Goal: Task Accomplishment & Management: Use online tool/utility

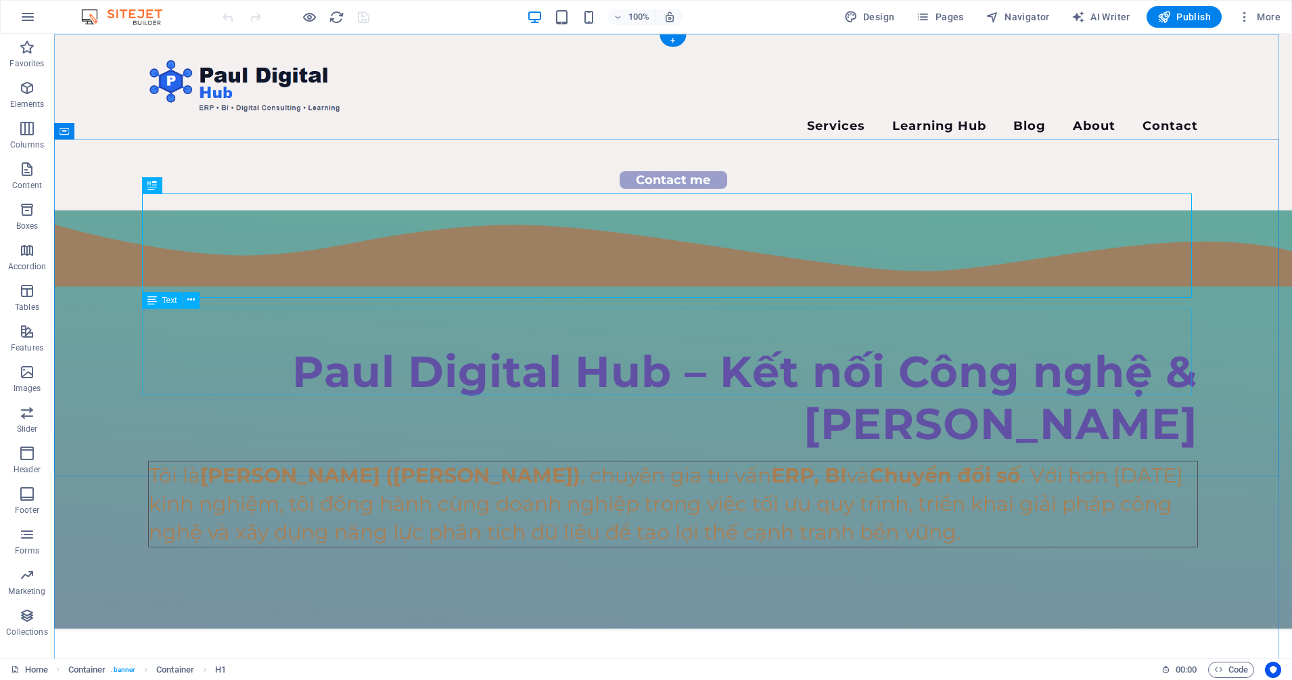
click at [325, 461] on div "Tôi là [PERSON_NAME] ([PERSON_NAME]) , chuyên gia tư vấn ERP, BI và Chuyển đổi …" at bounding box center [673, 504] width 1050 height 87
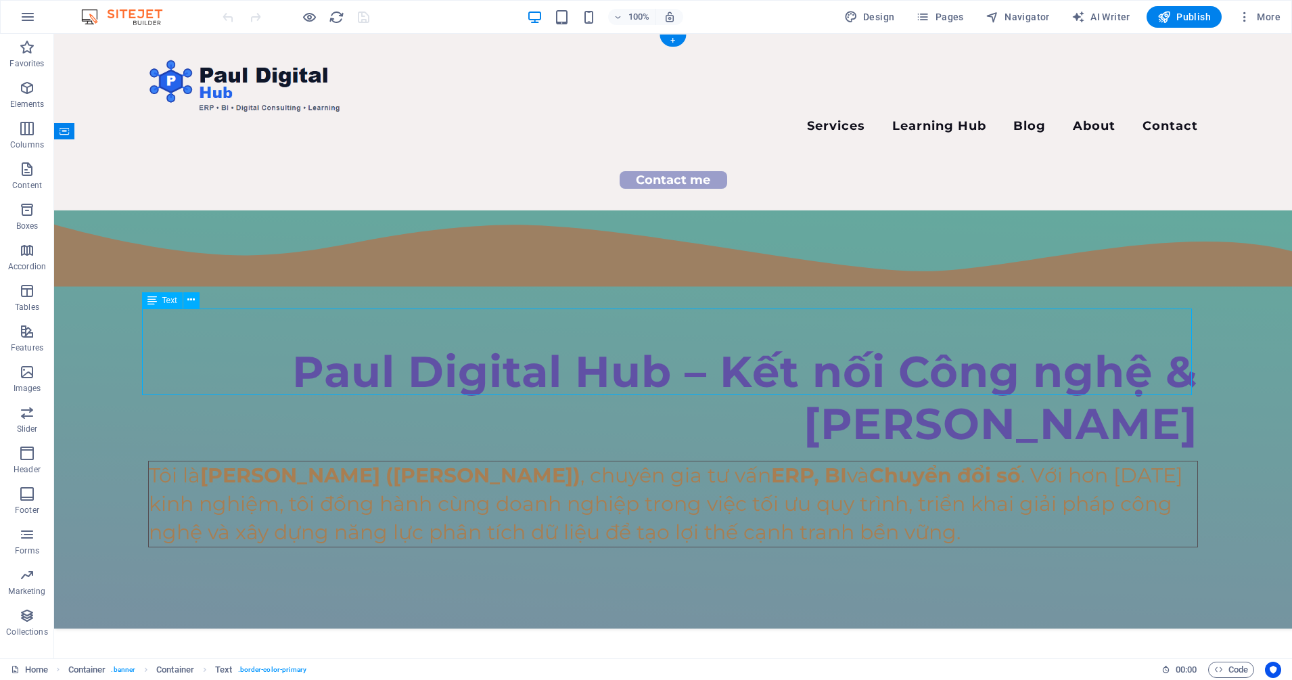
click at [325, 461] on div "Tôi là [PERSON_NAME] ([PERSON_NAME]) , chuyên gia tư vấn ERP, BI và Chuyển đổi …" at bounding box center [673, 504] width 1050 height 87
click at [54, 231] on div "Paul Digital Hub – Kết nối Công nghệ & [PERSON_NAME] Tôi là [PERSON_NAME] ([PER…" at bounding box center [673, 418] width 1238 height 417
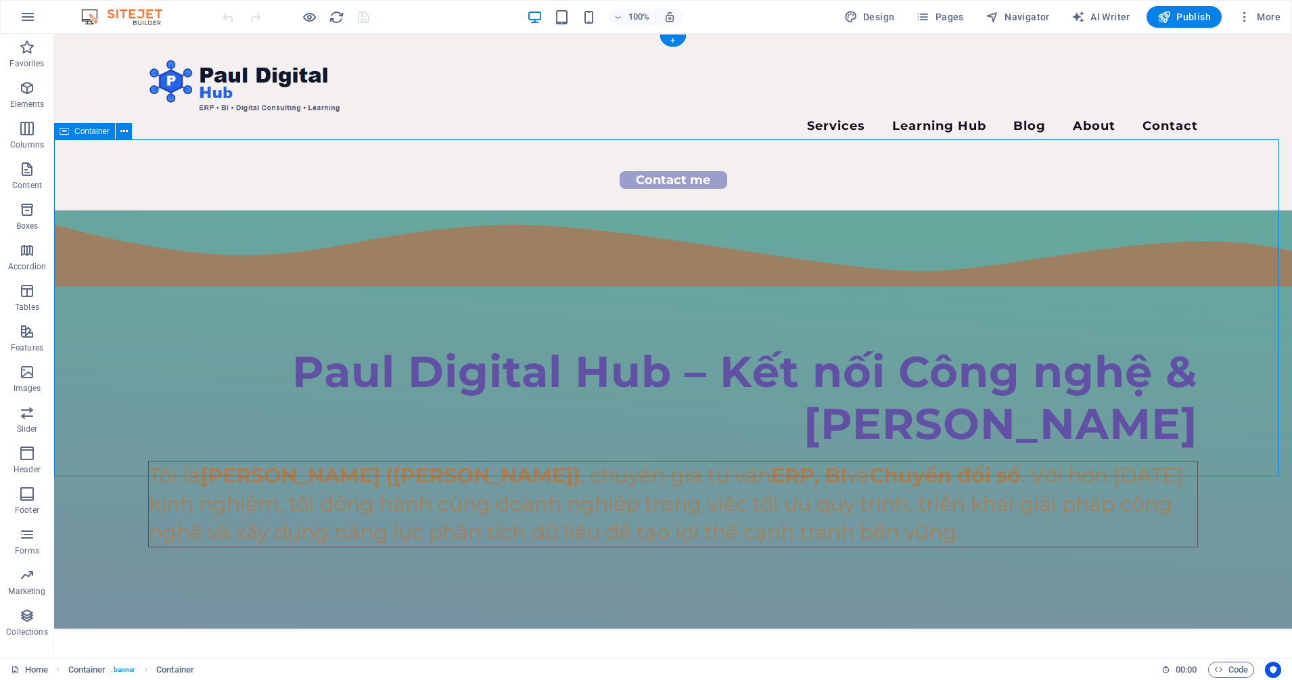
click at [112, 230] on div "Paul Digital Hub – Kết nối Công nghệ & [PERSON_NAME] Tôi là [PERSON_NAME] ([PER…" at bounding box center [673, 418] width 1238 height 417
select select "waves"
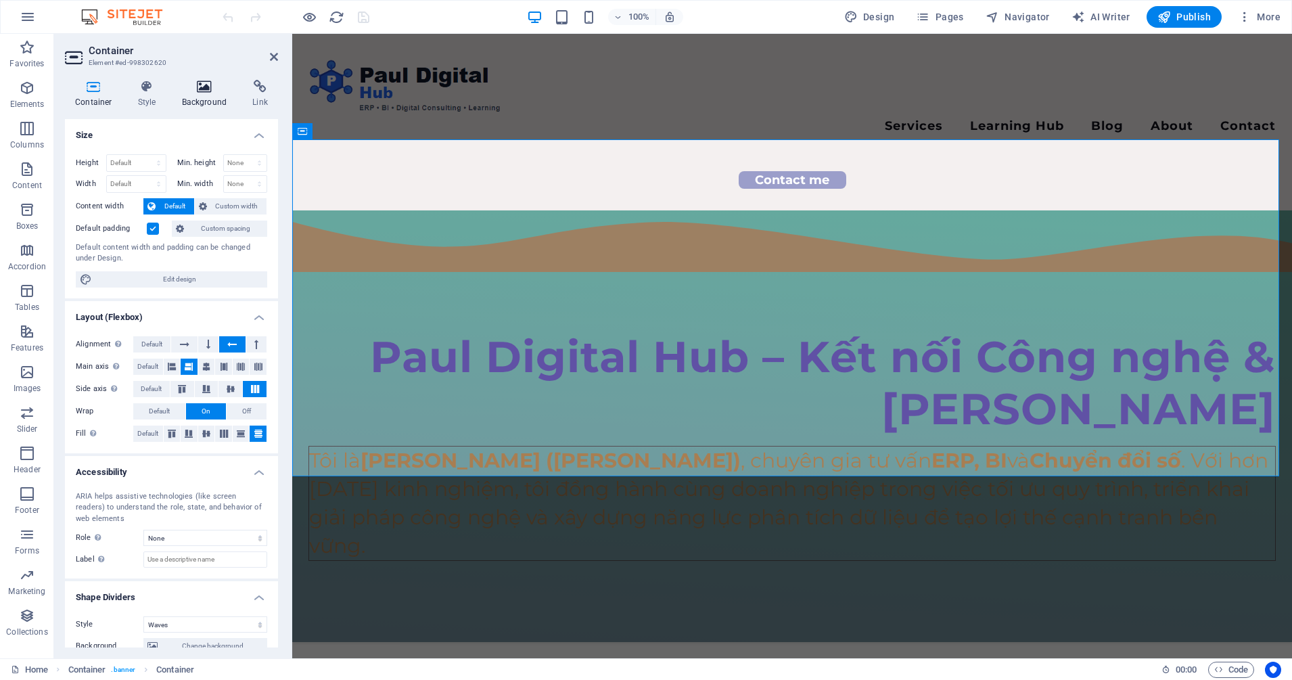
click at [208, 94] on h4 "Background" at bounding box center [207, 94] width 71 height 28
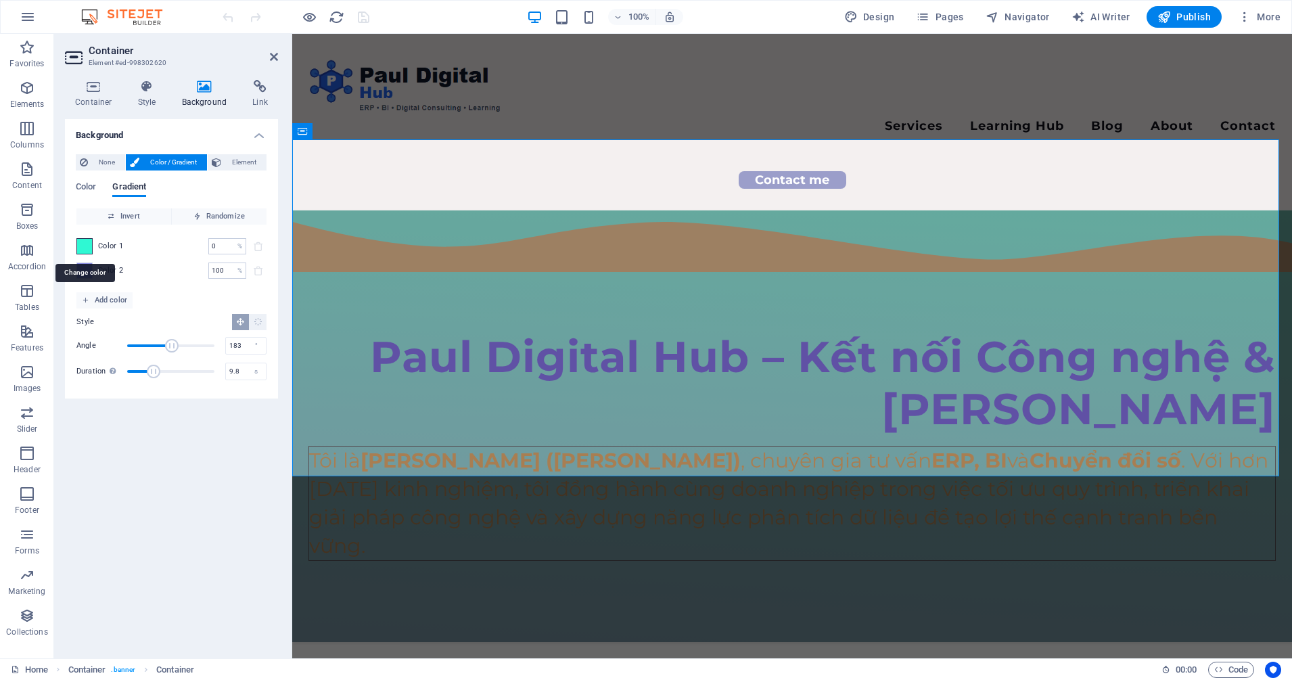
click at [85, 248] on span at bounding box center [84, 246] width 15 height 15
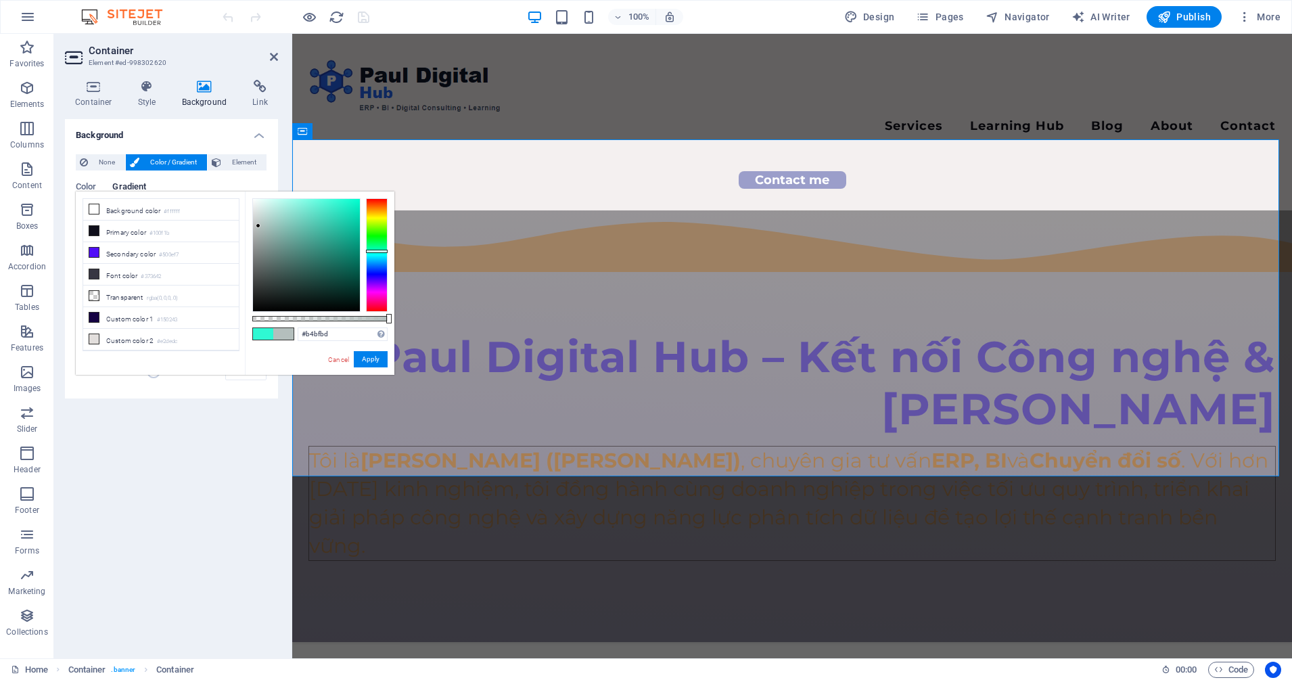
drag, startPoint x: 340, startPoint y: 199, endPoint x: 258, endPoint y: 226, distance: 86.0
click at [258, 226] on div at bounding box center [258, 225] width 5 height 5
click at [372, 355] on button "Apply" at bounding box center [371, 359] width 34 height 16
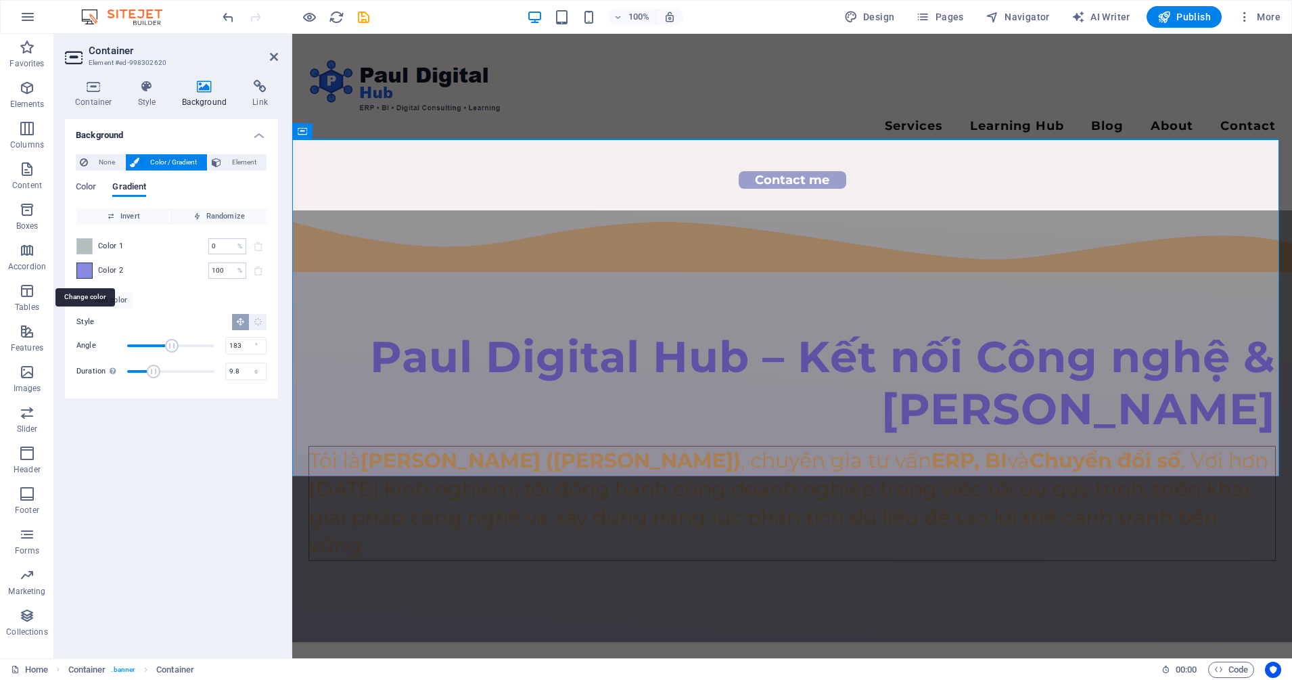
click at [89, 270] on span at bounding box center [84, 270] width 15 height 15
click at [0, 0] on icon at bounding box center [0, 0] width 0 height 0
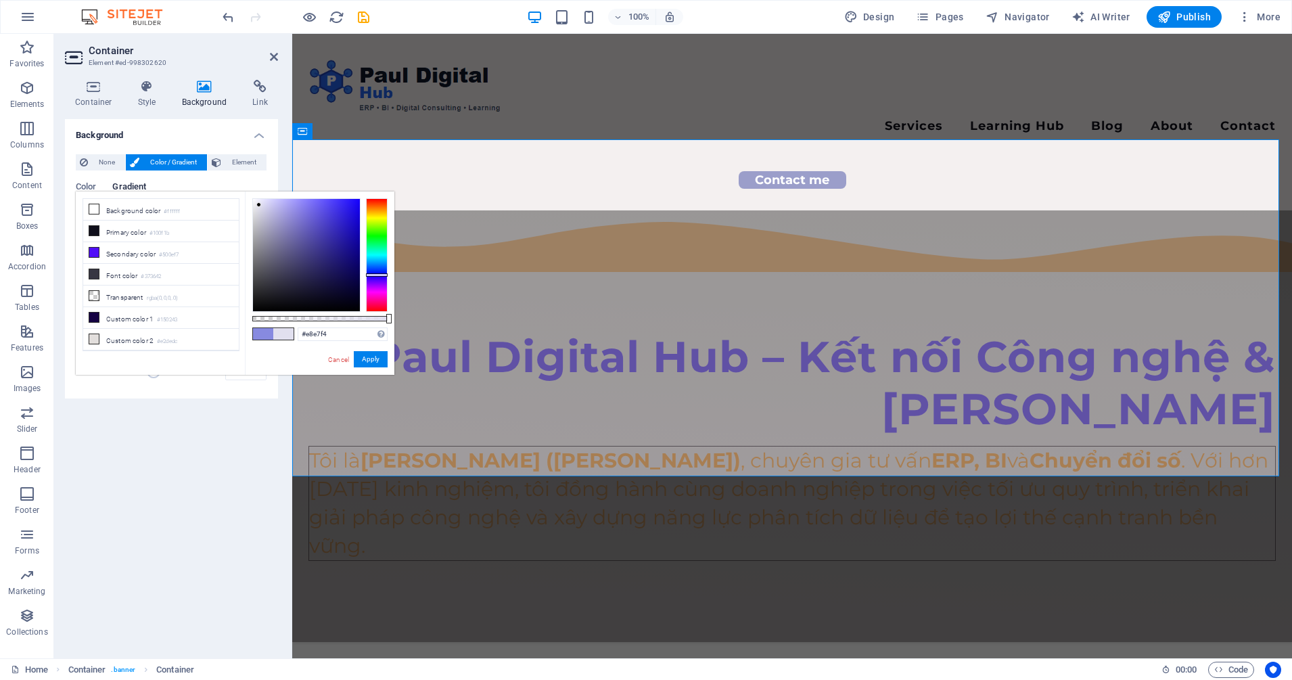
type input "#eae9f5"
drag, startPoint x: 271, startPoint y: 280, endPoint x: 258, endPoint y: 202, distance: 78.9
click at [258, 202] on div at bounding box center [257, 201] width 5 height 5
drag, startPoint x: 375, startPoint y: 360, endPoint x: 245, endPoint y: 335, distance: 132.9
click at [377, 360] on button "Apply" at bounding box center [371, 359] width 34 height 16
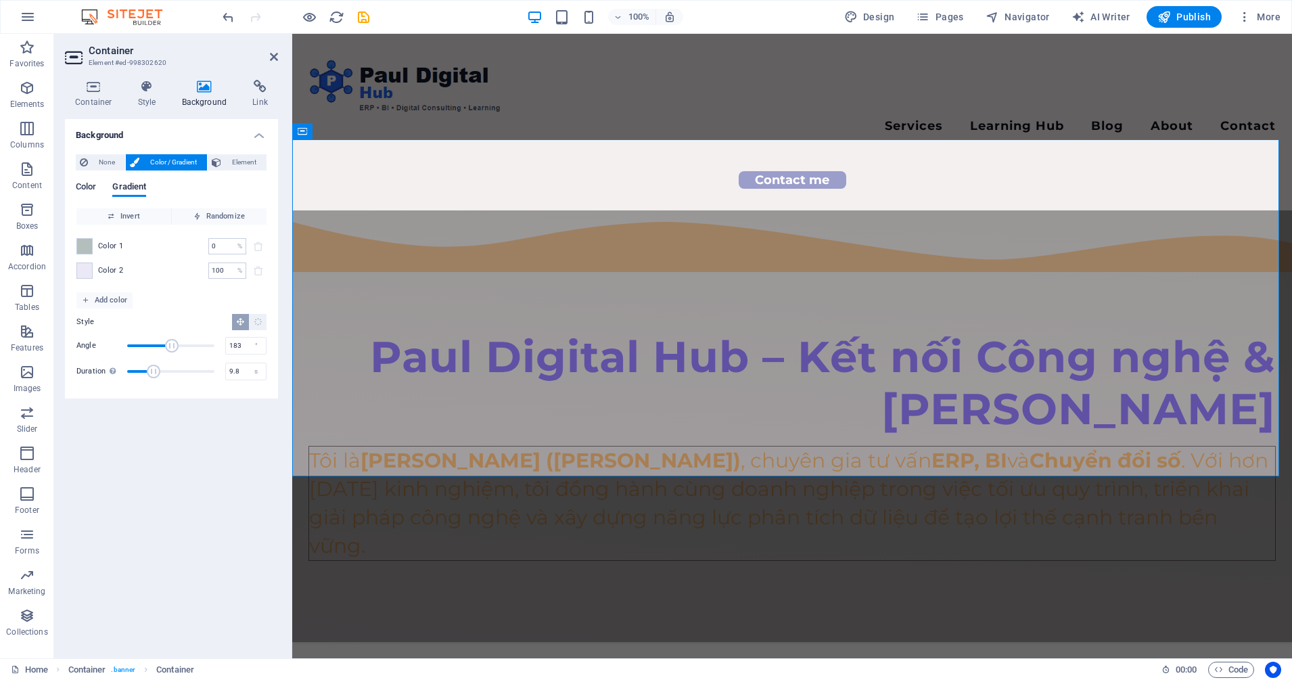
click at [89, 185] on span "Color" at bounding box center [86, 188] width 20 height 19
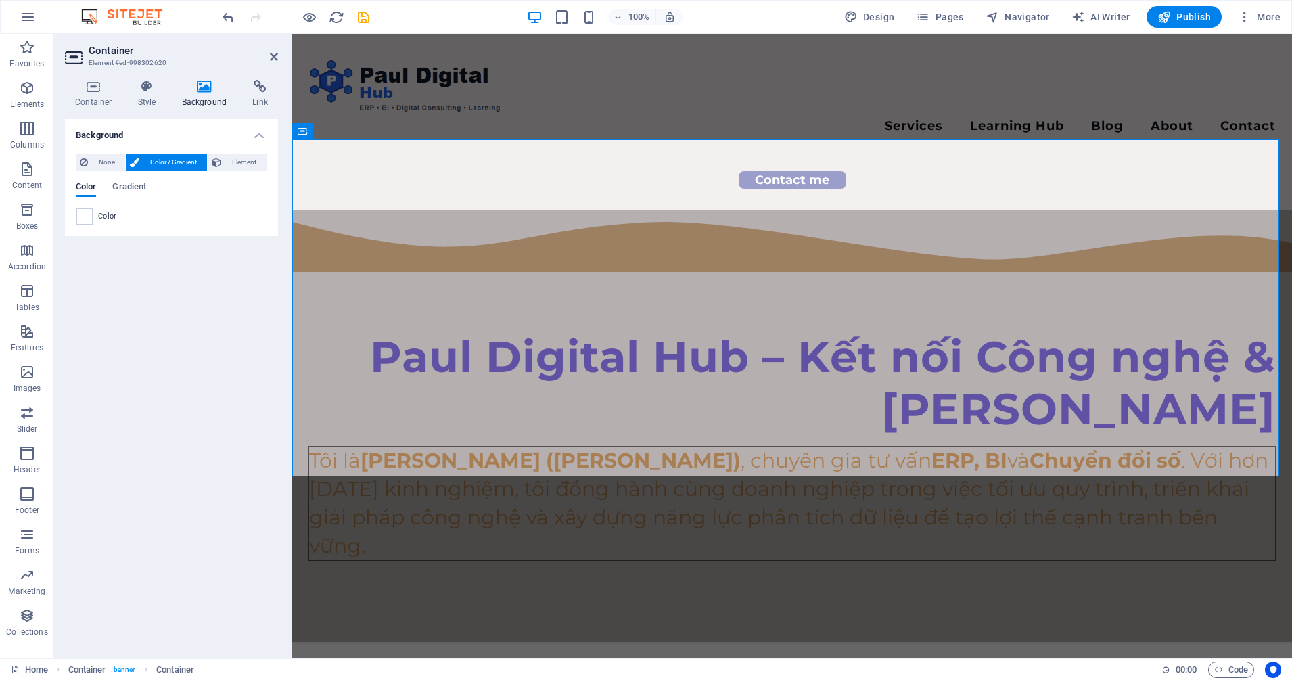
click at [231, 171] on div "Color Gradient Color" at bounding box center [171, 198] width 191 height 54
click at [237, 166] on span "Element" at bounding box center [243, 162] width 37 height 16
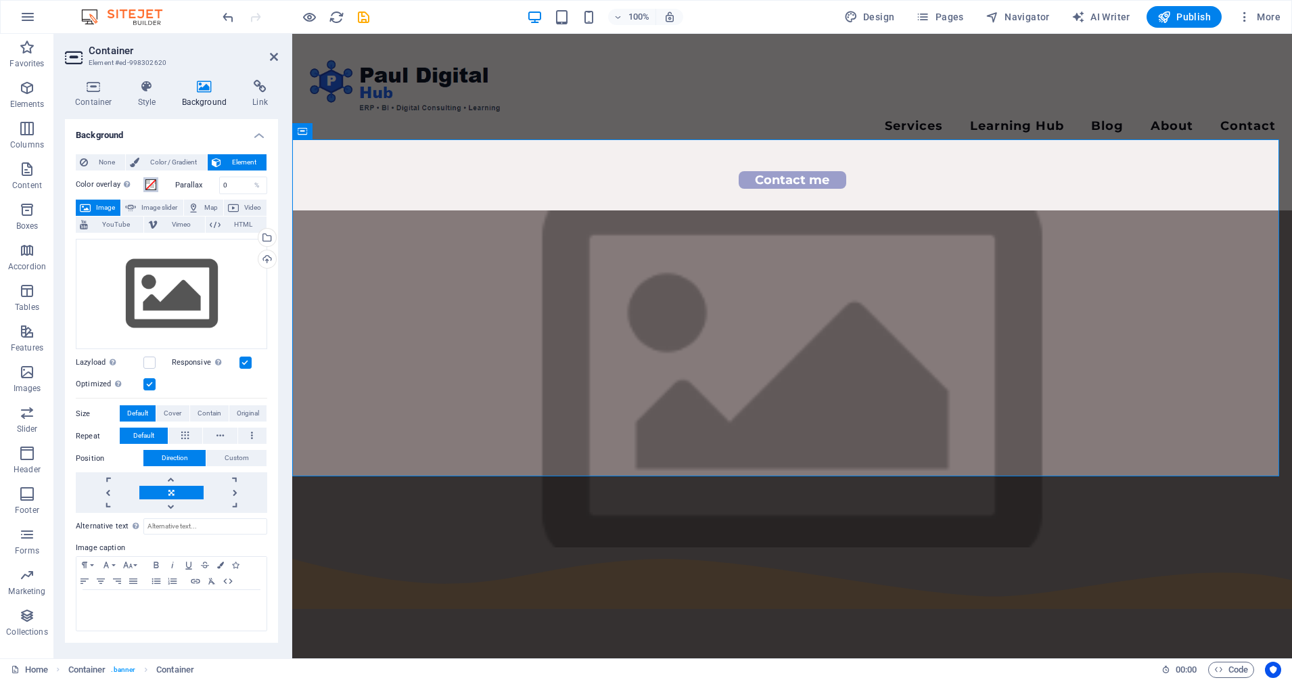
click at [149, 181] on span at bounding box center [150, 184] width 11 height 11
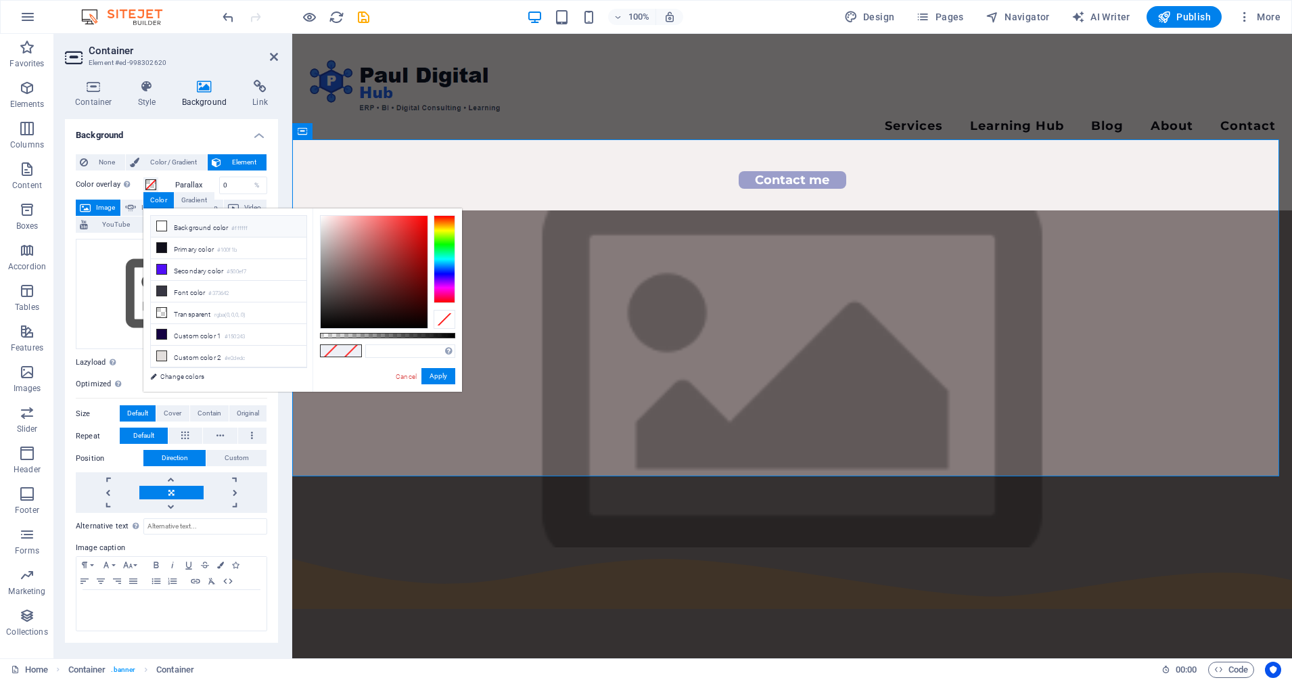
click at [205, 225] on li "Background color #ffffff" at bounding box center [229, 227] width 156 height 22
click at [229, 245] on small "#100f1b" at bounding box center [227, 249] width 20 height 9
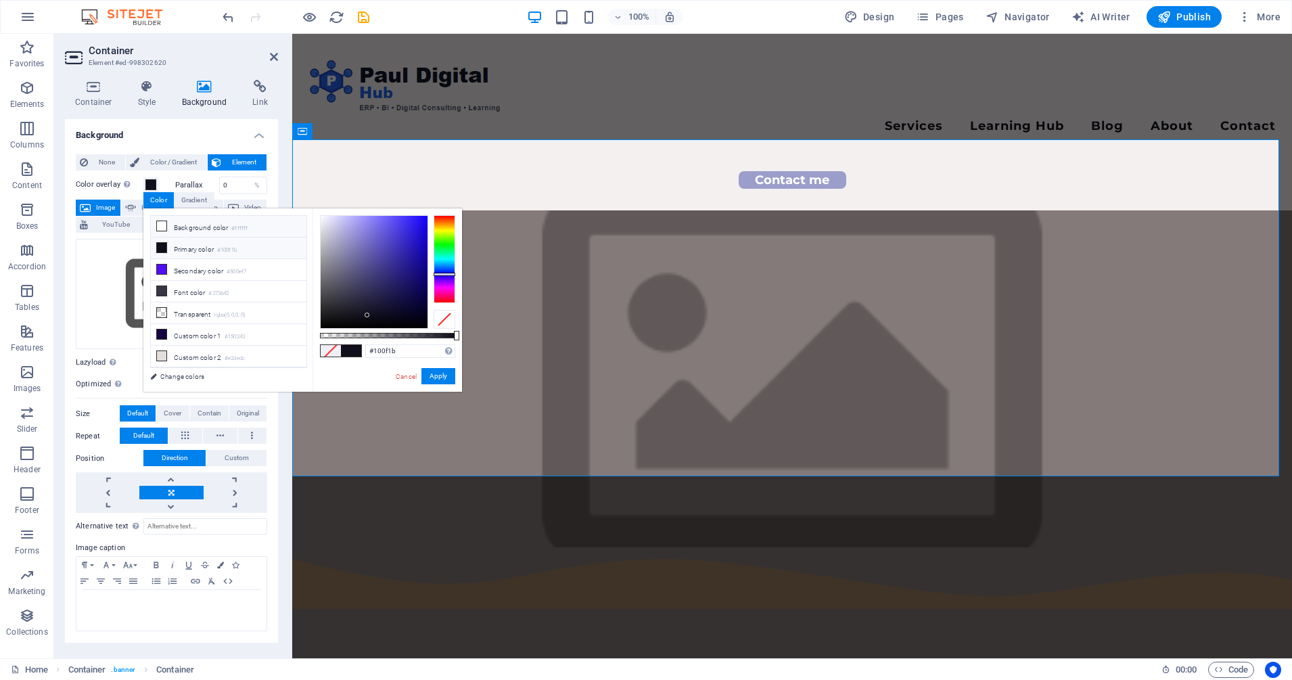
click at [213, 231] on li "Background color #ffffff" at bounding box center [229, 227] width 156 height 22
type input "#ffffff"
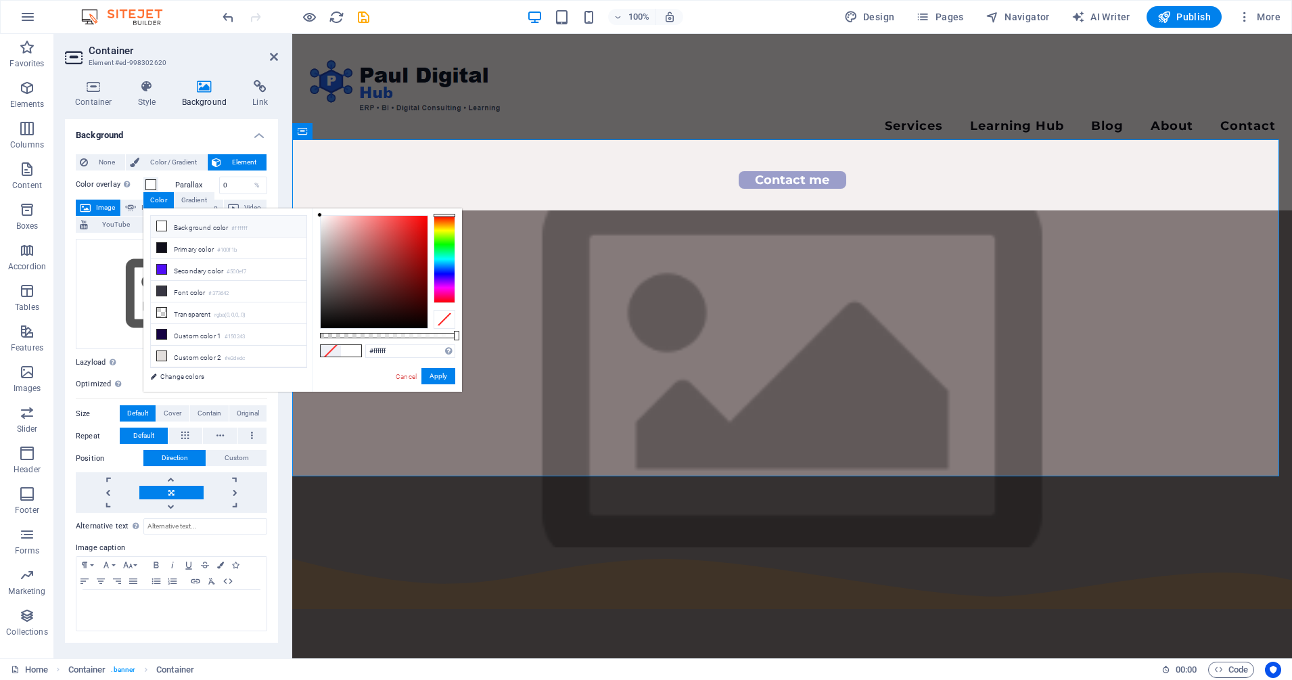
click at [213, 231] on li "Background color #ffffff" at bounding box center [229, 227] width 156 height 22
click at [448, 377] on button "Apply" at bounding box center [438, 376] width 34 height 16
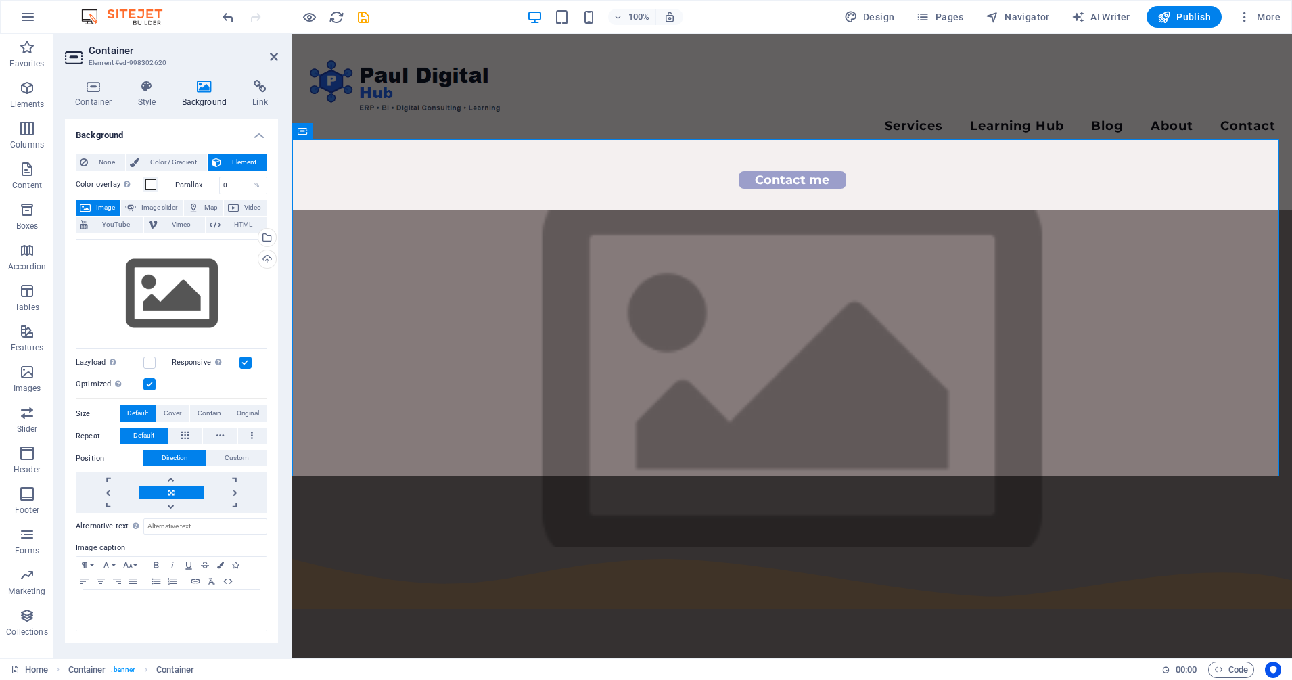
click at [883, 664] on div "Home Container . banner Container" at bounding box center [580, 669] width 1139 height 16
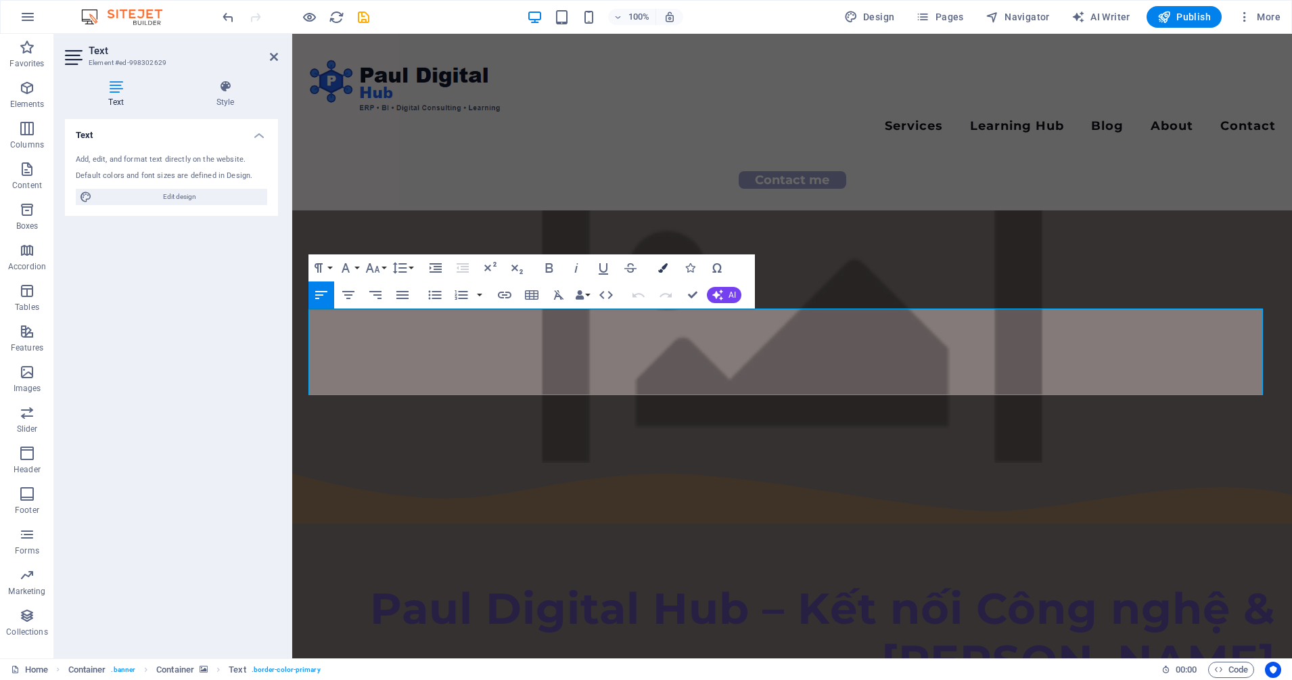
click at [667, 269] on icon "button" at bounding box center [662, 267] width 9 height 9
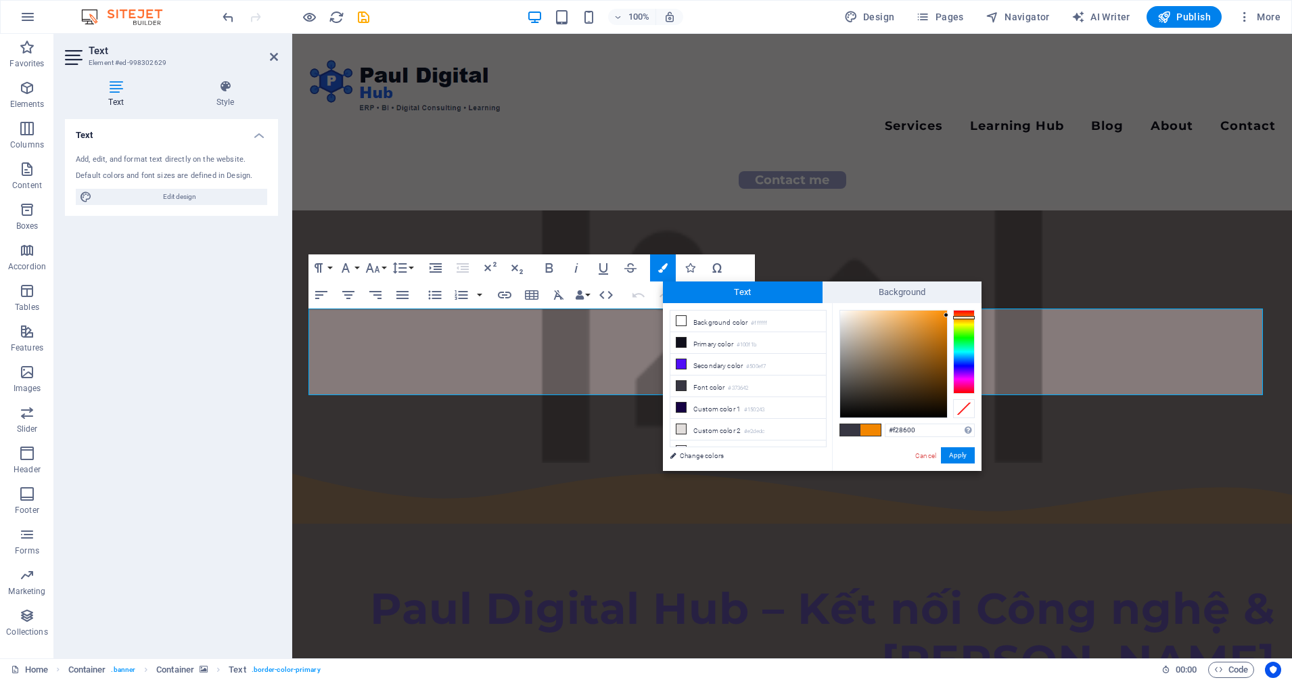
drag, startPoint x: 932, startPoint y: 324, endPoint x: 954, endPoint y: 315, distance: 24.0
click at [954, 315] on div at bounding box center [906, 364] width 135 height 108
click at [958, 316] on div at bounding box center [964, 316] width 22 height 3
type input "#f57b00"
click at [946, 314] on div at bounding box center [945, 313] width 5 height 5
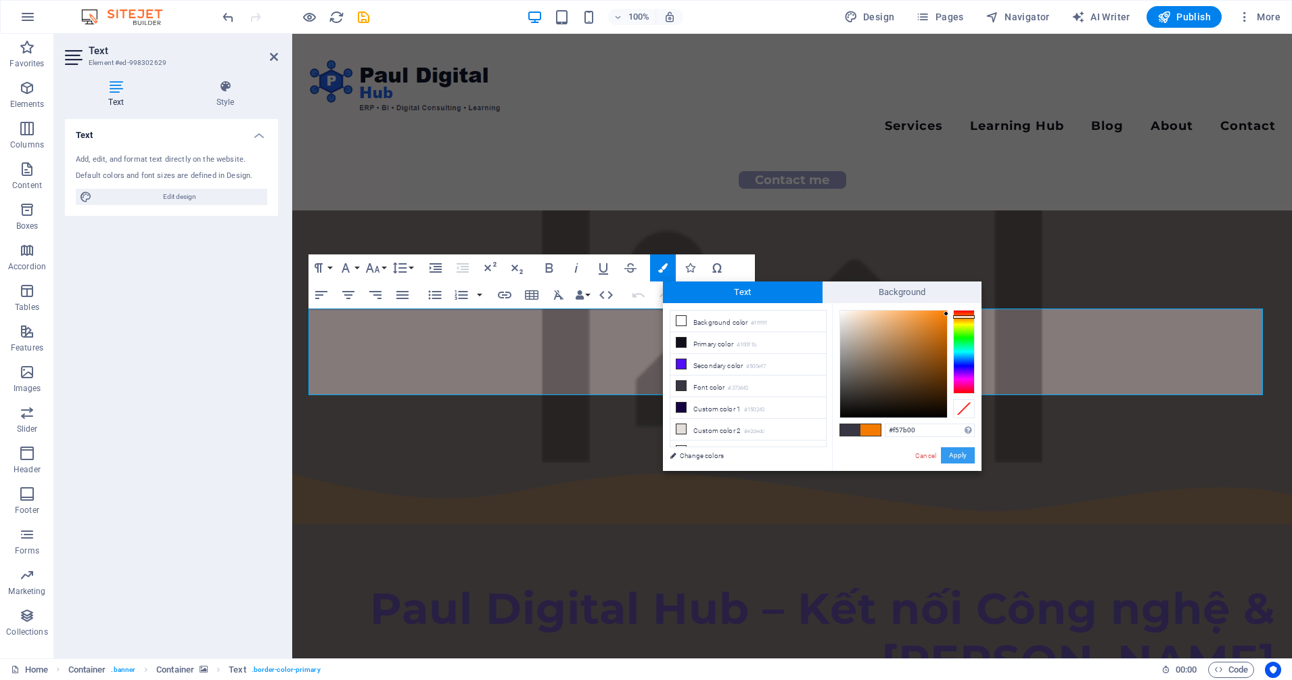
click at [955, 458] on button "Apply" at bounding box center [958, 455] width 34 height 16
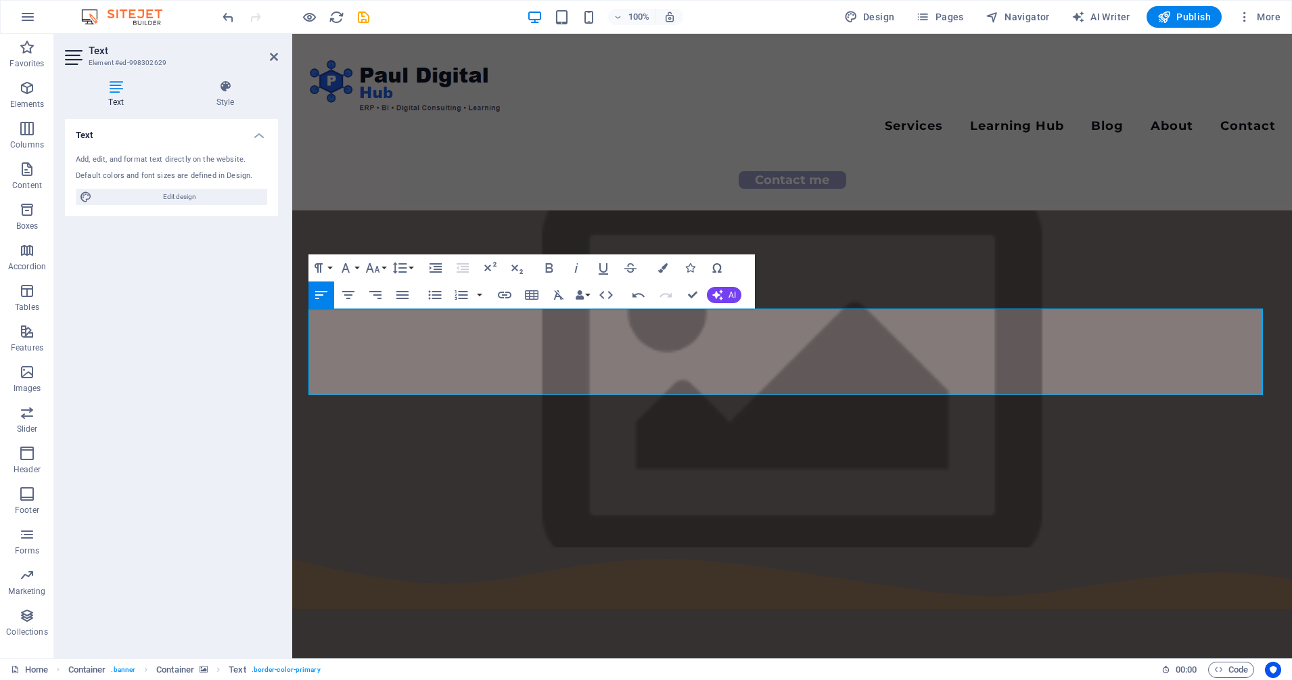
click at [983, 471] on figure at bounding box center [791, 378] width 999 height 337
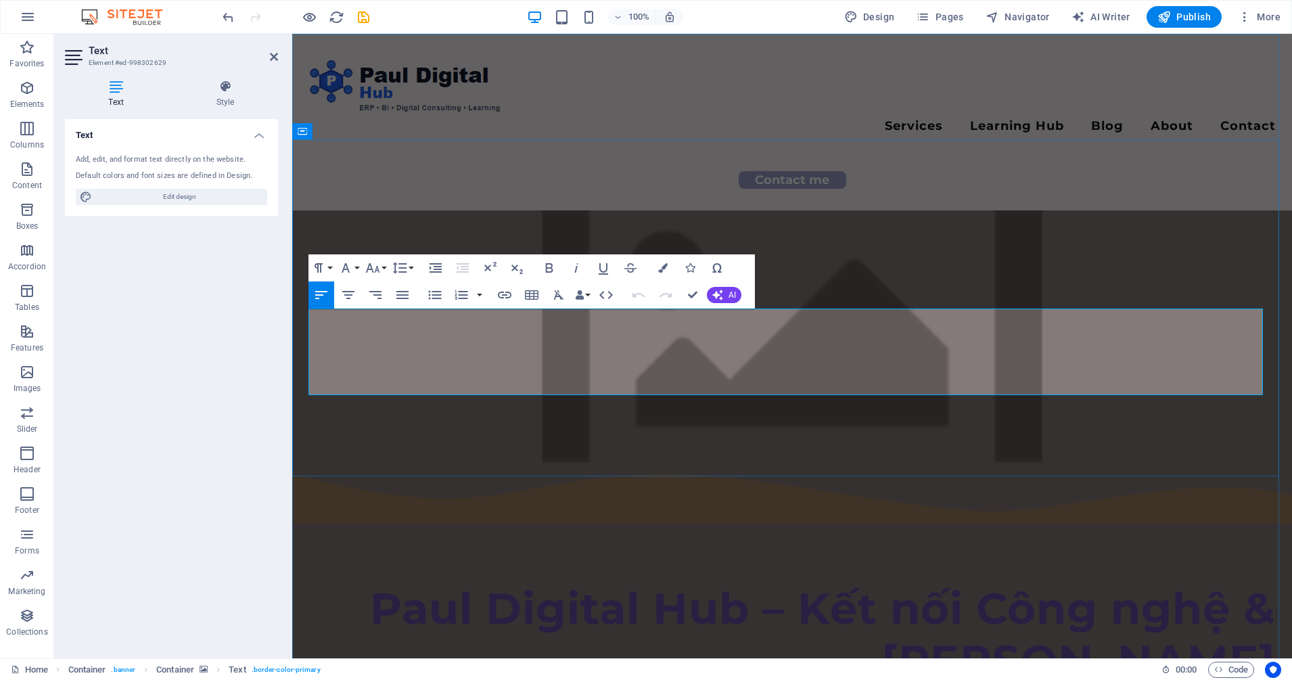
drag, startPoint x: 1169, startPoint y: 373, endPoint x: 931, endPoint y: 373, distance: 238.0
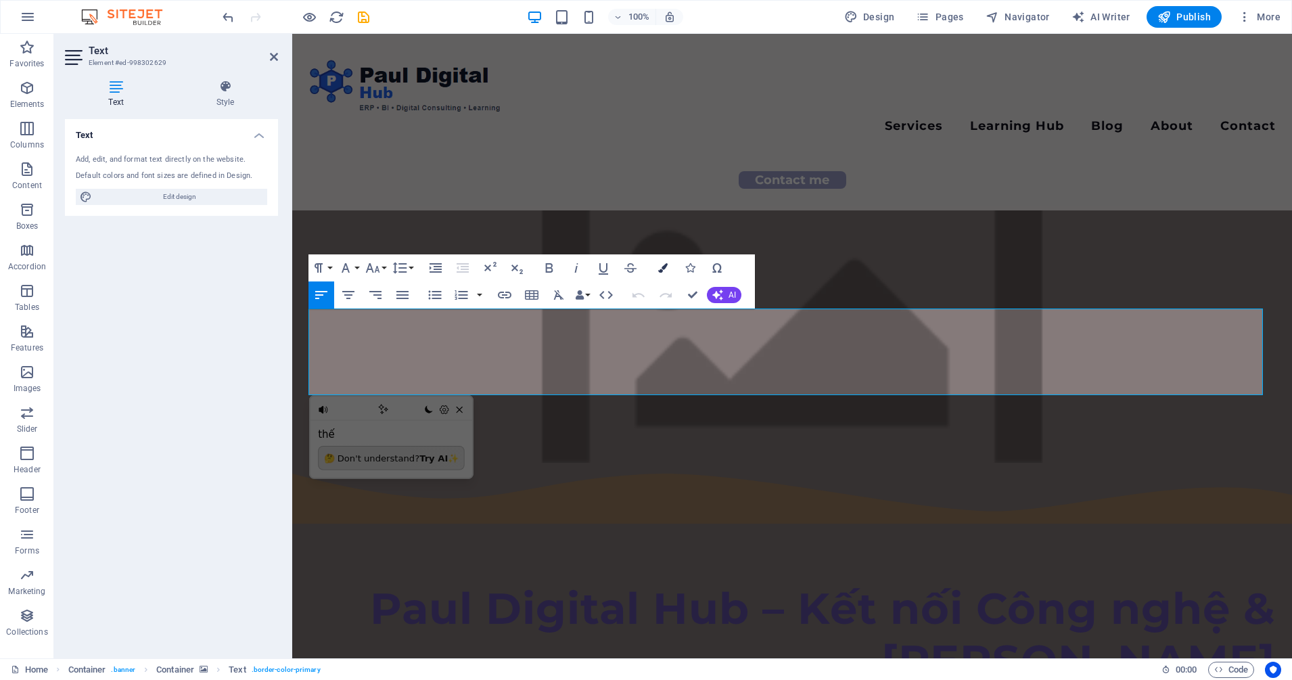
click at [657, 266] on button "Colors" at bounding box center [663, 267] width 26 height 27
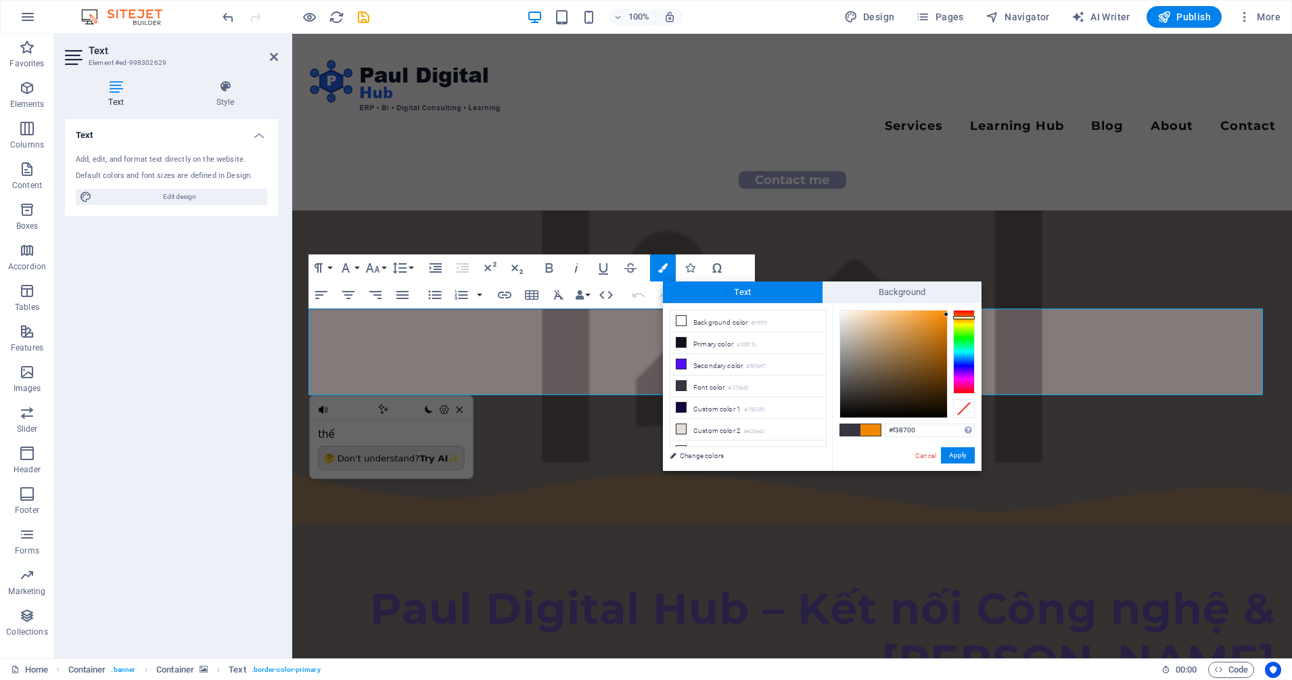
drag, startPoint x: 933, startPoint y: 321, endPoint x: 949, endPoint y: 314, distance: 17.6
click at [949, 314] on div at bounding box center [906, 364] width 135 height 108
drag, startPoint x: 968, startPoint y: 316, endPoint x: 961, endPoint y: 316, distance: 7.4
click at [962, 315] on div at bounding box center [964, 315] width 22 height 3
type input "#ff6a05"
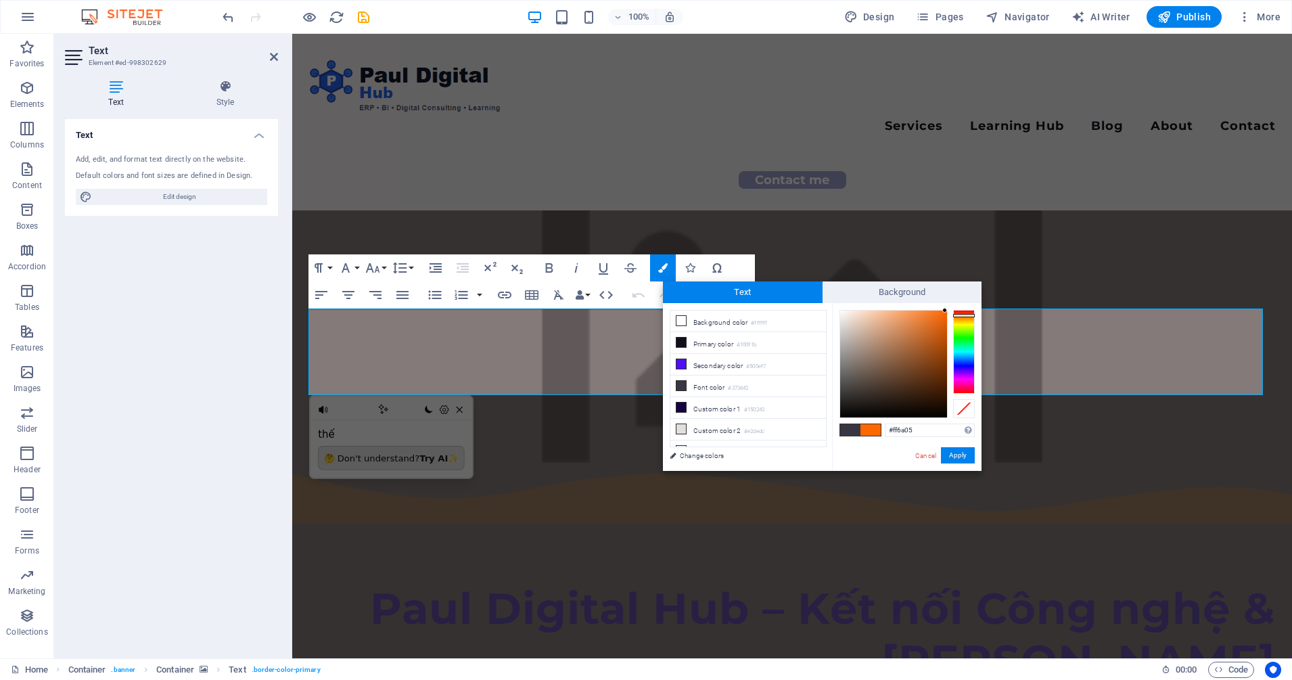
click at [944, 309] on div at bounding box center [944, 310] width 5 height 5
click at [956, 457] on button "Apply" at bounding box center [958, 455] width 34 height 16
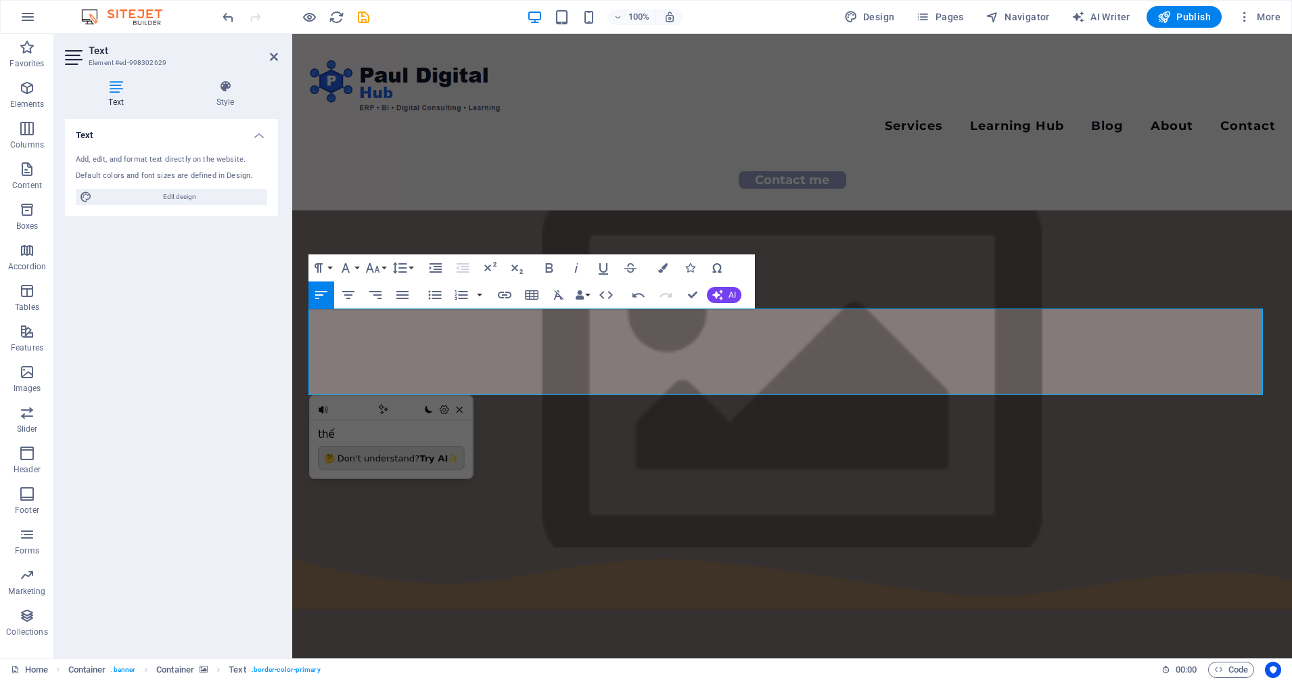
click at [1112, 440] on figure at bounding box center [791, 378] width 999 height 337
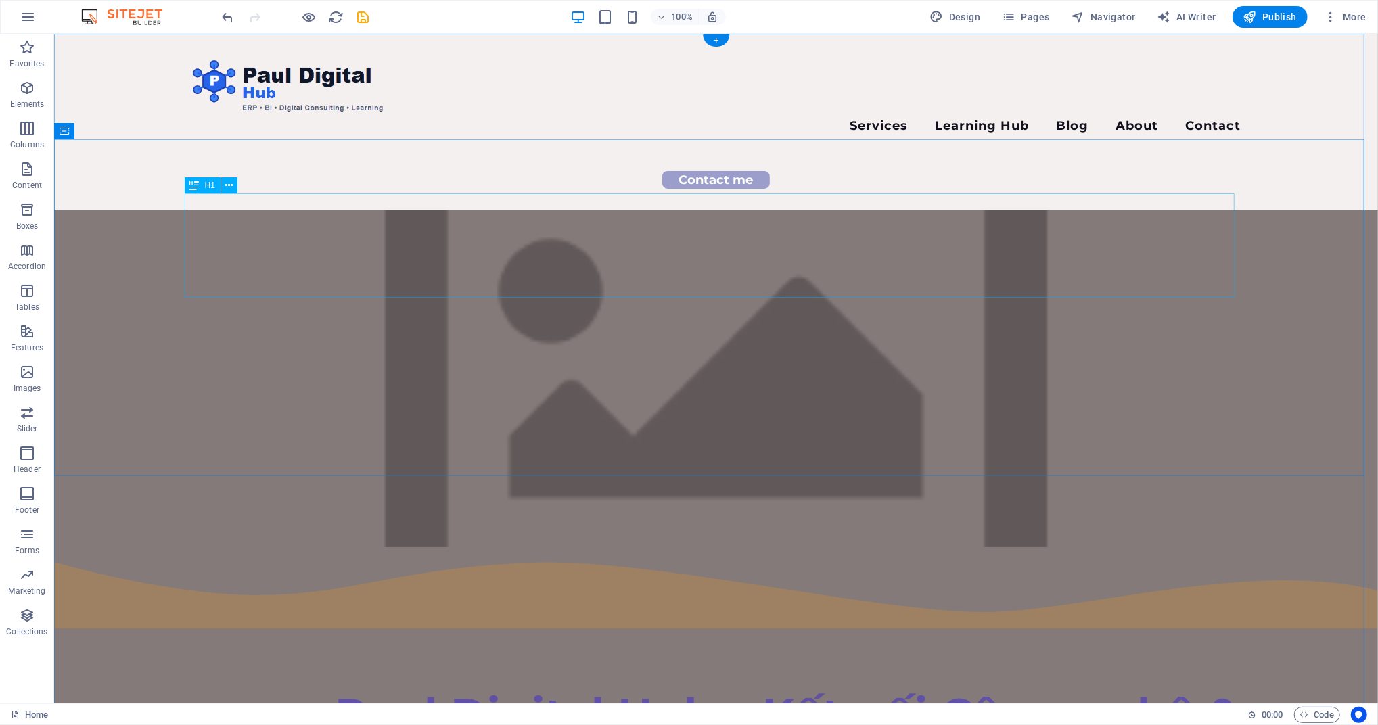
click at [241, 679] on div "Paul Digital Hub – Kết nối Công nghệ & [PERSON_NAME]" at bounding box center [716, 739] width 1050 height 104
click at [112, 210] on figure at bounding box center [714, 378] width 1323 height 337
click at [548, 112] on div "Menu Services Learning Hub Blog About Contact Contact me" at bounding box center [714, 121] width 1323 height 177
click at [308, 112] on div at bounding box center [716, 86] width 1050 height 62
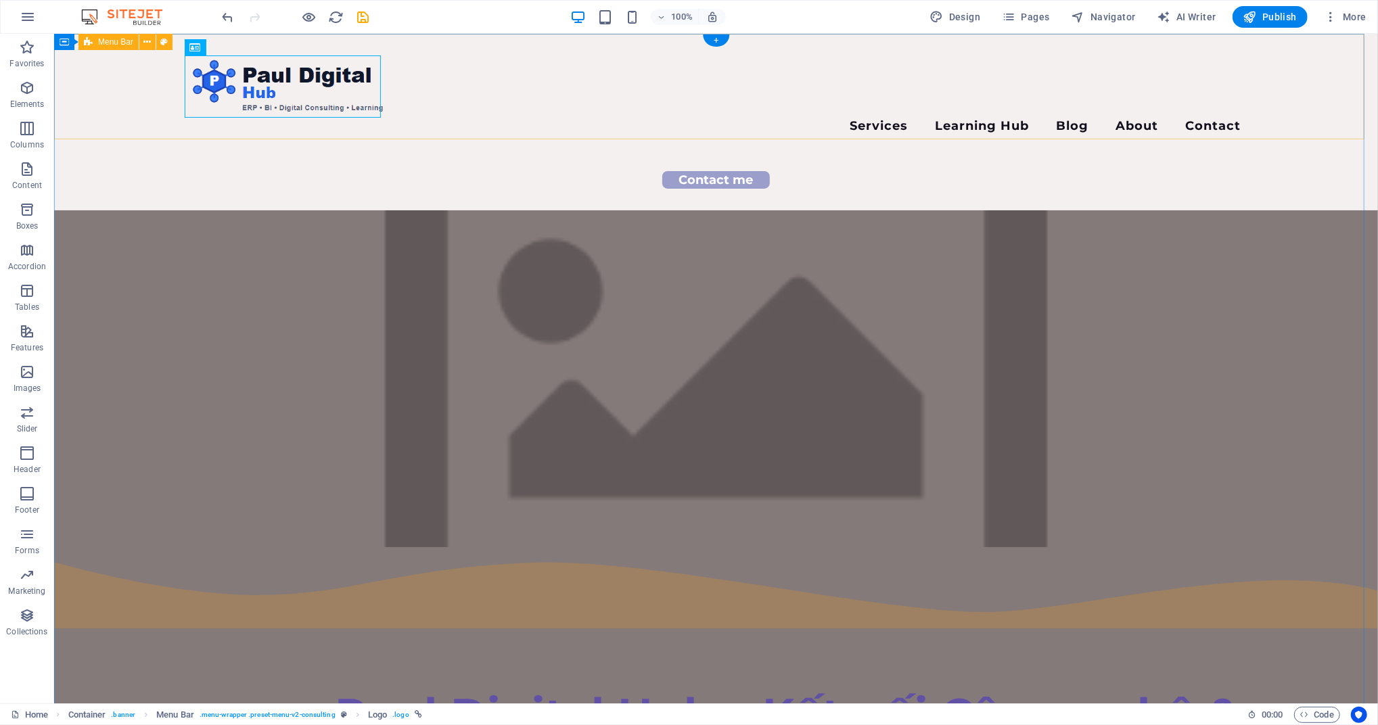
click at [108, 116] on div "Menu Services Learning Hub Blog About Contact Contact me" at bounding box center [714, 121] width 1323 height 177
click at [124, 210] on figure at bounding box center [714, 378] width 1323 height 337
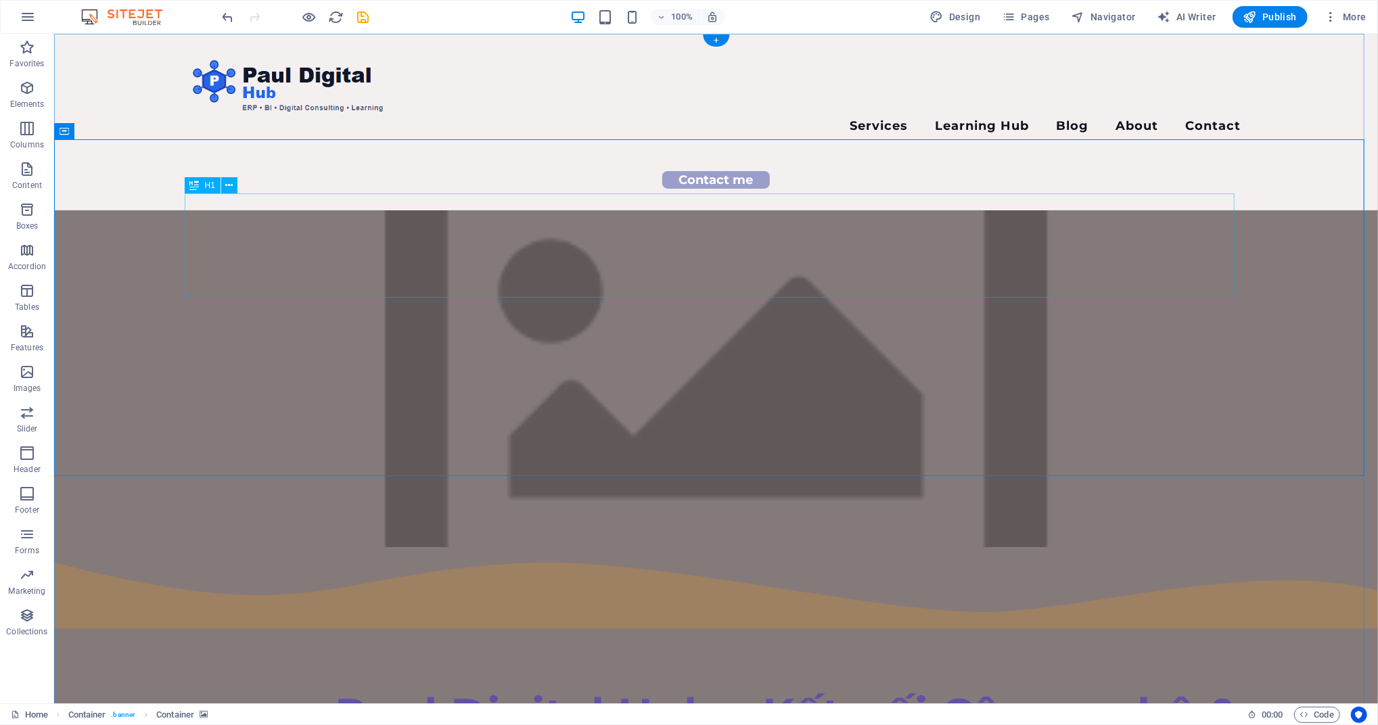
click at [456, 679] on div "Paul Digital Hub – Kết nối Công nghệ & [PERSON_NAME]" at bounding box center [716, 739] width 1050 height 104
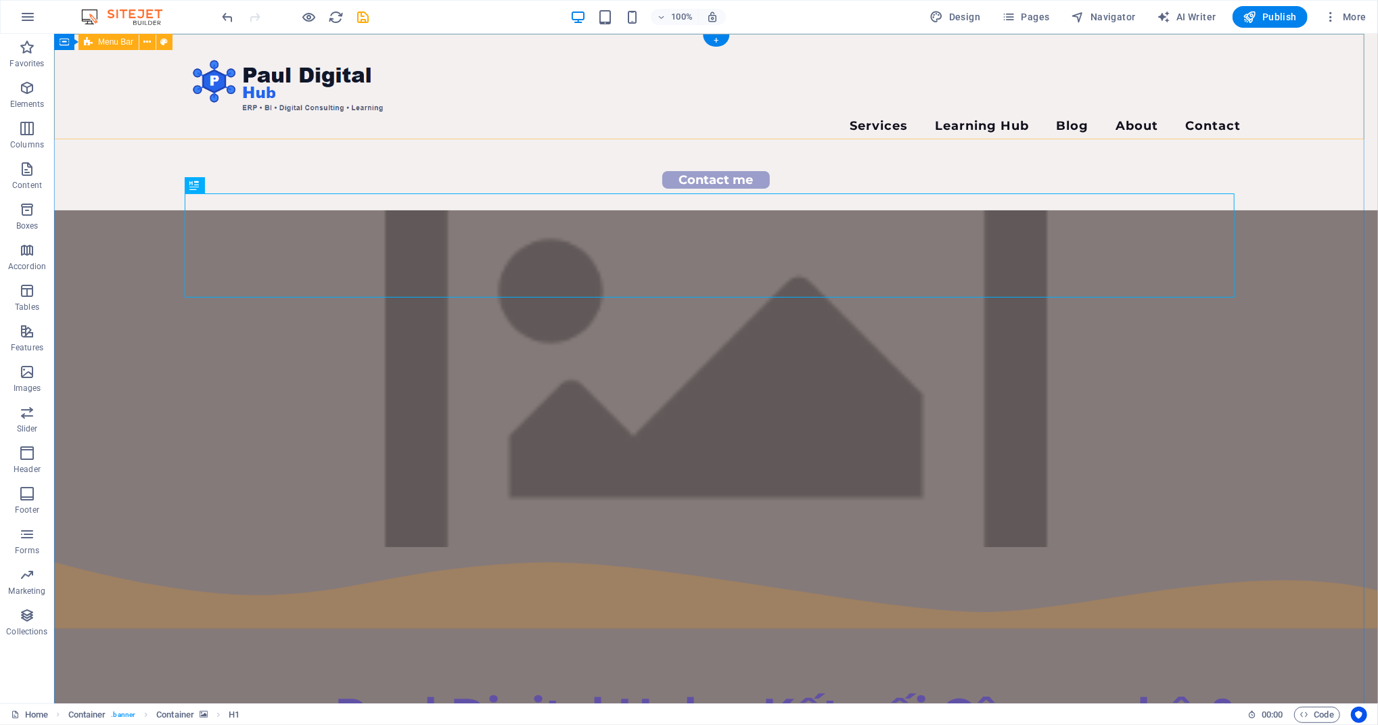
click at [331, 93] on div at bounding box center [716, 86] width 1050 height 62
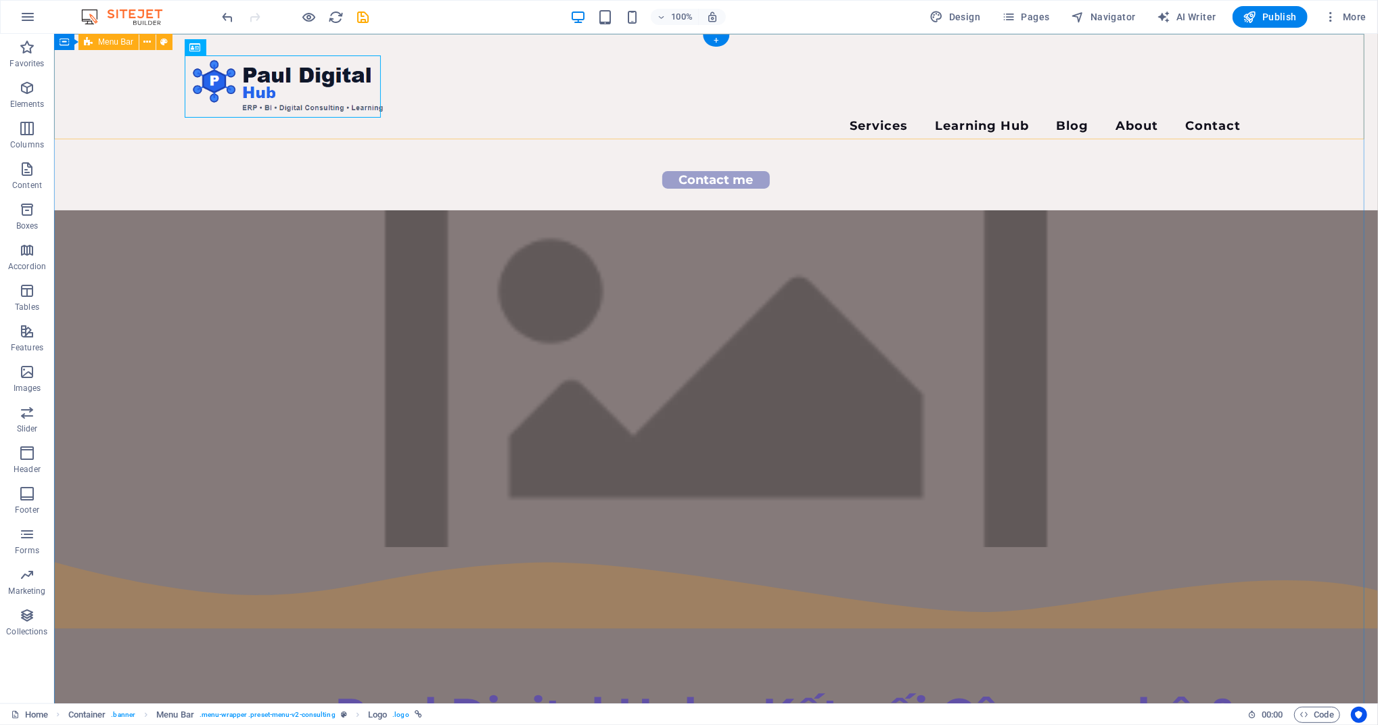
click at [457, 126] on div "Menu Services Learning Hub Blog About Contact Contact me" at bounding box center [714, 121] width 1323 height 177
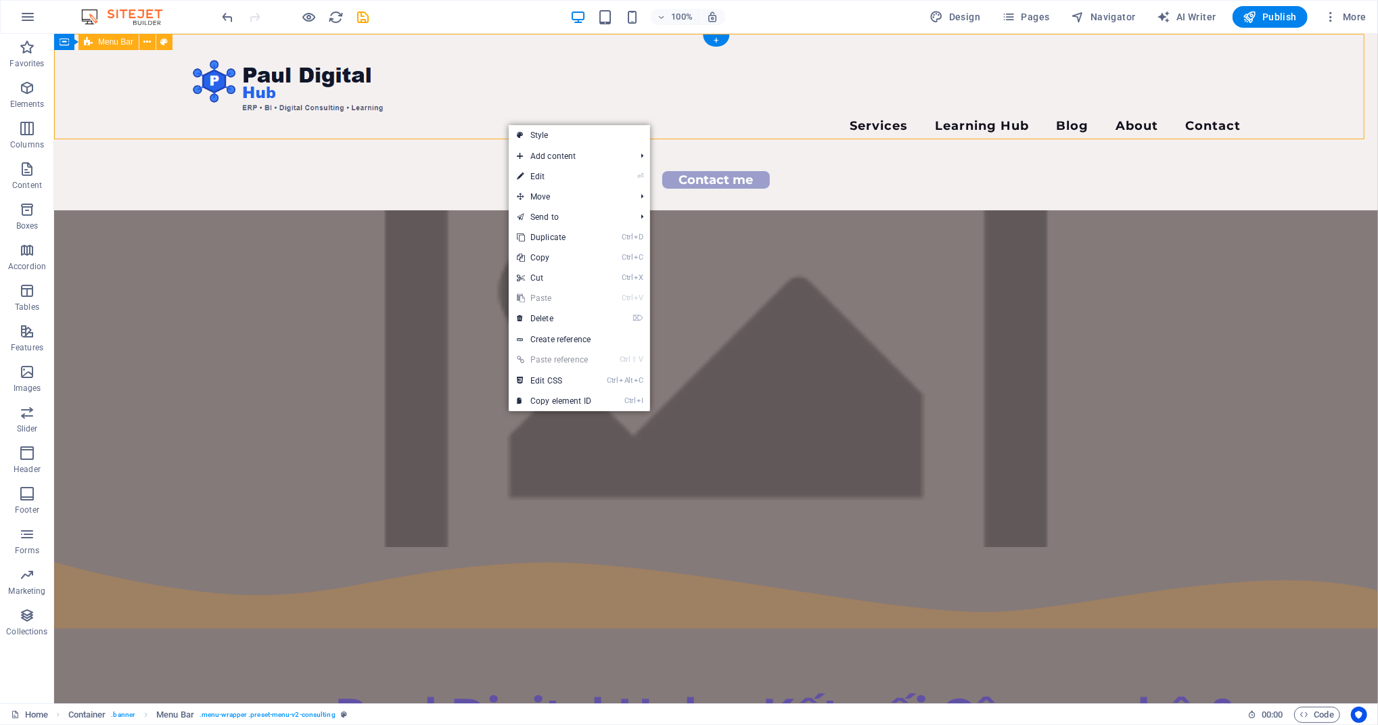
drag, startPoint x: 483, startPoint y: 112, endPoint x: 632, endPoint y: 101, distance: 149.8
click at [482, 111] on div "Menu Services Learning Hub Blog About Contact Contact me" at bounding box center [714, 121] width 1323 height 177
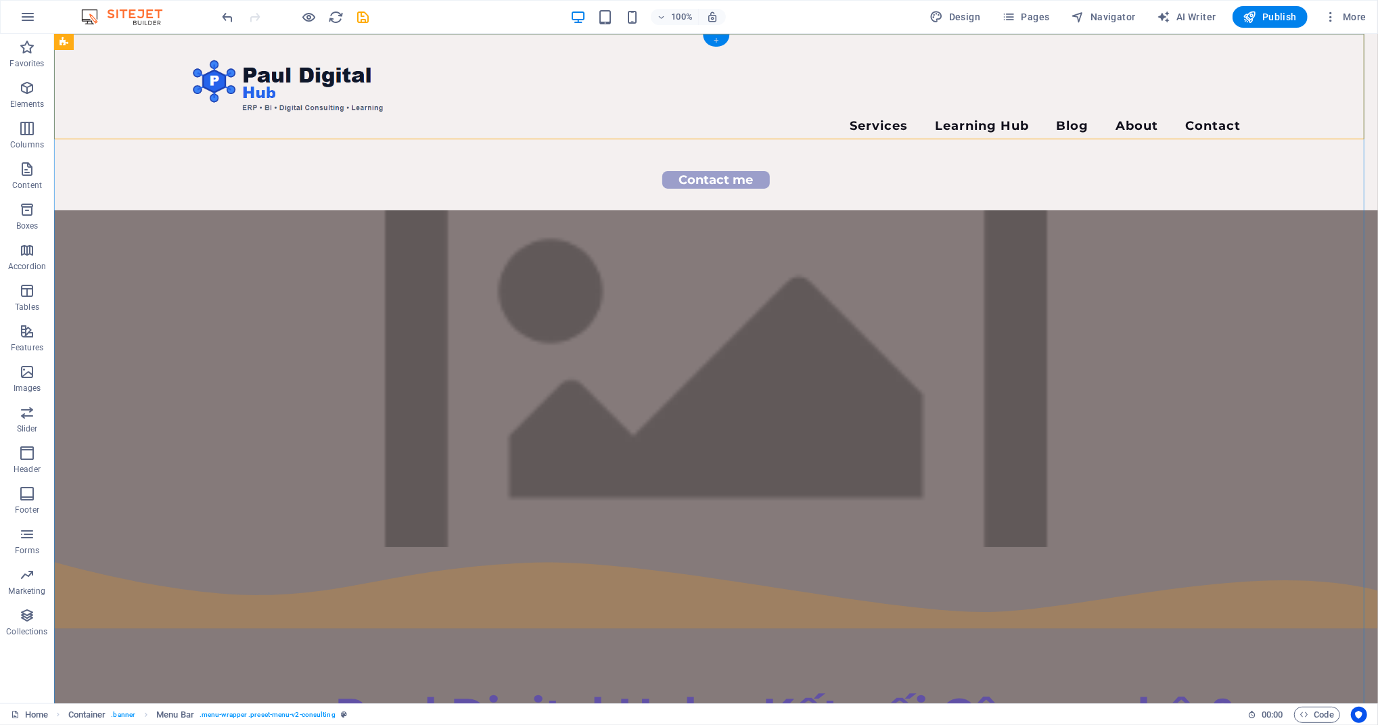
drag, startPoint x: 715, startPoint y: 41, endPoint x: 428, endPoint y: 7, distance: 289.3
click at [715, 41] on div "+" at bounding box center [716, 40] width 26 height 12
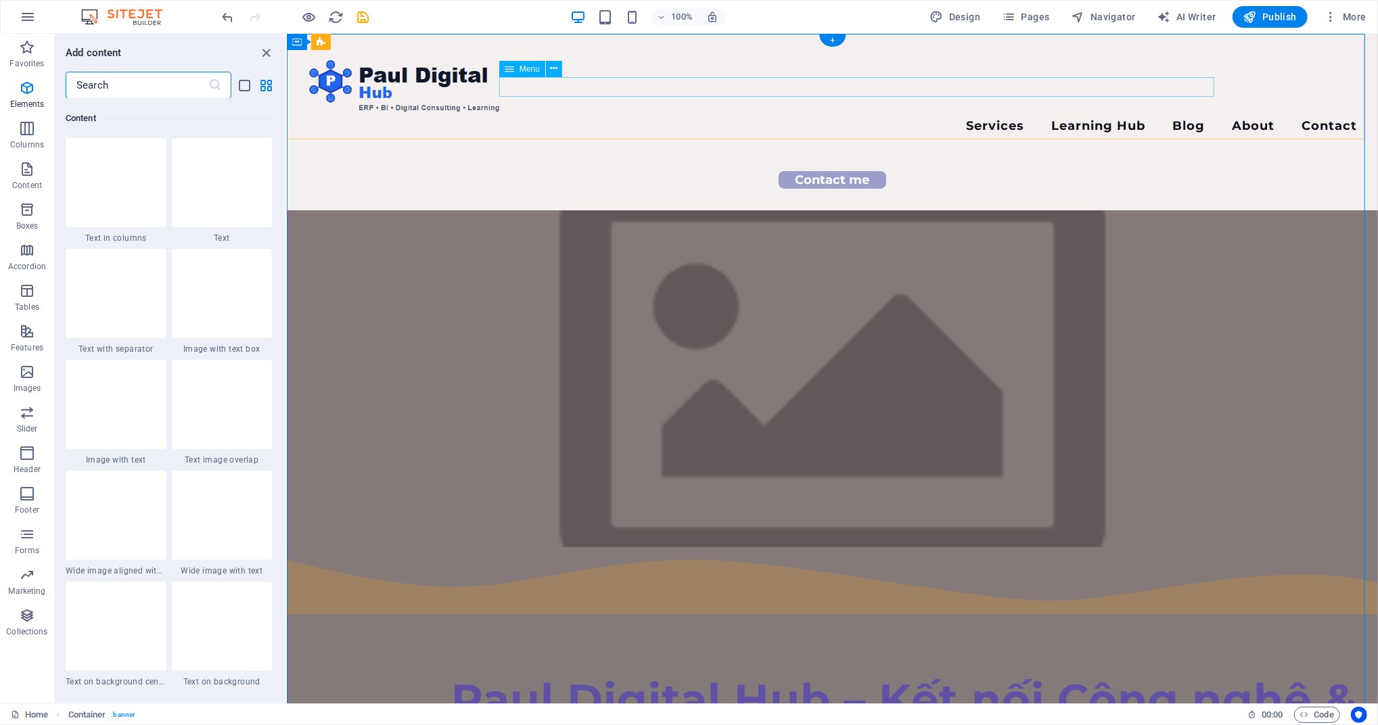
scroll to position [2366, 0]
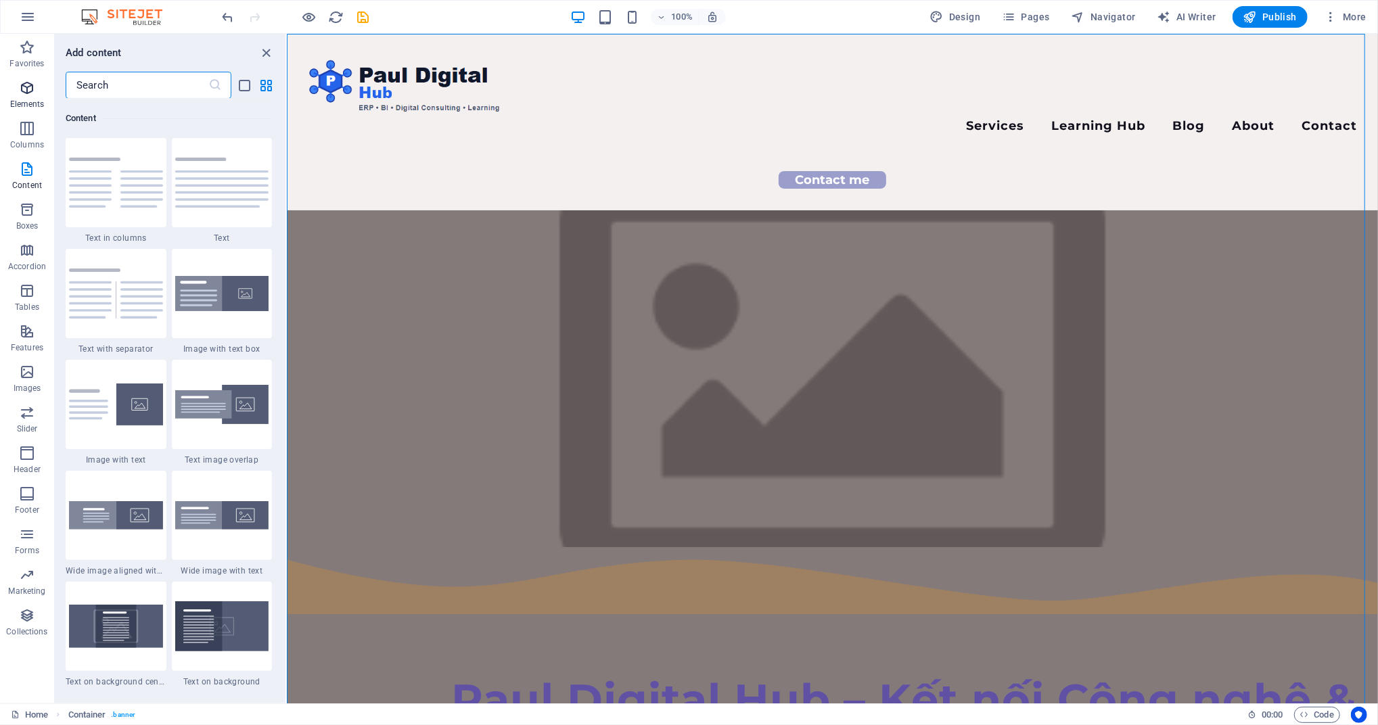
click at [30, 106] on p "Elements" at bounding box center [27, 104] width 34 height 11
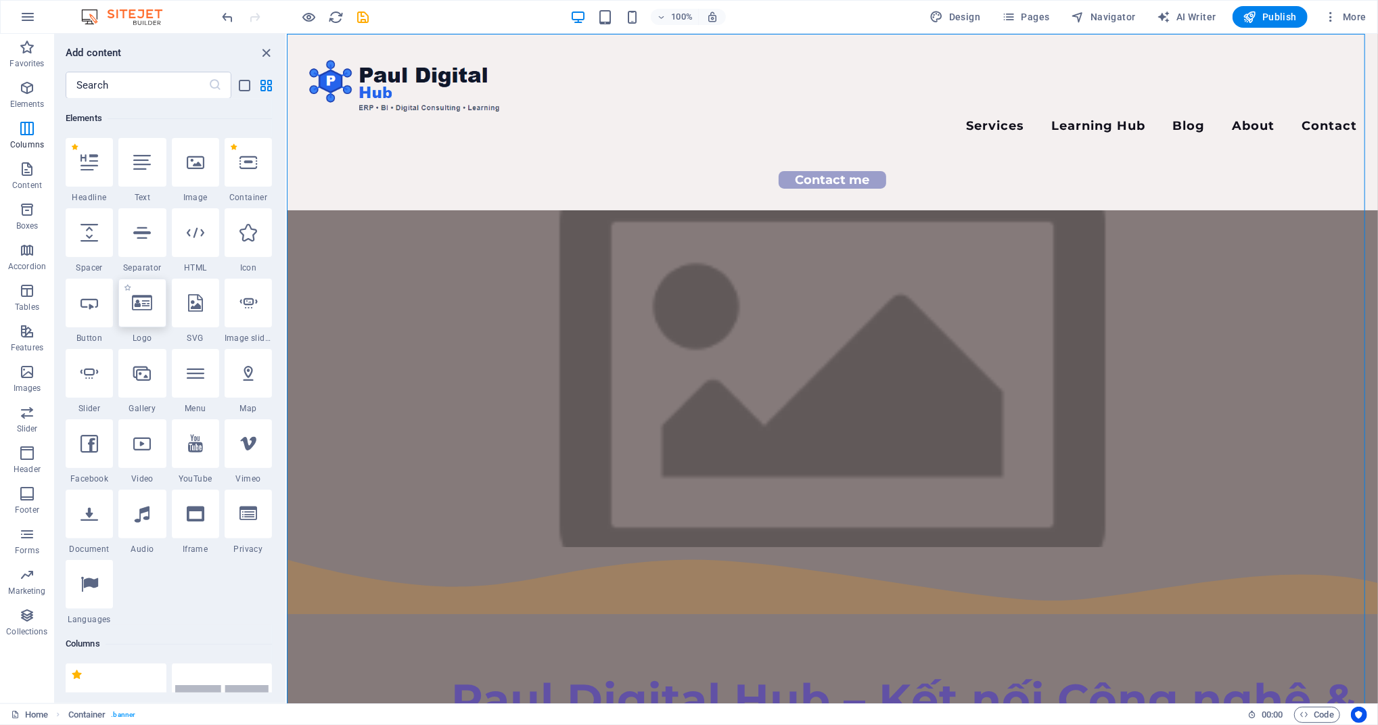
scroll to position [143, 0]
click at [598, 673] on div "Paul Digital Hub – Kết nối Công nghệ & [PERSON_NAME]" at bounding box center [832, 725] width 1050 height 104
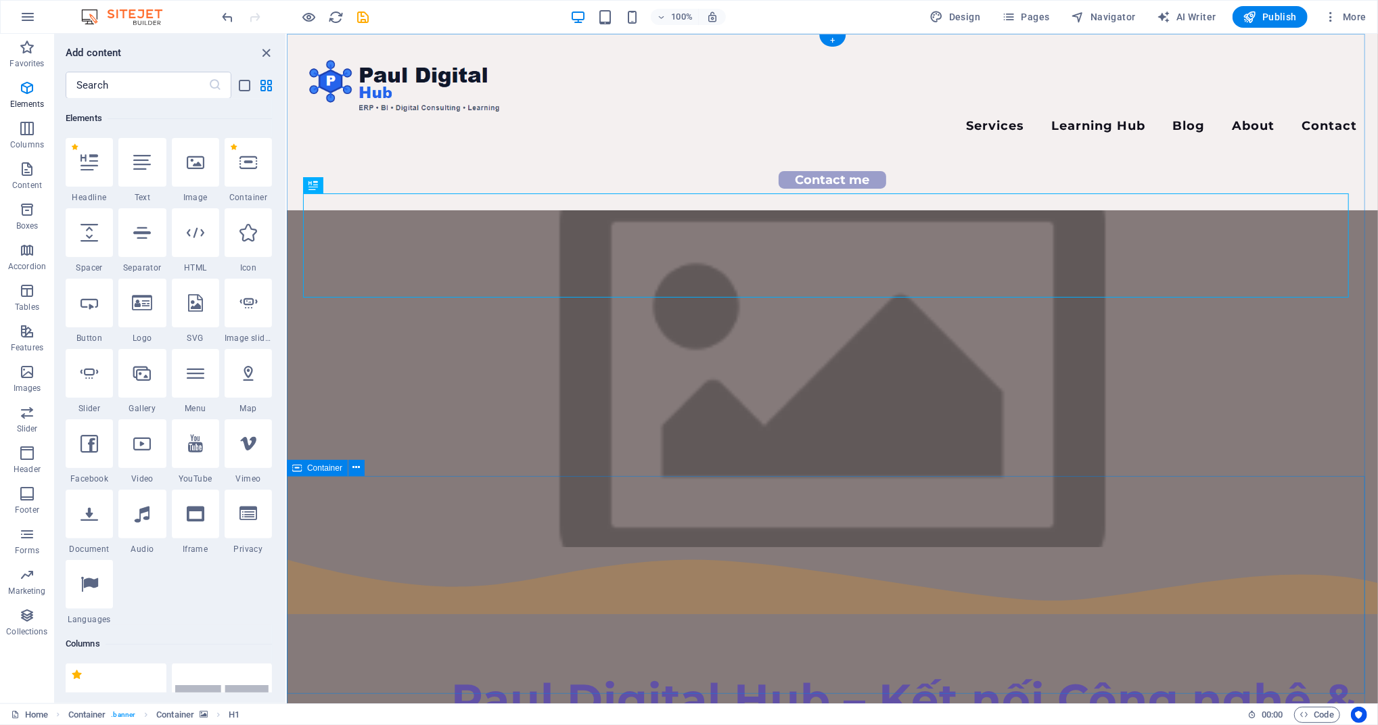
drag, startPoint x: 987, startPoint y: 559, endPoint x: 998, endPoint y: 496, distance: 63.8
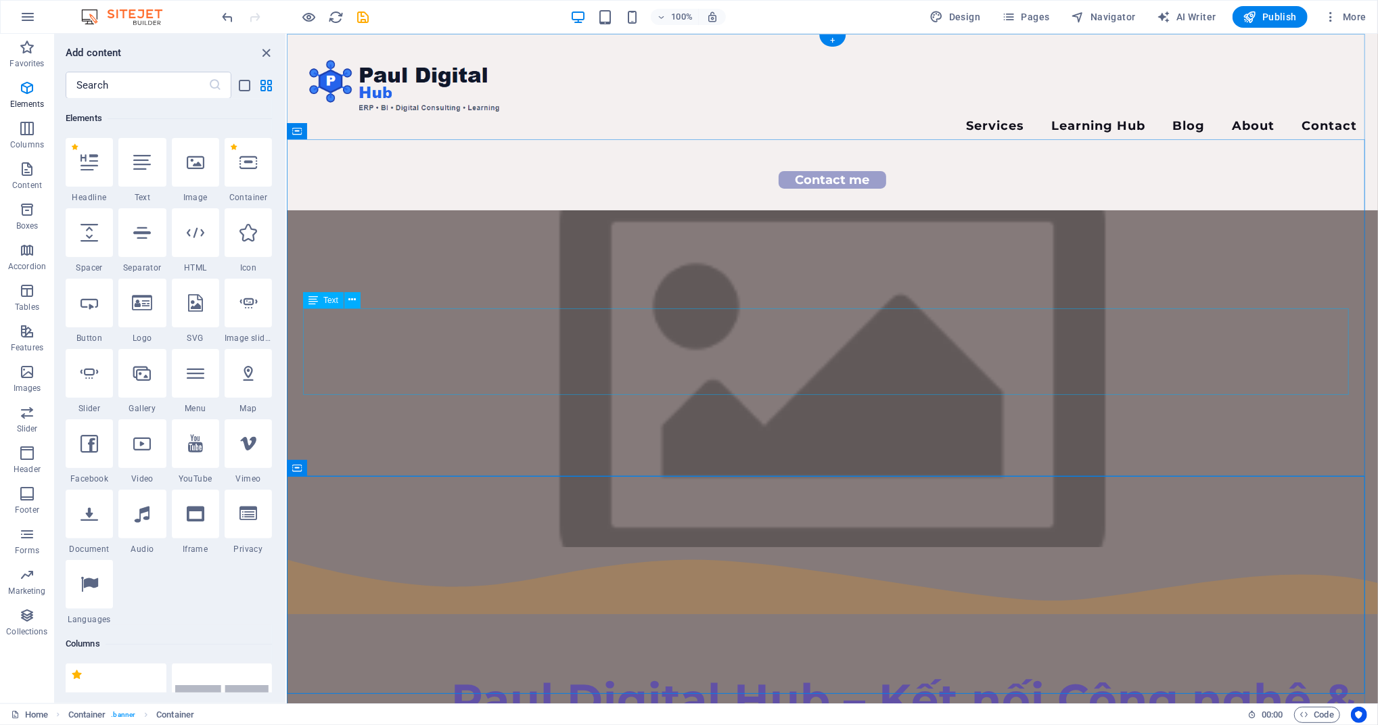
click at [720, 673] on div "Paul Digital Hub – Kết nối Công nghệ & [PERSON_NAME]" at bounding box center [832, 725] width 1050 height 104
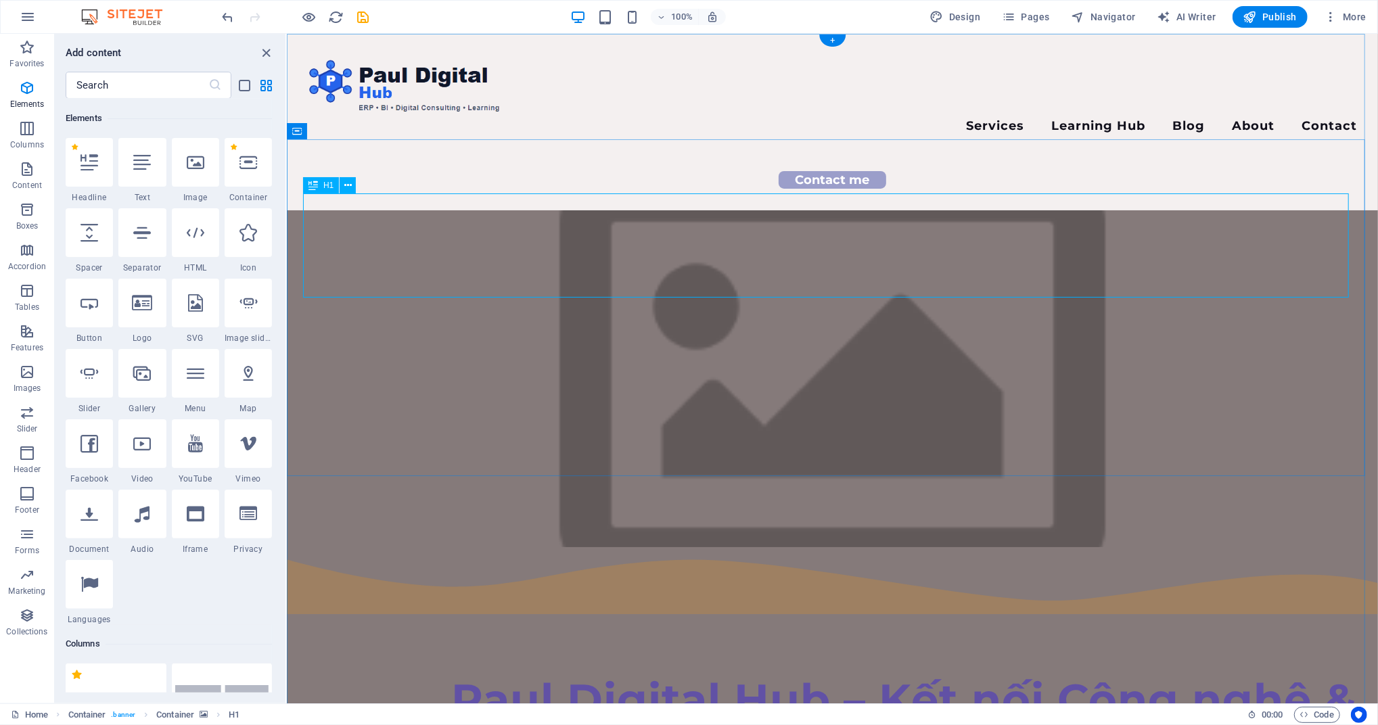
click at [475, 673] on div "Paul Digital Hub – Kết nối Công nghệ & [PERSON_NAME]" at bounding box center [832, 725] width 1050 height 104
click at [507, 673] on div "Paul Digital Hub – Kết nối Công nghệ & [PERSON_NAME]" at bounding box center [832, 725] width 1050 height 104
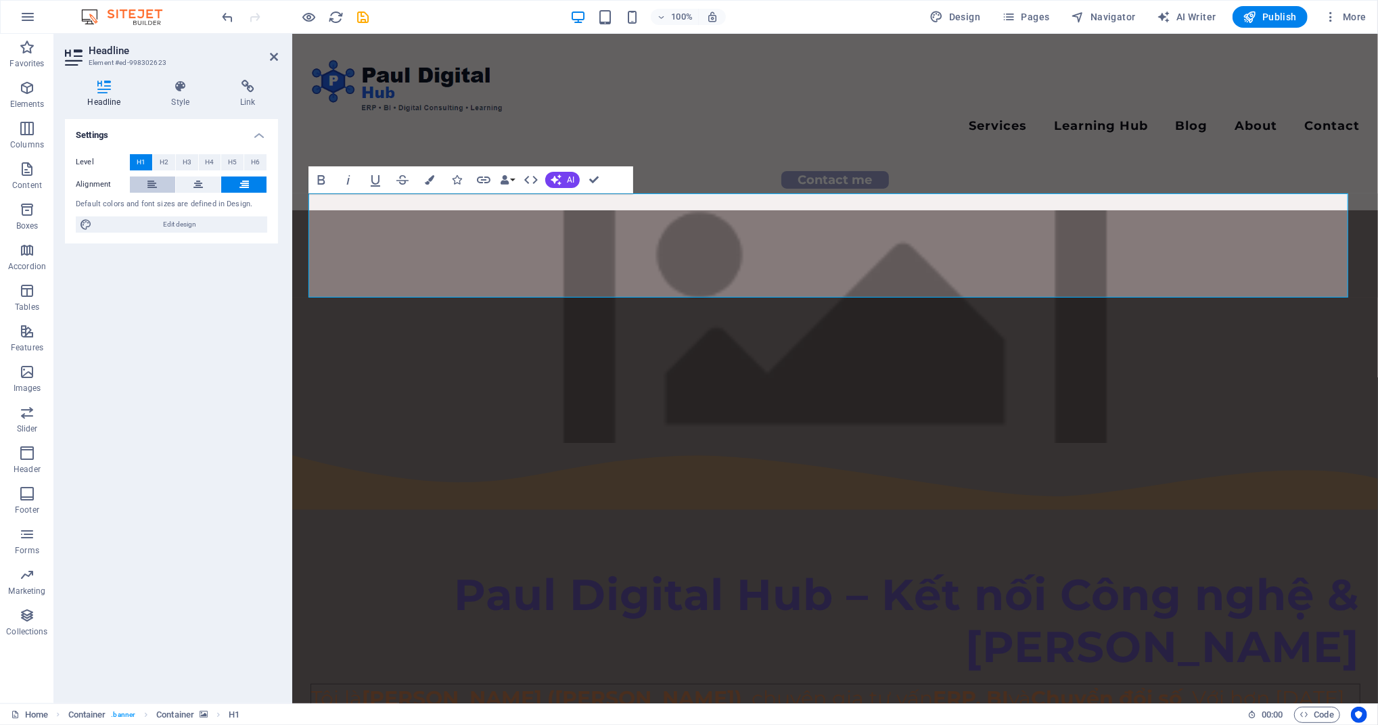
click at [158, 180] on button at bounding box center [152, 185] width 45 height 16
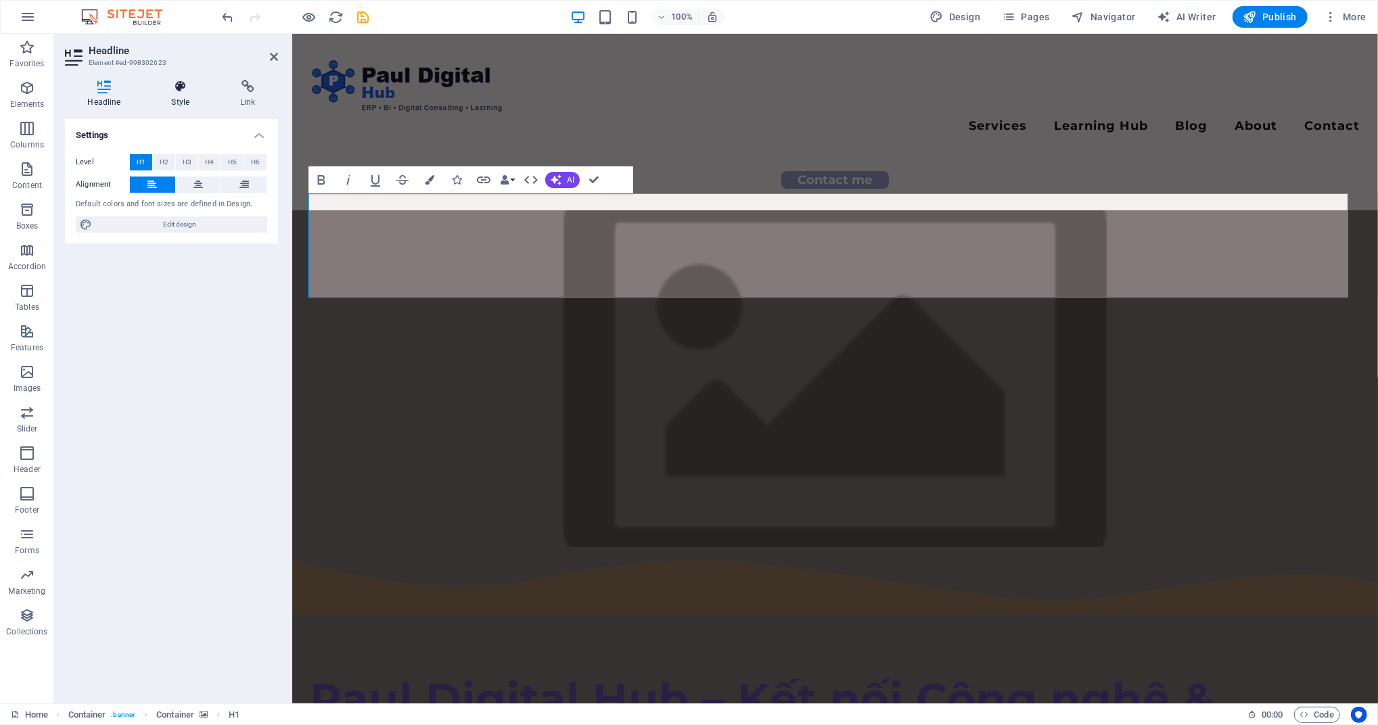
click at [180, 95] on h4 "Style" at bounding box center [183, 94] width 69 height 28
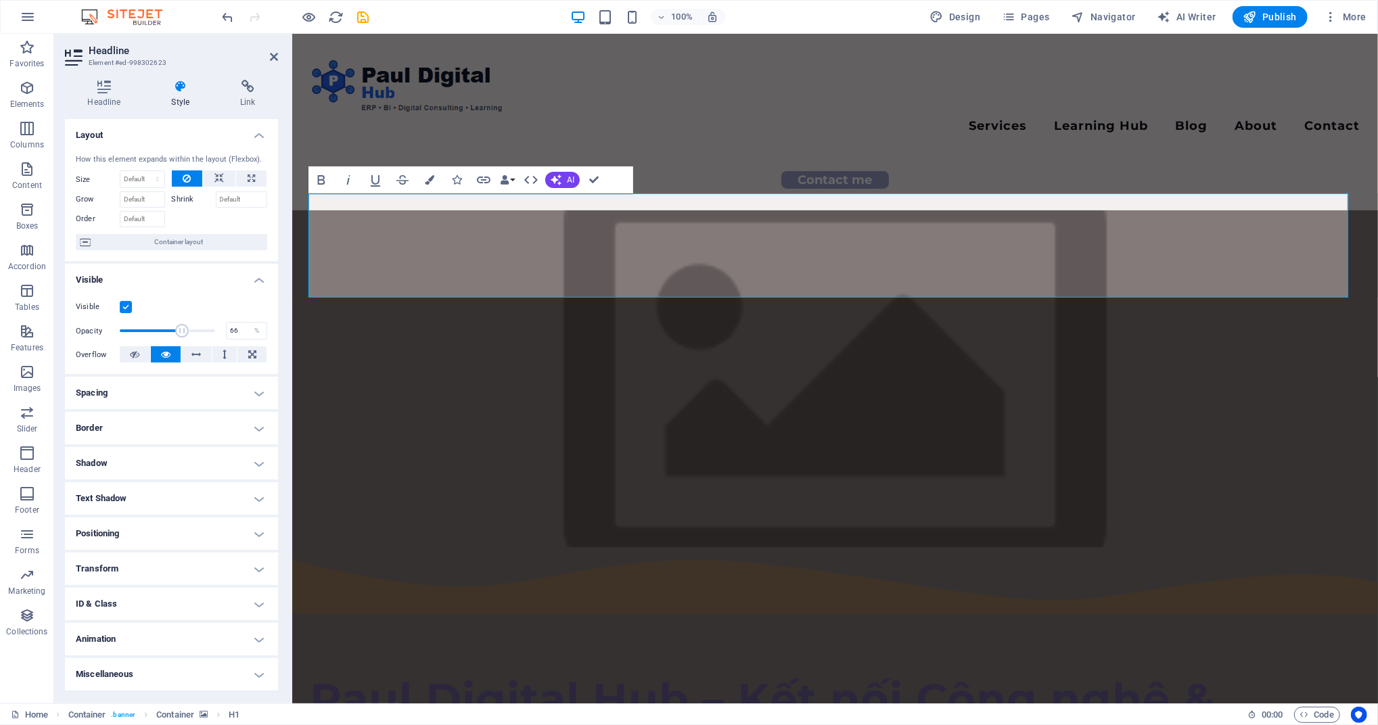
click at [182, 333] on span at bounding box center [167, 331] width 95 height 20
type input "100"
drag, startPoint x: 185, startPoint y: 328, endPoint x: 229, endPoint y: 329, distance: 43.3
click at [229, 329] on div "Opacity 100 %" at bounding box center [171, 331] width 191 height 20
click at [158, 178] on select "Default auto px % 1/1 1/2 1/3 1/4 1/5 1/6 1/7 1/8 1/9 1/10" at bounding box center [142, 179] width 44 height 16
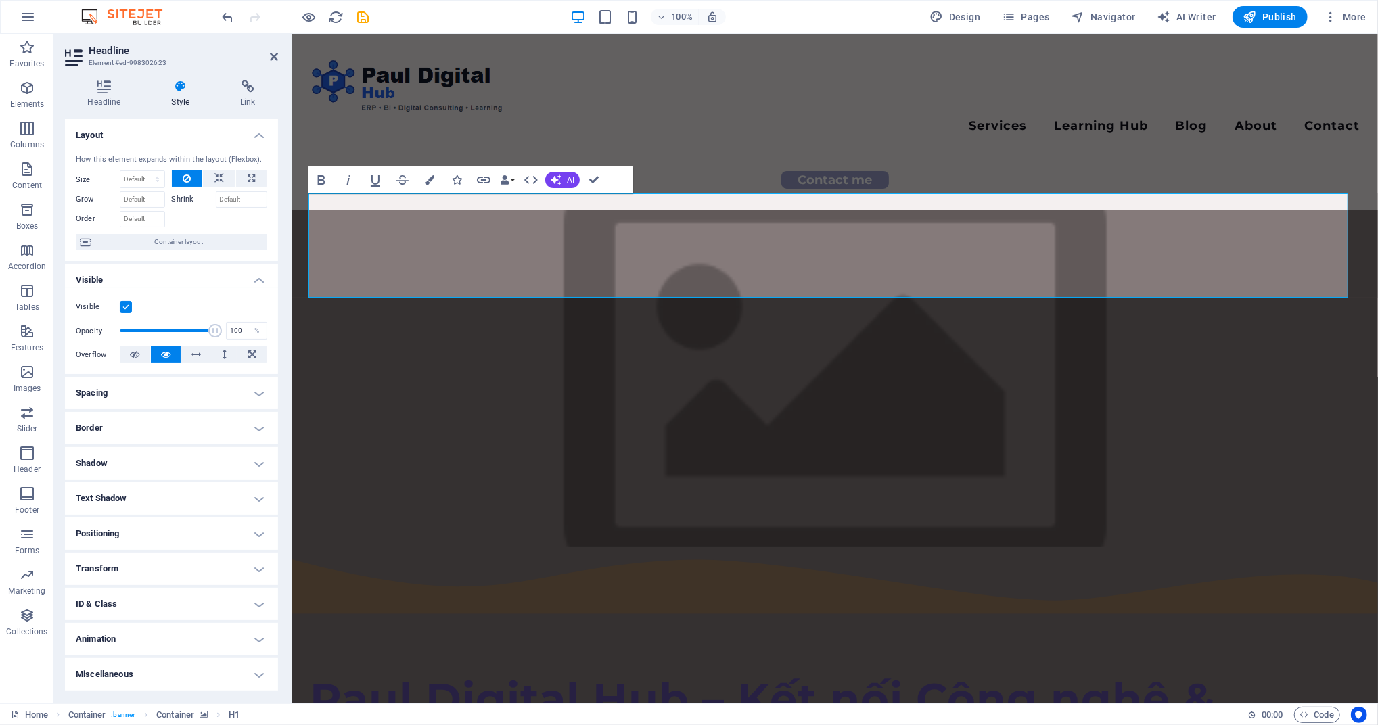
click at [210, 215] on div at bounding box center [220, 218] width 96 height 20
click at [96, 387] on h4 "Spacing" at bounding box center [171, 393] width 213 height 32
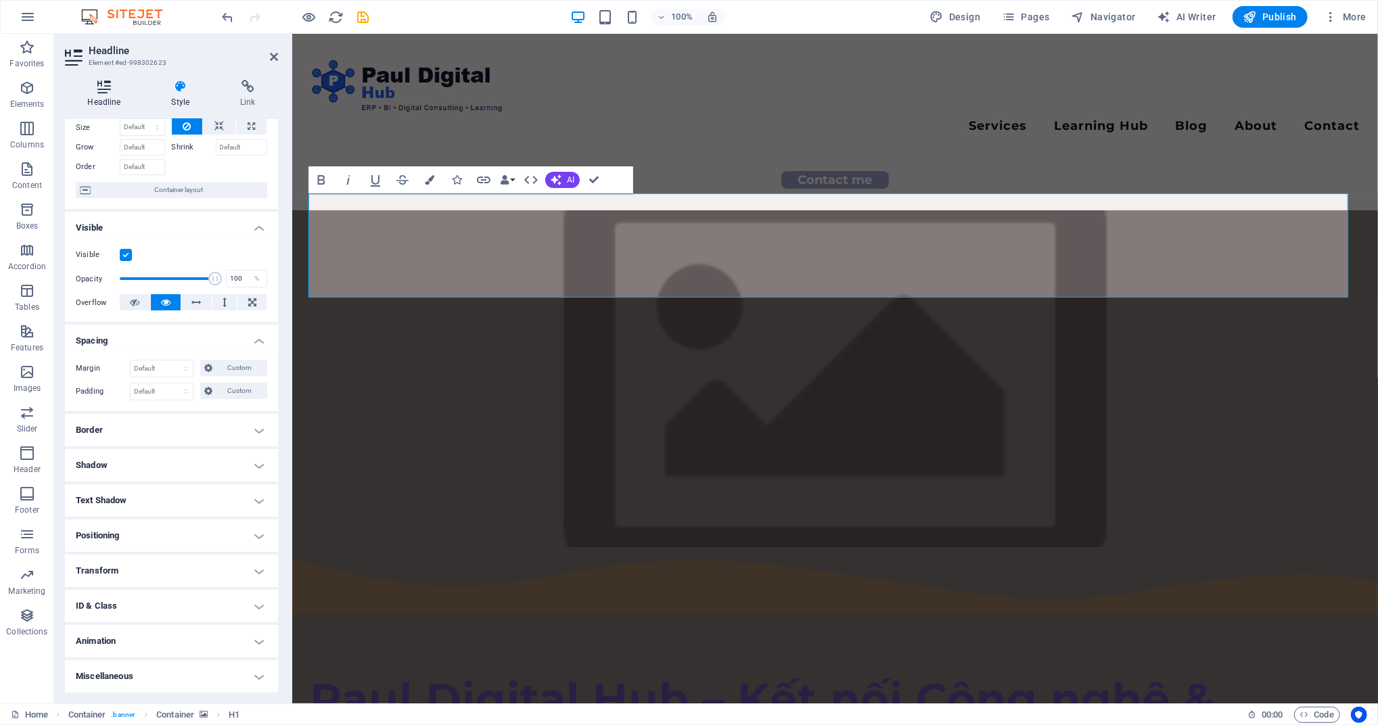
click at [107, 91] on icon at bounding box center [104, 87] width 78 height 14
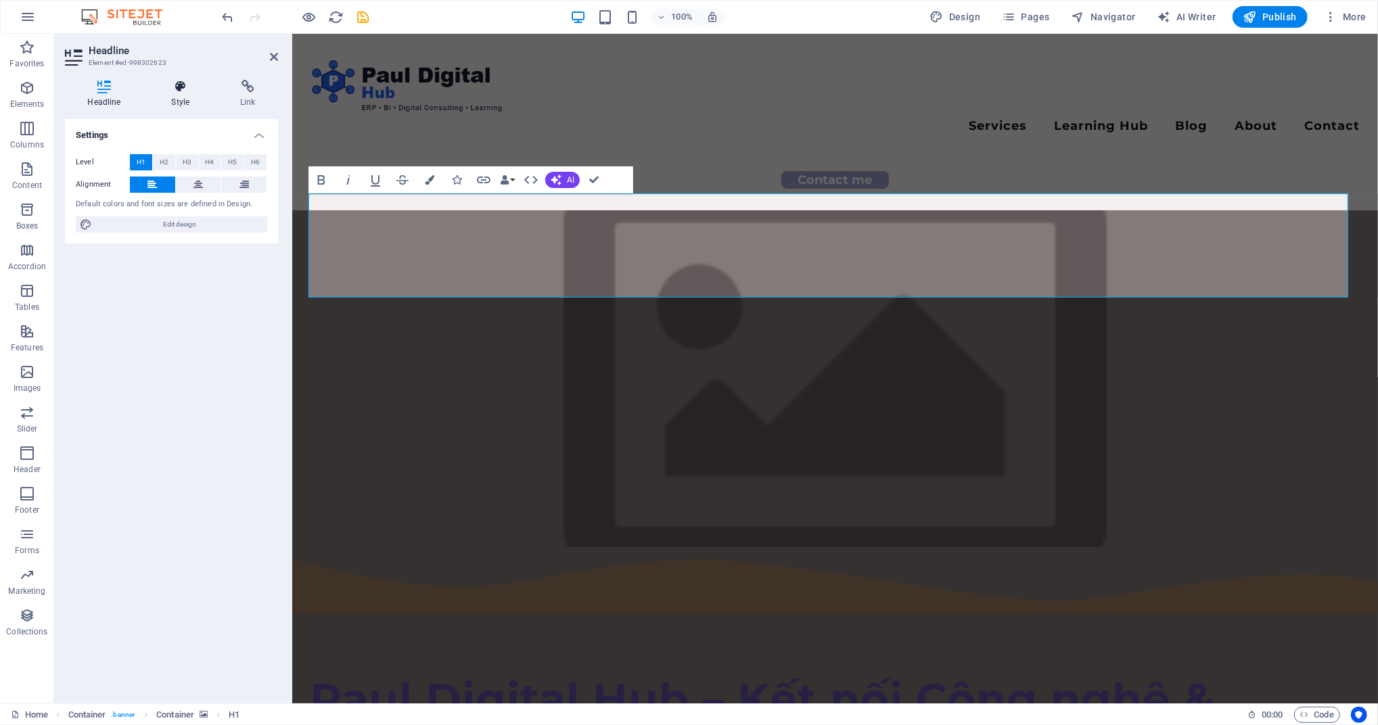
click at [180, 80] on icon at bounding box center [181, 87] width 64 height 14
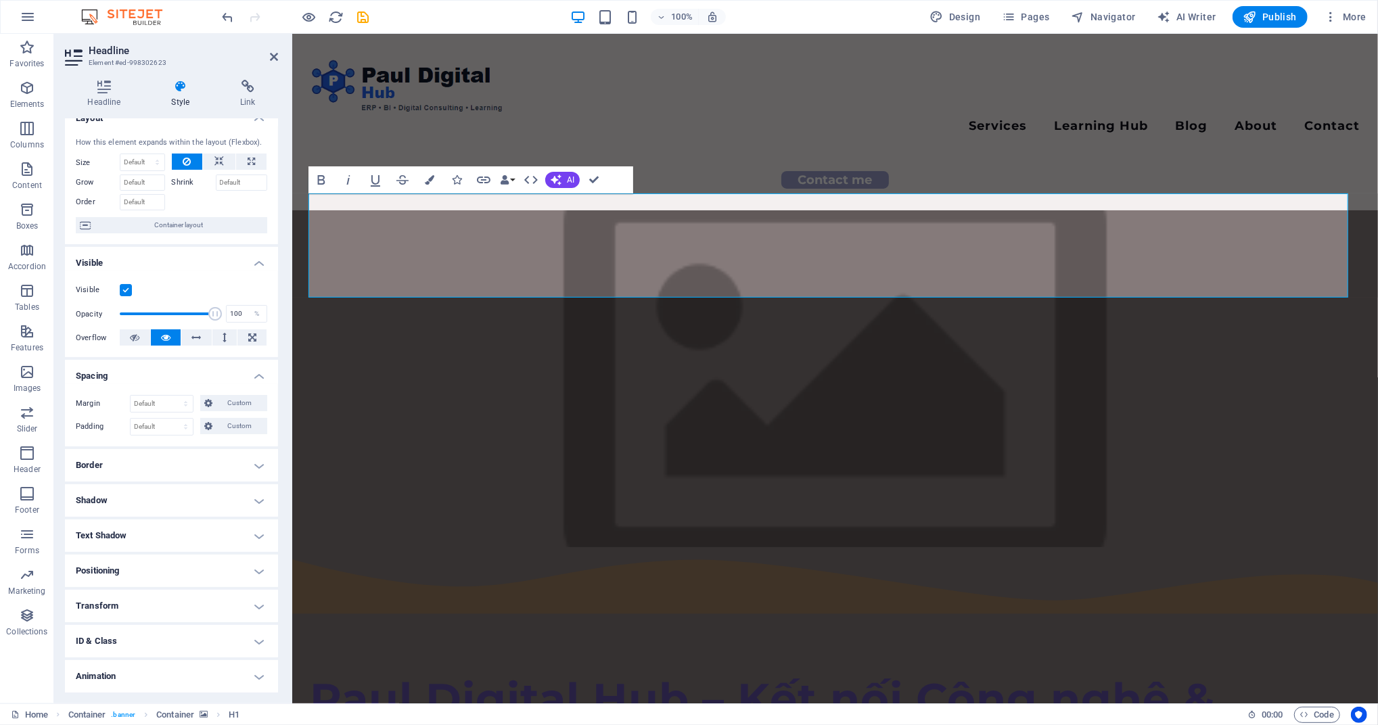
scroll to position [0, 0]
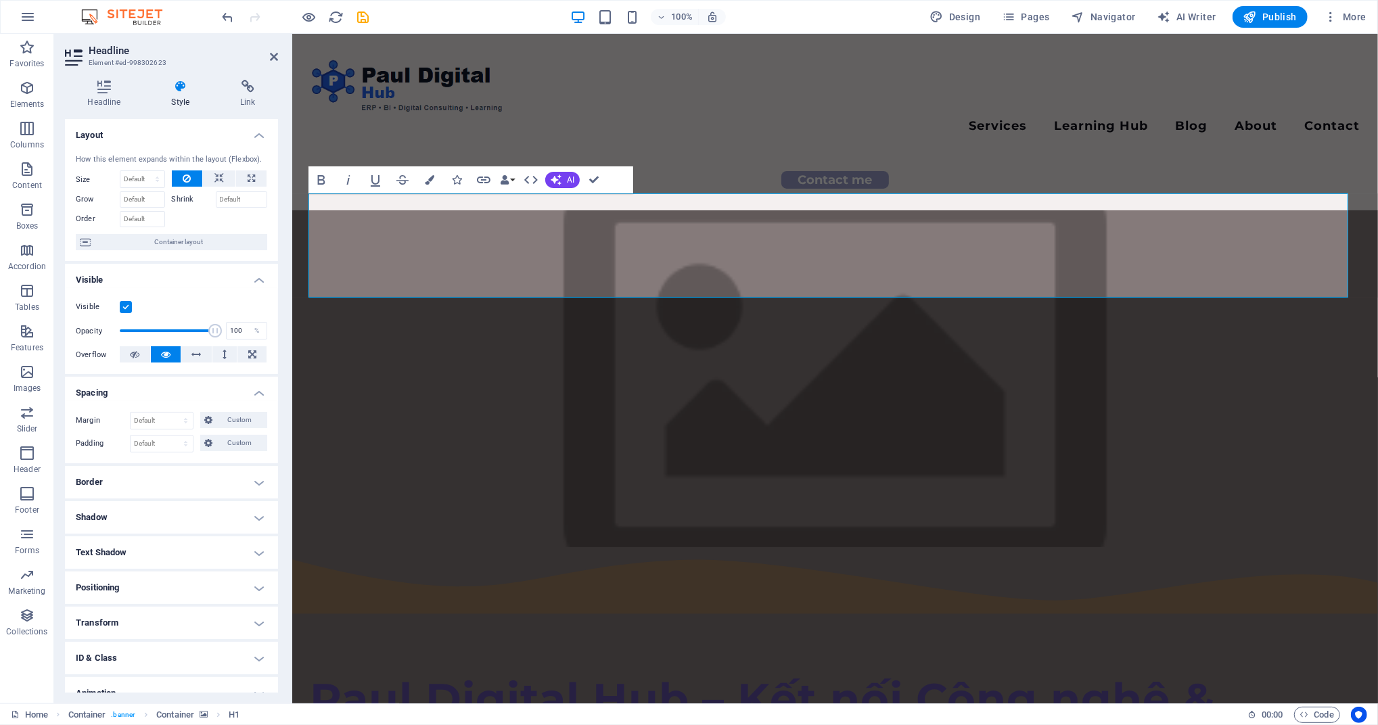
click at [1007, 210] on figure at bounding box center [833, 378] width 1085 height 337
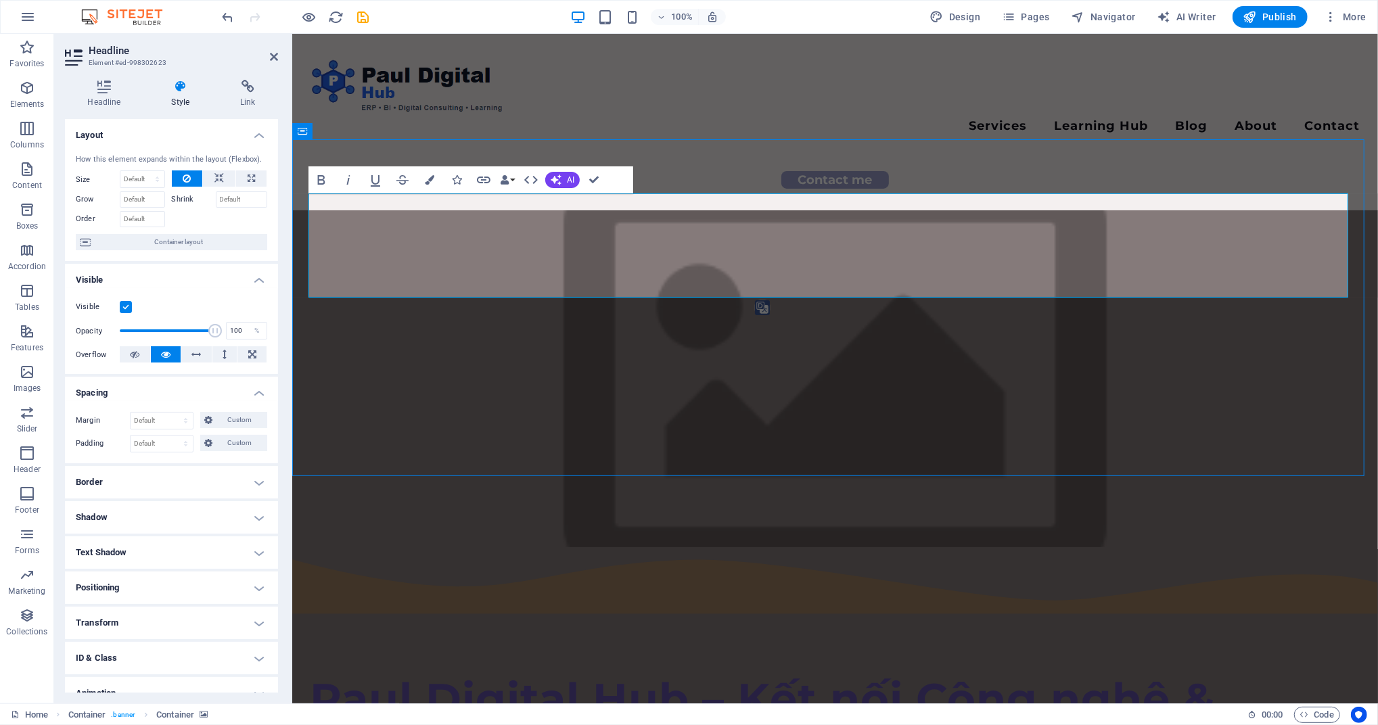
click at [1007, 210] on figure at bounding box center [833, 378] width 1085 height 337
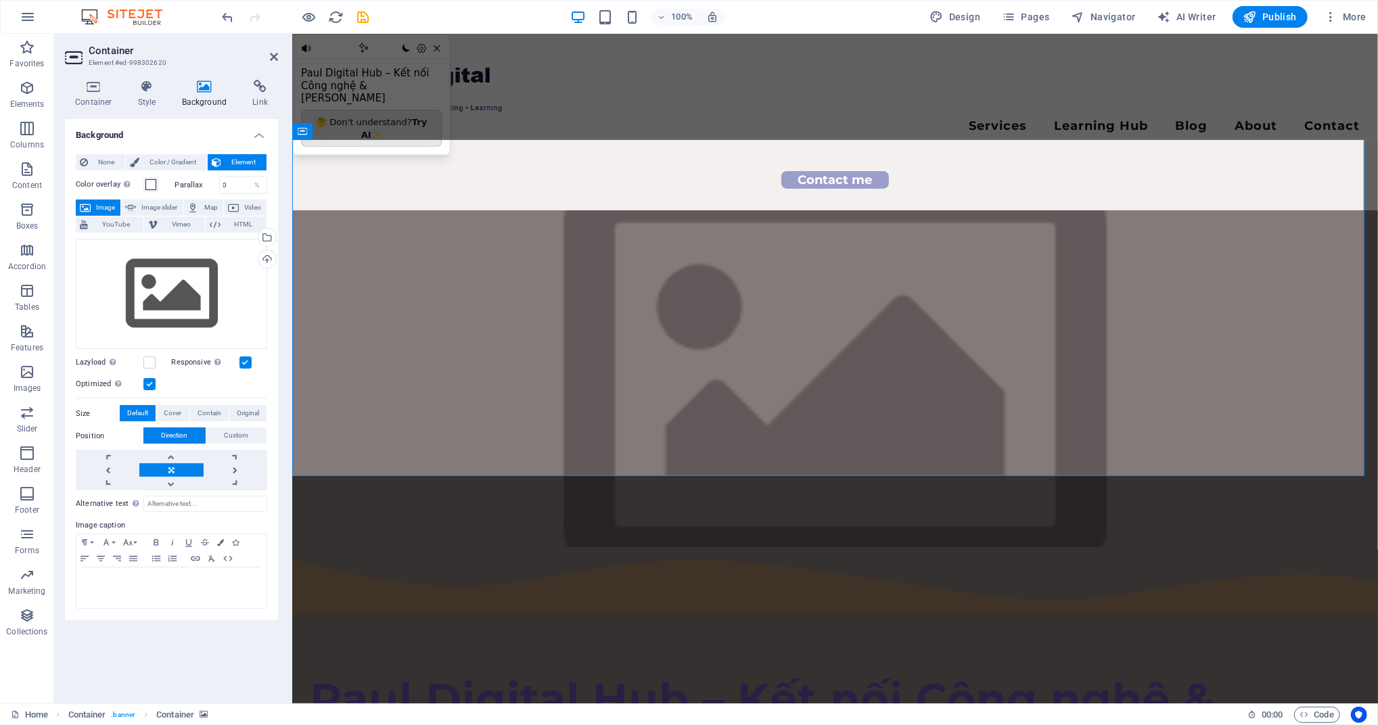
click at [1007, 210] on figure at bounding box center [833, 378] width 1085 height 337
click at [22, 135] on icon "button" at bounding box center [27, 128] width 16 height 16
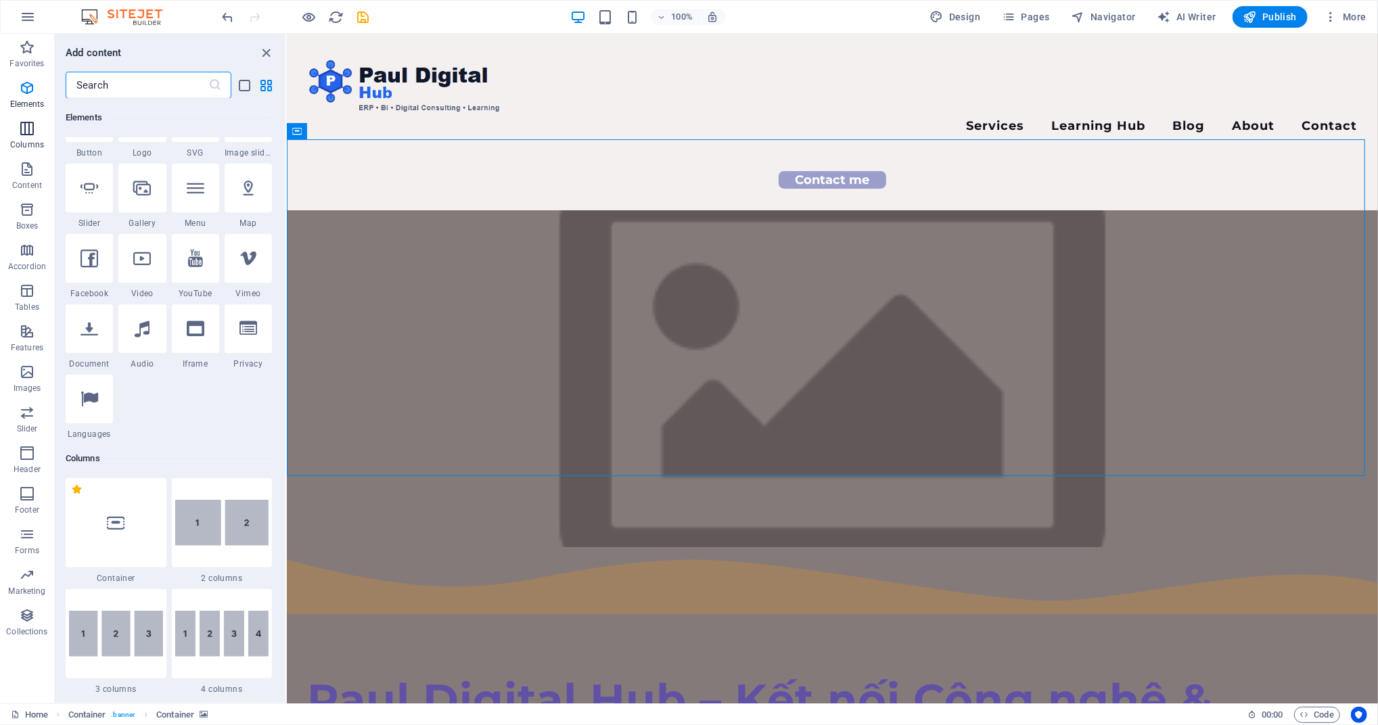
scroll to position [669, 0]
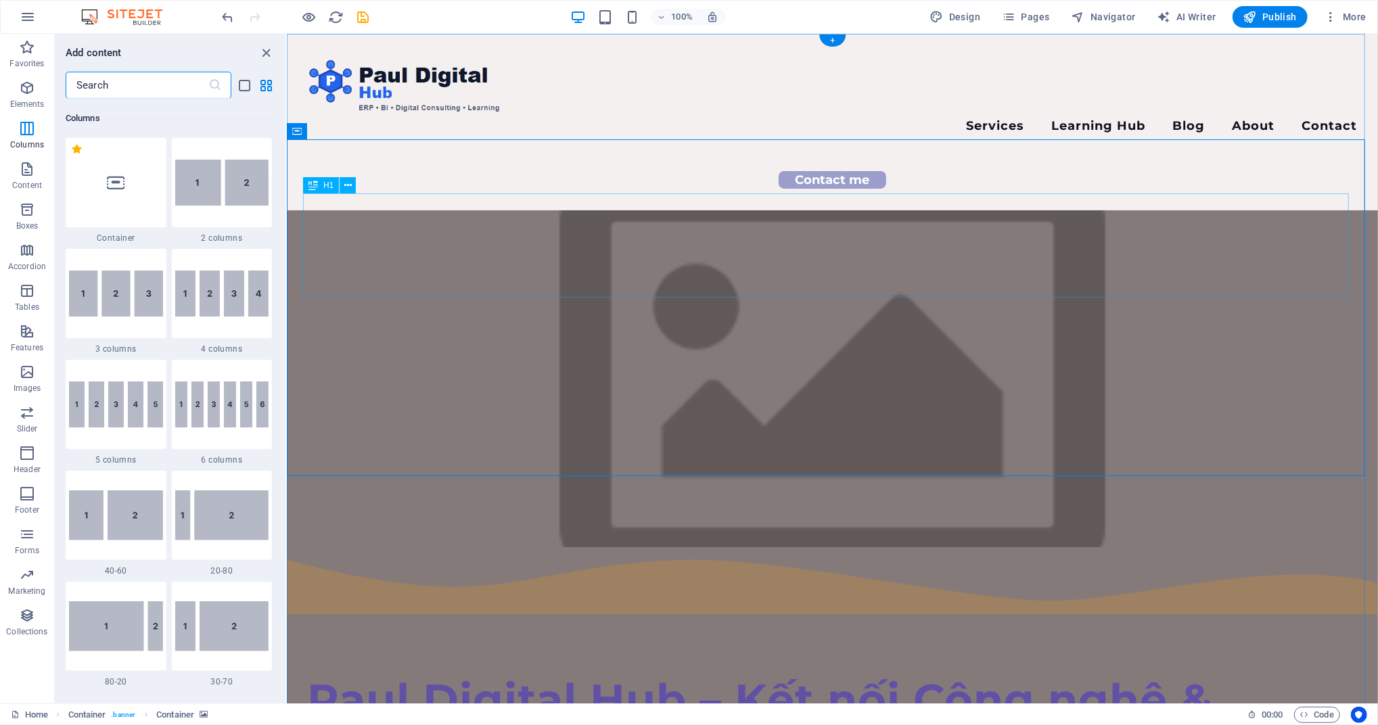
click at [975, 673] on div "Paul Digital Hub – Kết nối Công nghệ & [PERSON_NAME]" at bounding box center [832, 725] width 1050 height 104
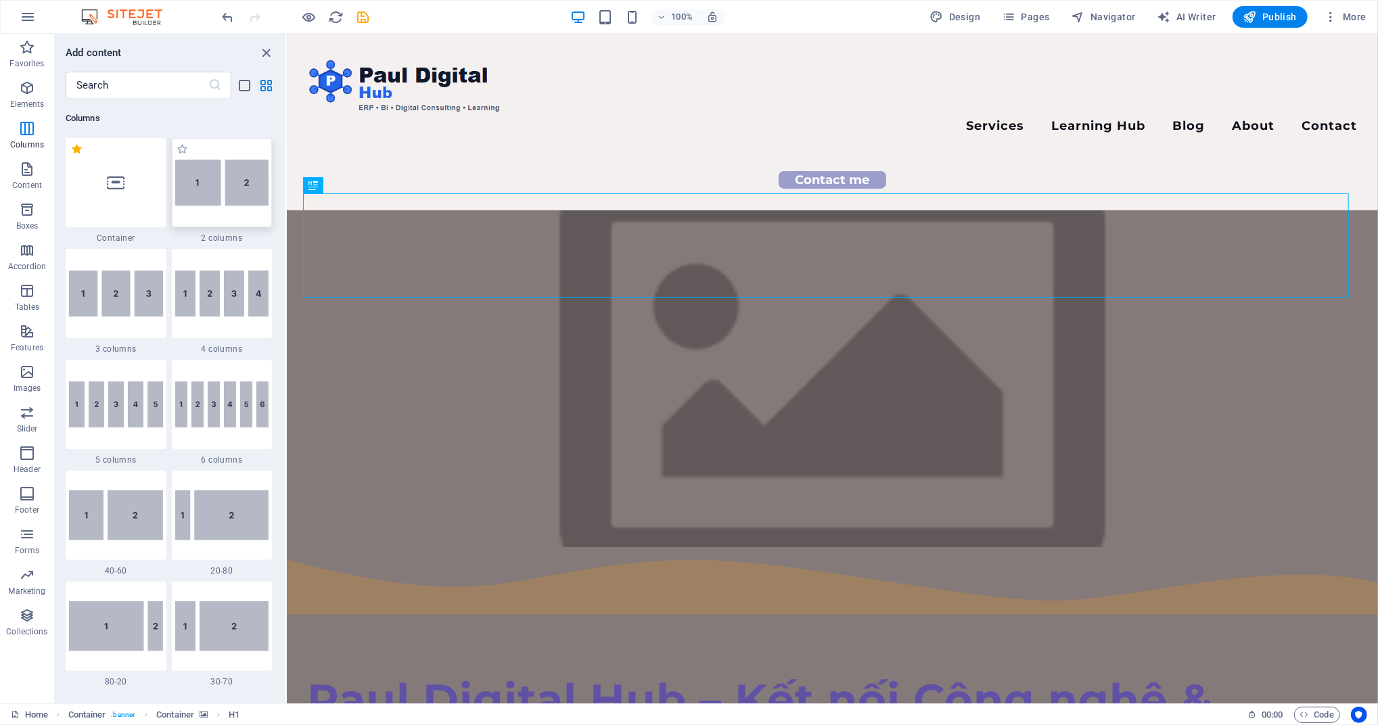
click at [215, 204] on img at bounding box center [222, 183] width 94 height 46
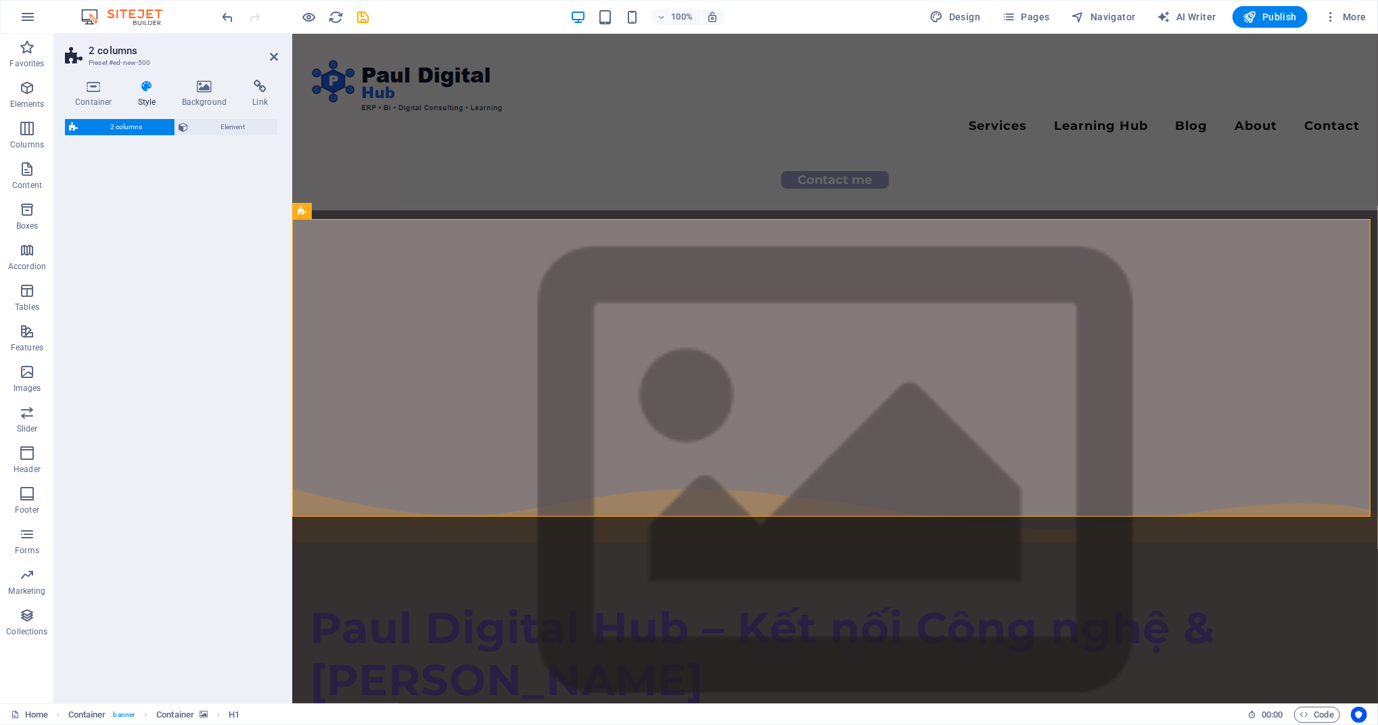
select select "rem"
select select "preset-columns-two-v2-default"
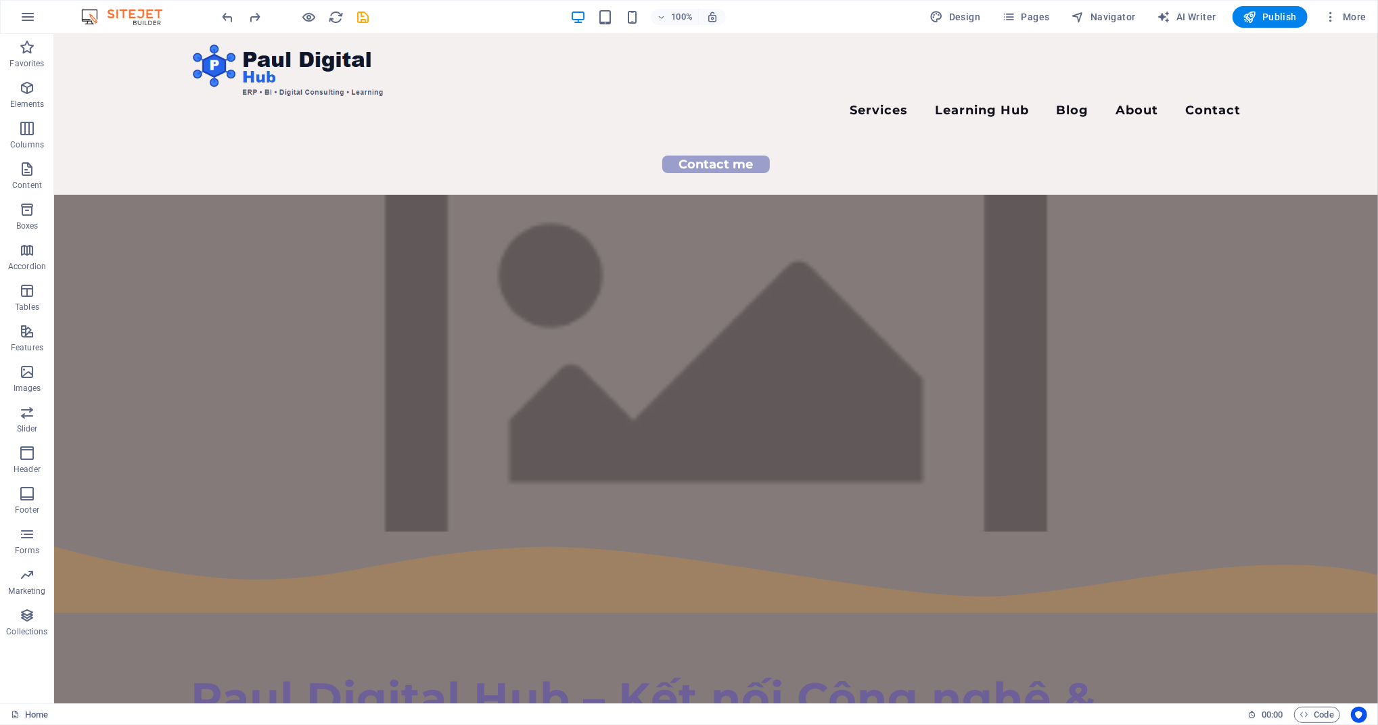
scroll to position [0, 0]
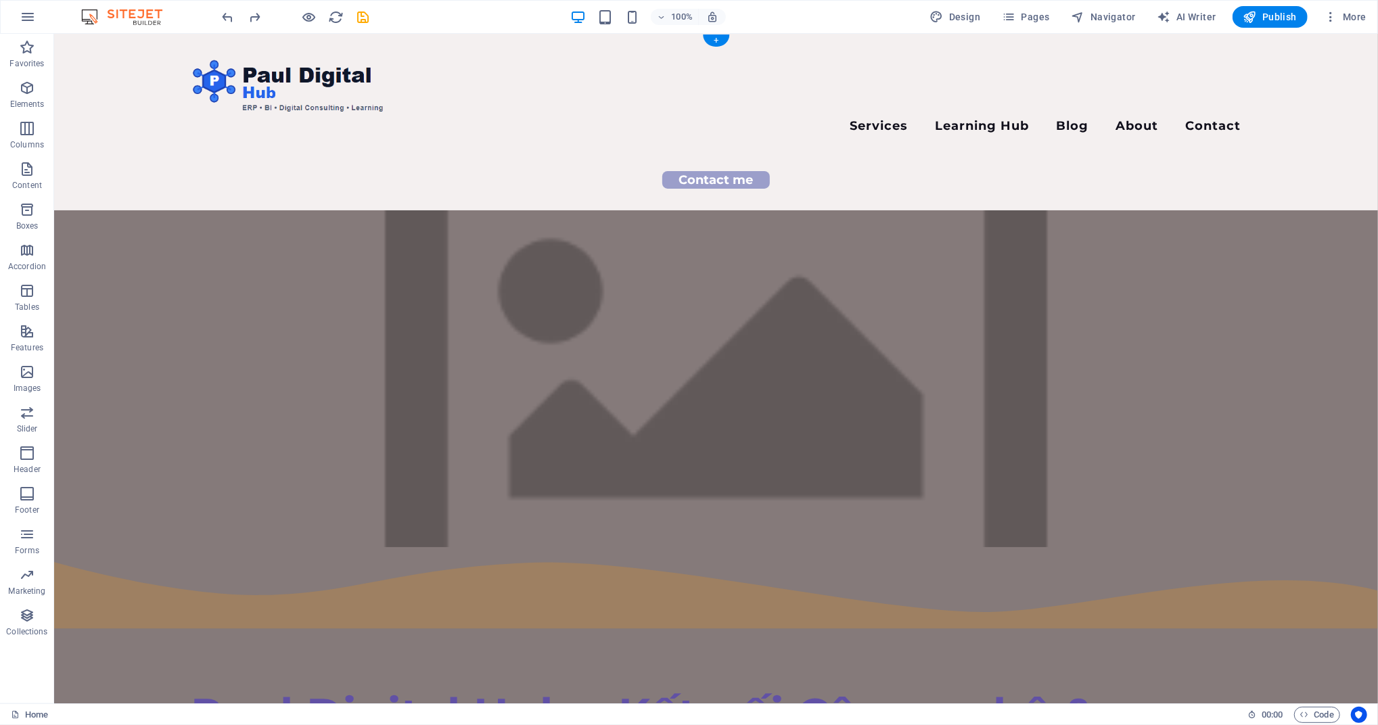
click at [1291, 246] on figure at bounding box center [714, 378] width 1323 height 337
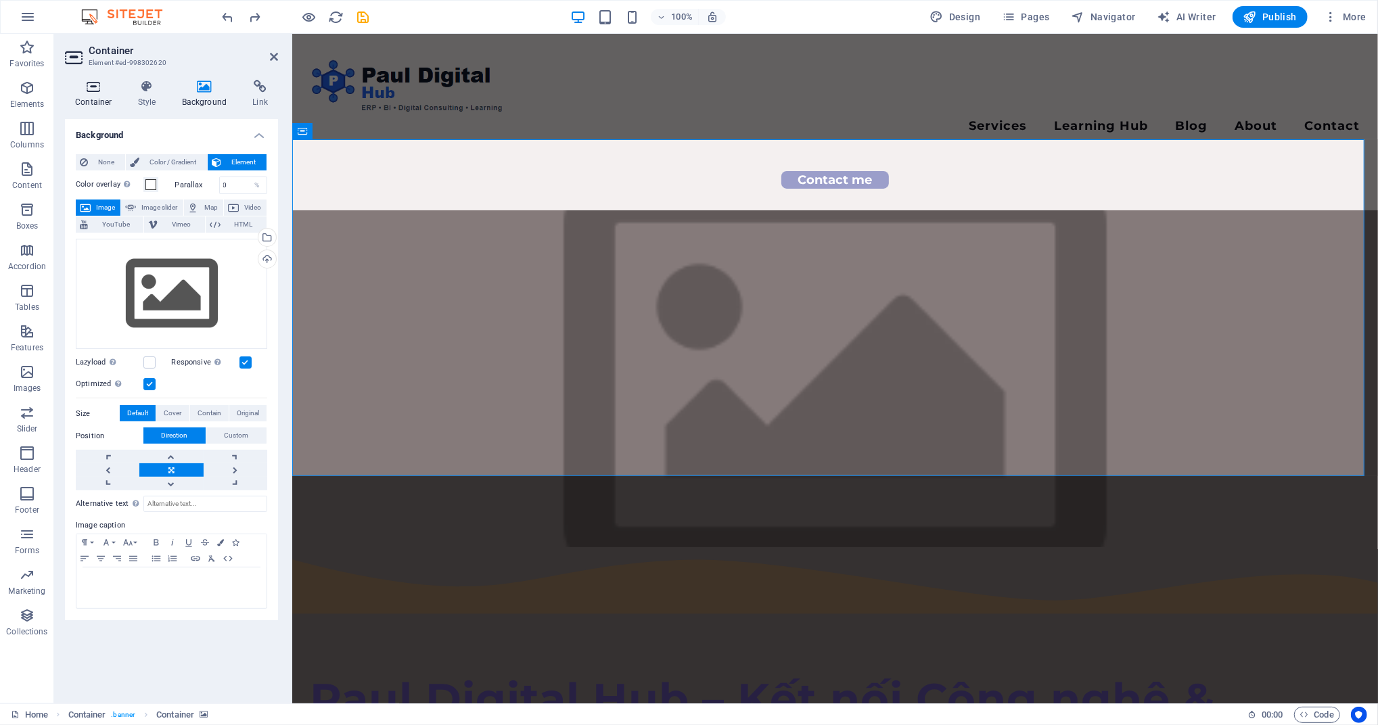
click at [92, 97] on h4 "Container" at bounding box center [96, 94] width 63 height 28
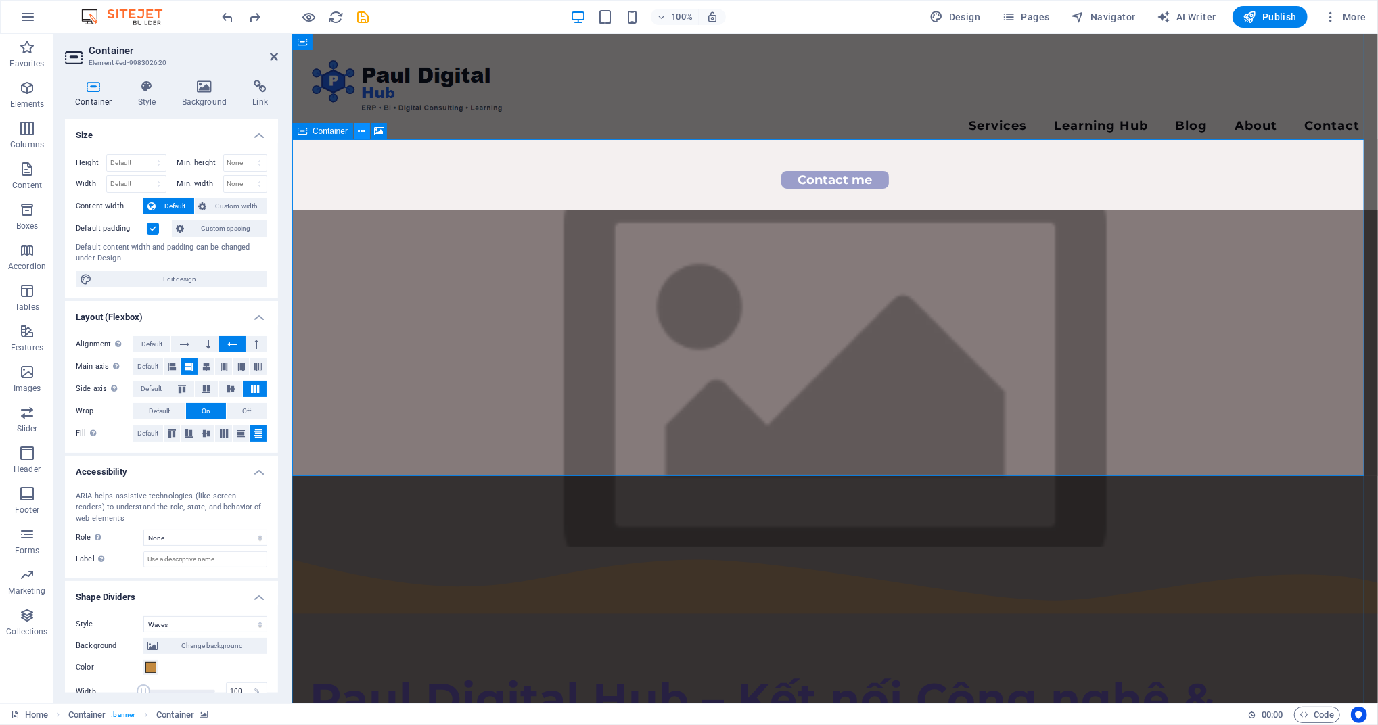
click at [363, 132] on icon at bounding box center [361, 131] width 7 height 14
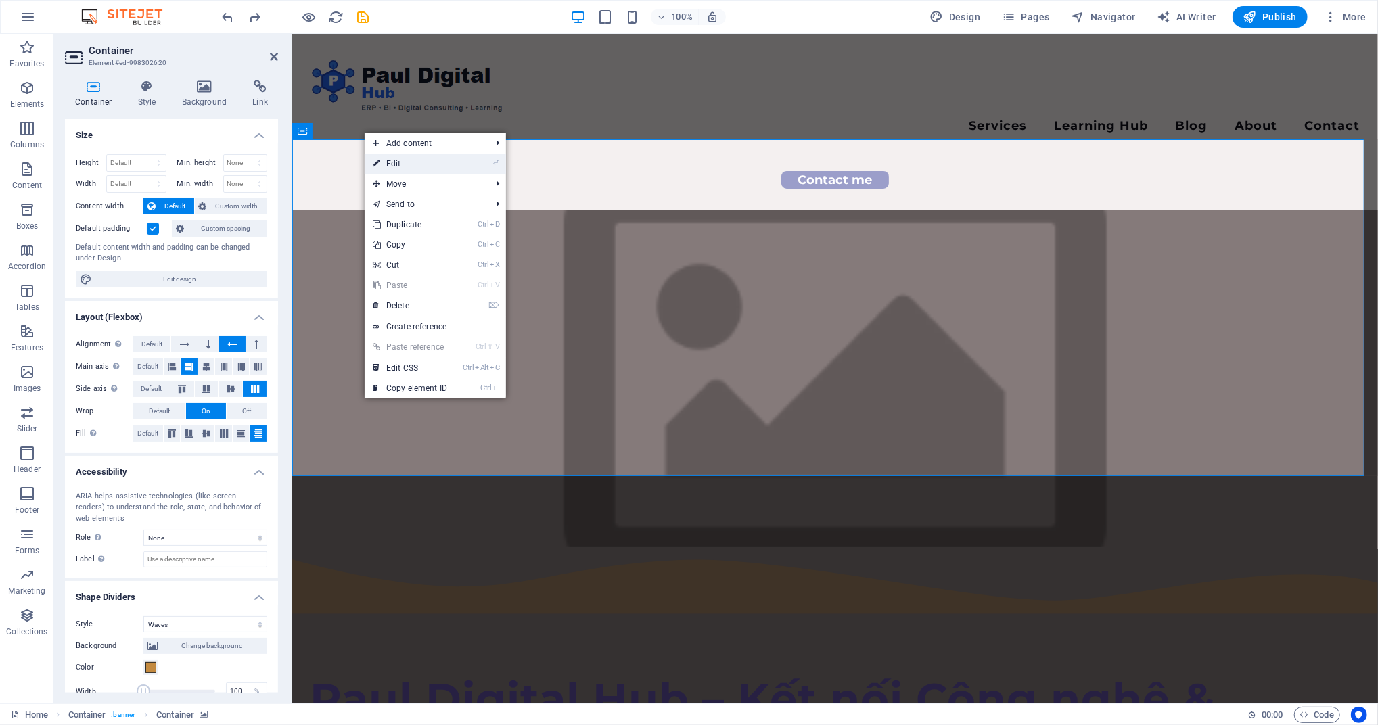
click at [380, 159] on link "⏎ Edit" at bounding box center [409, 164] width 91 height 20
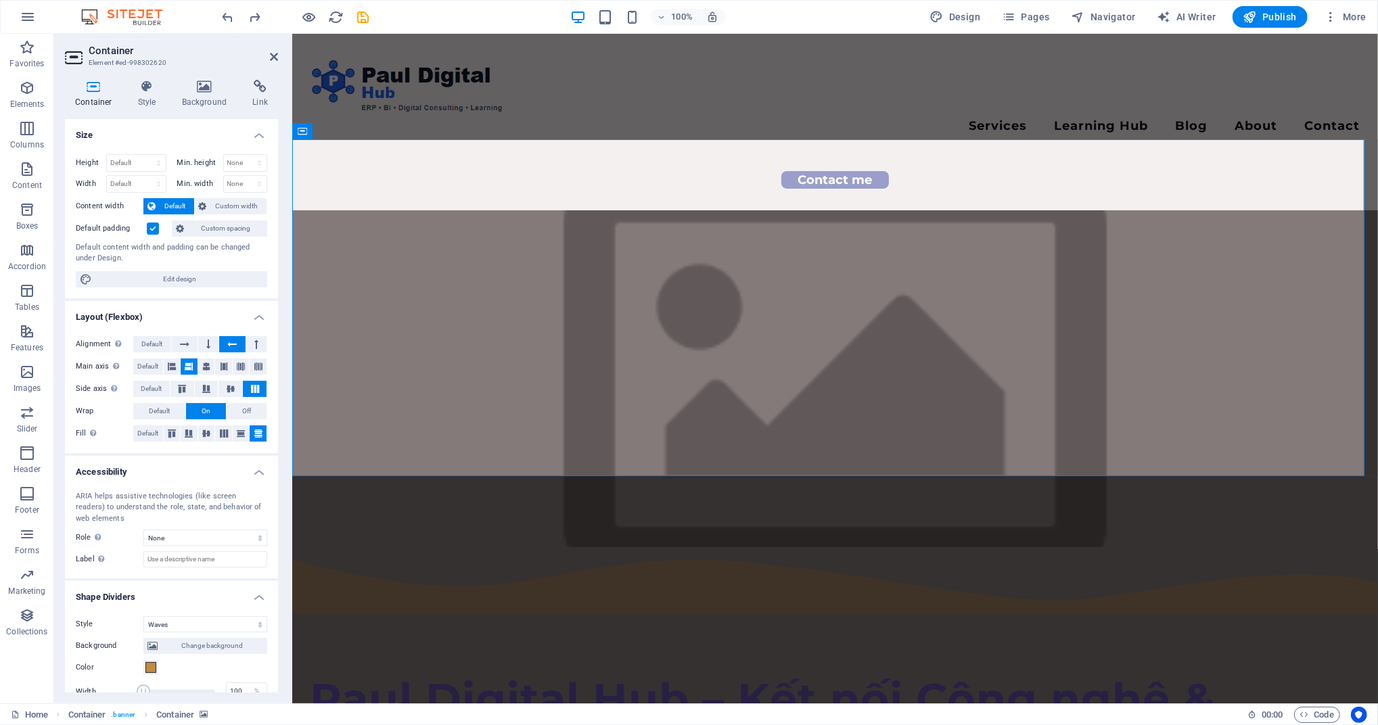
scroll to position [135, 0]
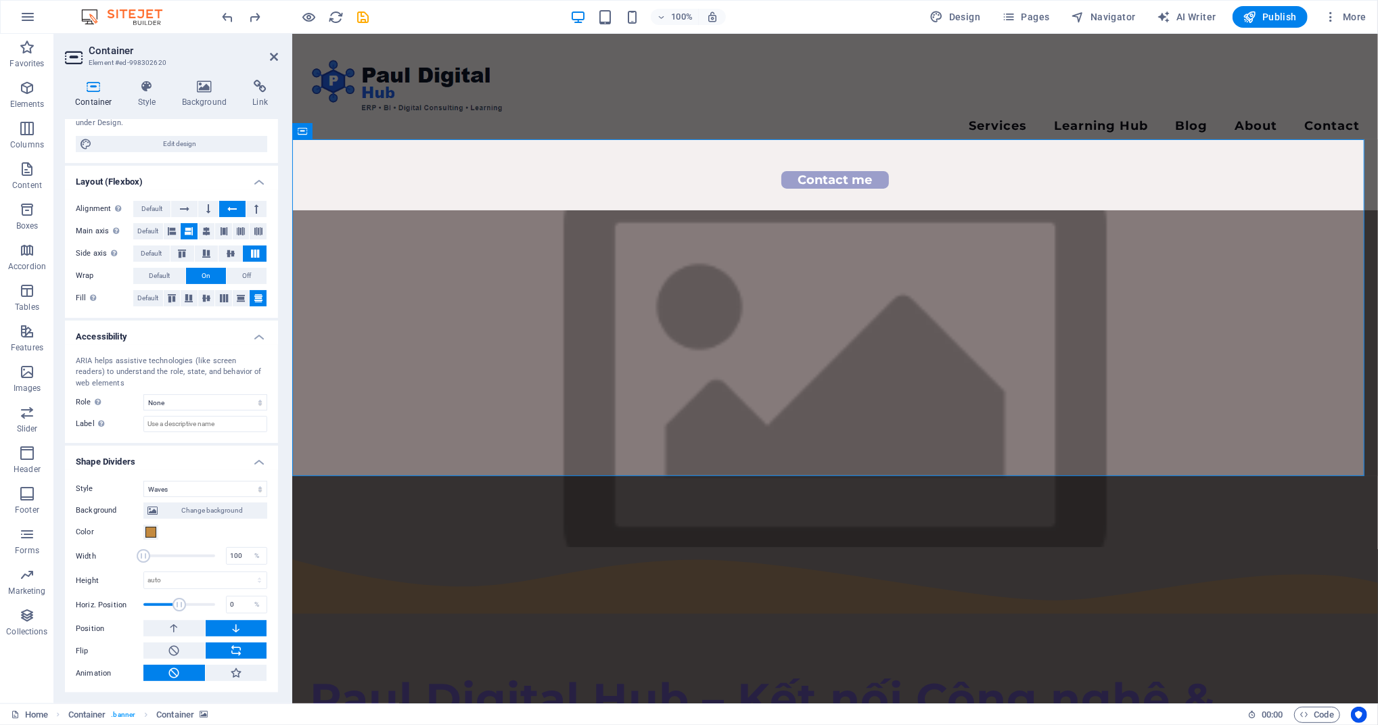
click at [226, 498] on div "Background Change background Color 2nd Color 3rd Color Width 100 % Height auto …" at bounding box center [171, 589] width 191 height 185
click at [222, 490] on select "None Triangle Square Diagonal Polygon 1 Polygon 2 Zigzag Multiple Zigzags Waves…" at bounding box center [205, 489] width 124 height 16
click at [143, 497] on select "None Triangle Square Diagonal Polygon 1 Polygon 2 Zigzag Multiple Zigzags Waves…" at bounding box center [205, 489] width 124 height 16
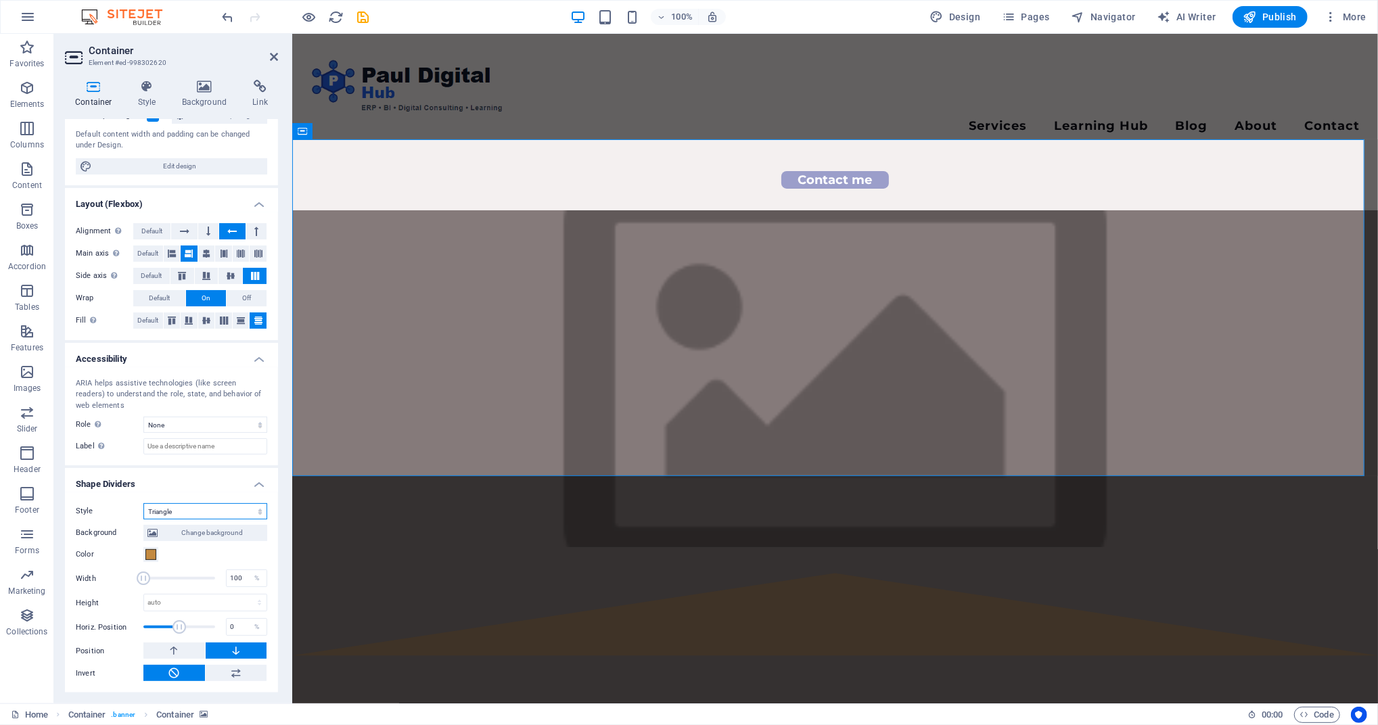
select select "waves"
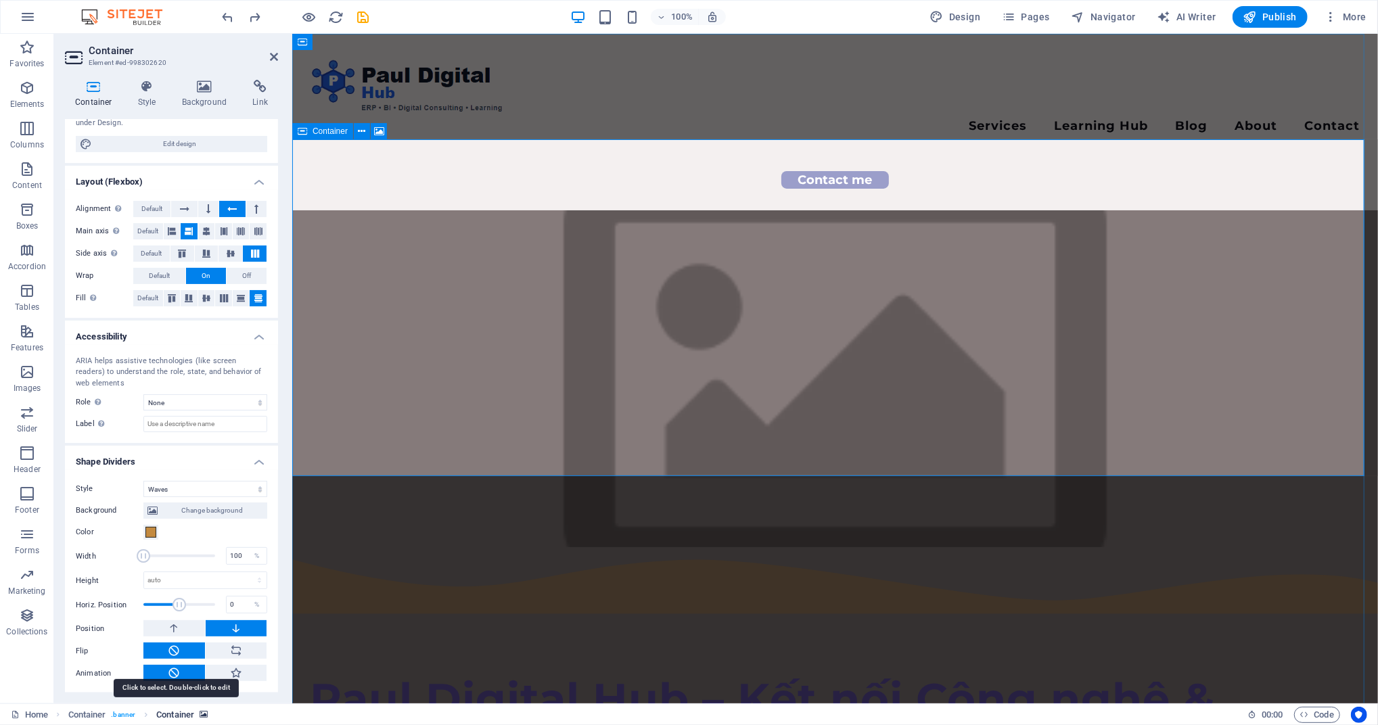
click at [189, 679] on span "Container" at bounding box center [175, 715] width 38 height 16
click at [185, 679] on span "Container" at bounding box center [175, 715] width 38 height 16
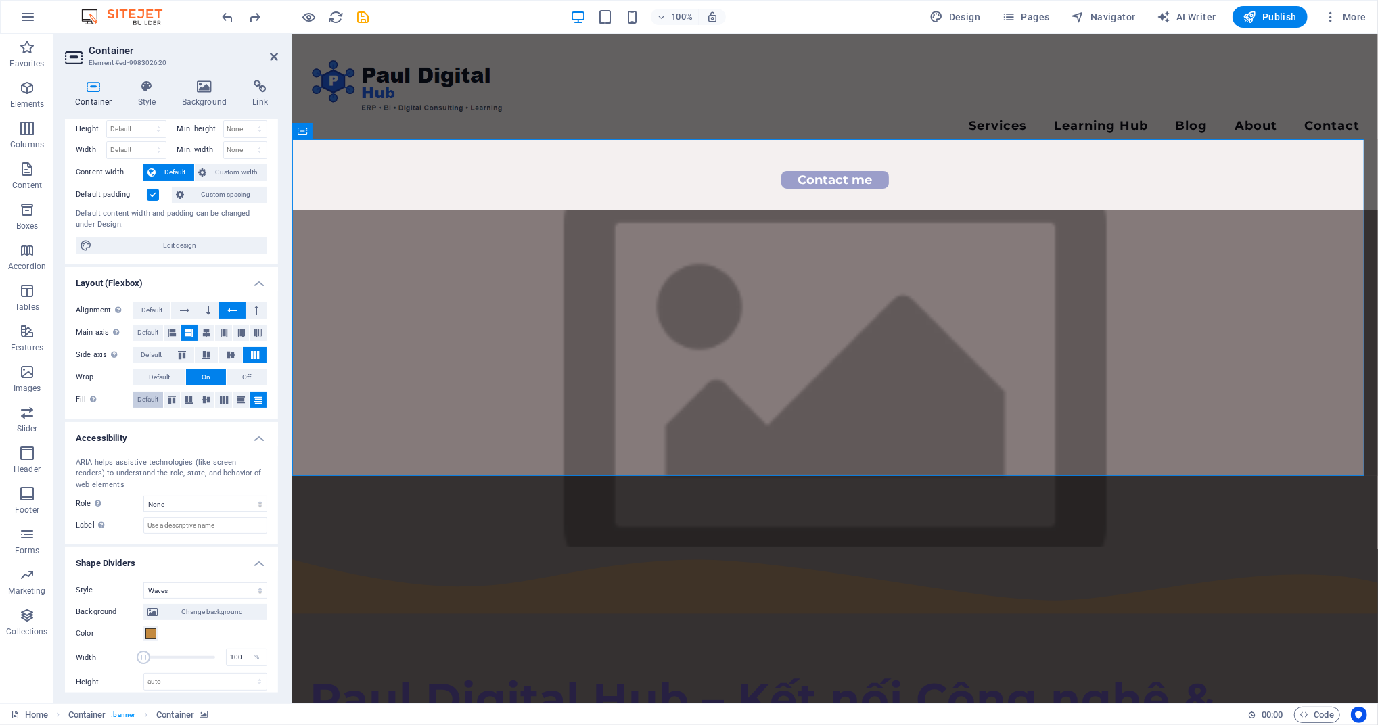
scroll to position [0, 0]
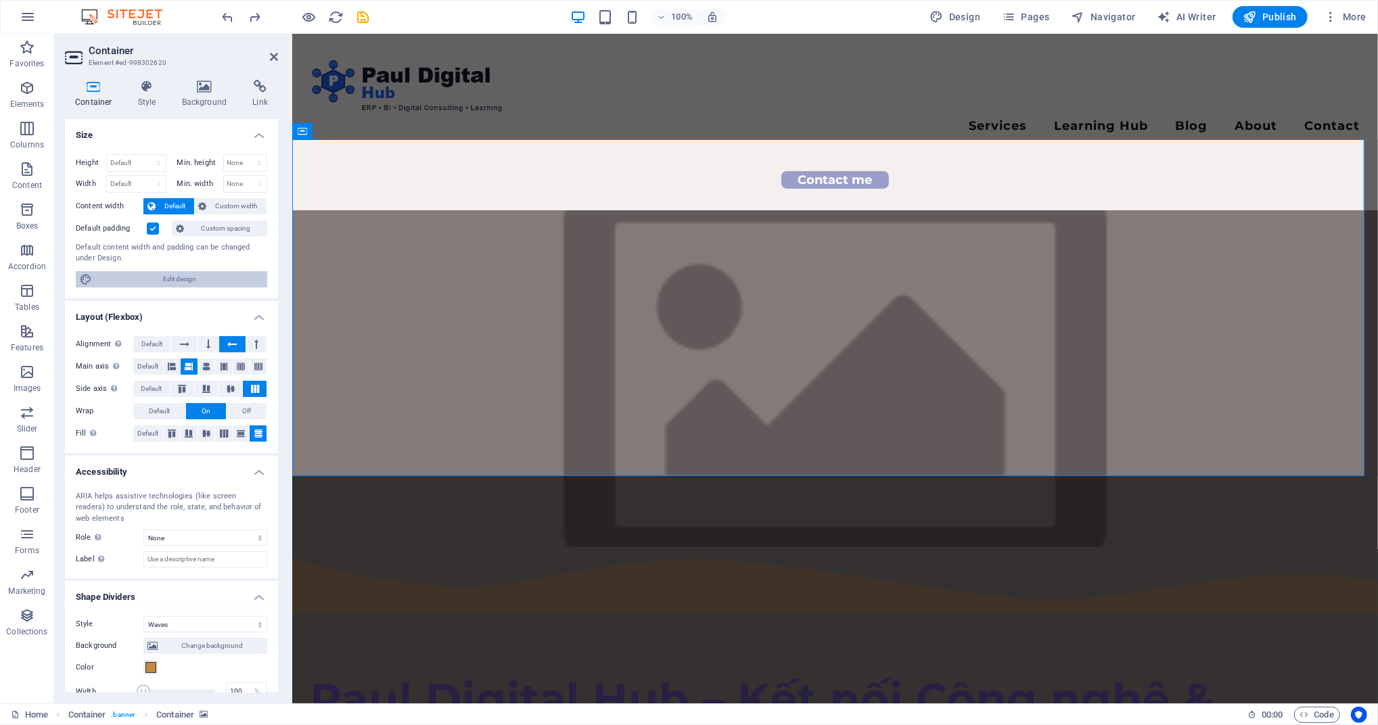
drag, startPoint x: 164, startPoint y: 282, endPoint x: 672, endPoint y: 278, distance: 507.9
click at [164, 282] on span "Edit design" at bounding box center [179, 279] width 167 height 16
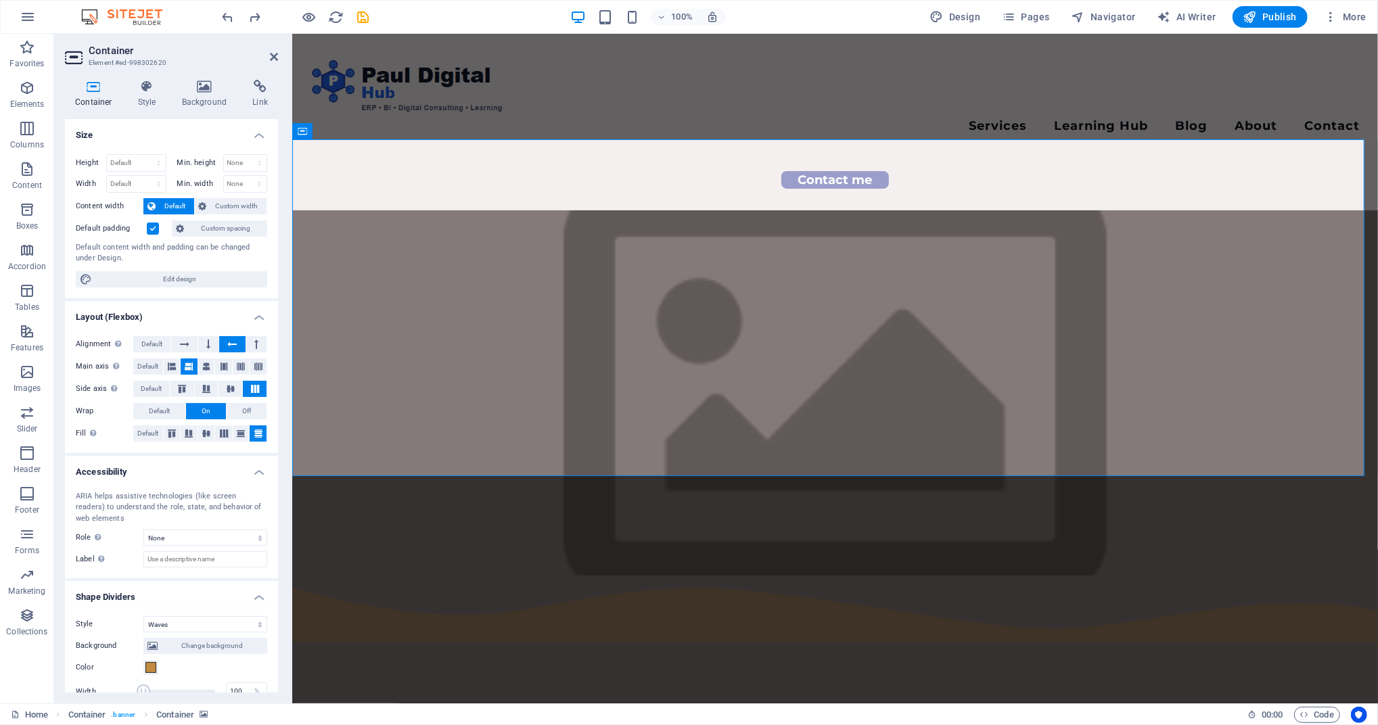
select select "rem"
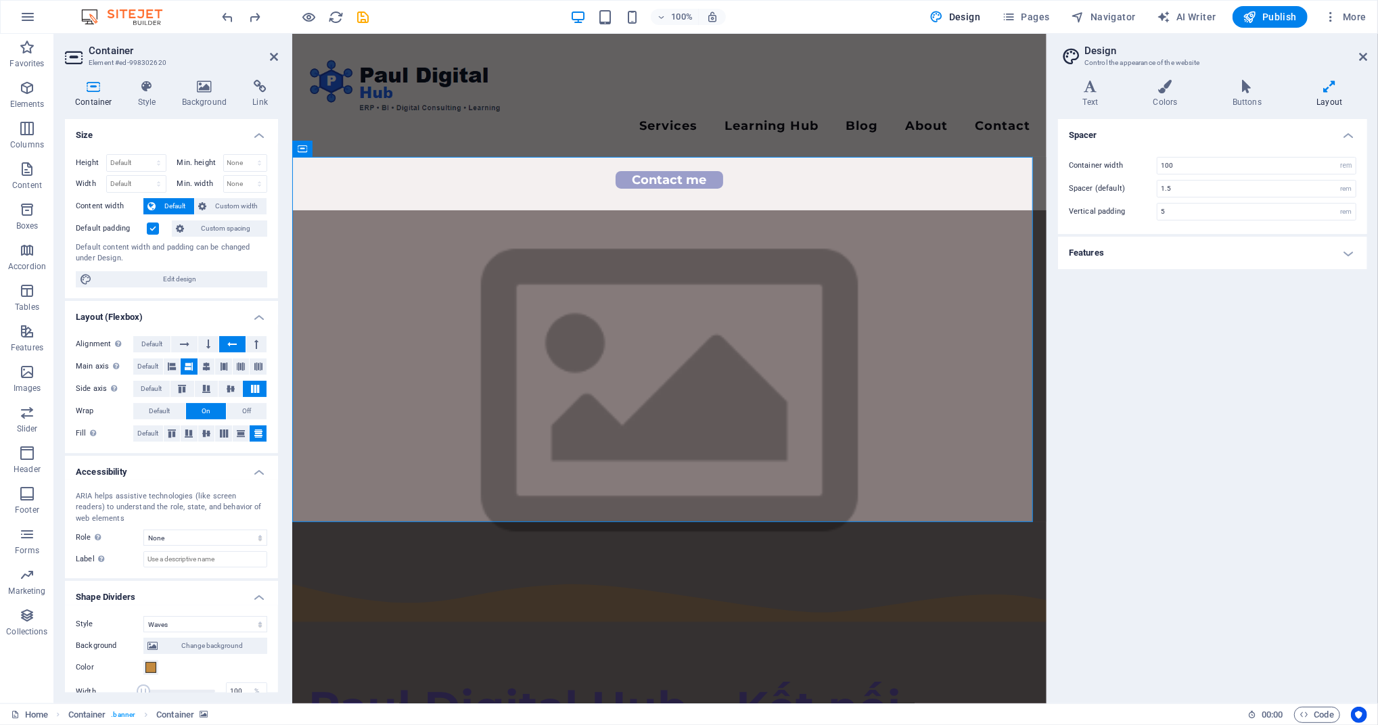
click at [1291, 83] on icon at bounding box center [1329, 87] width 75 height 14
click at [1291, 91] on icon at bounding box center [1329, 87] width 75 height 14
click at [1291, 251] on h4 "Features" at bounding box center [1212, 253] width 309 height 32
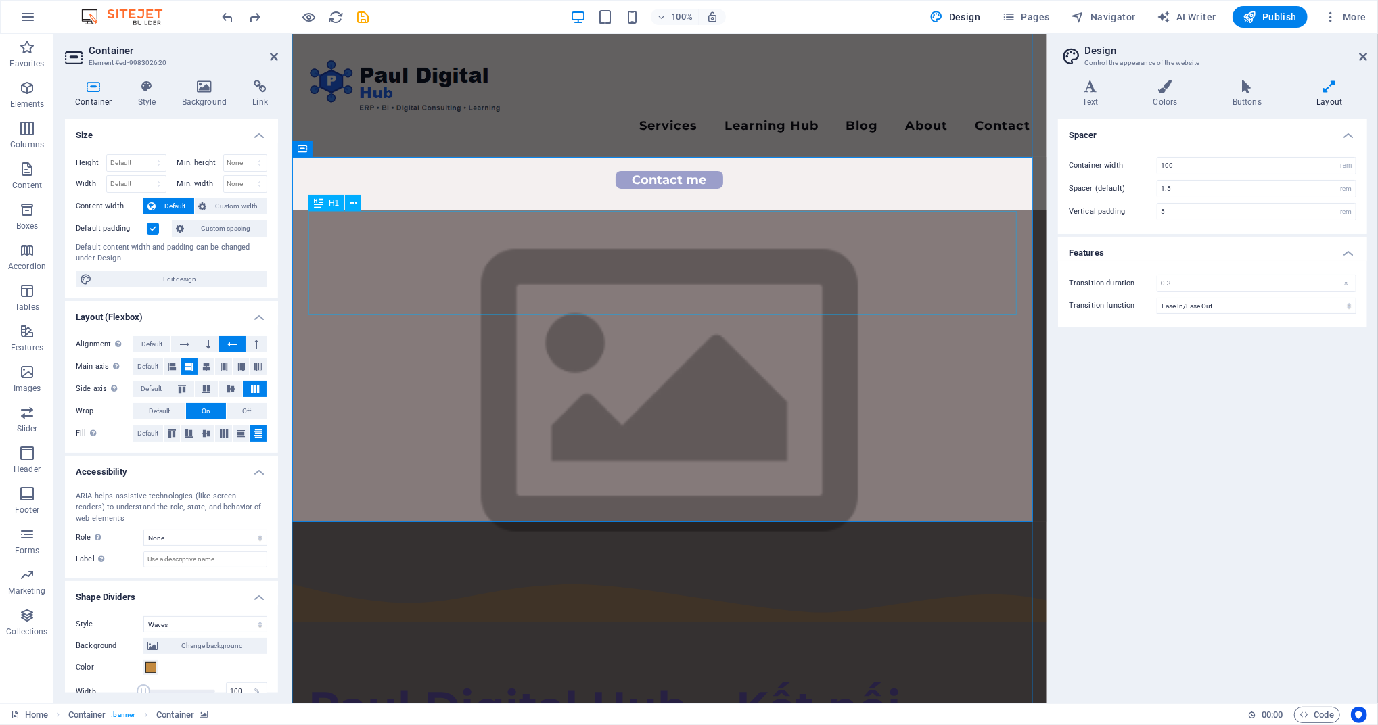
click at [417, 679] on div "Paul Digital Hub – Kết nối Công nghệ & [PERSON_NAME]" at bounding box center [669, 732] width 722 height 104
click at [416, 679] on div "Paul Digital Hub – Kết nối Công nghệ & [PERSON_NAME]" at bounding box center [669, 732] width 722 height 104
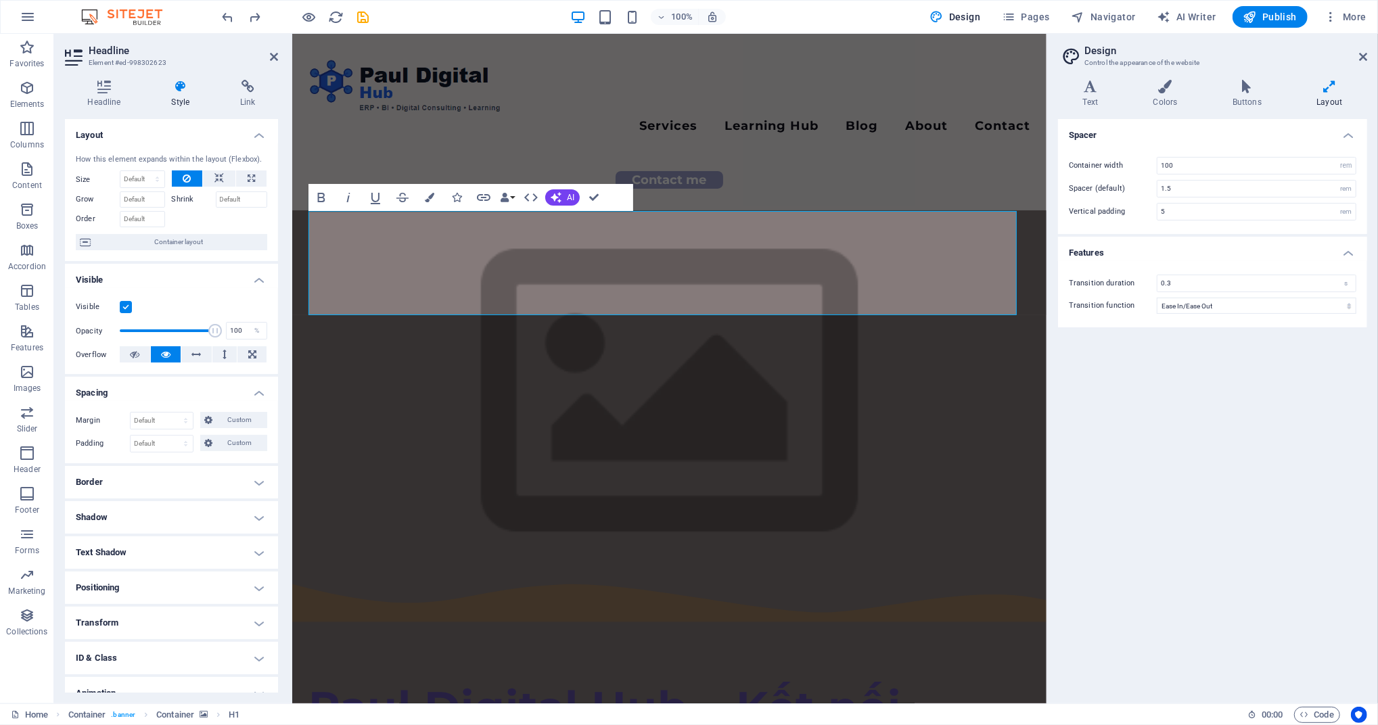
click at [1171, 437] on div "Spacer Container width 100 rem px Spacer (default) 1.5 rem Vertical padding 5 r…" at bounding box center [1212, 405] width 309 height 573
click at [976, 210] on figure at bounding box center [668, 392] width 754 height 365
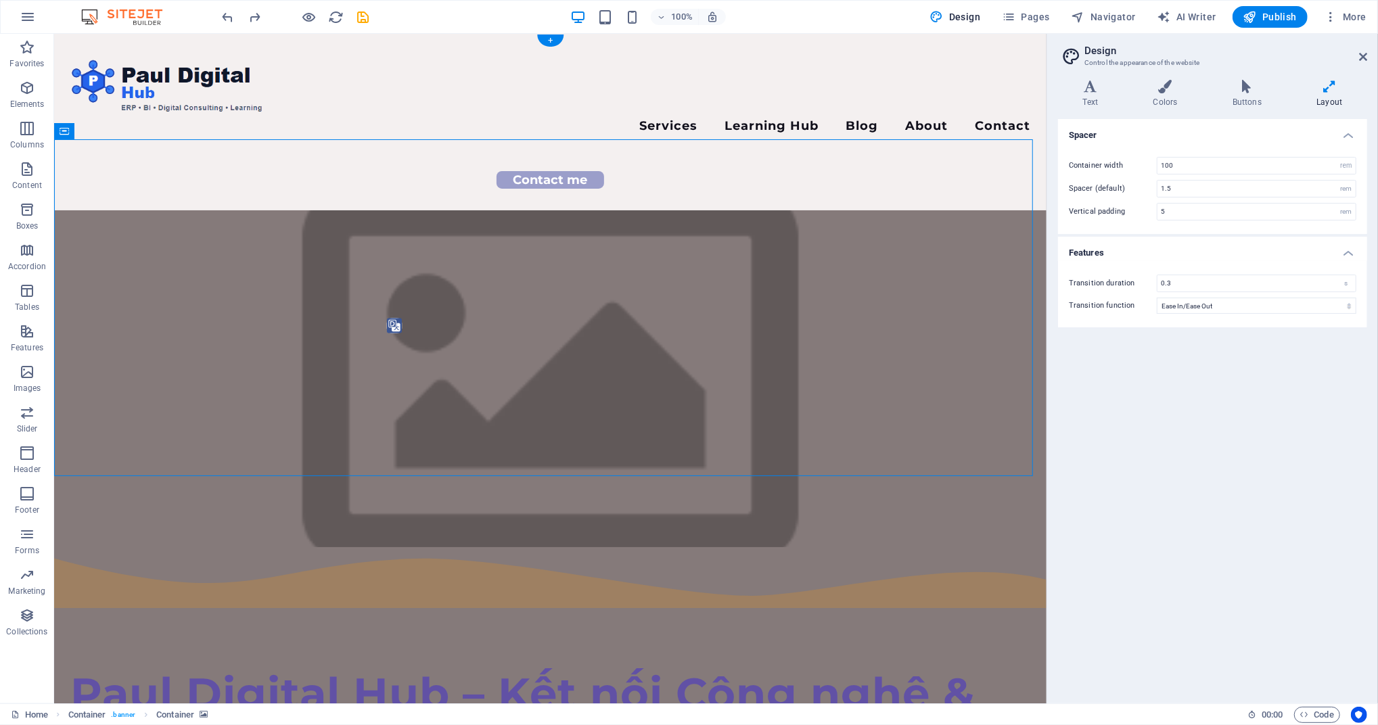
click at [981, 210] on figure at bounding box center [549, 378] width 992 height 337
select select "waves"
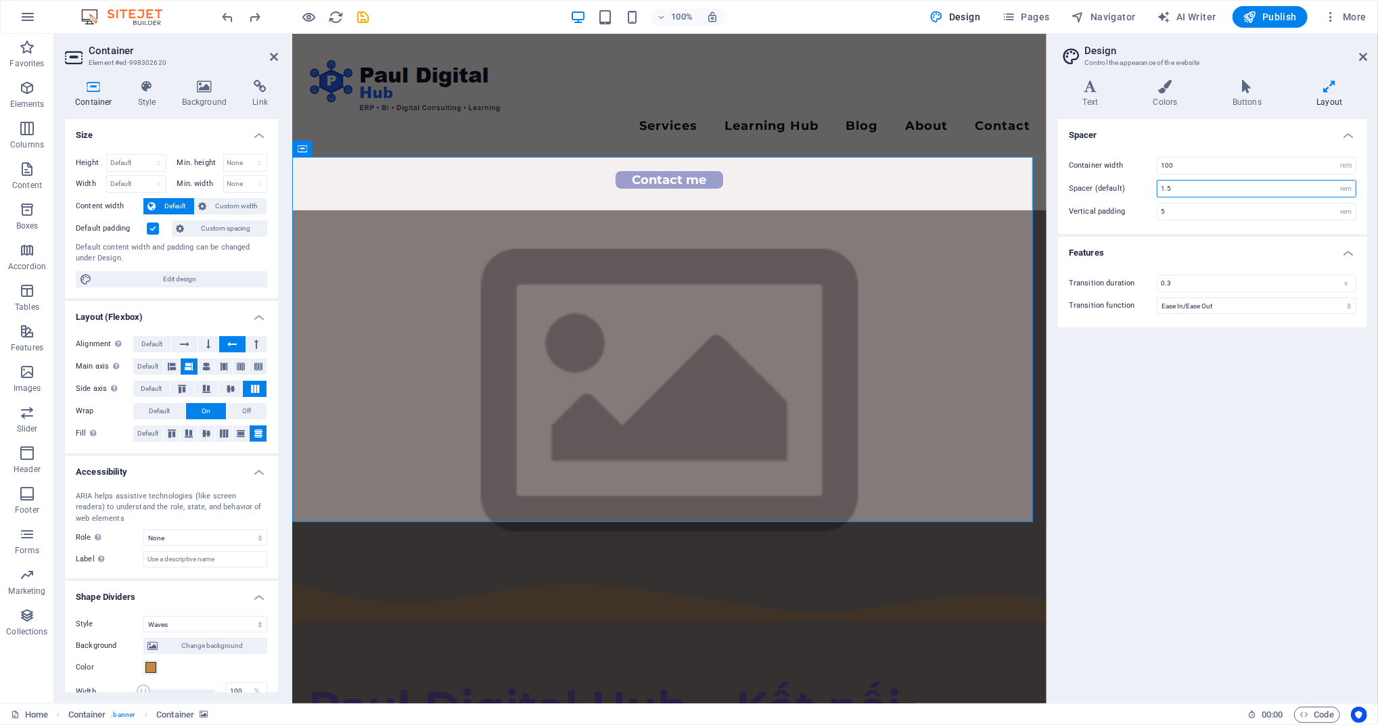
click at [1269, 187] on input "1.5" at bounding box center [1256, 189] width 198 height 16
click at [1244, 222] on div "Container width 100 rem px Spacer (default) 1.5 rem Vertical padding 5 rem" at bounding box center [1212, 188] width 314 height 91
click at [1246, 212] on input "5" at bounding box center [1256, 212] width 198 height 16
click at [34, 134] on icon "button" at bounding box center [27, 128] width 16 height 16
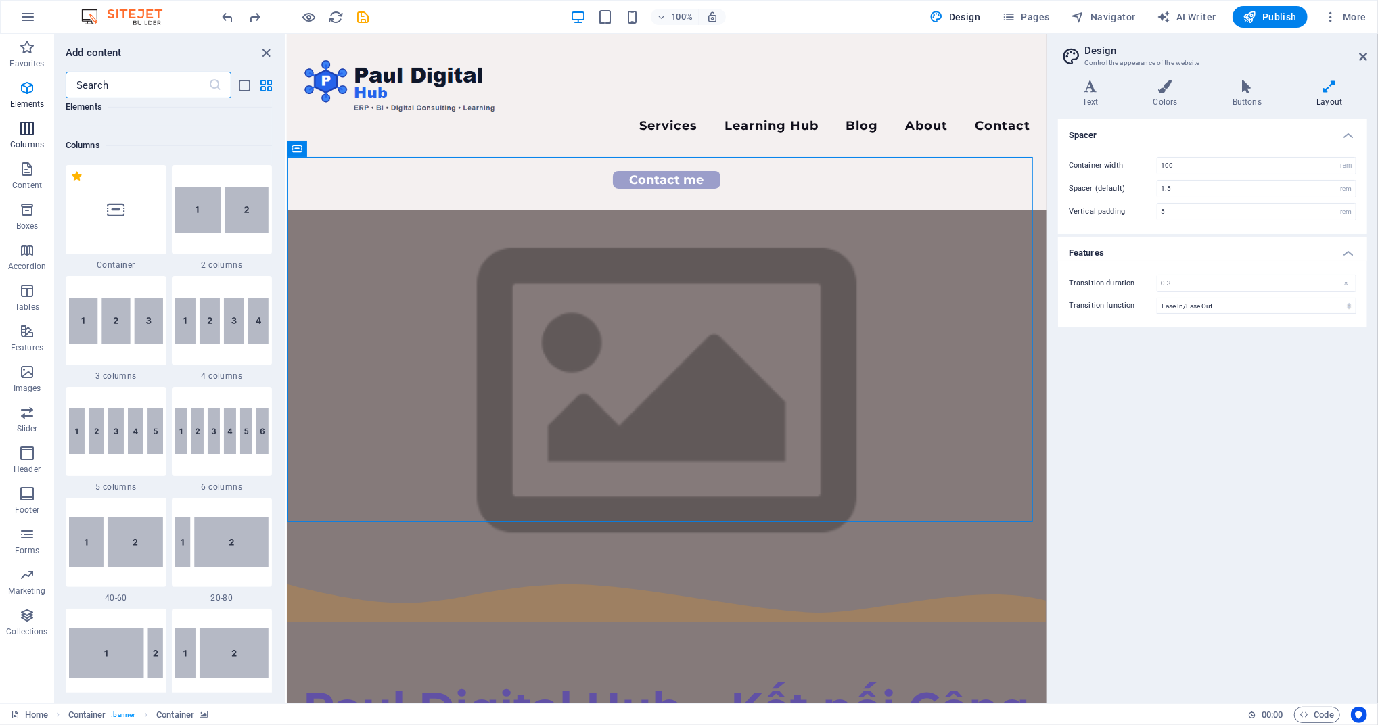
scroll to position [669, 0]
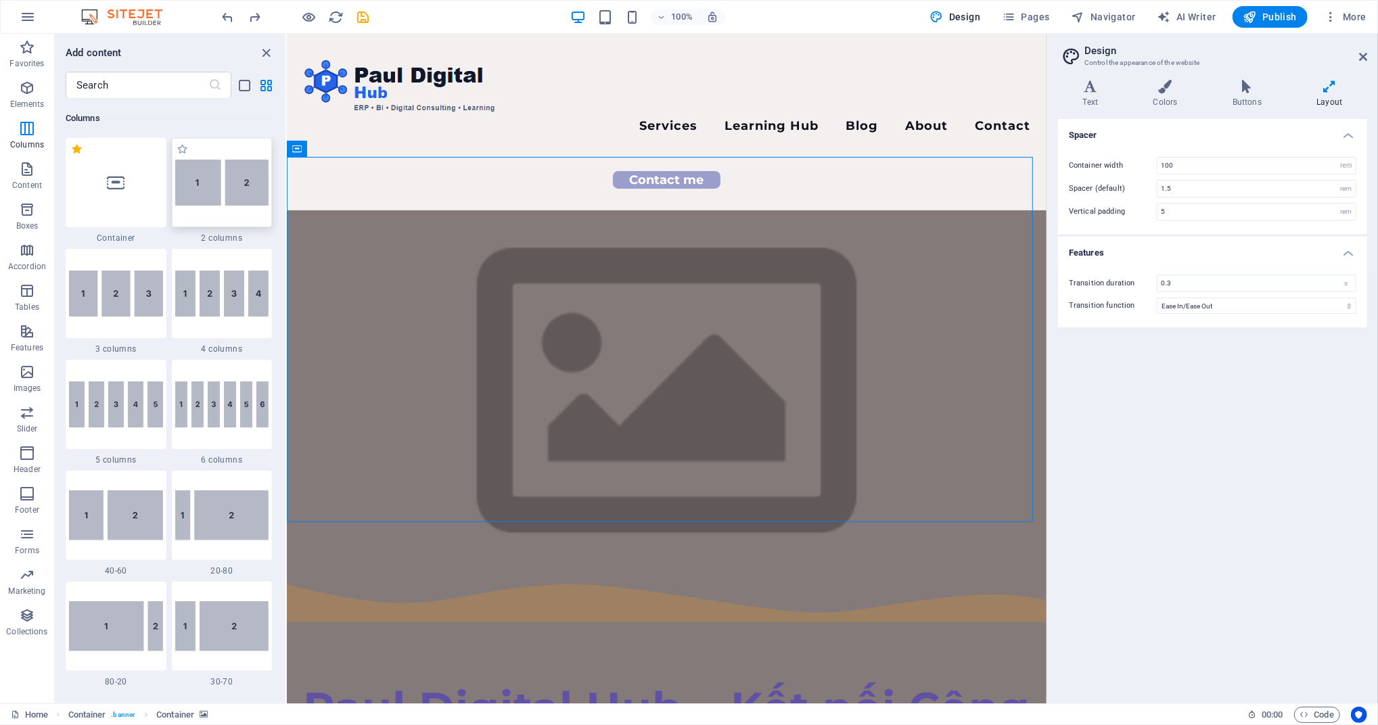
click at [209, 186] on img at bounding box center [222, 183] width 94 height 46
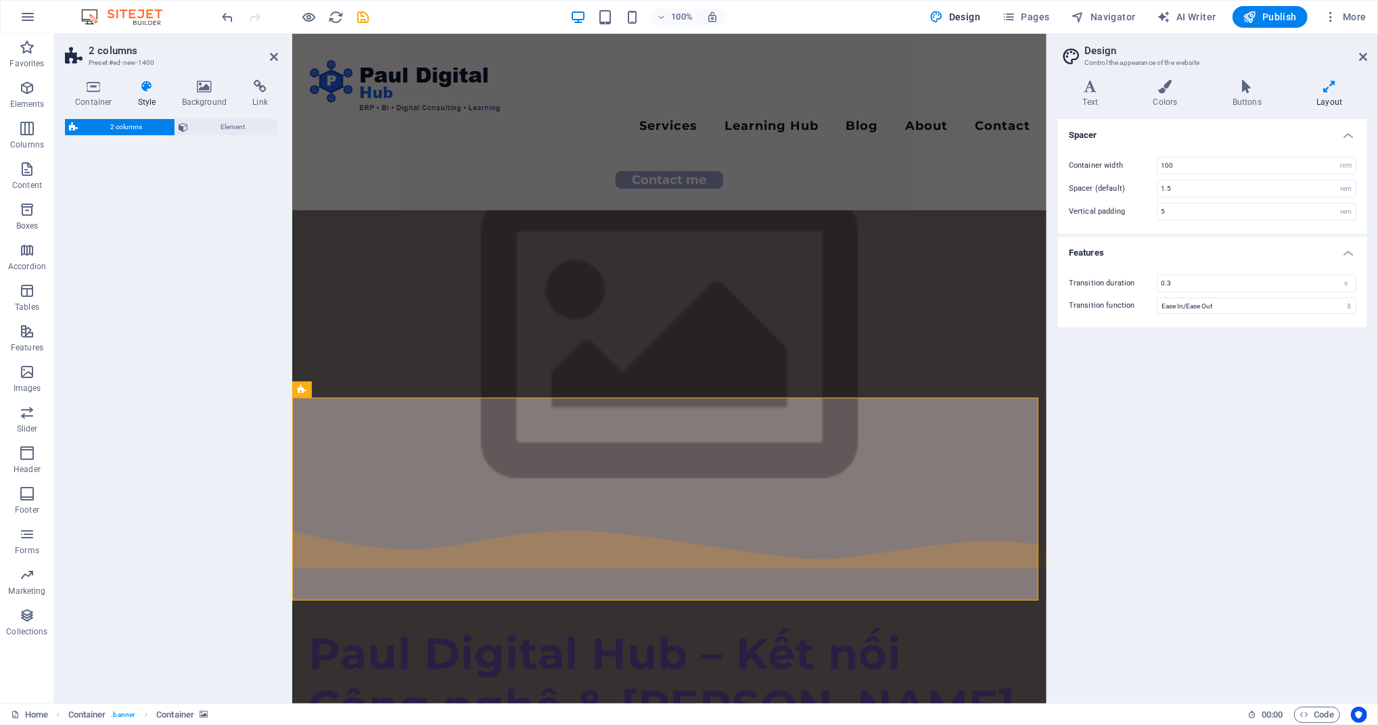
scroll to position [515, 0]
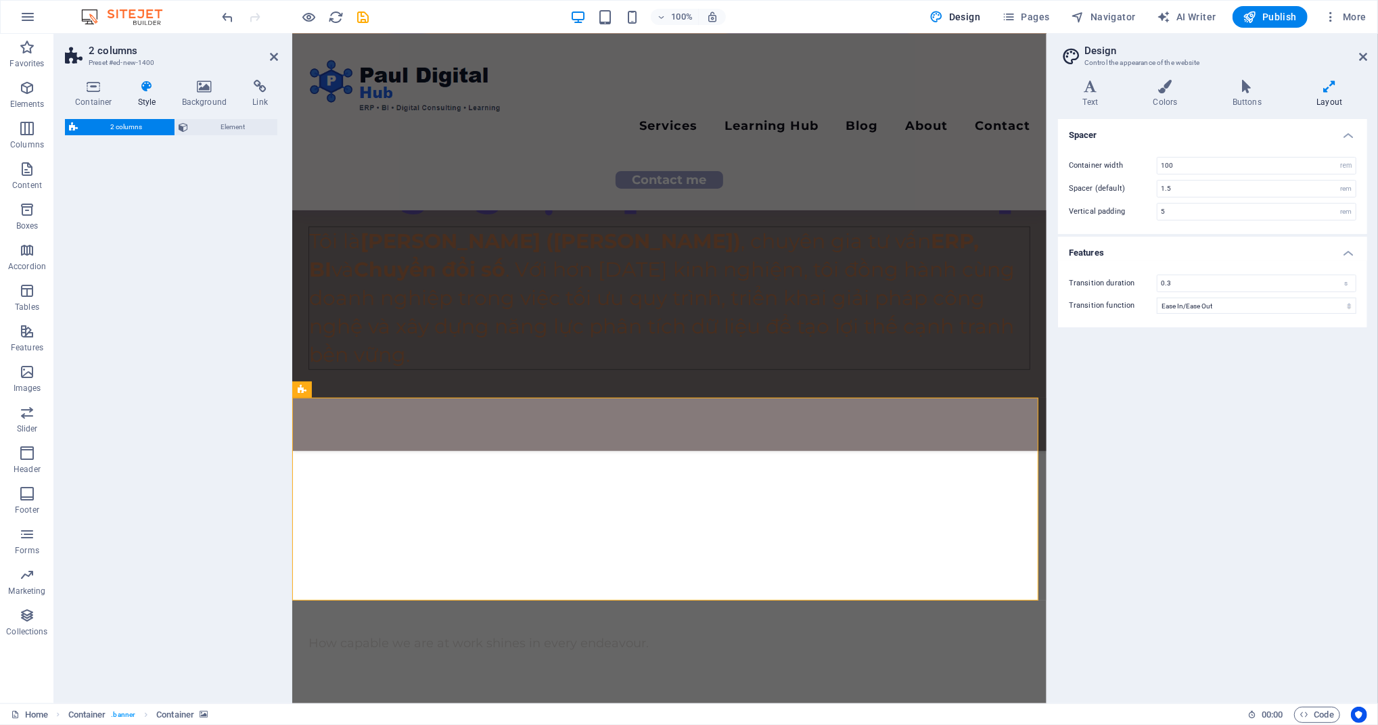
select select "rem"
select select "preset-columns-two-v2-default"
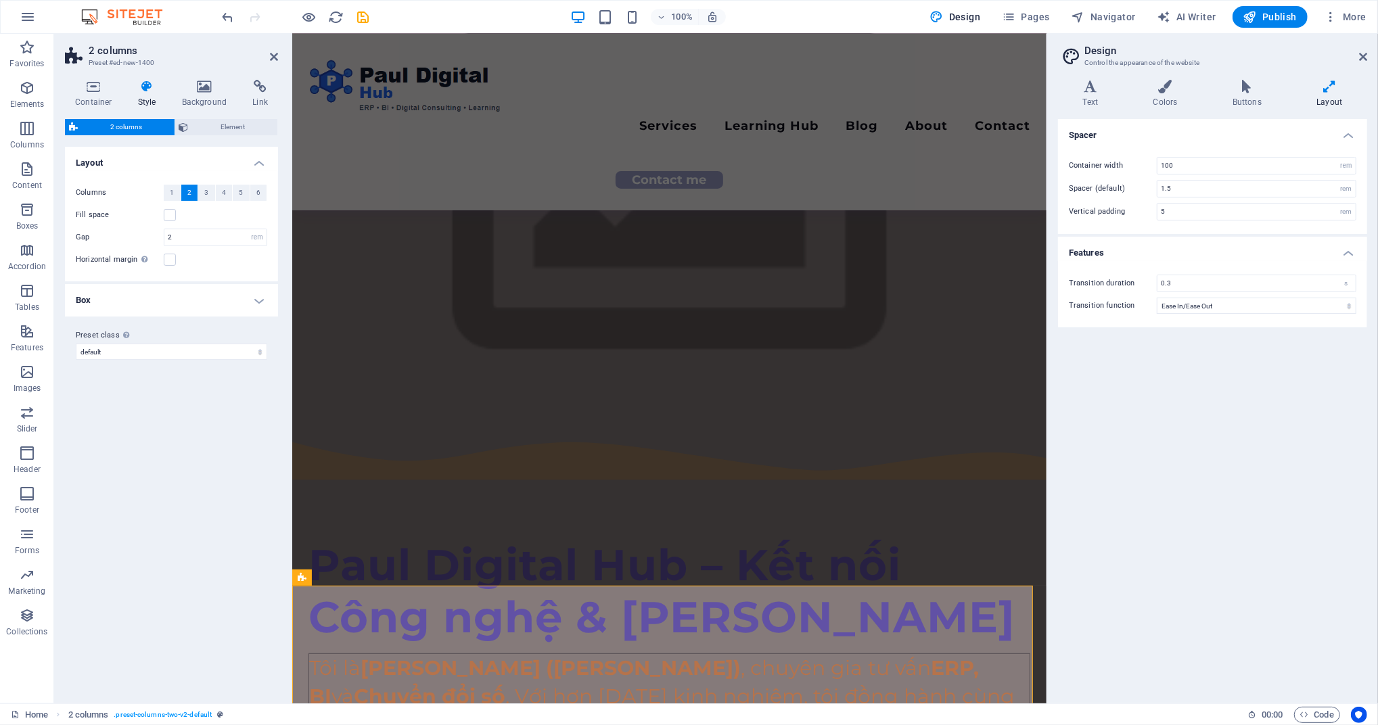
scroll to position [245, 0]
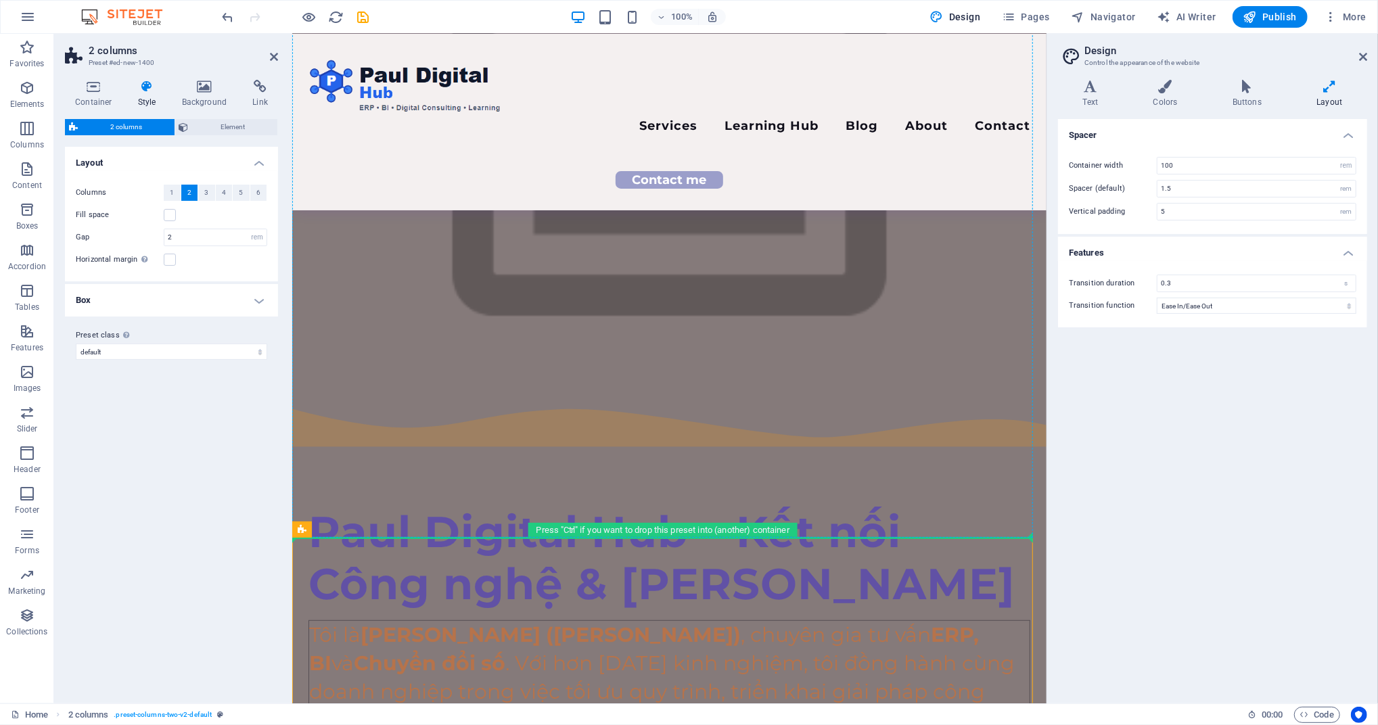
drag, startPoint x: 519, startPoint y: 554, endPoint x: 502, endPoint y: 266, distance: 288.5
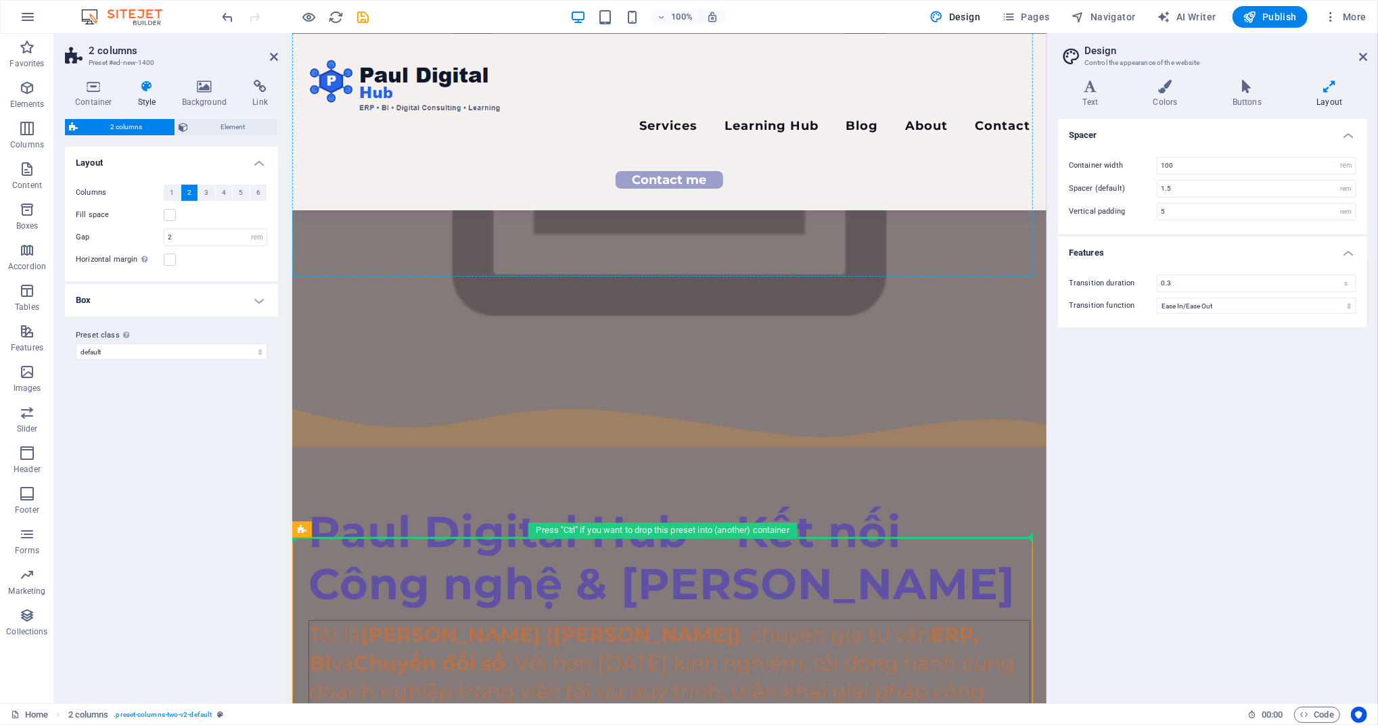
drag, startPoint x: 612, startPoint y: 564, endPoint x: 349, endPoint y: 208, distance: 443.0
drag, startPoint x: 619, startPoint y: 561, endPoint x: 362, endPoint y: 300, distance: 365.8
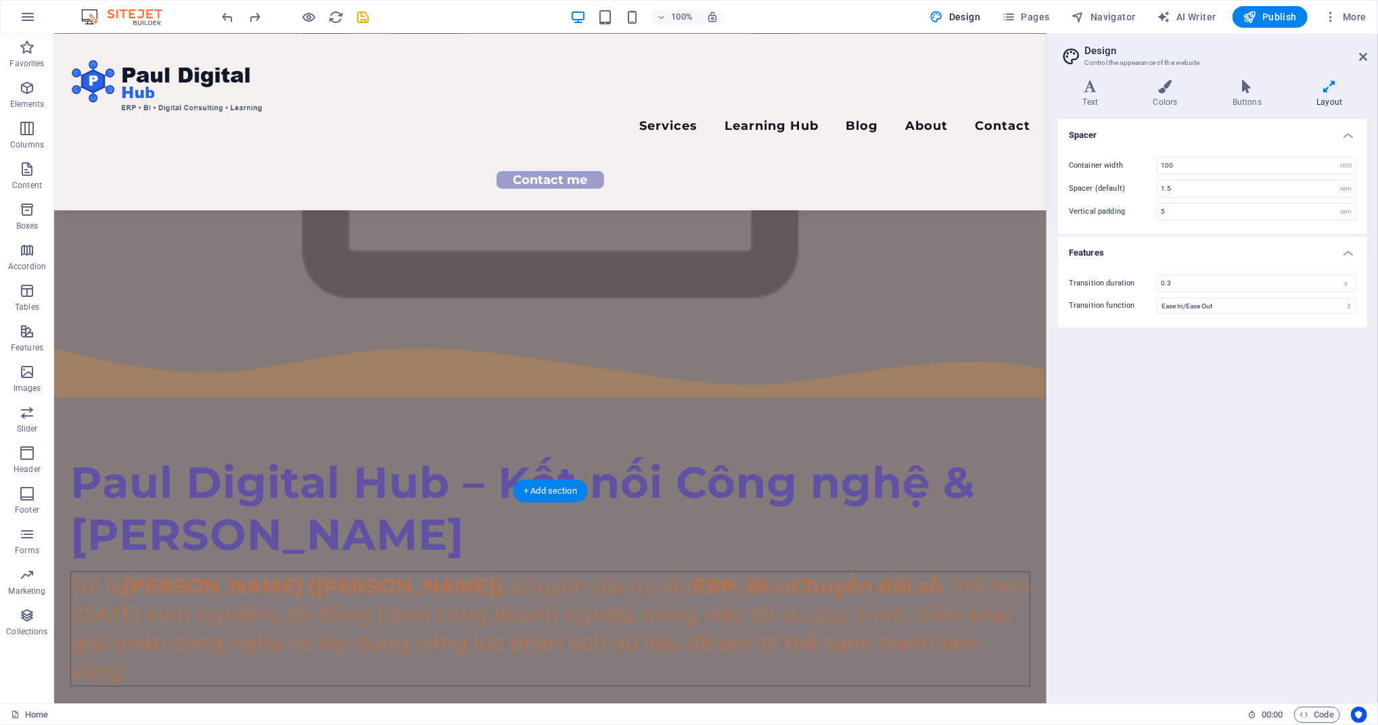
click at [162, 193] on figure at bounding box center [549, 115] width 992 height 442
drag, startPoint x: 94, startPoint y: 177, endPoint x: 135, endPoint y: 213, distance: 54.6
click at [95, 179] on figure at bounding box center [549, 115] width 992 height 442
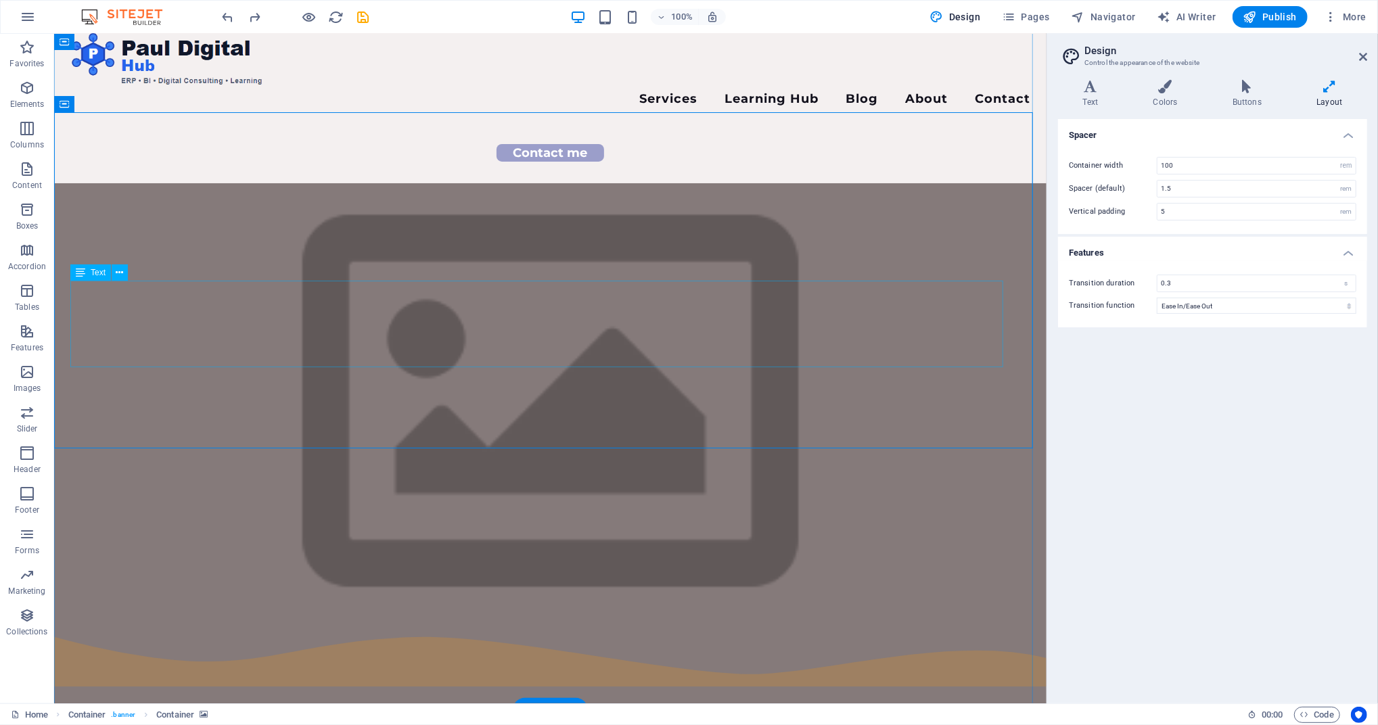
scroll to position [0, 0]
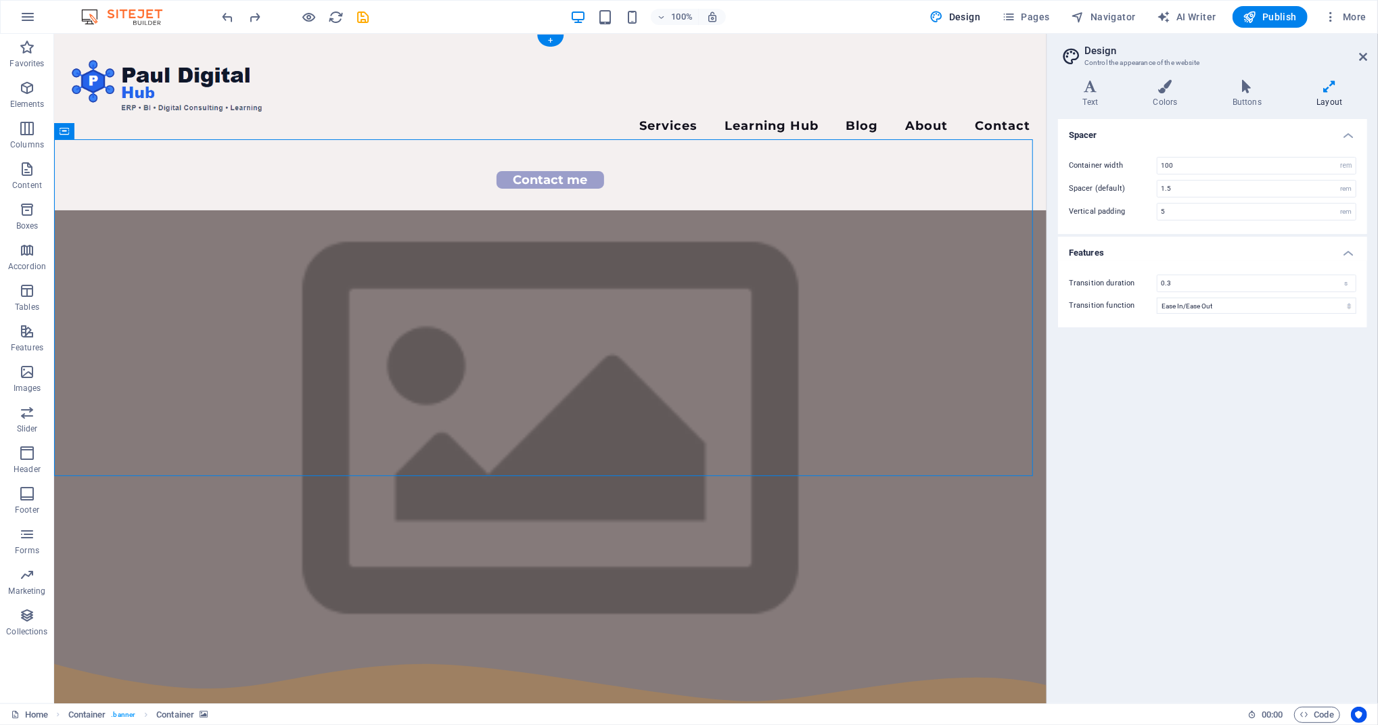
drag, startPoint x: 467, startPoint y: 189, endPoint x: 564, endPoint y: 649, distance: 470.6
click at [478, 210] on div "Paul Digital Hub – Kết nối Công nghệ & [PERSON_NAME] Tôi là [PERSON_NAME] ([PER…" at bounding box center [549, 646] width 992 height 873
click at [270, 210] on figure at bounding box center [549, 431] width 992 height 442
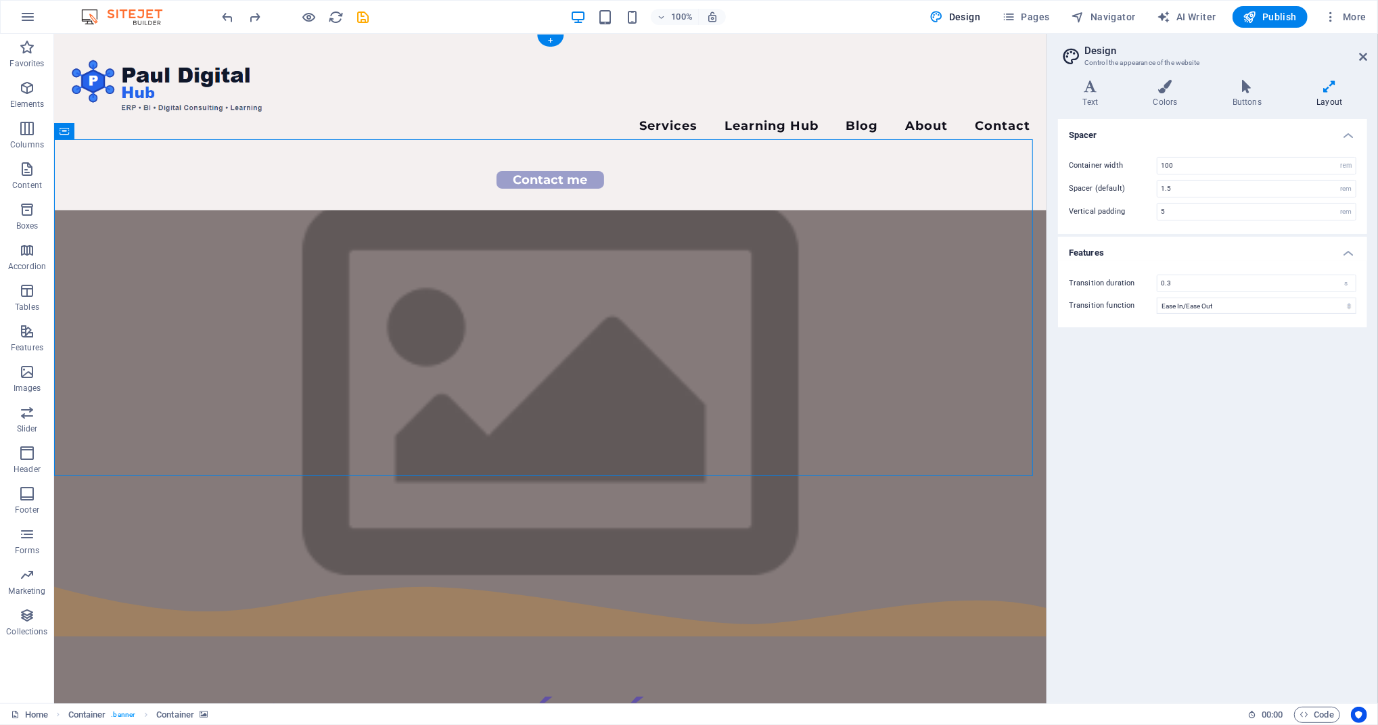
select select "waves"
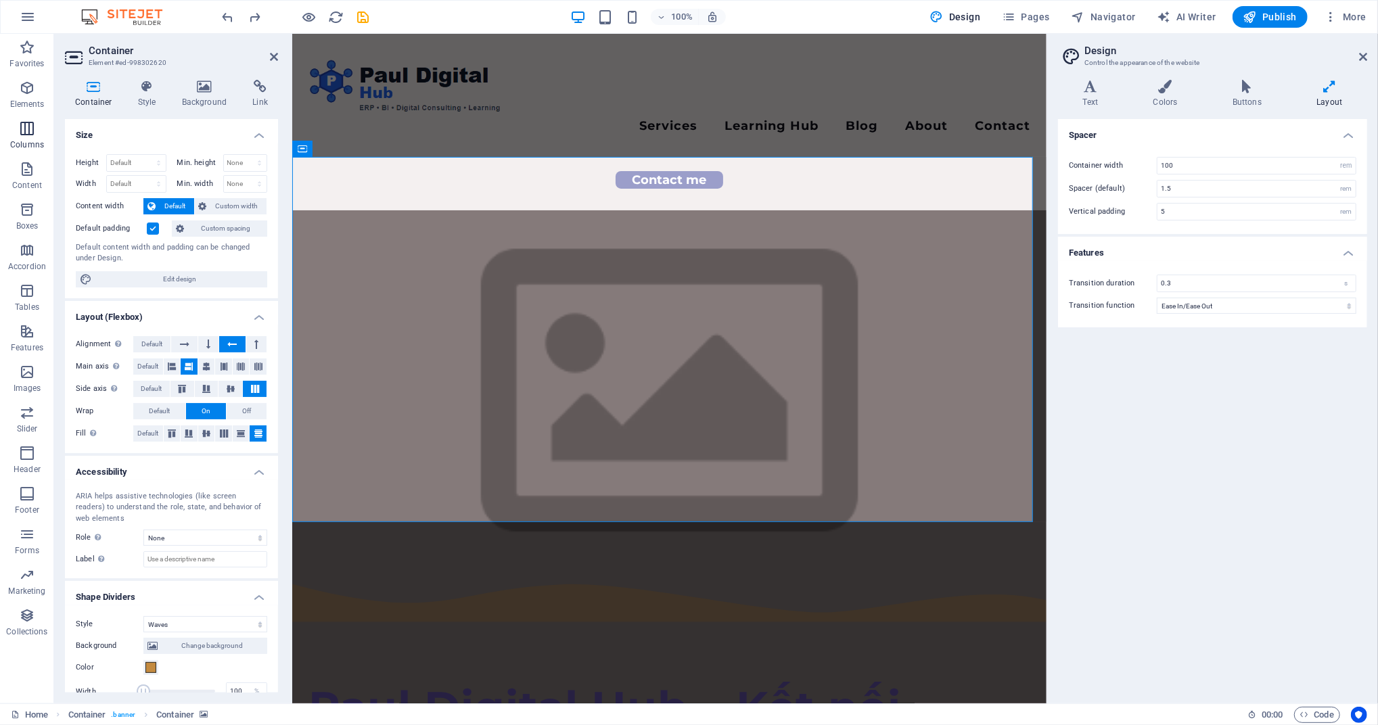
click at [22, 124] on icon "button" at bounding box center [27, 128] width 16 height 16
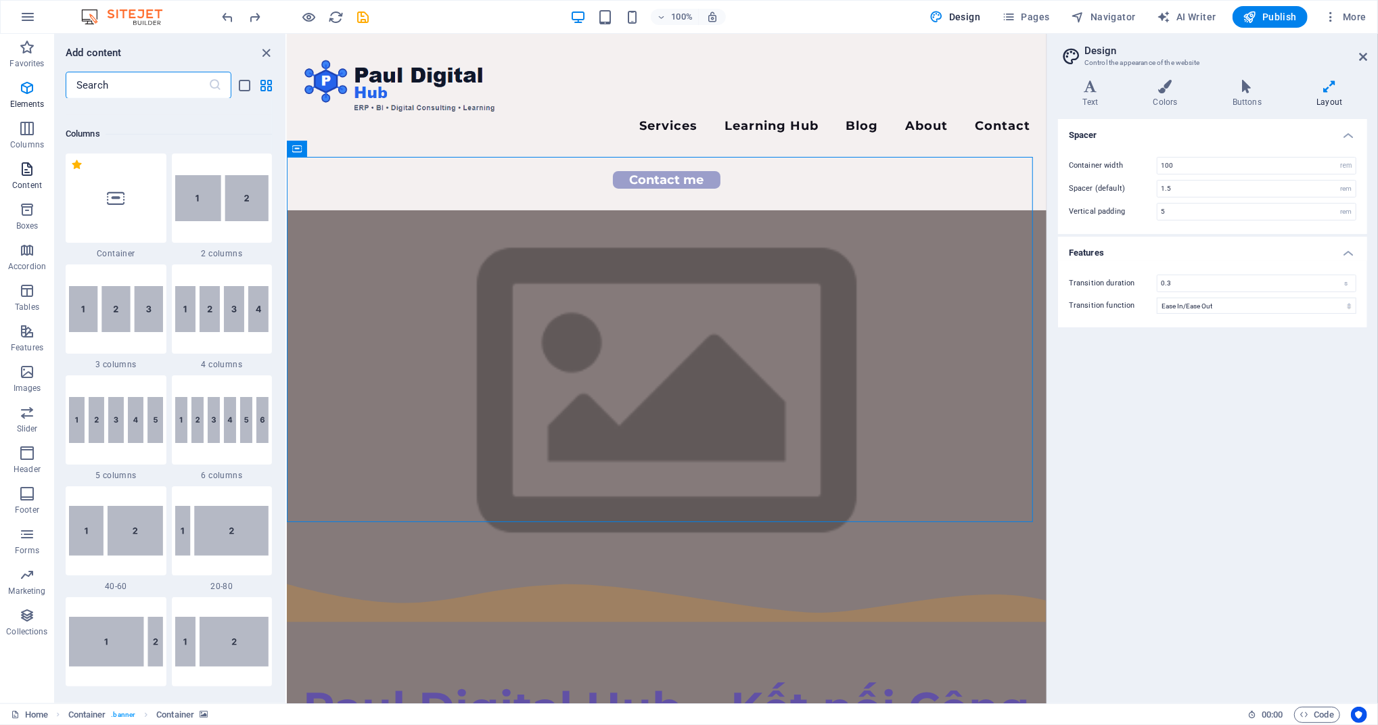
click at [27, 181] on p "Content" at bounding box center [27, 185] width 30 height 11
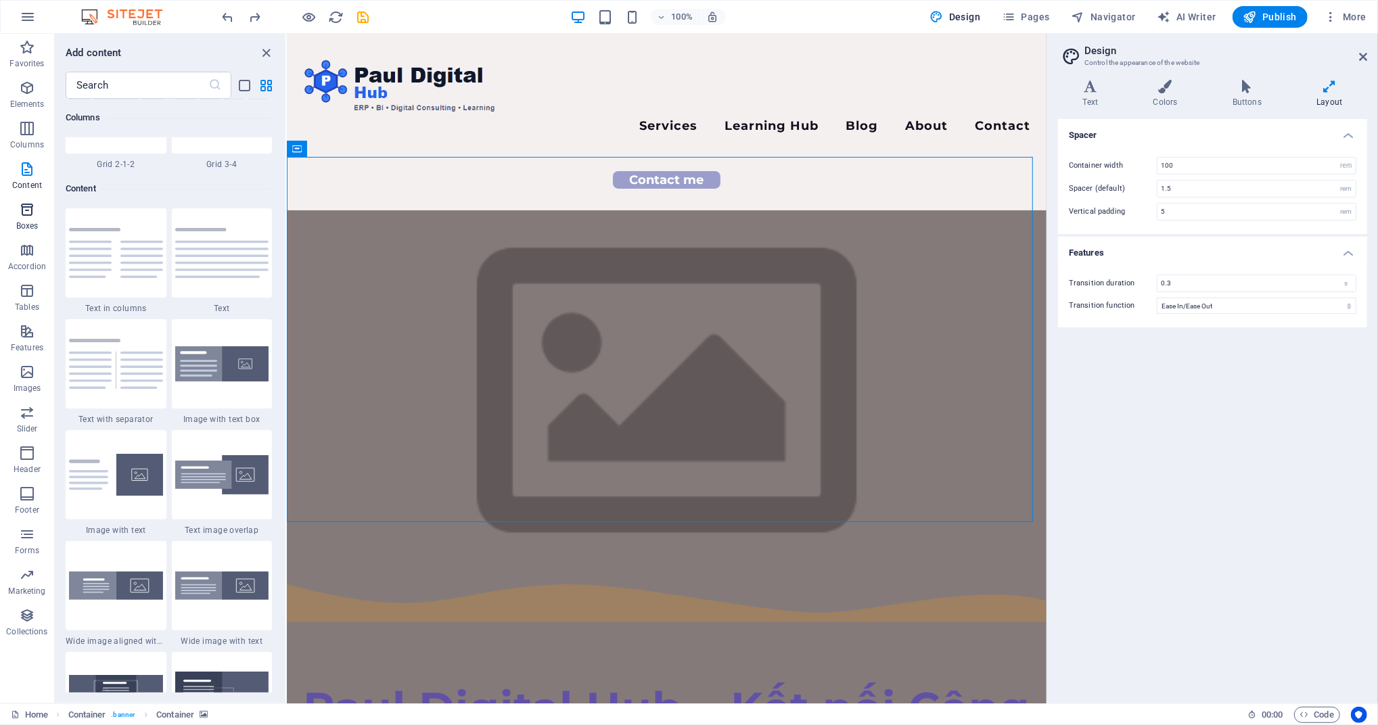
scroll to position [2366, 0]
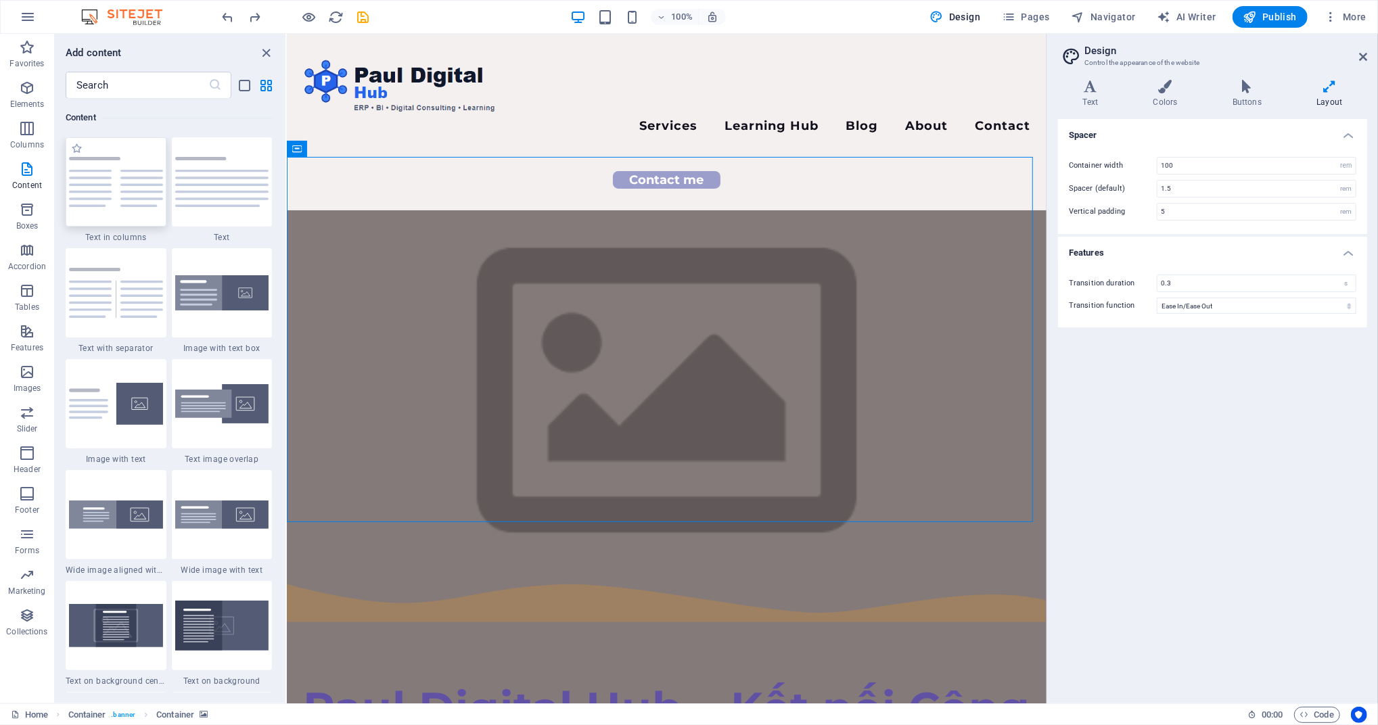
click at [114, 206] on img at bounding box center [116, 182] width 94 height 50
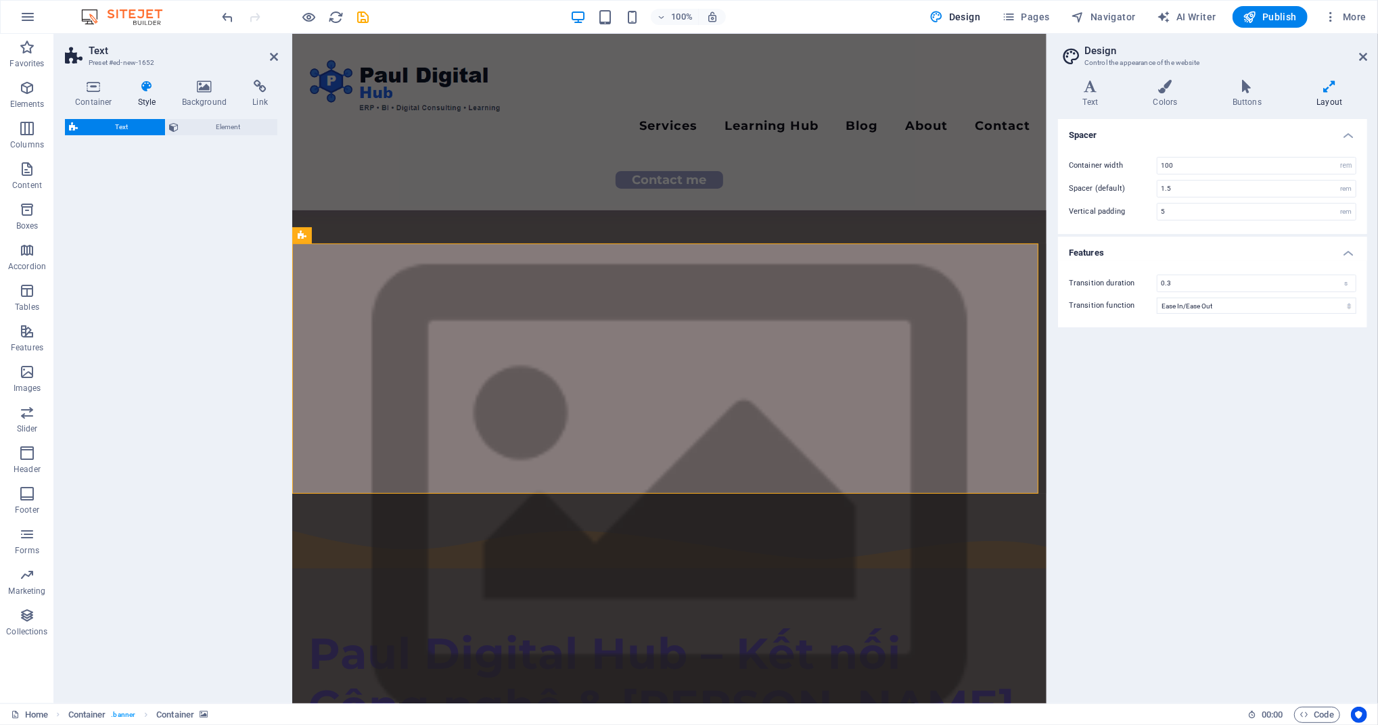
select select "rem"
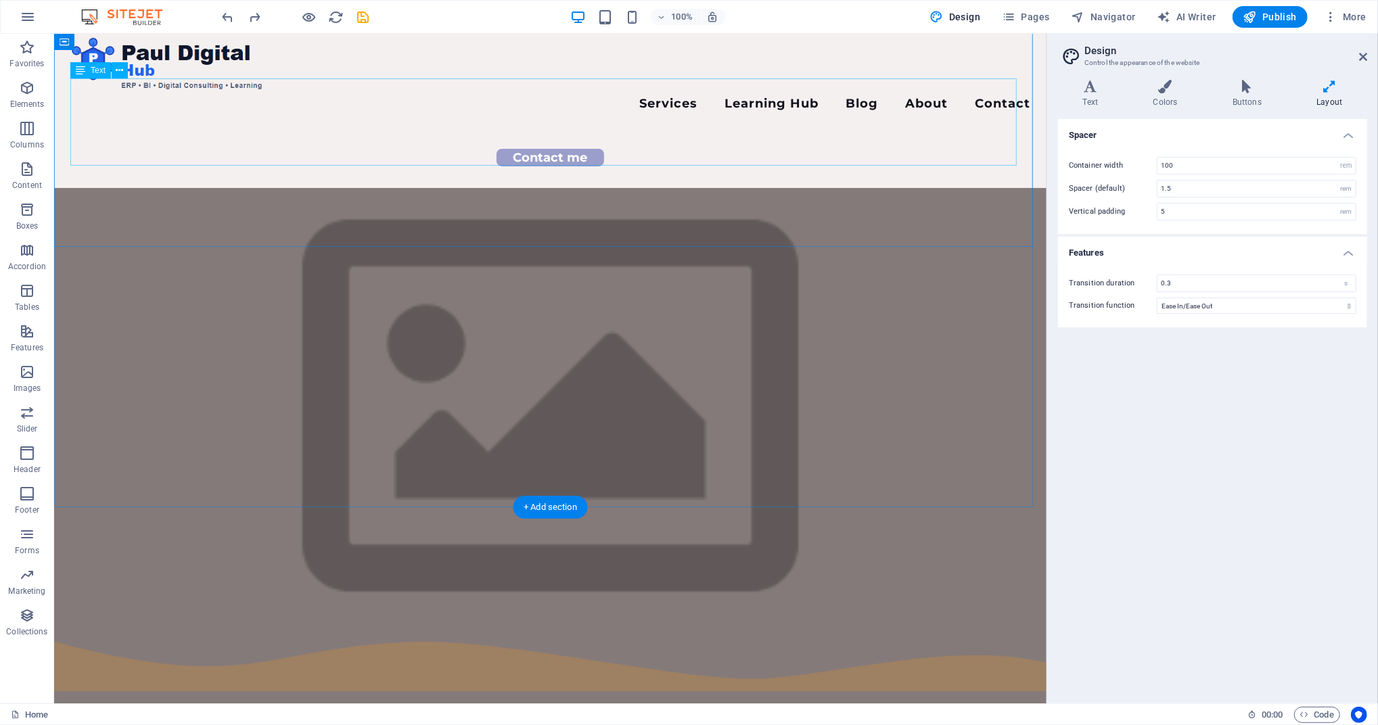
scroll to position [0, 0]
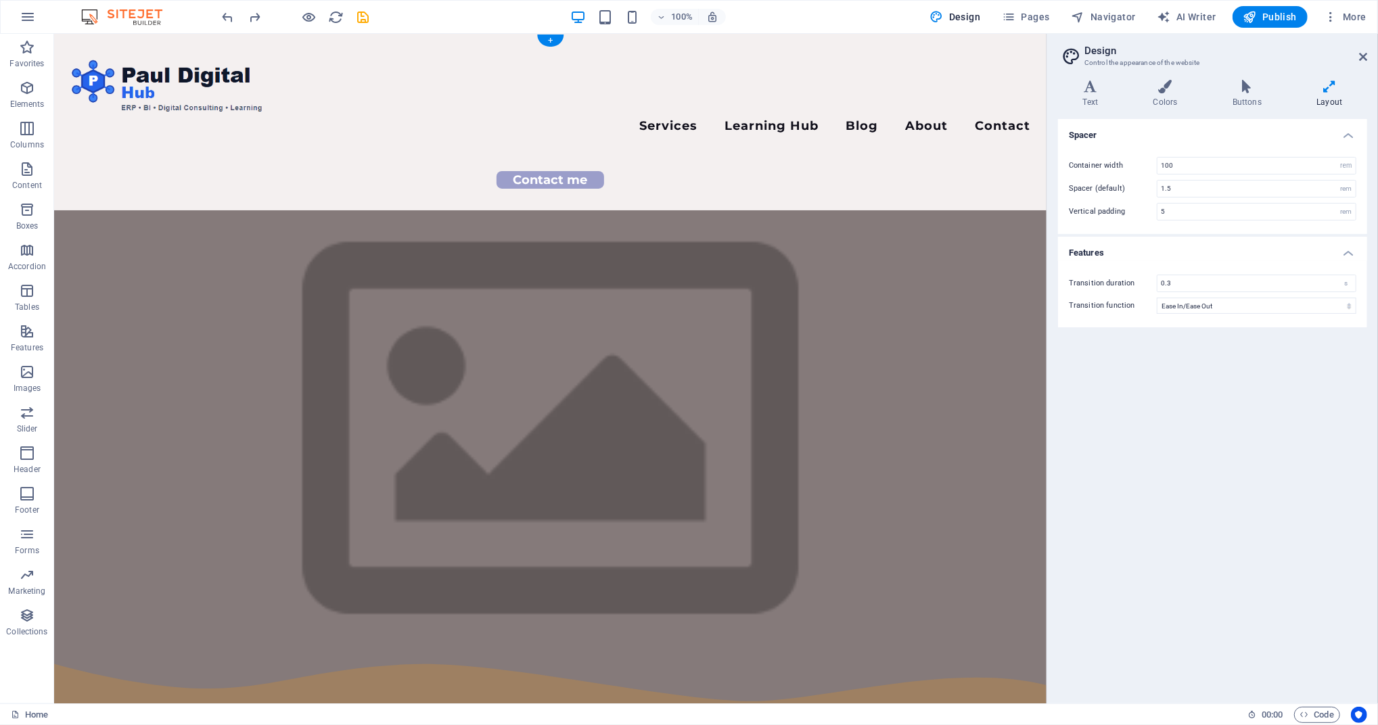
click at [358, 210] on figure at bounding box center [549, 431] width 992 height 442
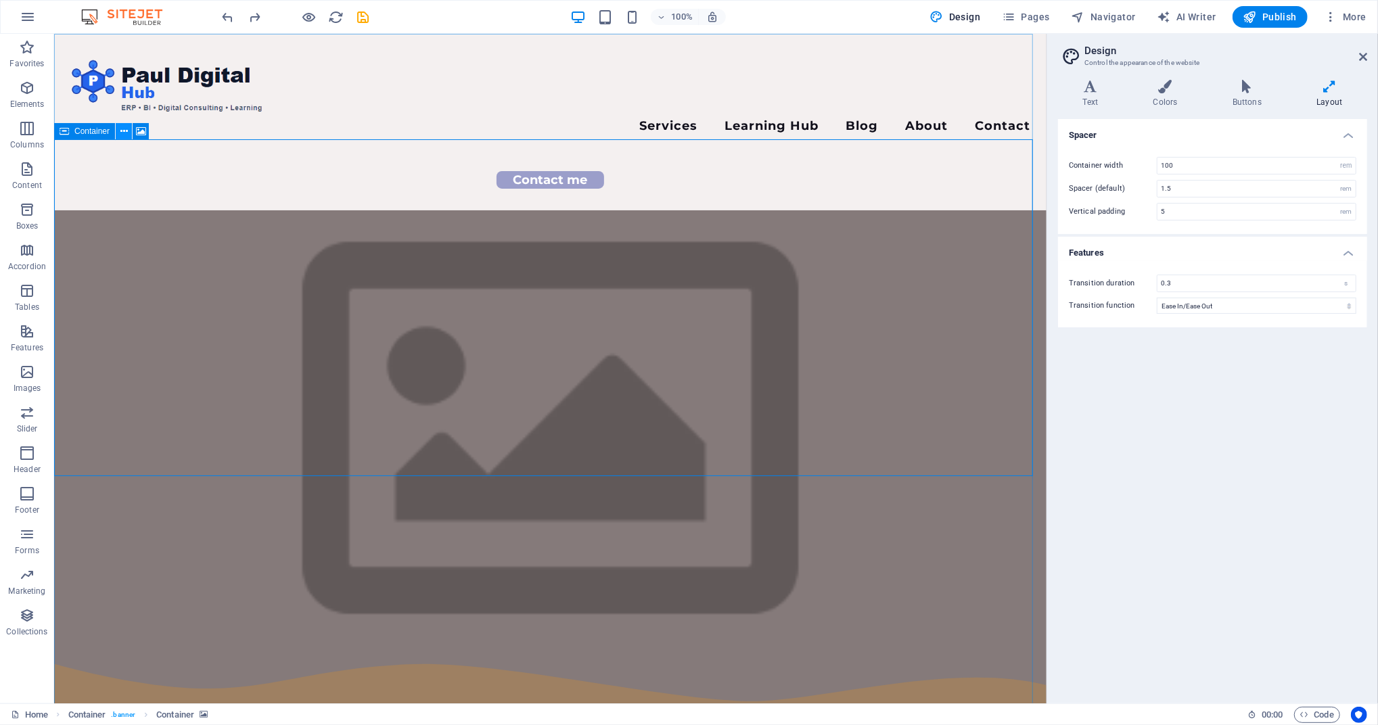
click at [125, 133] on icon at bounding box center [123, 131] width 7 height 14
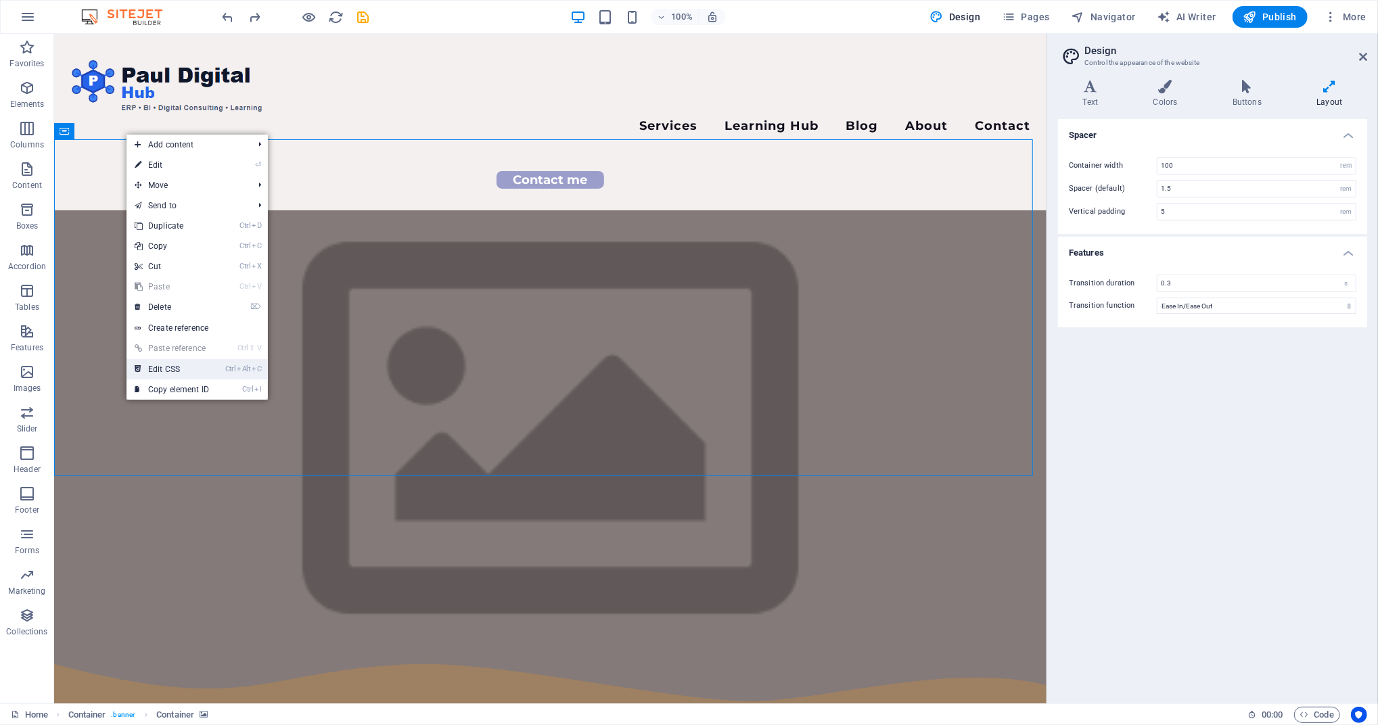
click at [208, 363] on link "Ctrl Alt C Edit CSS" at bounding box center [171, 369] width 91 height 20
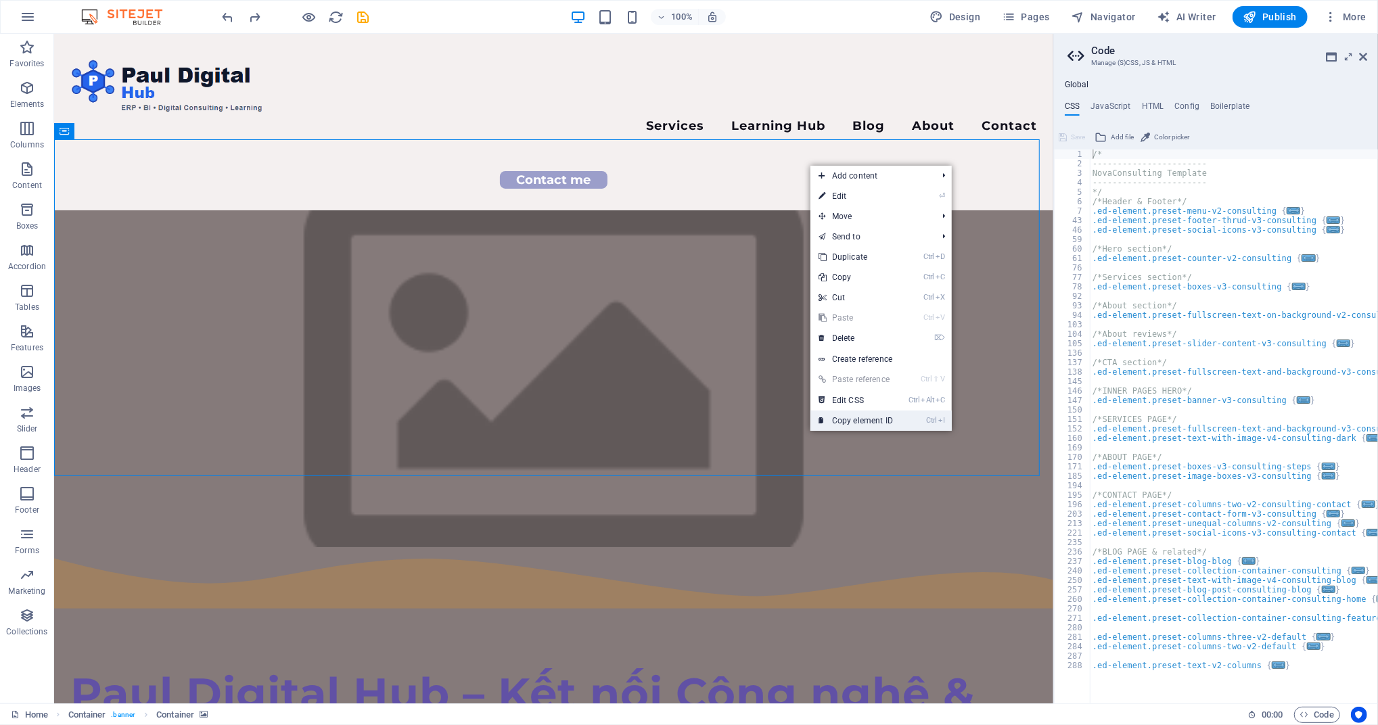
click at [876, 414] on link "Ctrl I Copy element ID" at bounding box center [855, 420] width 91 height 20
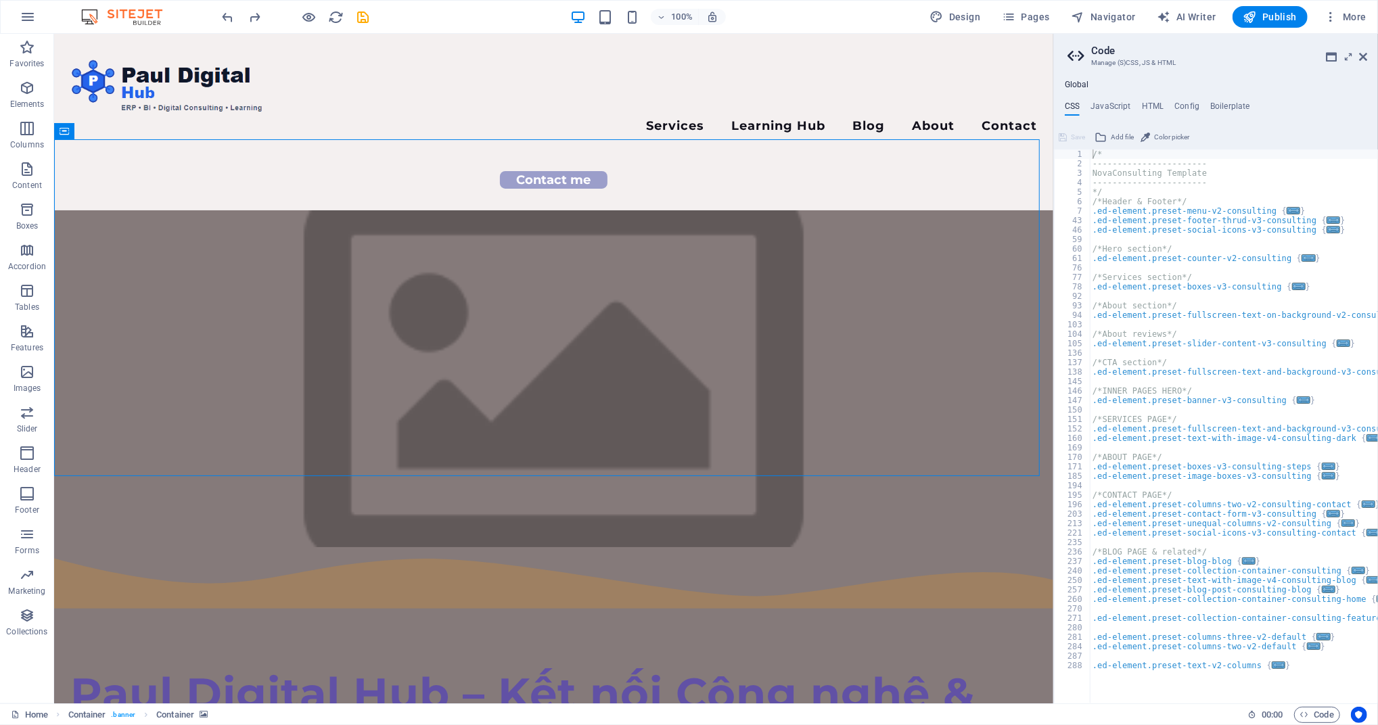
click at [1104, 211] on div "/* ----------------------- NovaConsulting Template ----------------------- */ /…" at bounding box center [1253, 429] width 329 height 561
click at [1230, 214] on div "/* ----------------------- NovaConsulting Template ----------------------- */ /…" at bounding box center [1253, 429] width 329 height 561
click at [1291, 218] on span "..." at bounding box center [1333, 219] width 14 height 7
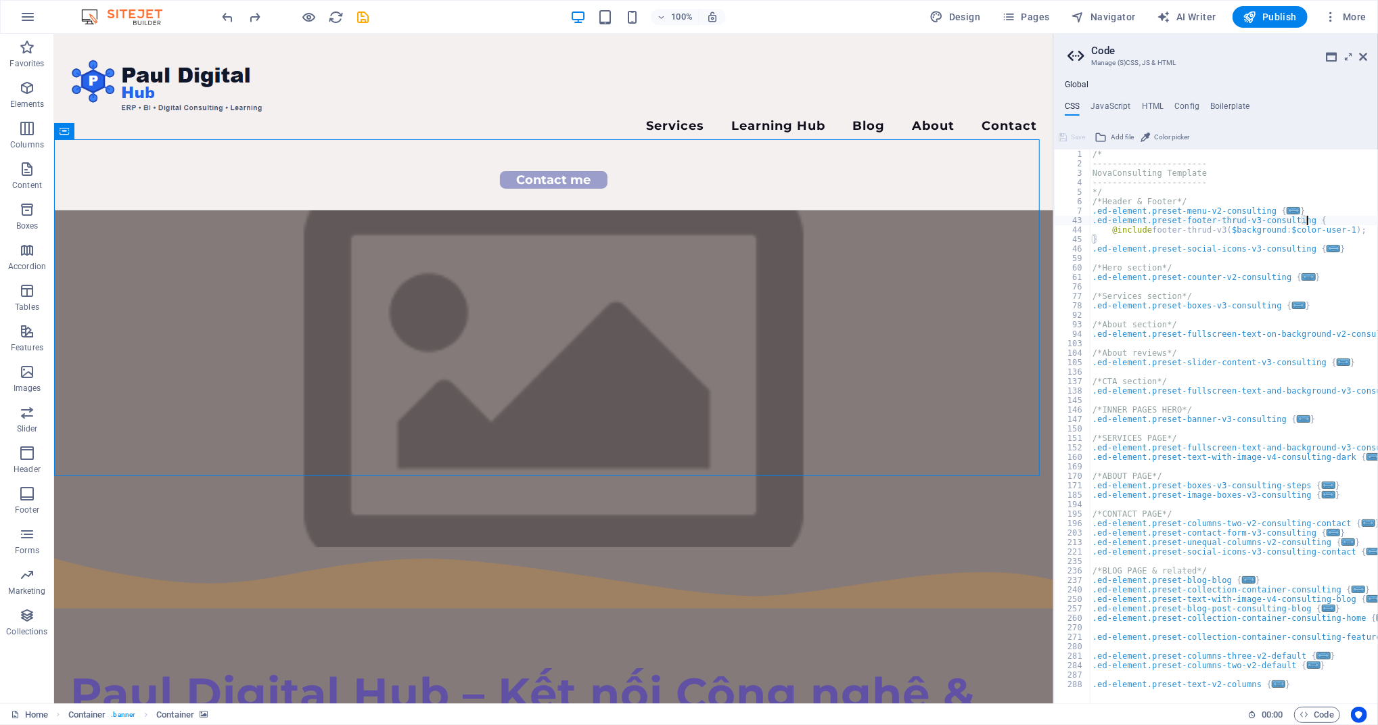
click at [1123, 230] on div "/* ----------------------- NovaConsulting Template ----------------------- */ /…" at bounding box center [1253, 429] width 329 height 561
click at [1286, 209] on span "..." at bounding box center [1293, 210] width 14 height 7
type textarea ".ed-element.preset-menu-v2-consulting {"
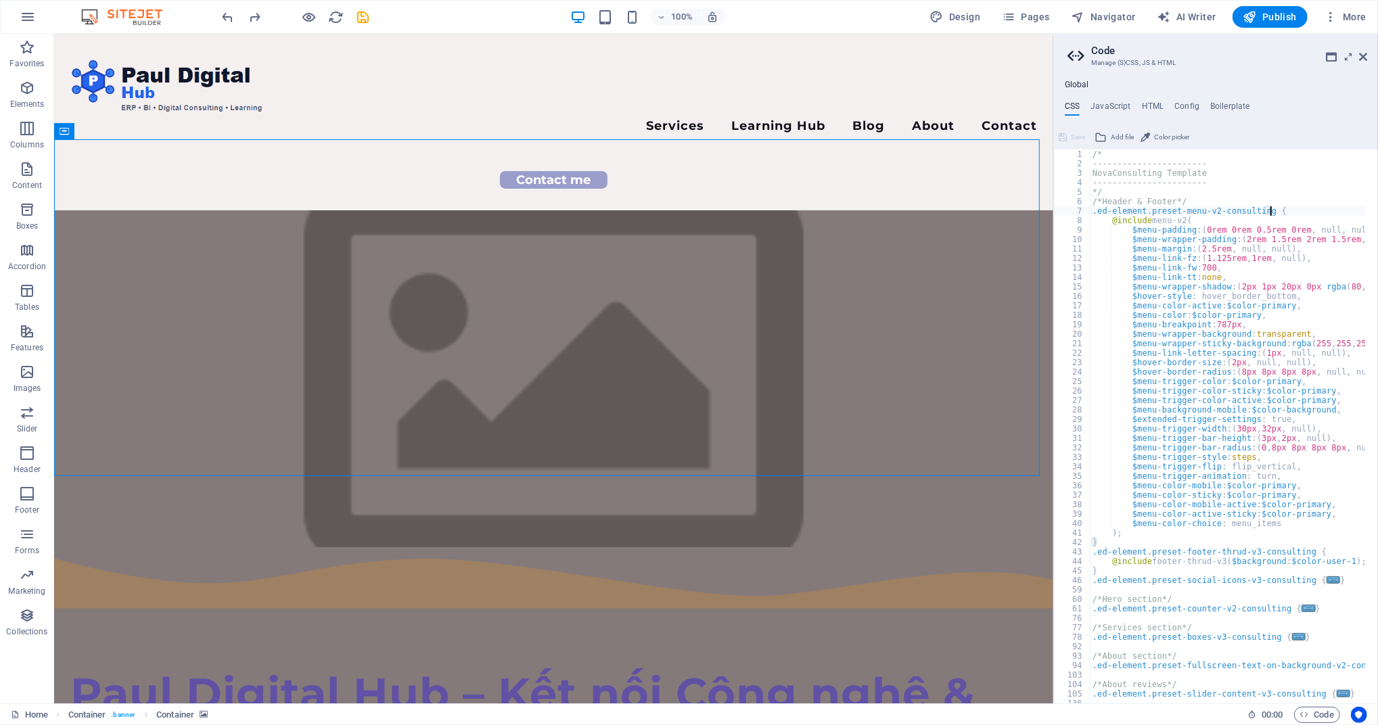
click at [1093, 214] on div "/* ----------------------- NovaConsulting Template ----------------------- */ /…" at bounding box center [1347, 429] width 516 height 561
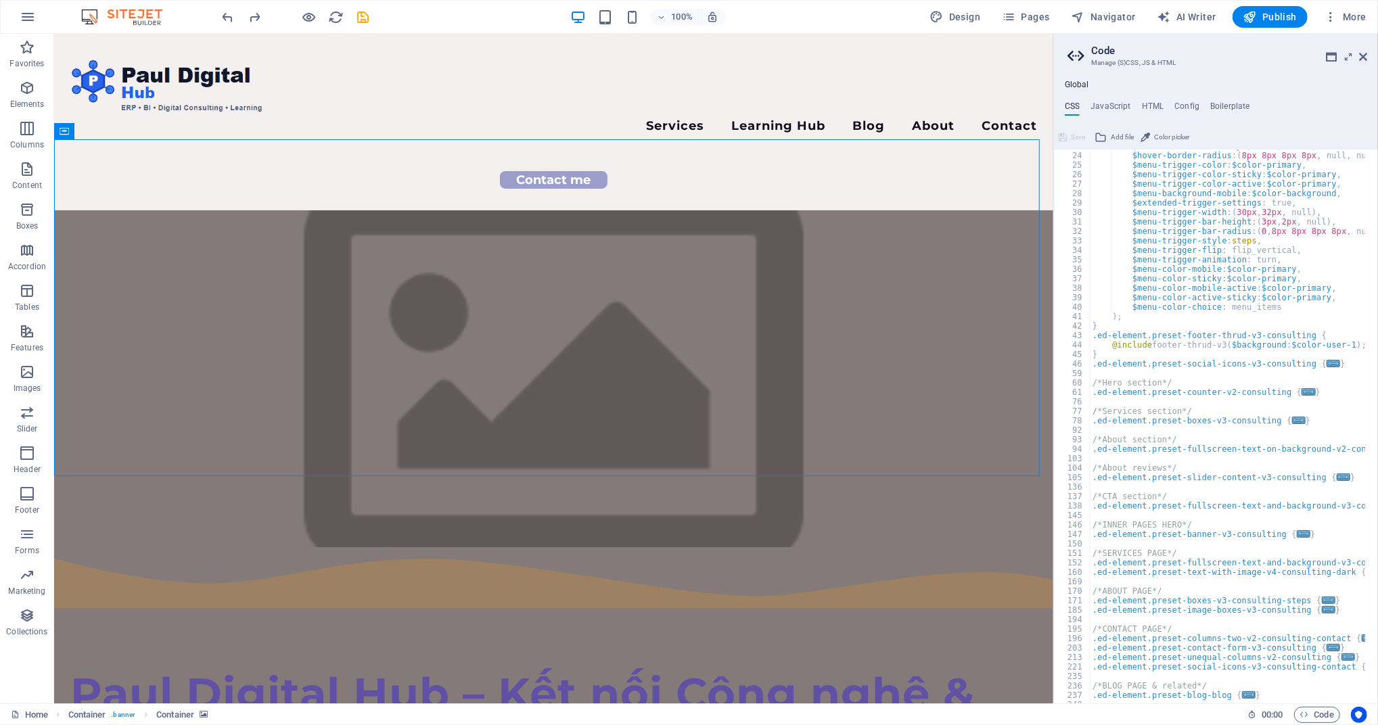
scroll to position [216, 0]
click at [1183, 102] on h4 "Config" at bounding box center [1186, 108] width 25 height 15
type textarea "$color-background: #ffffff;"
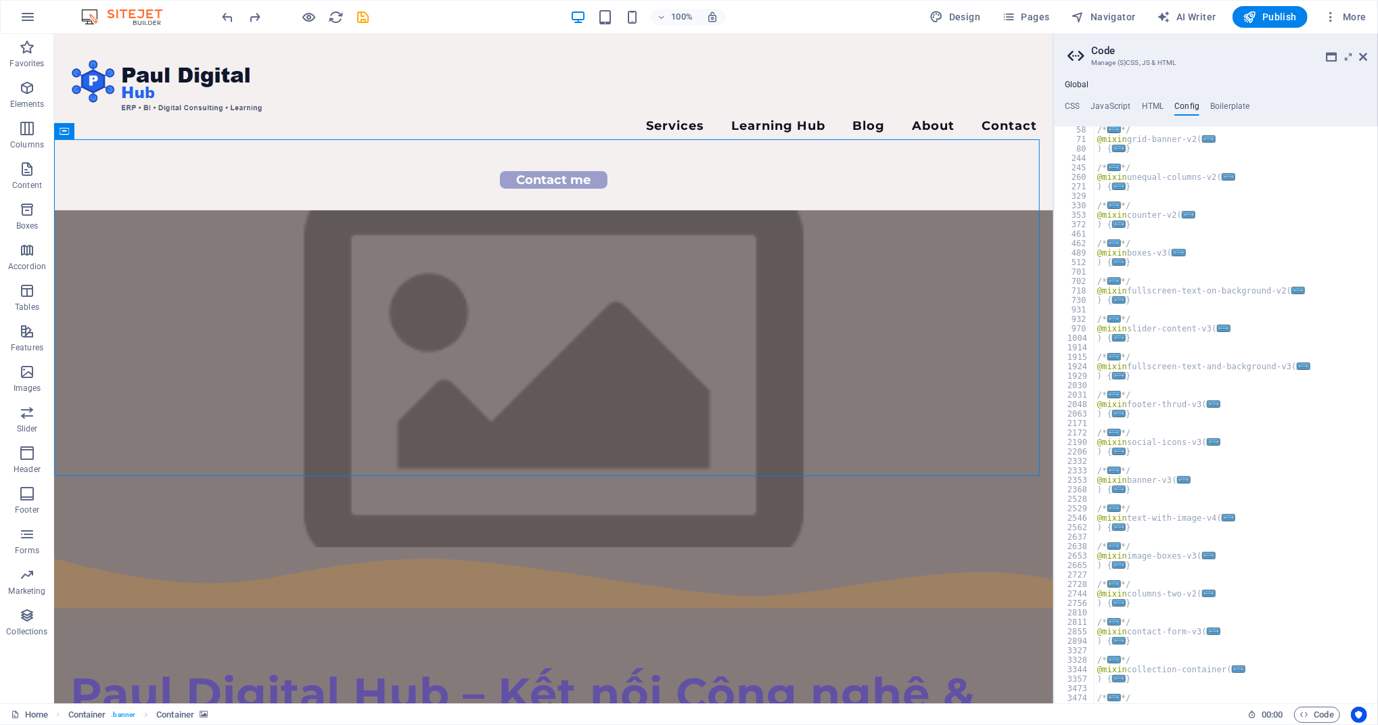
scroll to position [704, 0]
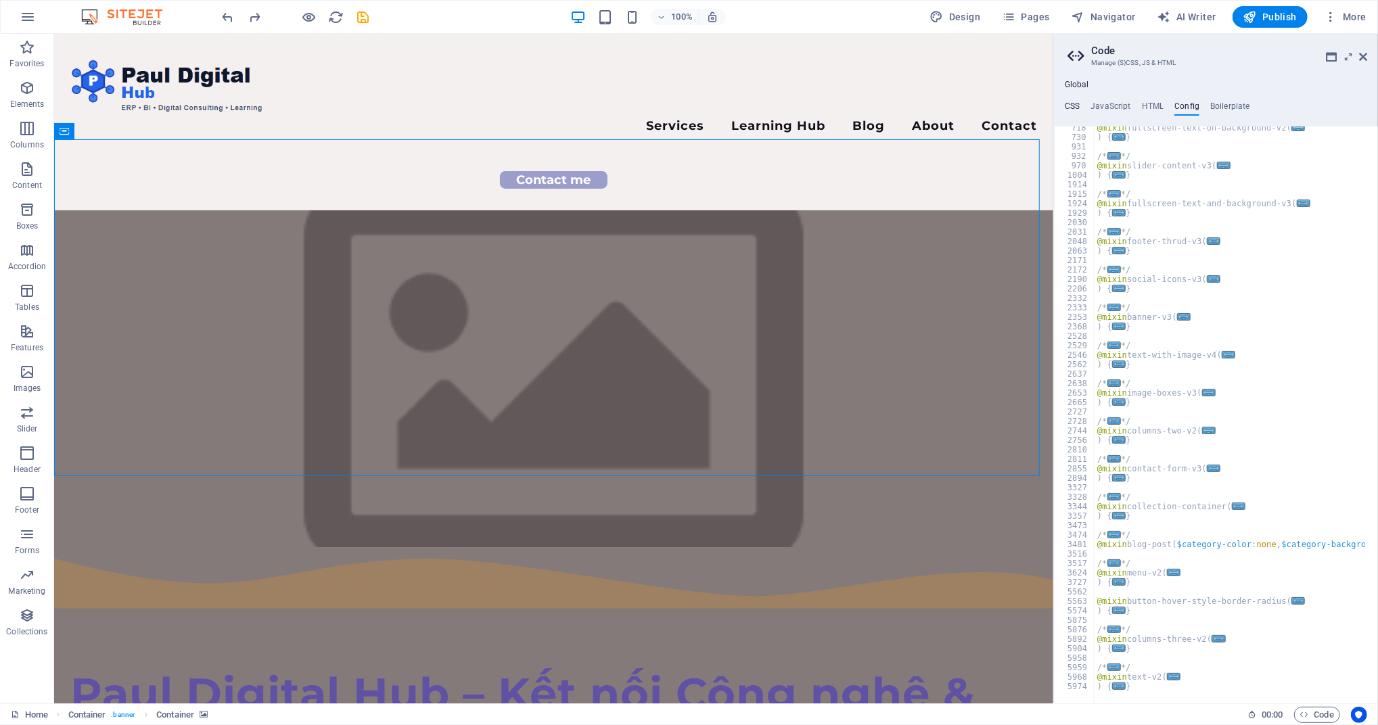
click at [1073, 105] on h4 "CSS" at bounding box center [1071, 108] width 15 height 15
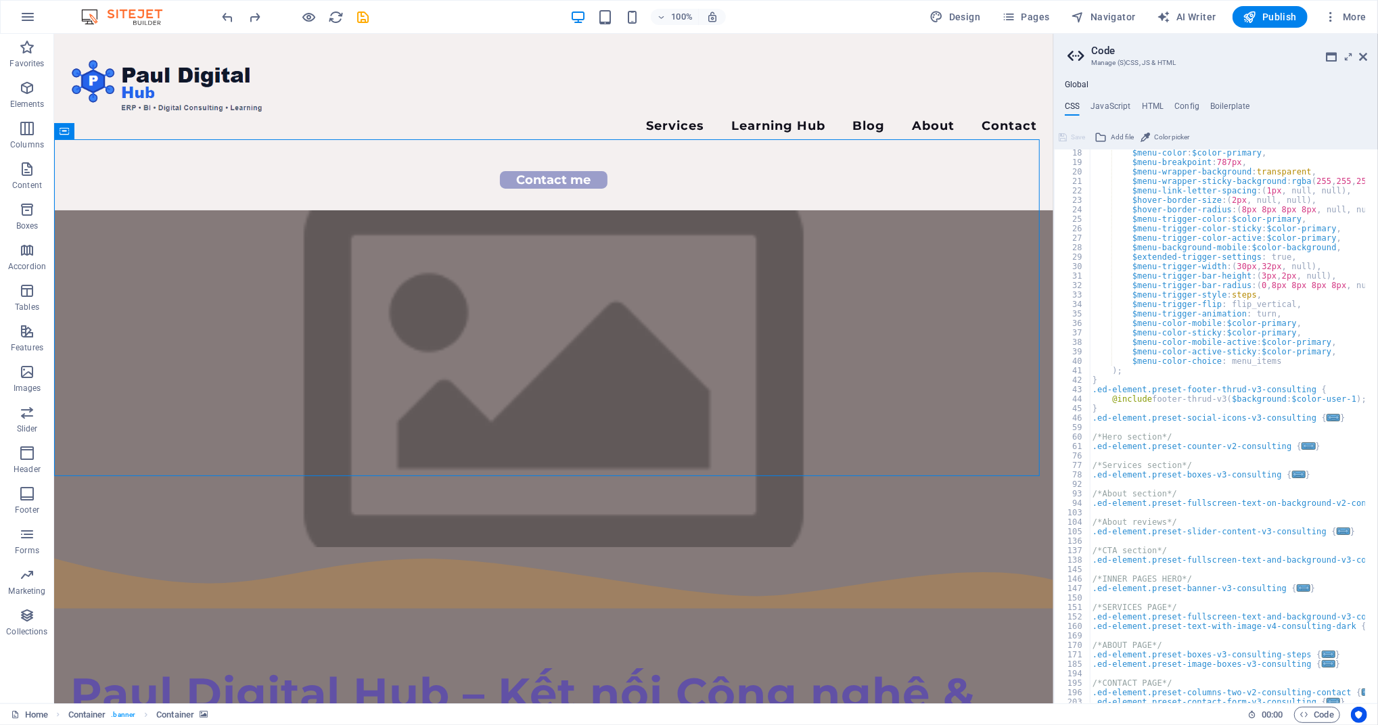
scroll to position [162, 0]
click at [1164, 408] on div "$menu-color : $color-primary , $menu-breakpoint : 787px , $menu-wrapper-backgro…" at bounding box center [1347, 428] width 516 height 561
type textarea "@include footer-thrud-v3($background: $color-user-1); }"
drag, startPoint x: 1121, startPoint y: 408, endPoint x: 1111, endPoint y: 406, distance: 9.8
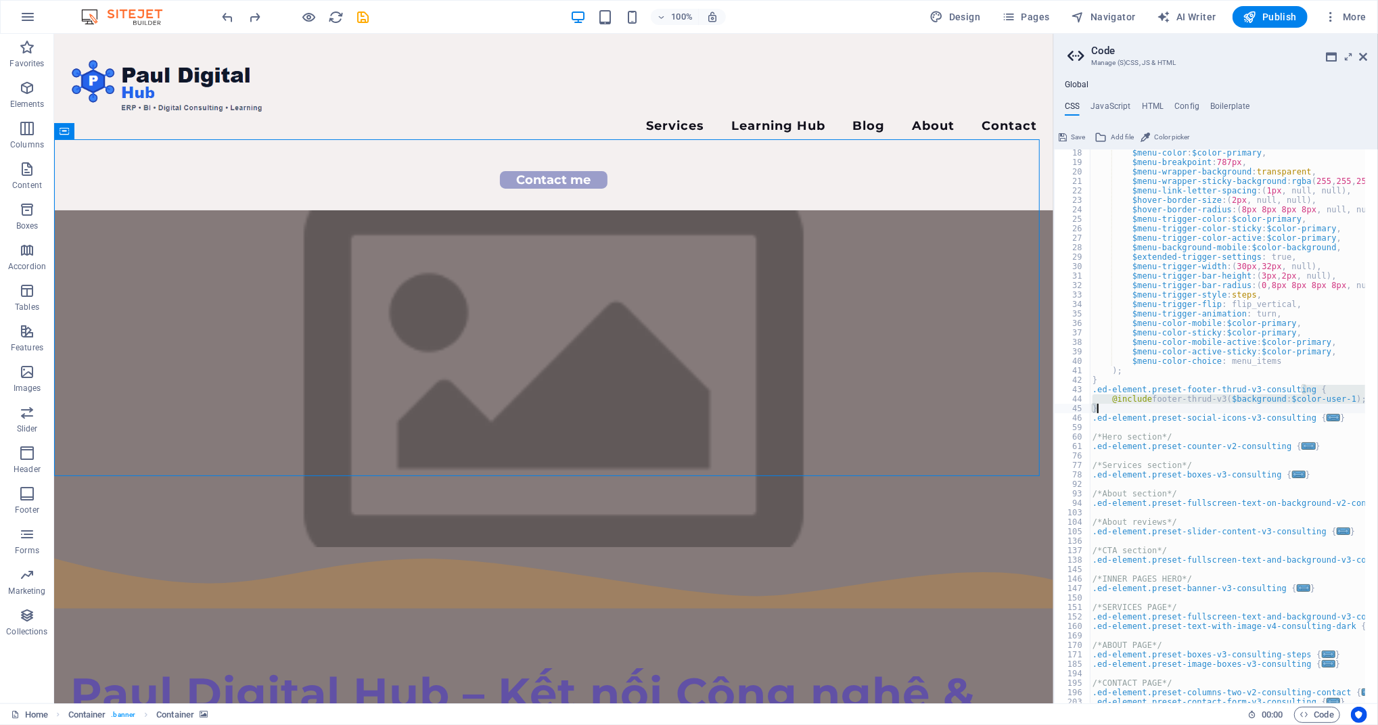
click at [1120, 408] on div "$menu-color : $color-primary , $menu-breakpoint : 787px , $menu-wrapper-backgro…" at bounding box center [1226, 426] width 275 height 554
click at [1094, 415] on div "$menu-color : $color-primary , $menu-breakpoint : 787px , $menu-wrapper-backgro…" at bounding box center [1347, 428] width 516 height 561
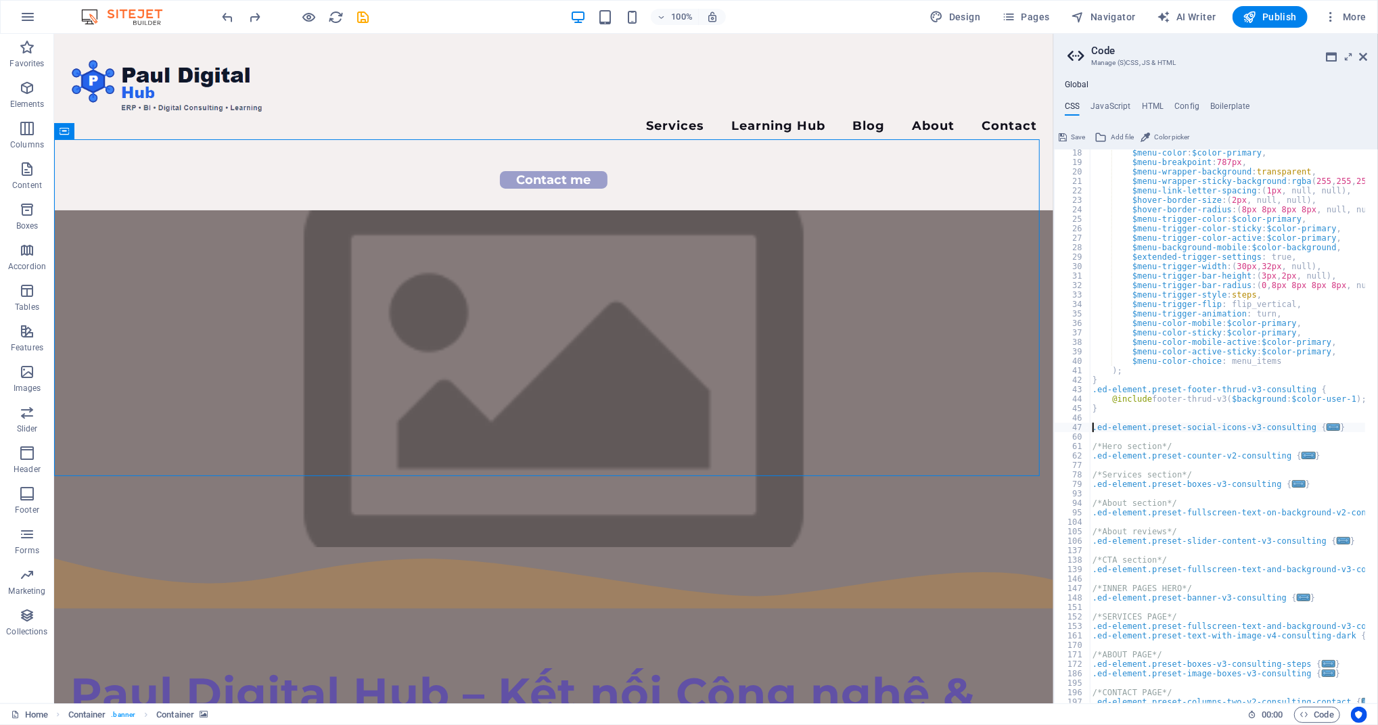
scroll to position [0, 1]
type textarea ".ed-element.preset-social-icons-v3-consulting {"
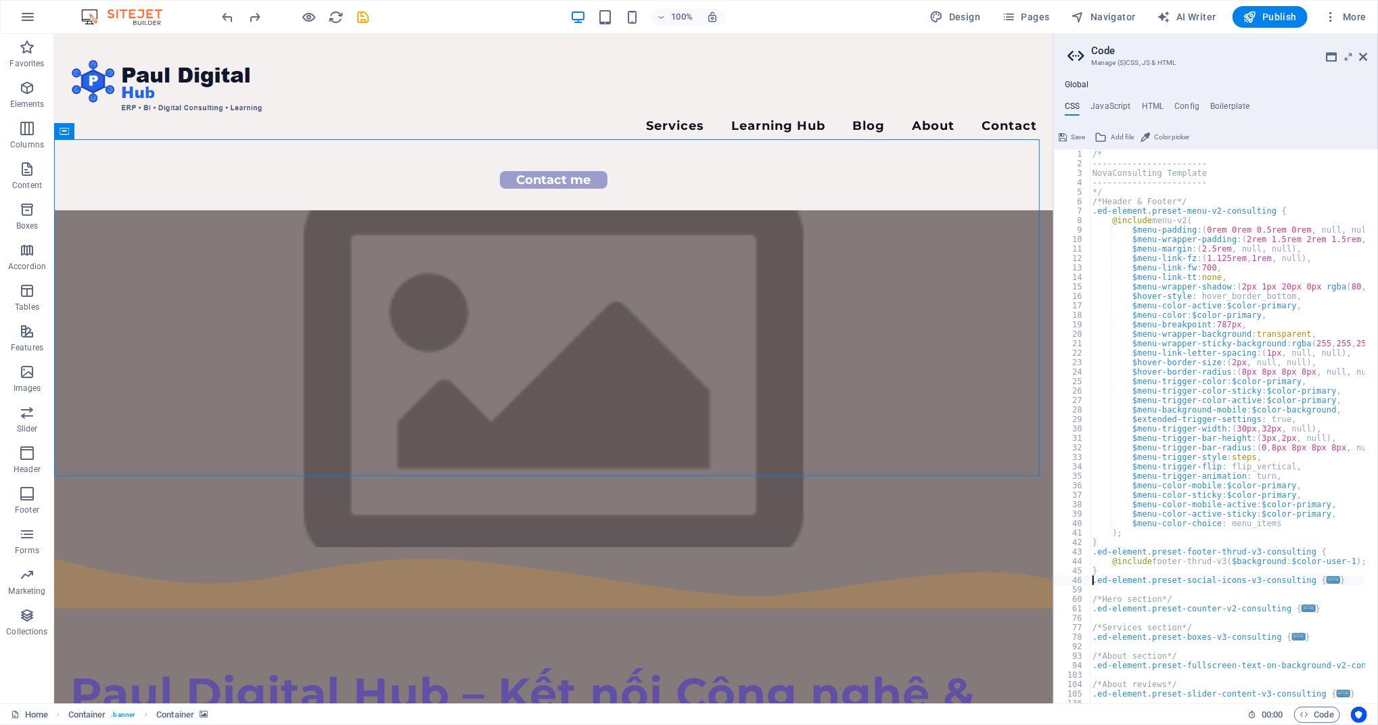
scroll to position [0, 0]
click at [1208, 296] on div "/* ----------------------- NovaConsulting Template ----------------------- */ /…" at bounding box center [1347, 429] width 516 height 561
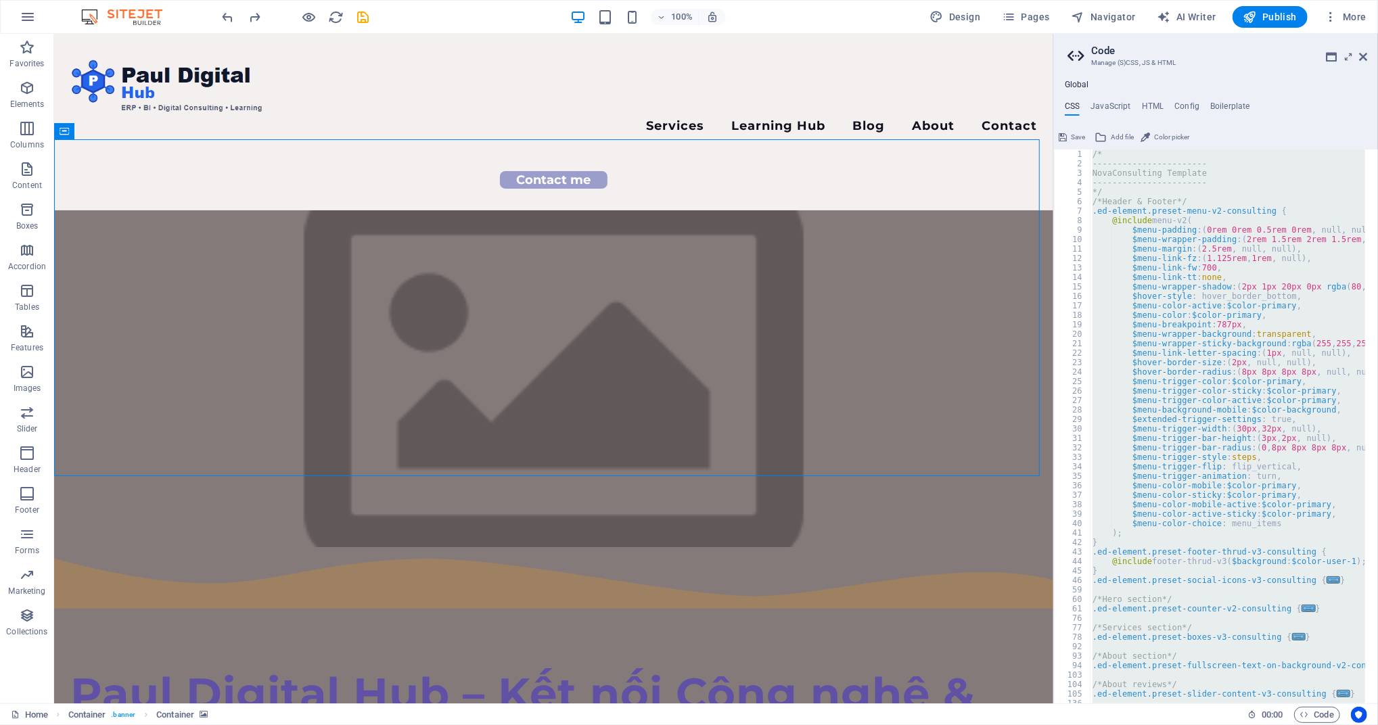
type textarea "); }"
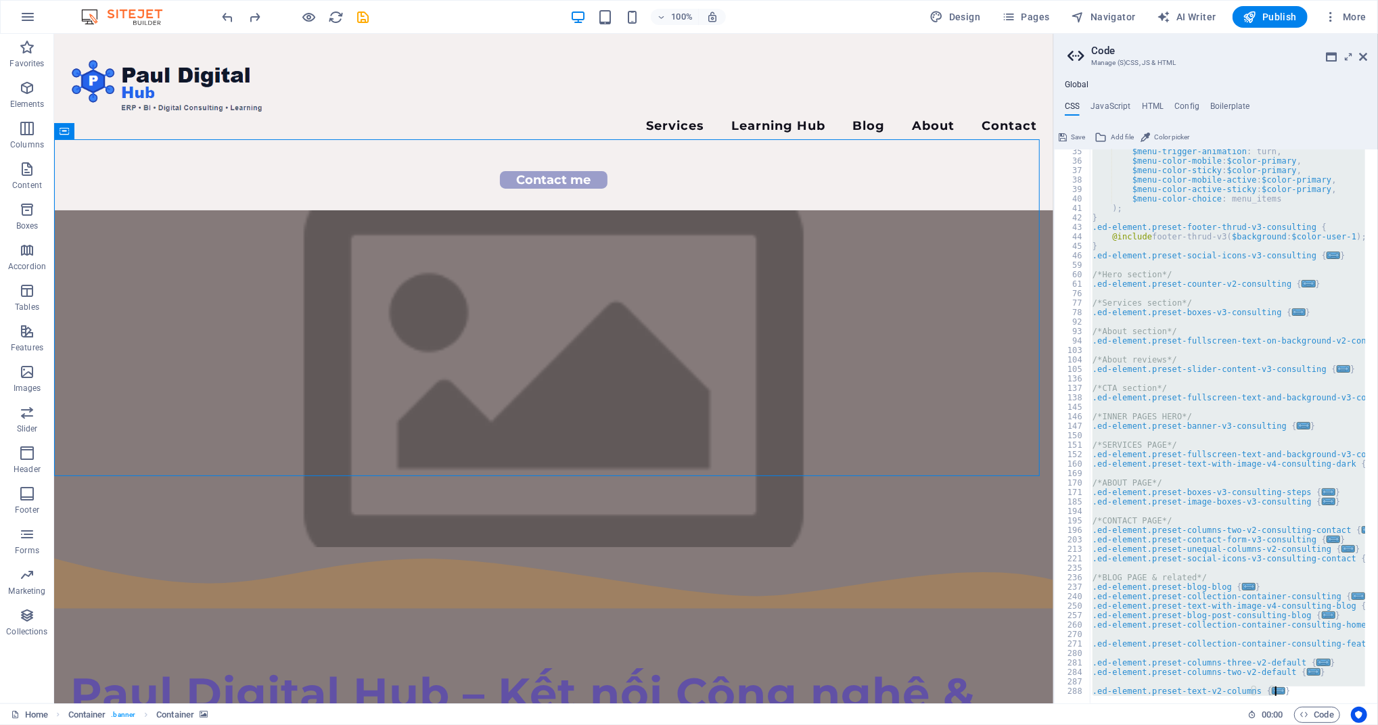
scroll to position [329, 0]
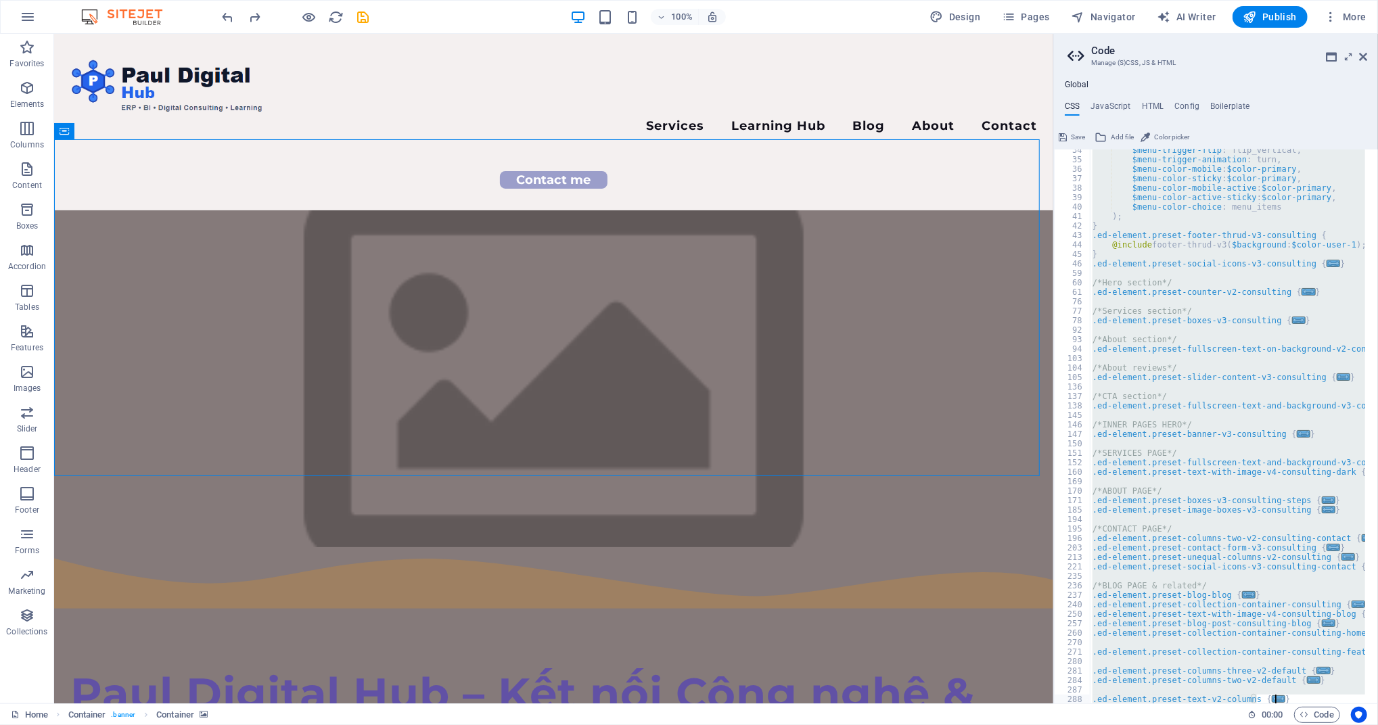
type textarea "}"
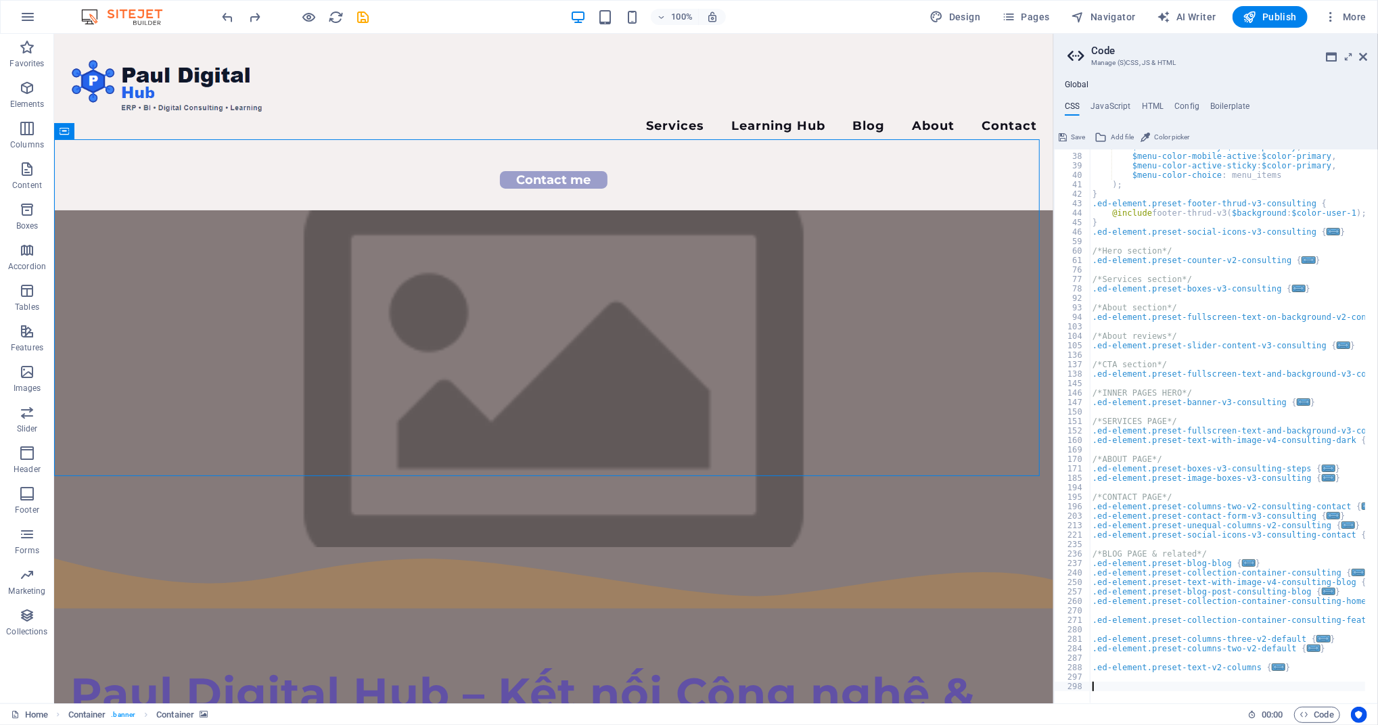
scroll to position [793, 0]
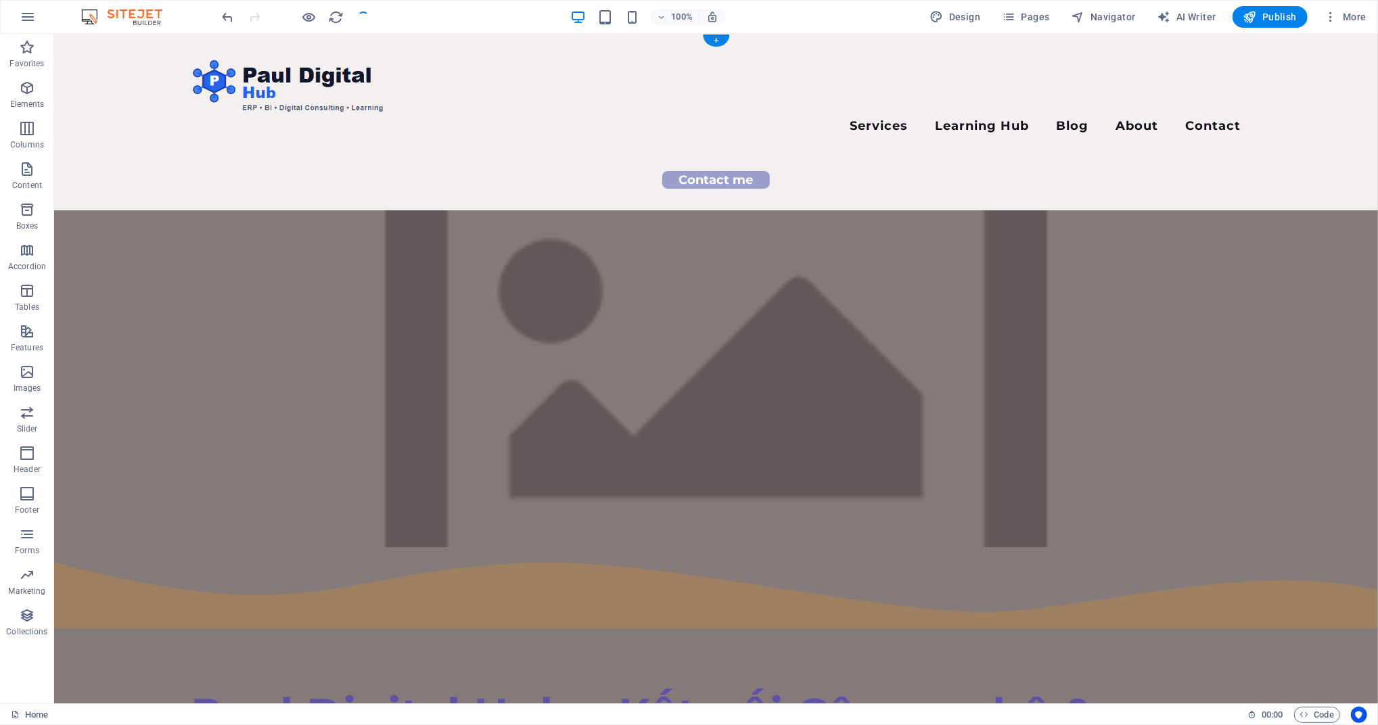
click at [206, 446] on figure at bounding box center [714, 378] width 1323 height 337
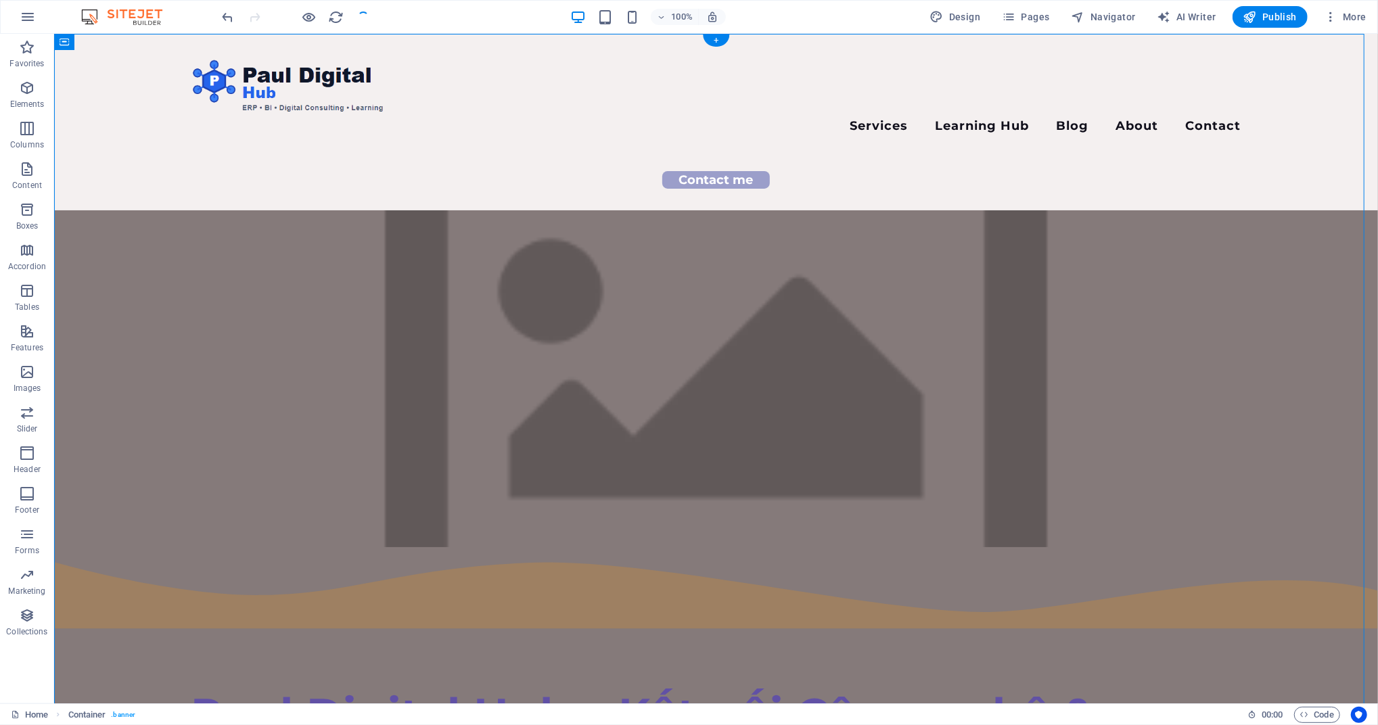
click at [103, 383] on figure at bounding box center [714, 378] width 1323 height 337
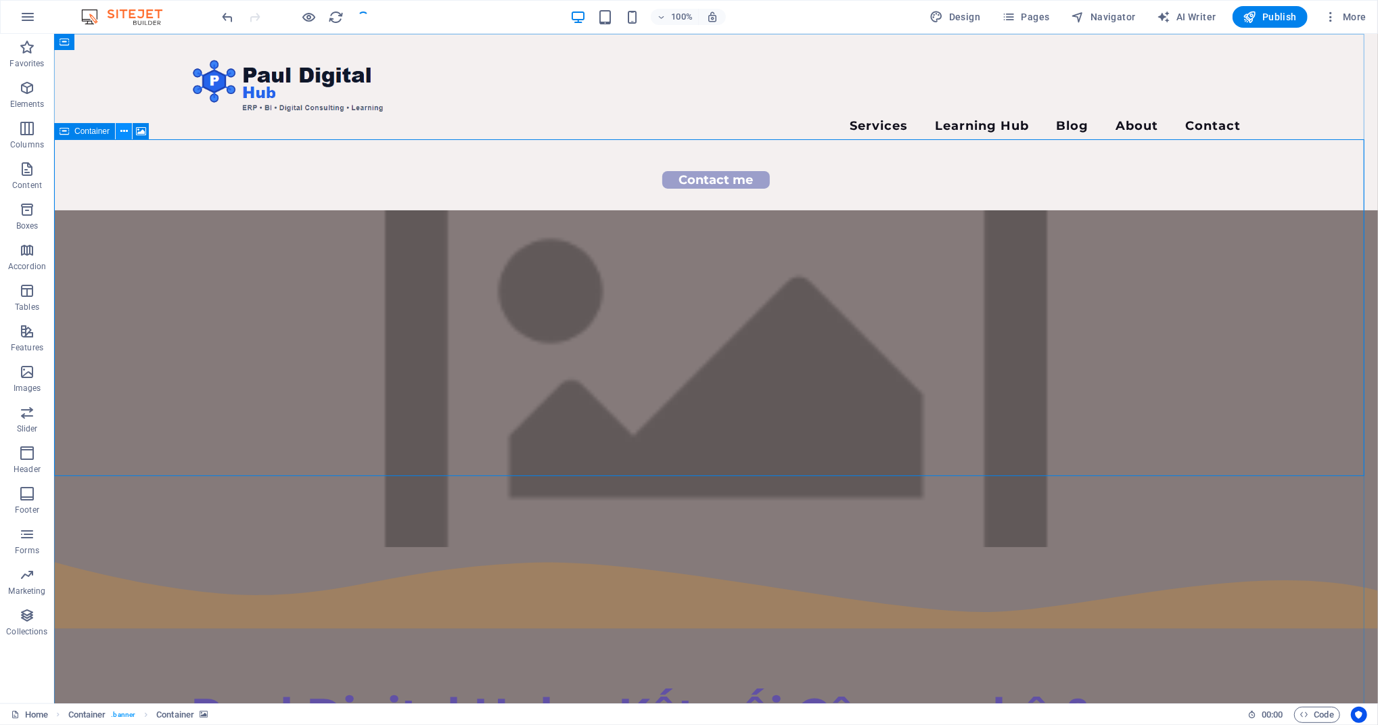
click at [122, 131] on icon at bounding box center [123, 131] width 7 height 14
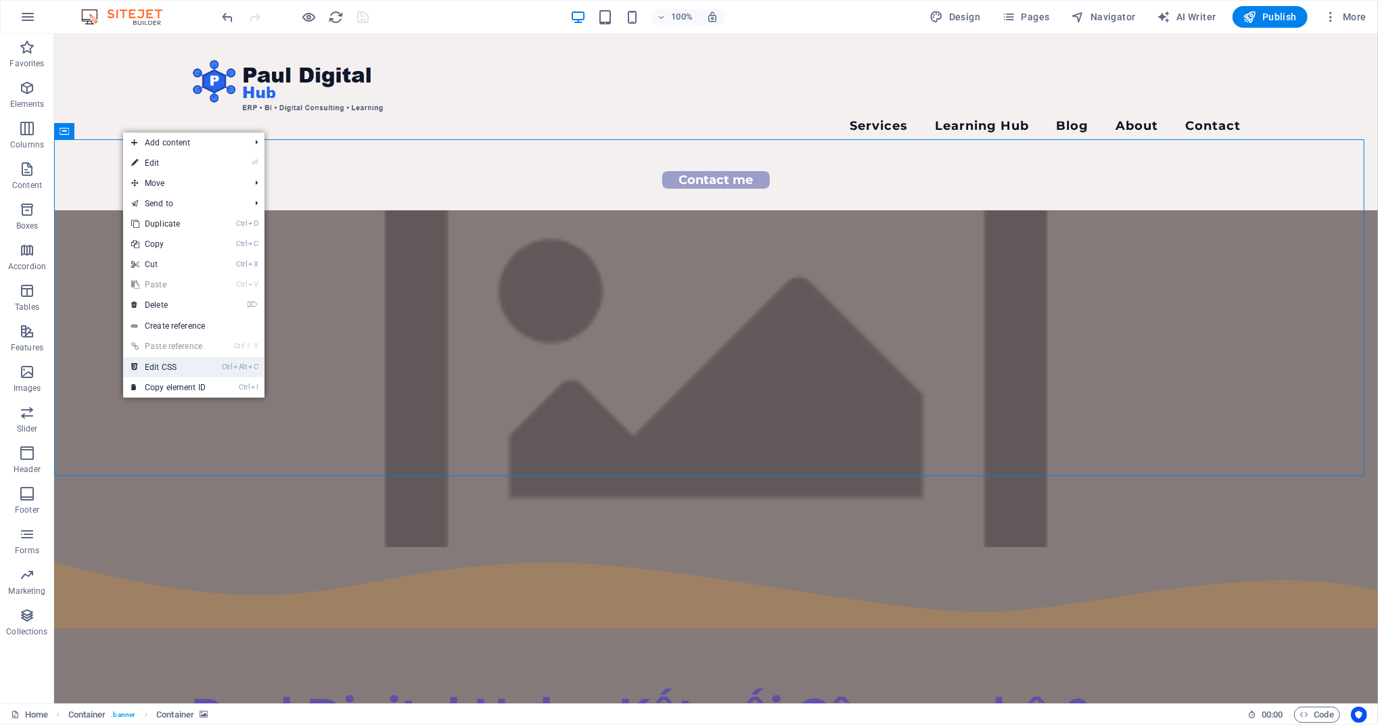
click at [189, 362] on link "Ctrl Alt C Edit CSS" at bounding box center [168, 367] width 91 height 20
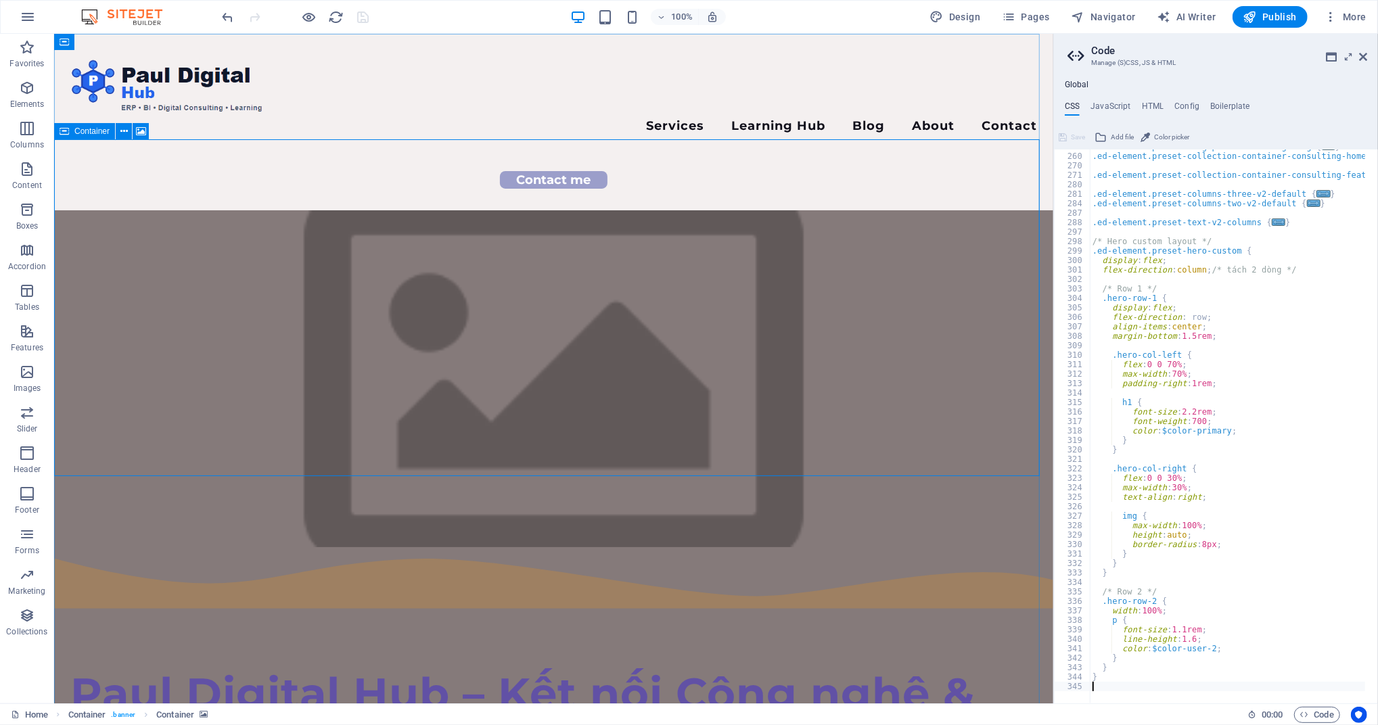
click at [66, 126] on icon at bounding box center [64, 131] width 9 height 16
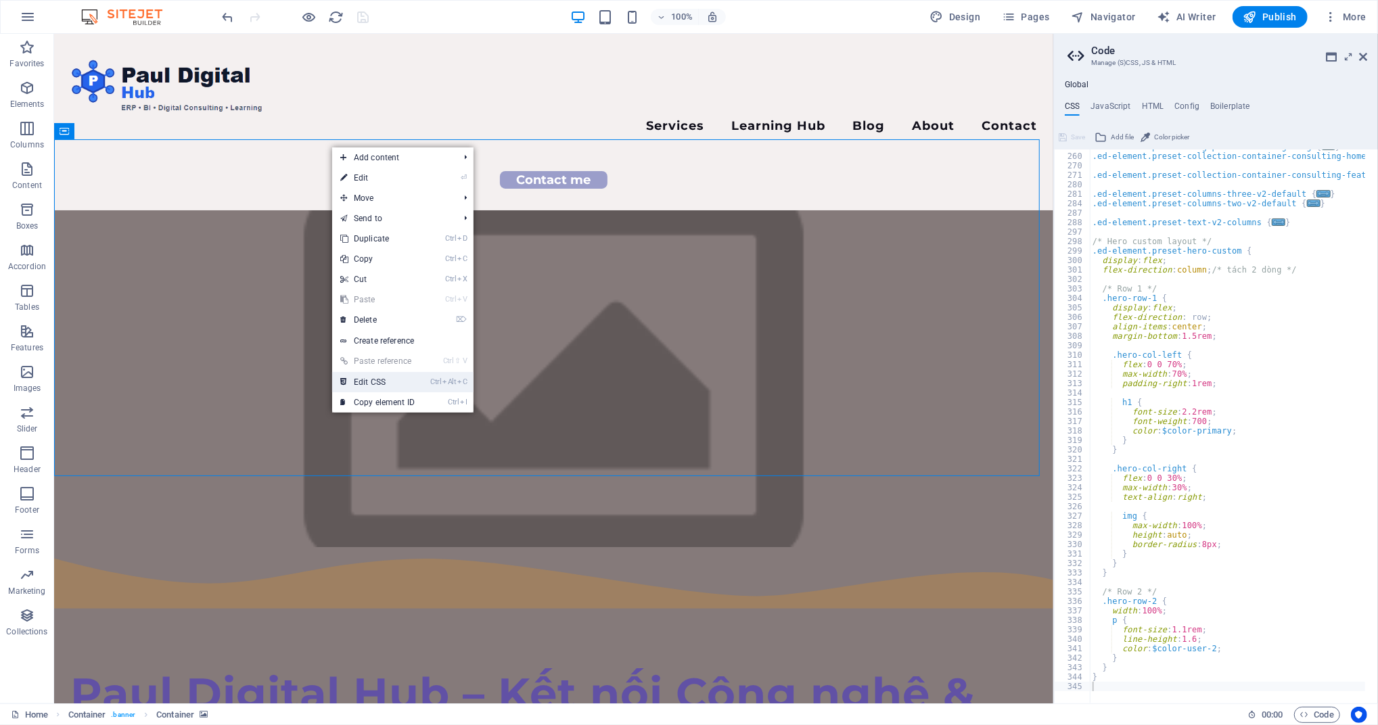
click at [387, 385] on link "Ctrl Alt C Edit CSS" at bounding box center [377, 382] width 91 height 20
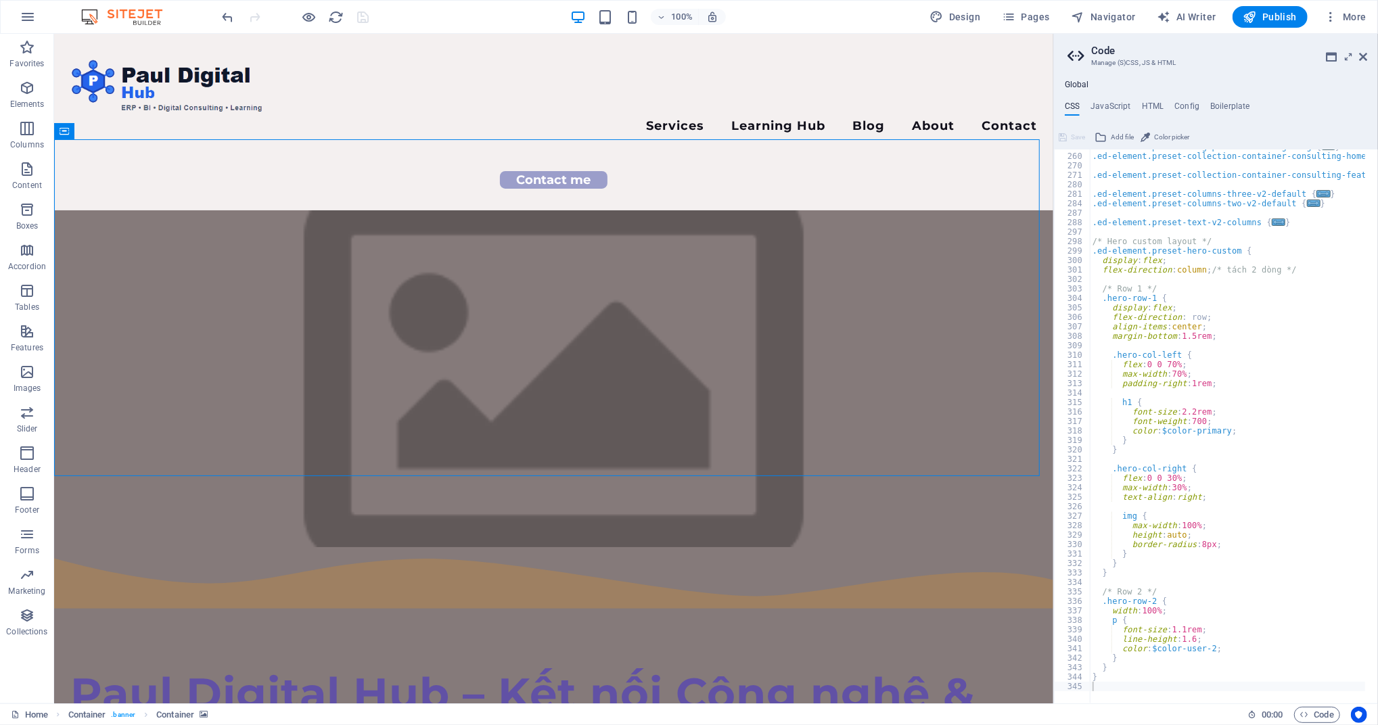
type textarea "text-align: right;"
click at [1291, 500] on div ".ed-element.preset-blog-post-consulting-blog { ... } .ed-element.preset-collect…" at bounding box center [1347, 422] width 516 height 561
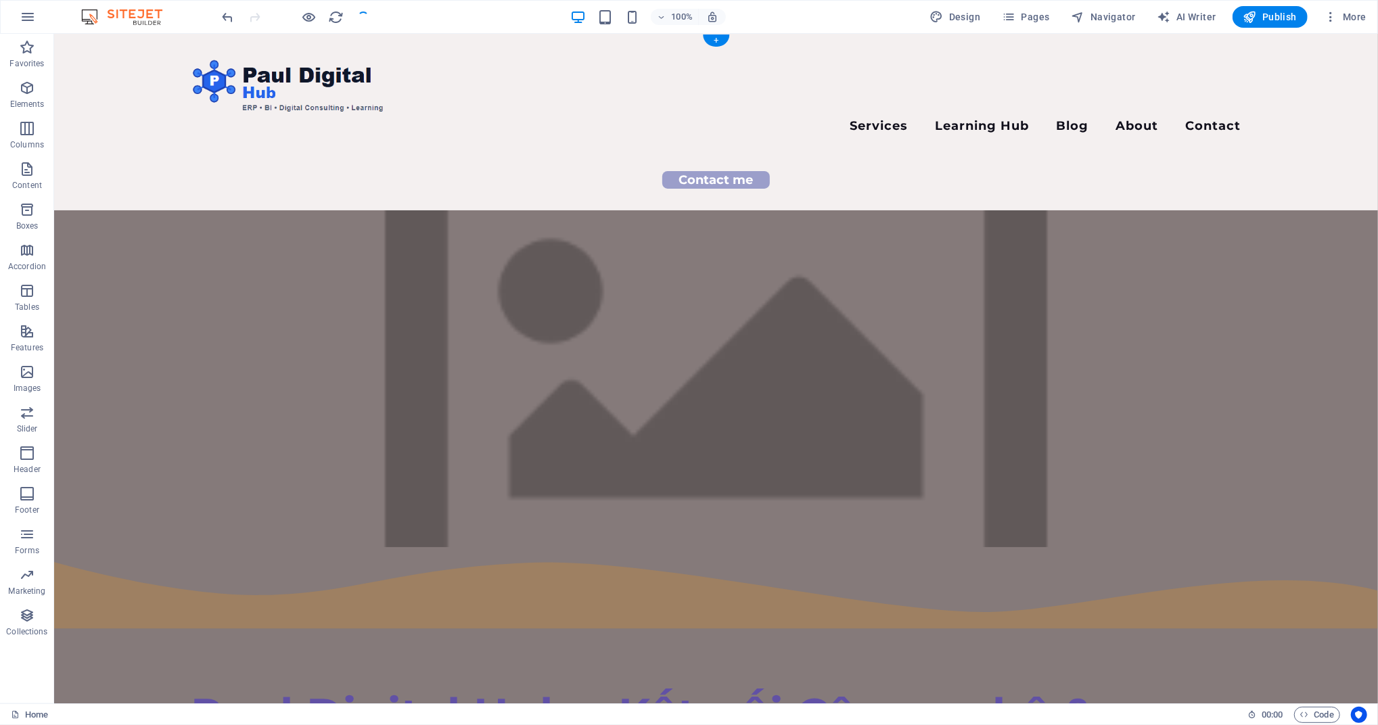
click at [110, 210] on figure at bounding box center [714, 378] width 1323 height 337
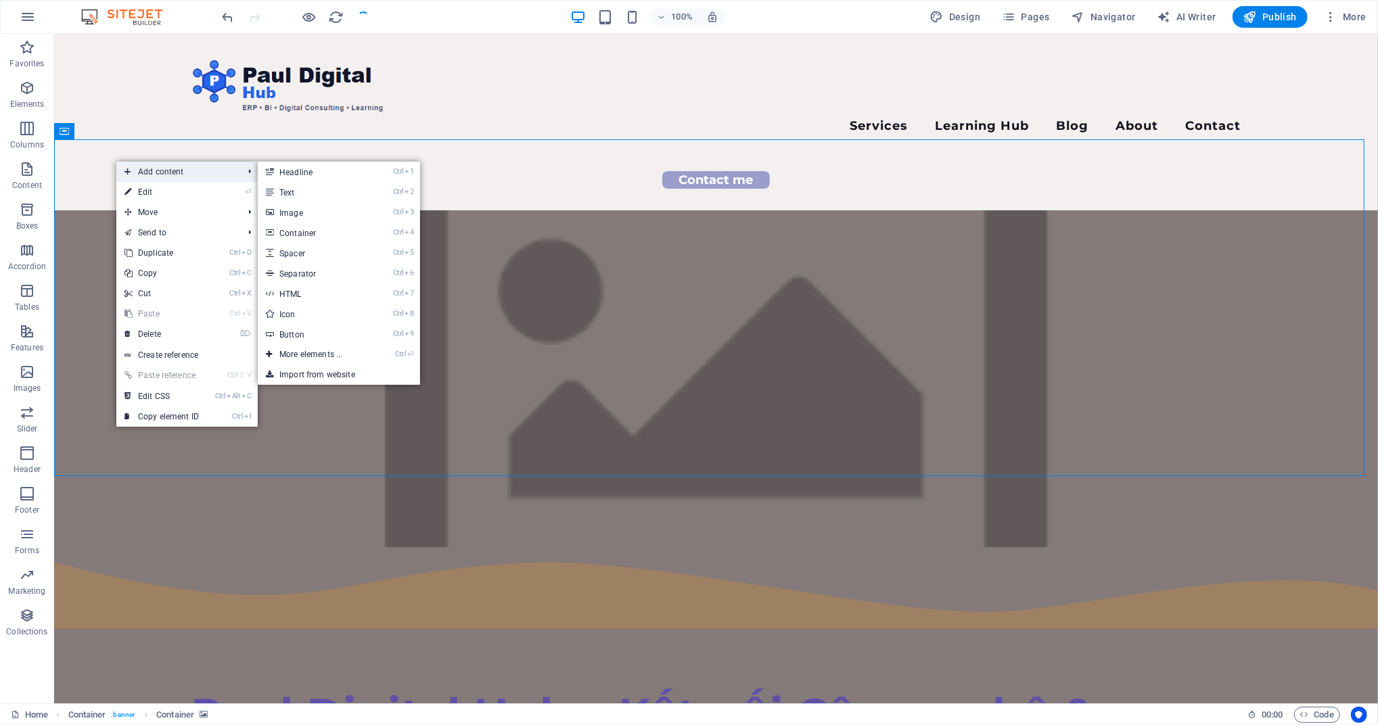
click at [157, 176] on span "Add content" at bounding box center [176, 172] width 121 height 20
click at [304, 270] on link "Ctrl 6 Separator" at bounding box center [314, 273] width 112 height 20
select select "%"
select select "px"
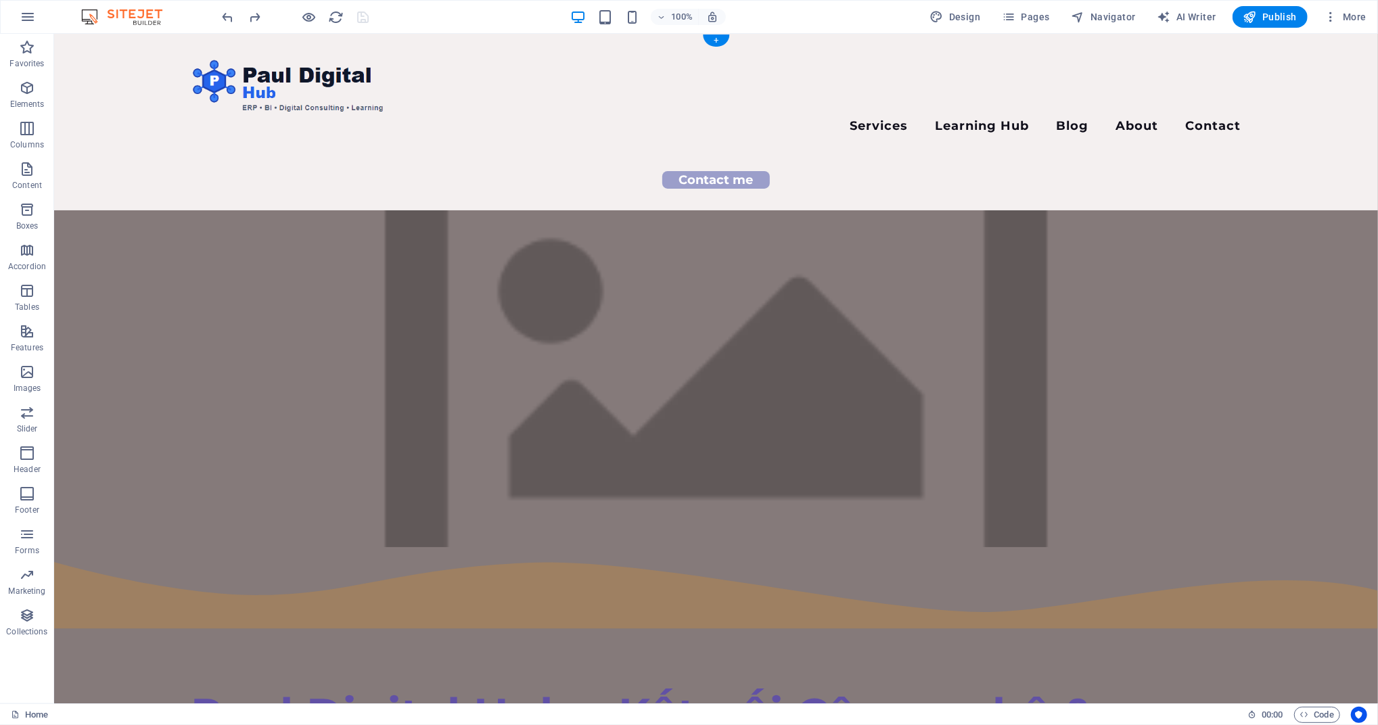
click at [114, 210] on figure at bounding box center [714, 378] width 1323 height 337
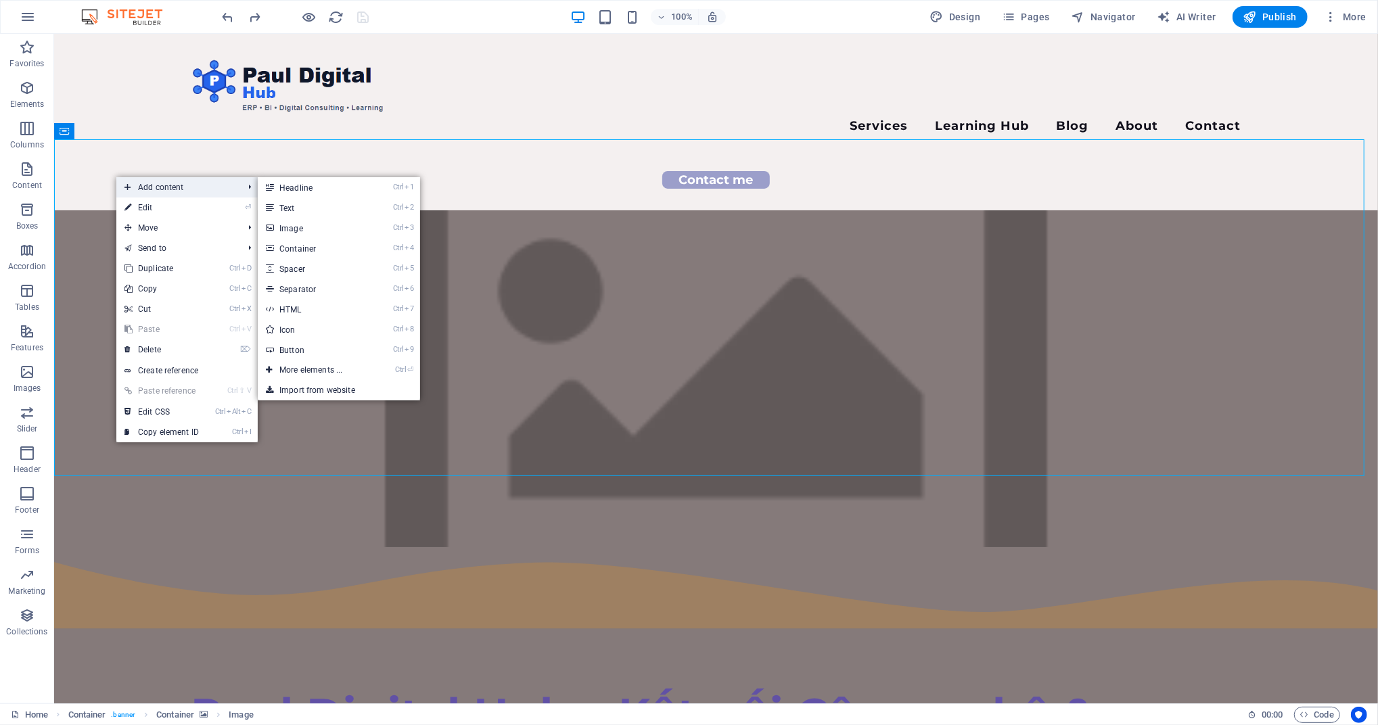
click at [175, 181] on span "Add content" at bounding box center [176, 187] width 121 height 20
drag, startPoint x: 334, startPoint y: 224, endPoint x: 37, endPoint y: 187, distance: 299.1
click at [334, 224] on link "Ctrl 3 Image" at bounding box center [314, 228] width 112 height 20
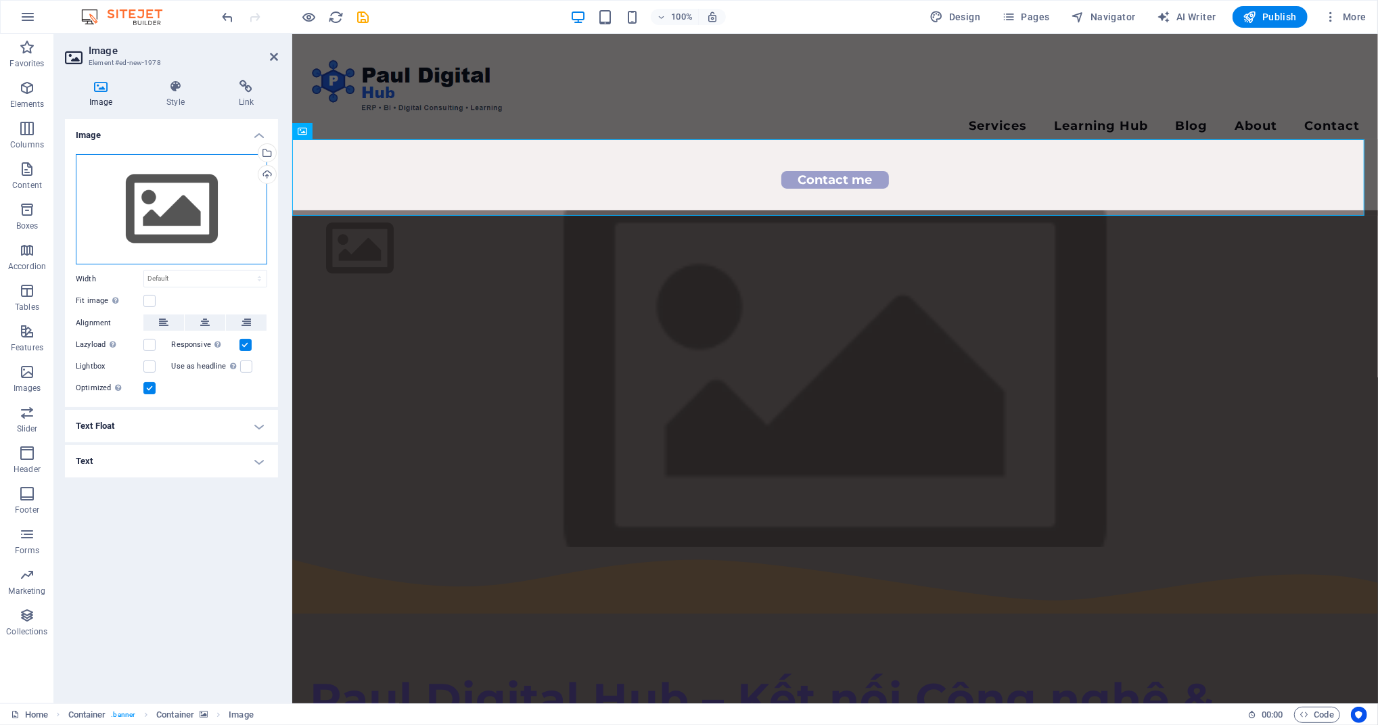
click at [199, 210] on div "Drag files here, click to choose files or select files from Files or our free s…" at bounding box center [171, 209] width 191 height 111
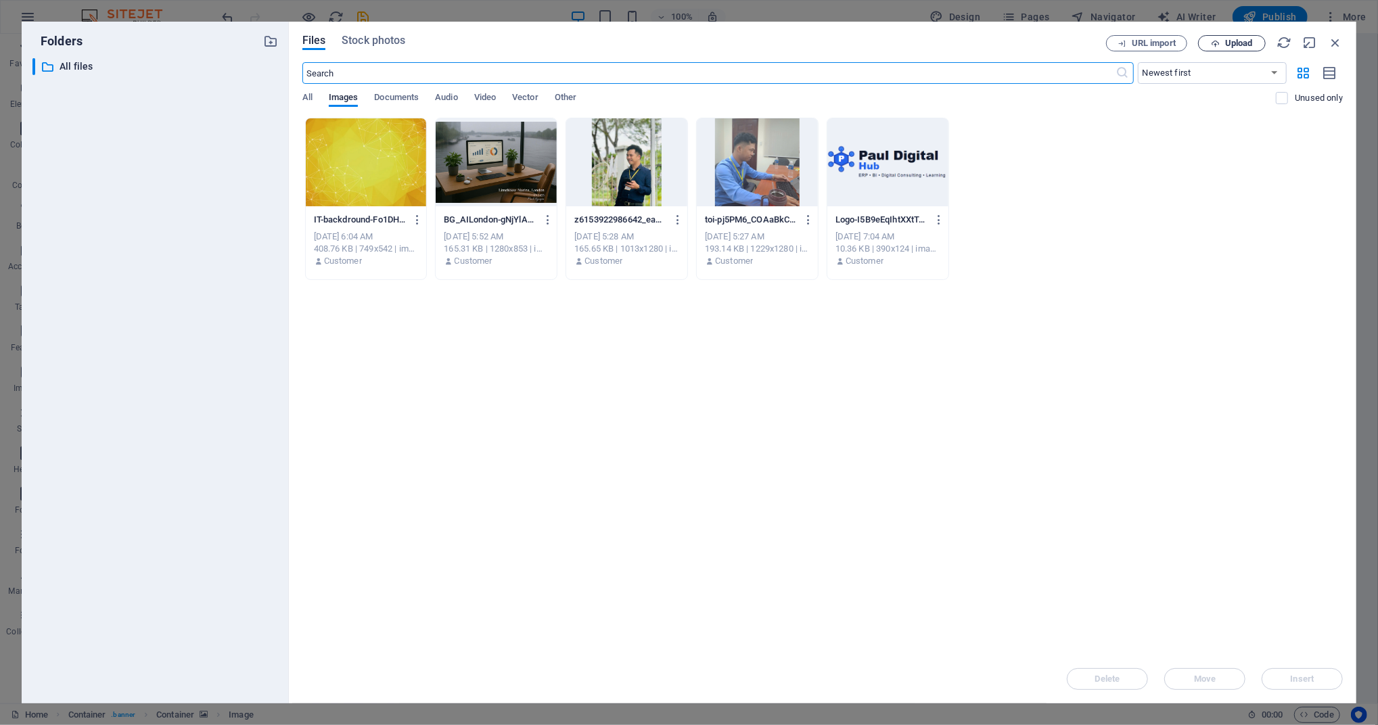
click at [1239, 47] on button "Upload" at bounding box center [1232, 43] width 68 height 16
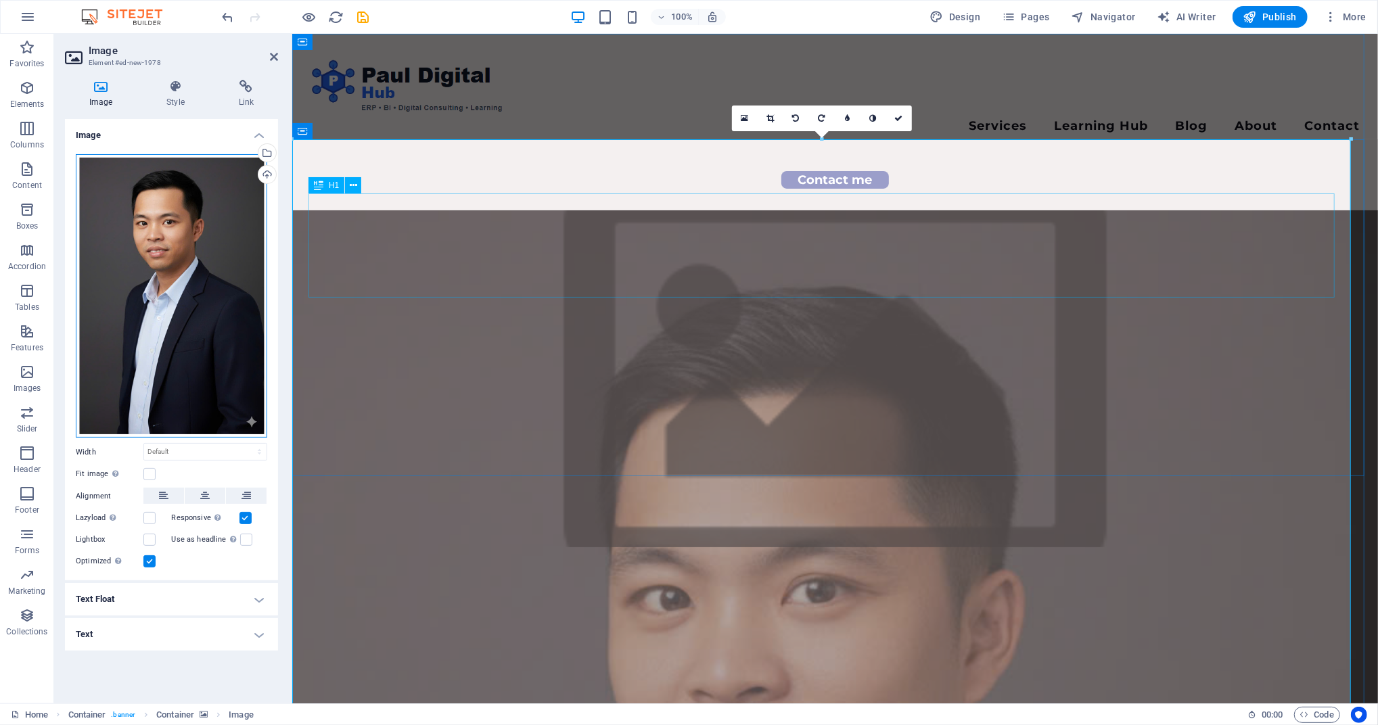
drag, startPoint x: 492, startPoint y: 302, endPoint x: 422, endPoint y: 252, distance: 85.9
click at [766, 672] on div "Paul Digital Hub – Kết nối Công nghệ & [PERSON_NAME]" at bounding box center [835, 724] width 1050 height 104
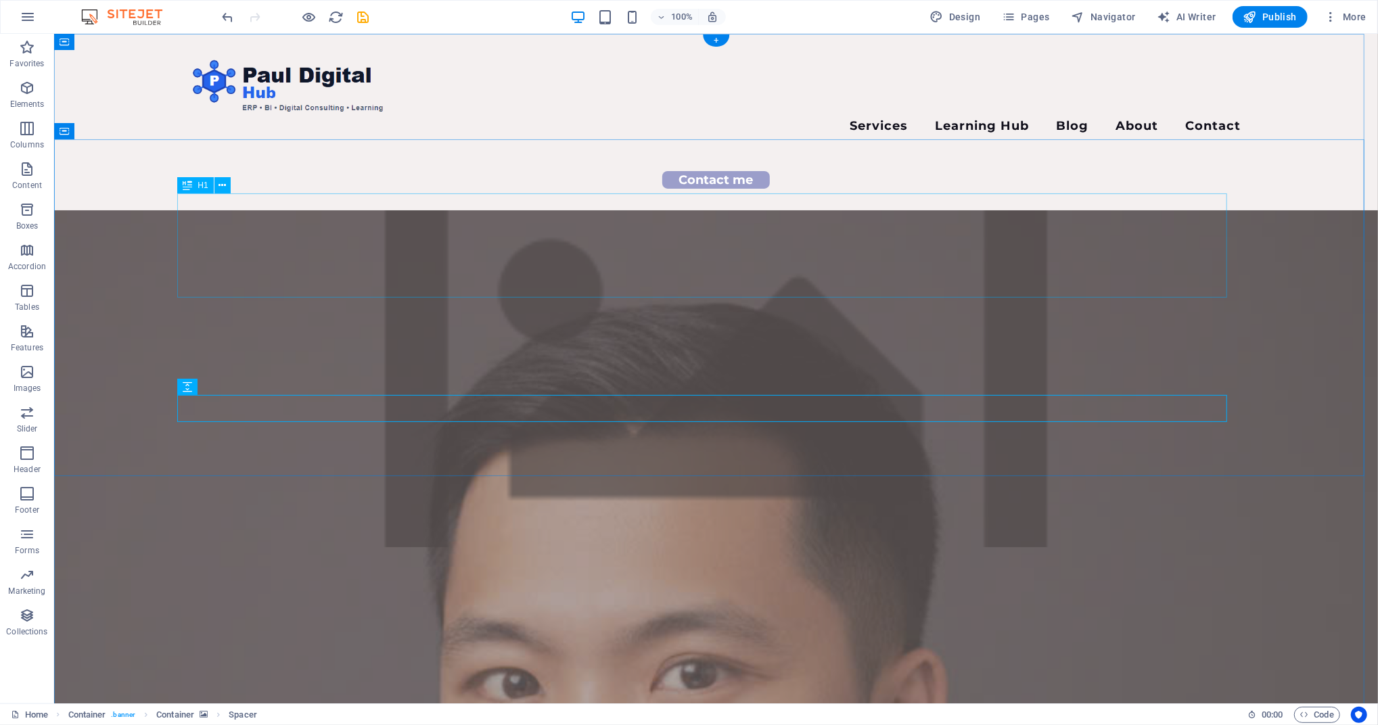
click at [943, 679] on div "Paul Digital Hub – Kết nối Công nghệ & [PERSON_NAME]" at bounding box center [716, 739] width 1050 height 104
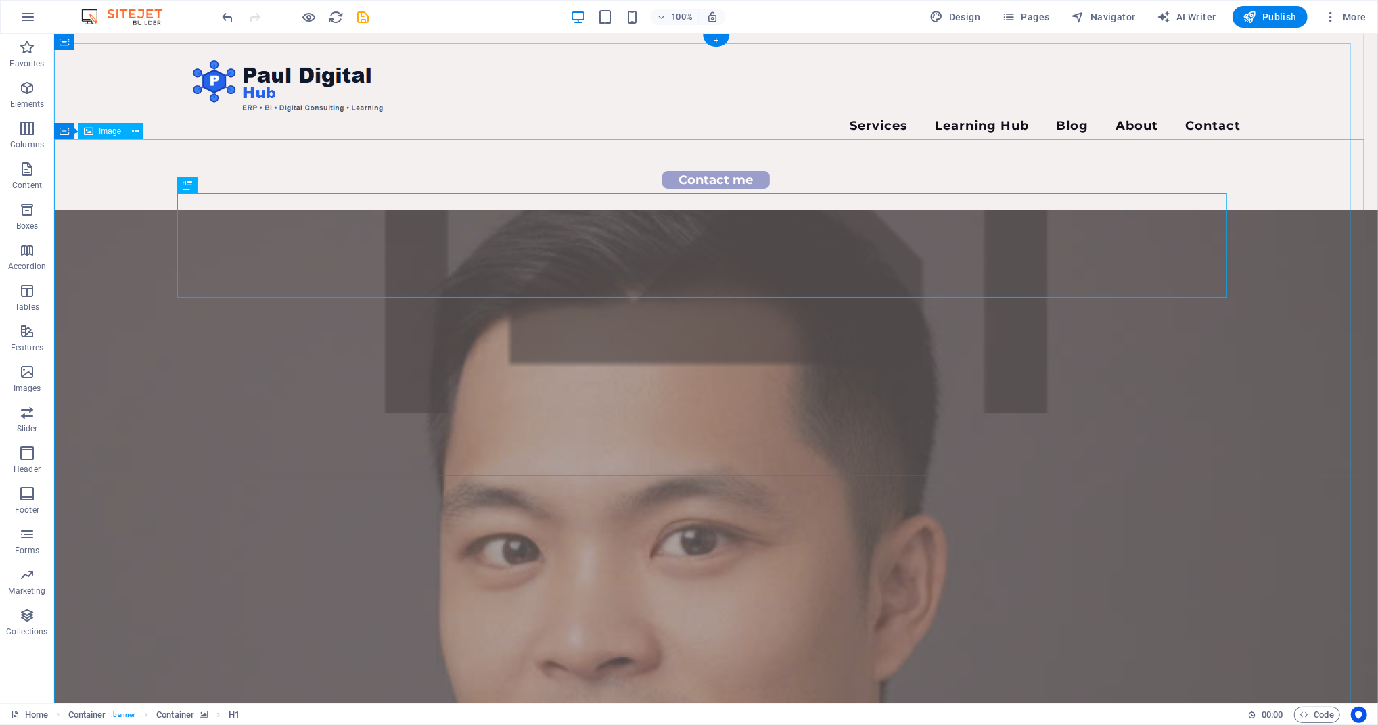
scroll to position [270, 0]
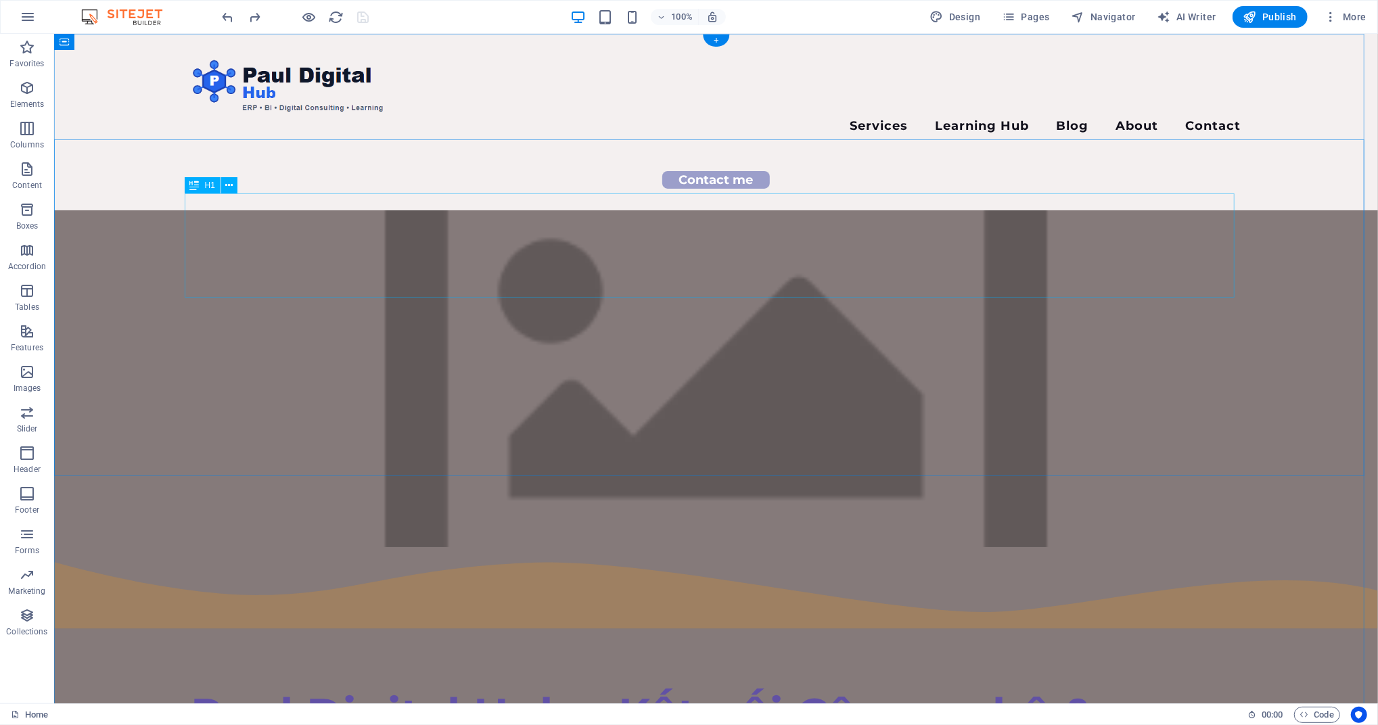
click at [703, 679] on div "Paul Digital Hub – Kết nối Công nghệ & [PERSON_NAME]" at bounding box center [716, 739] width 1050 height 104
click at [143, 210] on figure at bounding box center [714, 378] width 1323 height 337
drag, startPoint x: 130, startPoint y: 173, endPoint x: 124, endPoint y: 168, distance: 8.1
click at [124, 210] on figure at bounding box center [714, 378] width 1323 height 337
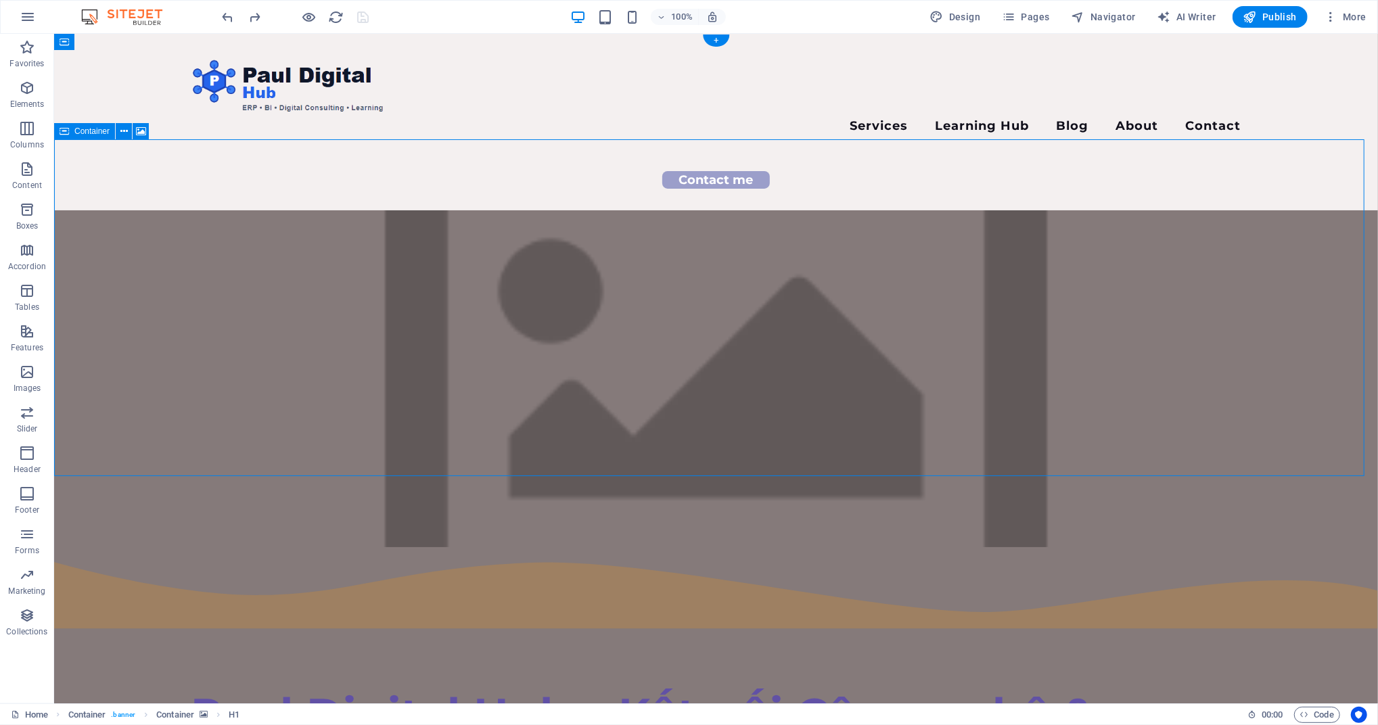
click at [124, 210] on figure at bounding box center [714, 378] width 1323 height 337
select select "waves"
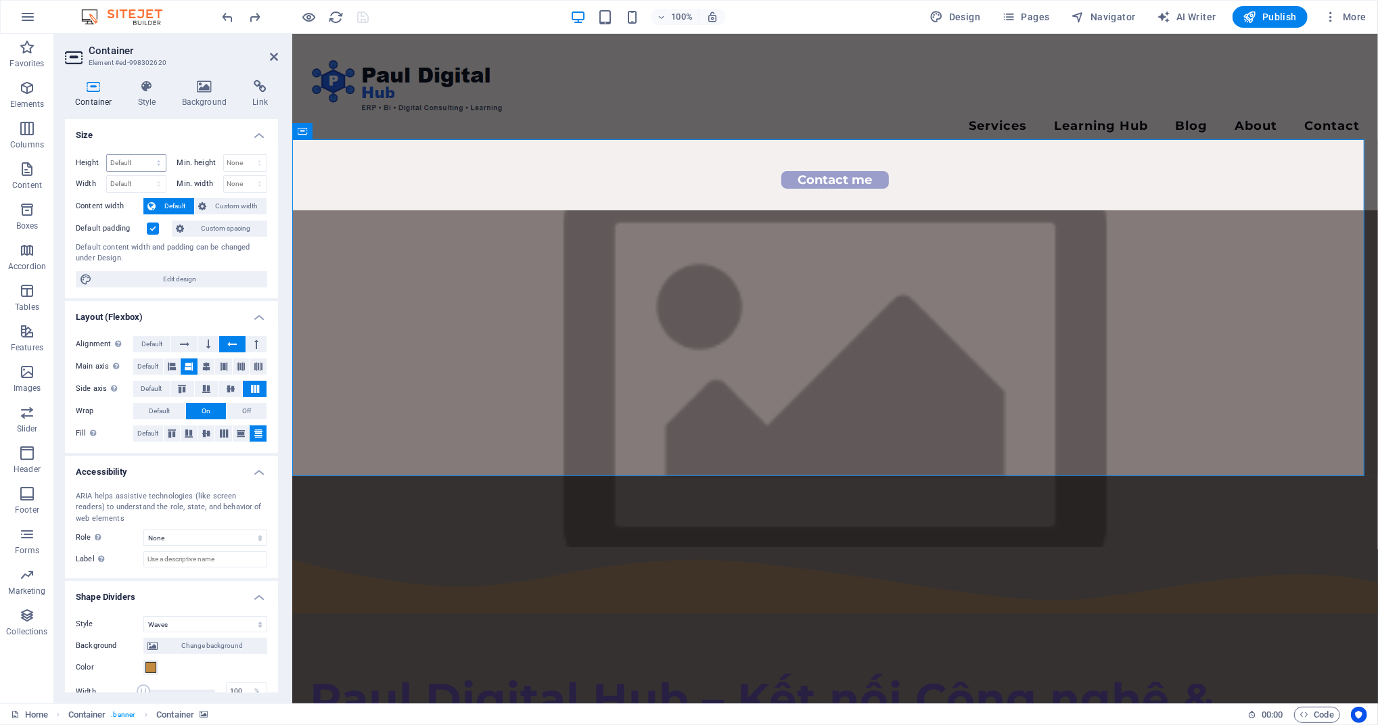
click at [124, 168] on select "Default px rem % vh vw" at bounding box center [136, 163] width 59 height 16
click at [458, 210] on figure at bounding box center [833, 378] width 1085 height 337
click at [419, 210] on figure at bounding box center [833, 378] width 1085 height 337
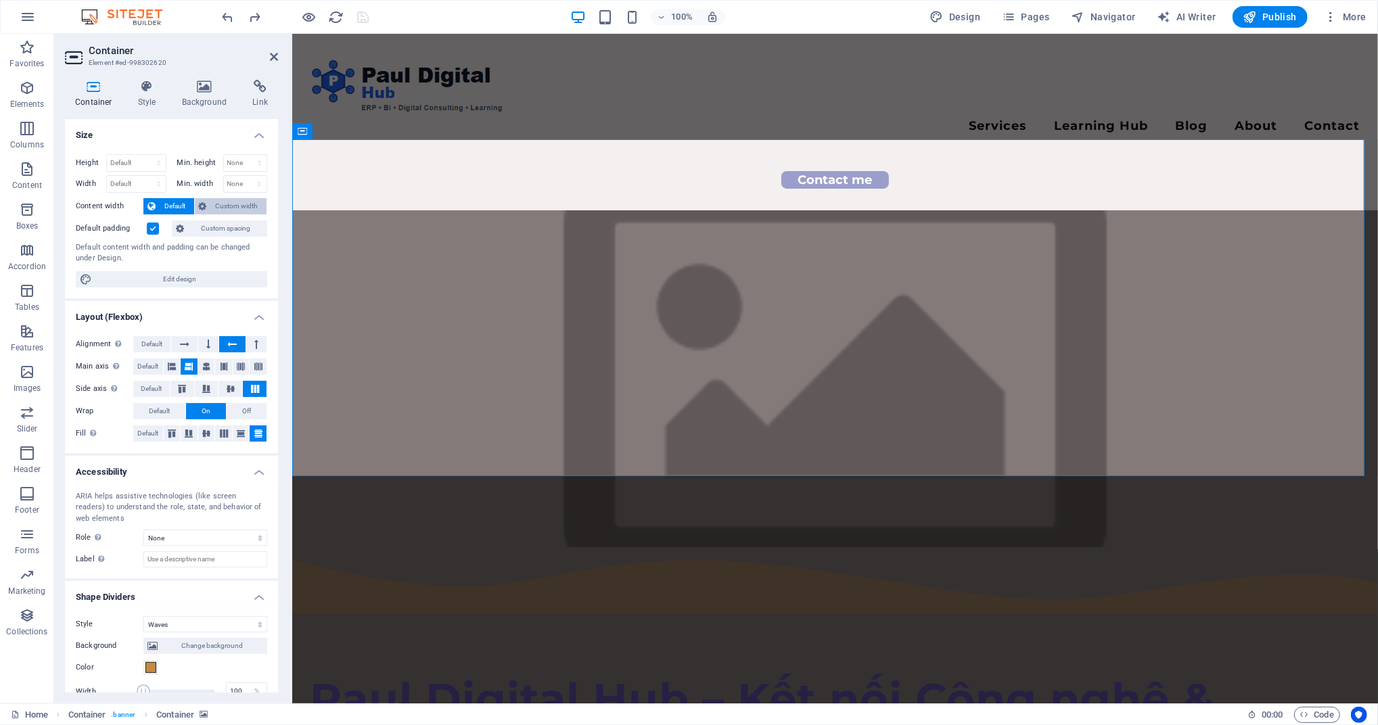
click at [230, 213] on span "Custom width" at bounding box center [237, 206] width 52 height 16
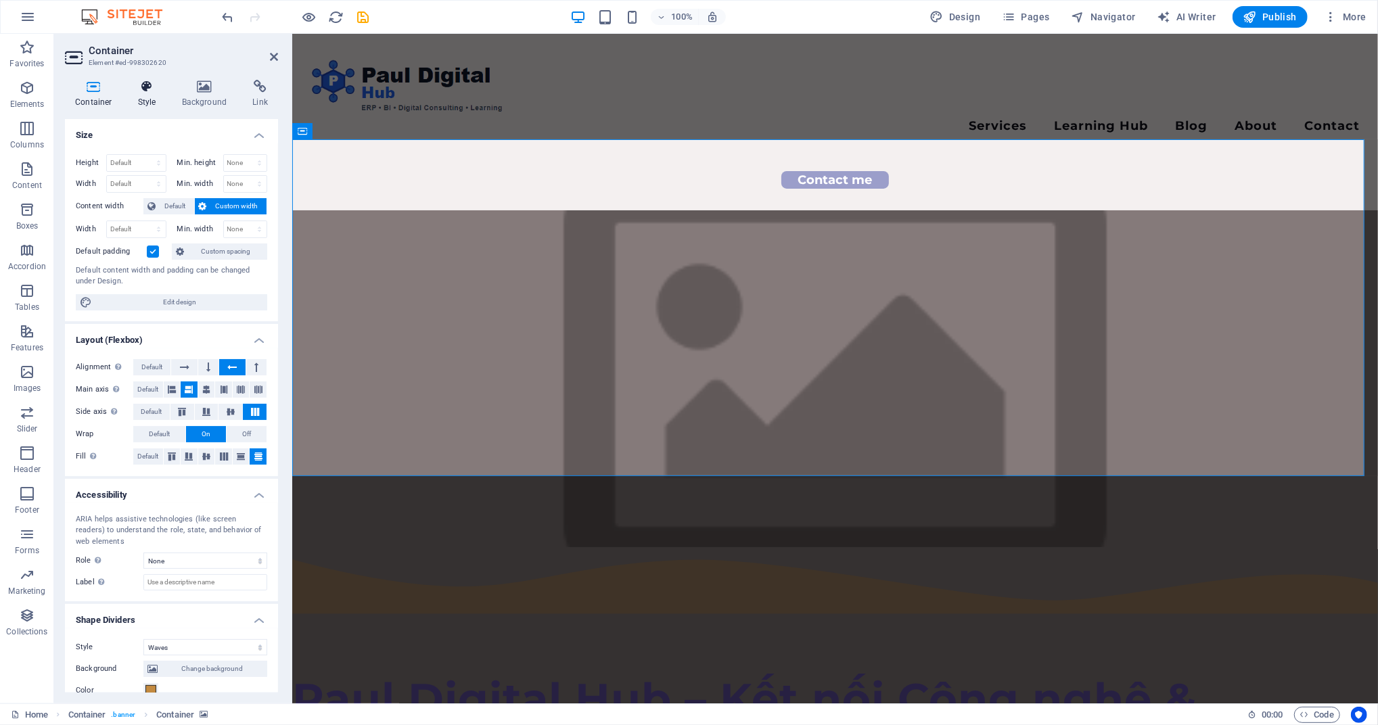
click at [150, 99] on h4 "Style" at bounding box center [150, 94] width 44 height 28
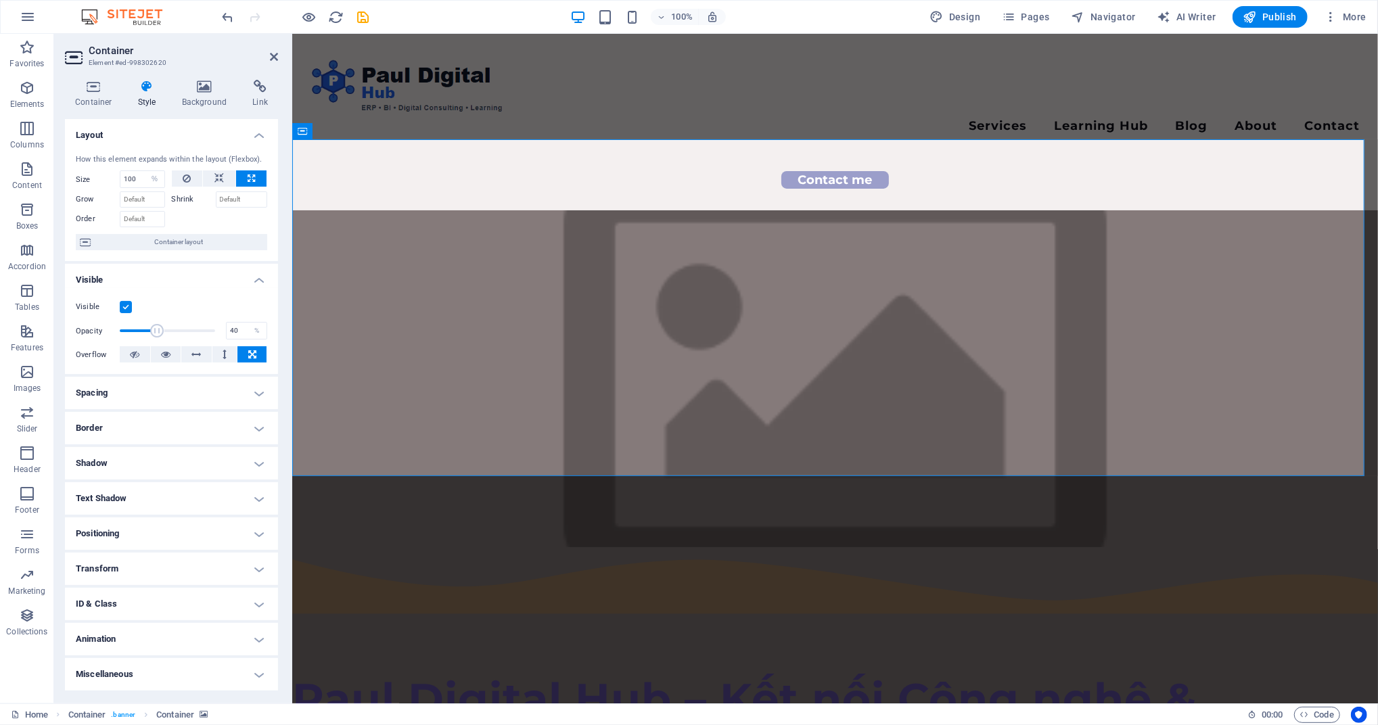
click at [149, 596] on h4 "ID & Class" at bounding box center [171, 604] width 213 height 32
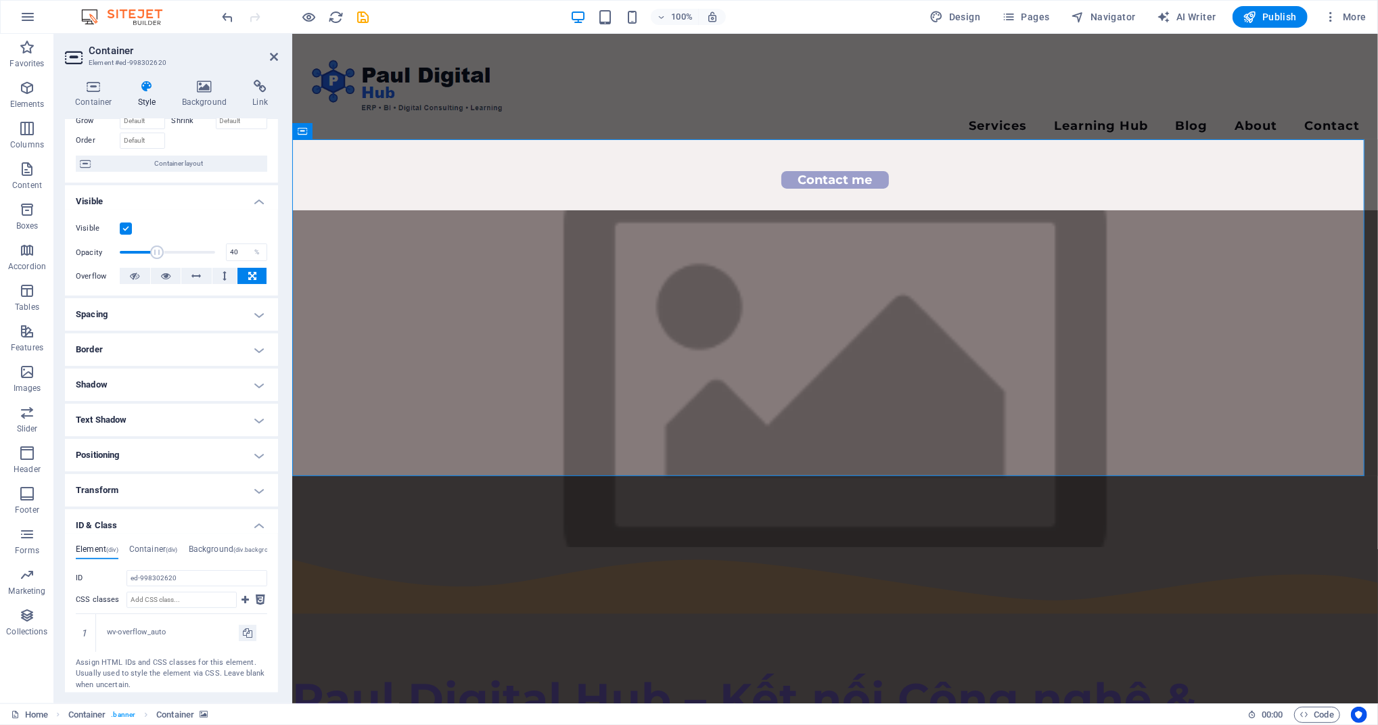
scroll to position [157, 0]
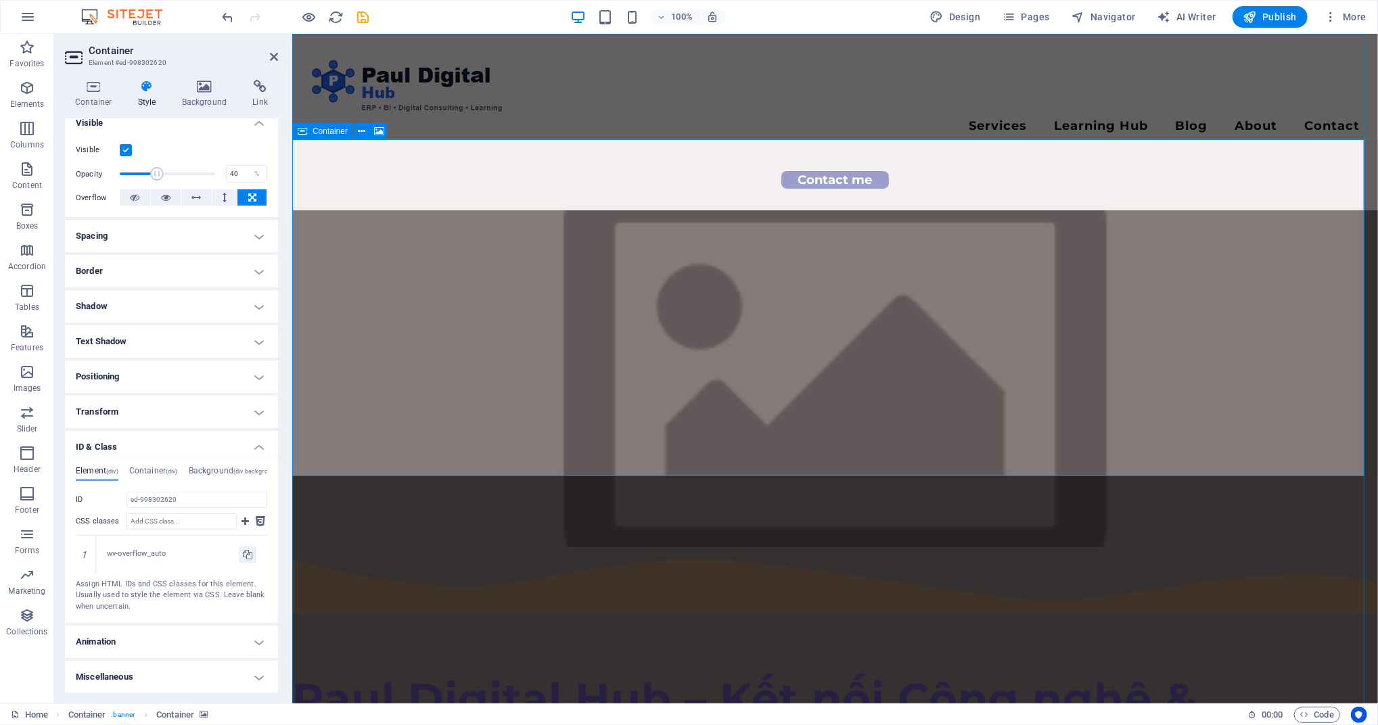
click at [519, 210] on figure at bounding box center [833, 378] width 1085 height 337
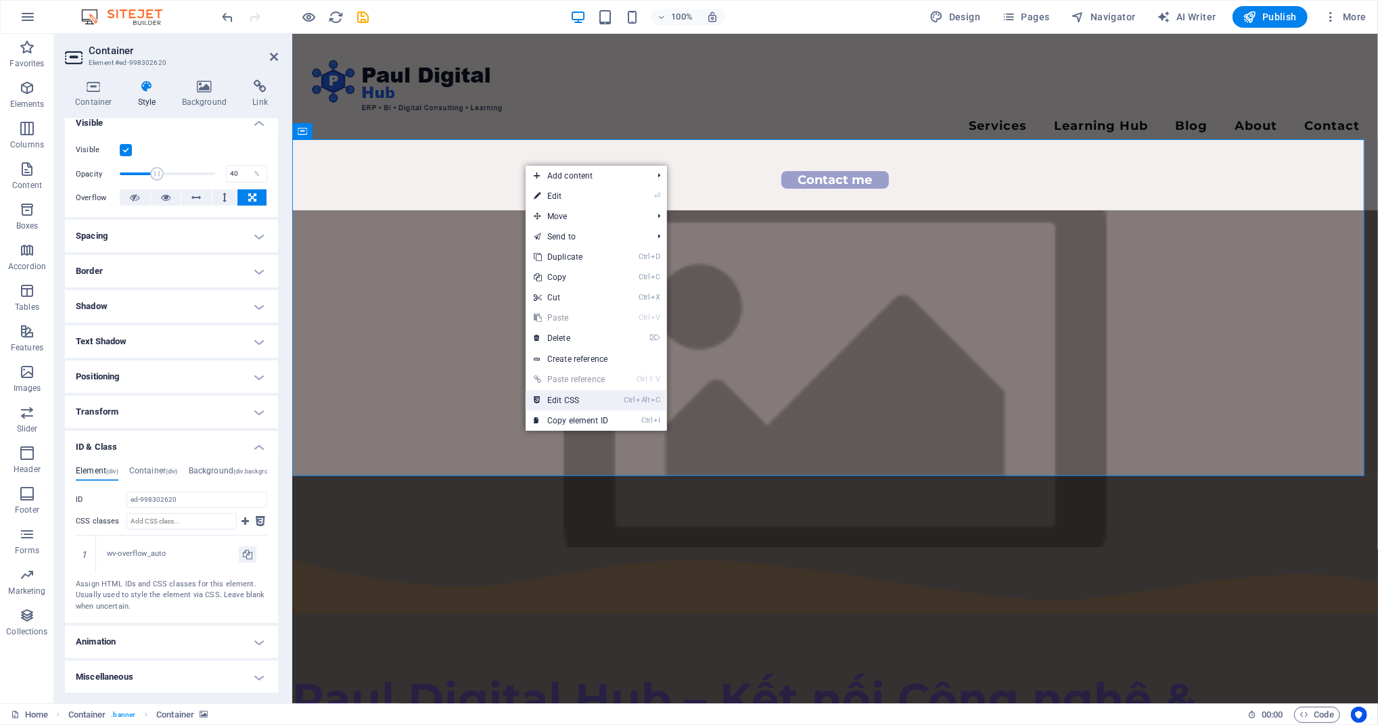
click at [604, 400] on link "Ctrl Alt C Edit CSS" at bounding box center [570, 400] width 91 height 20
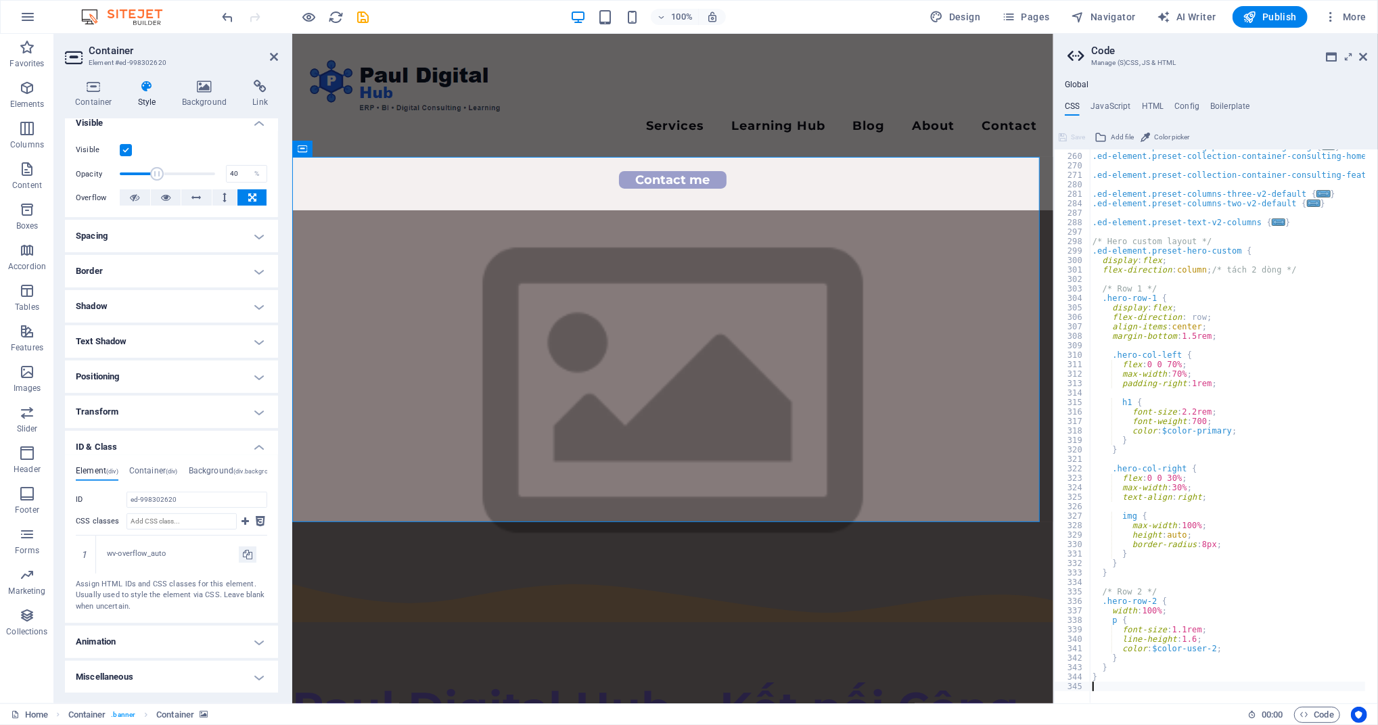
scroll to position [793, 0]
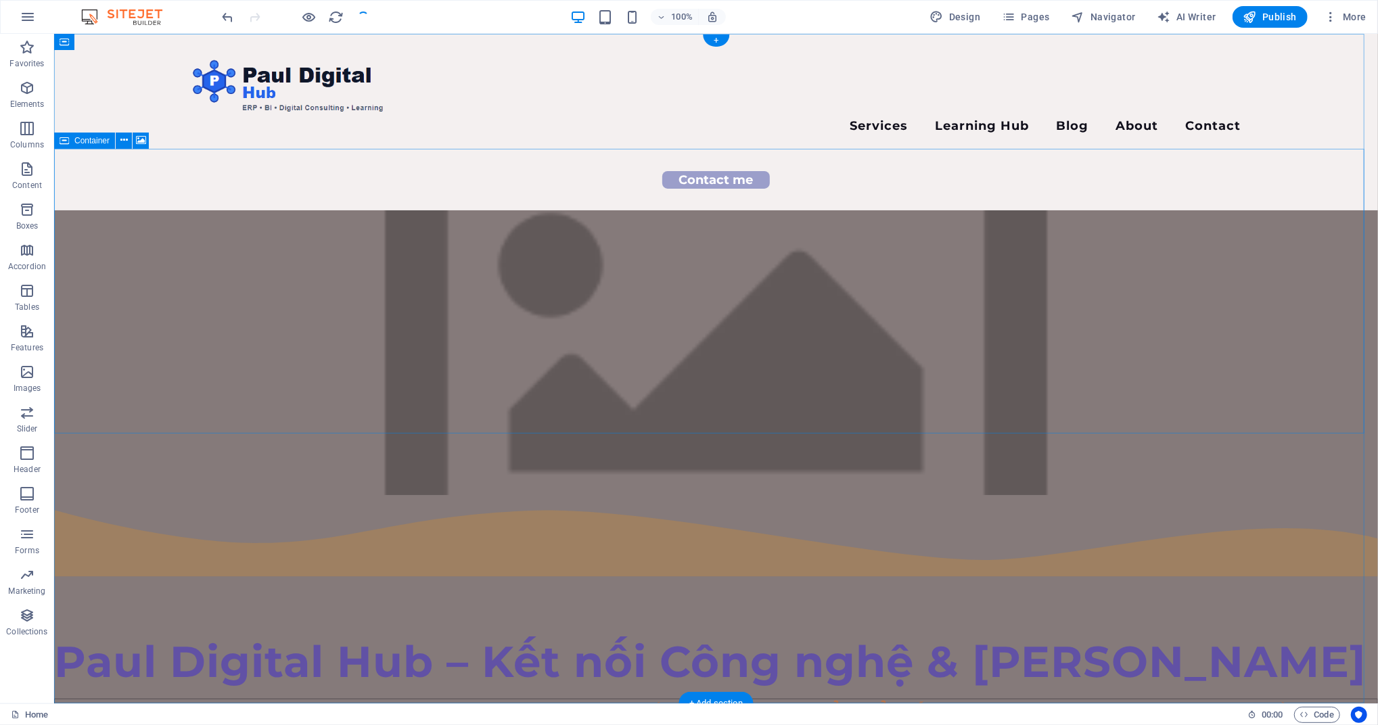
click at [326, 210] on figure at bounding box center [714, 352] width 1323 height 285
select select "%"
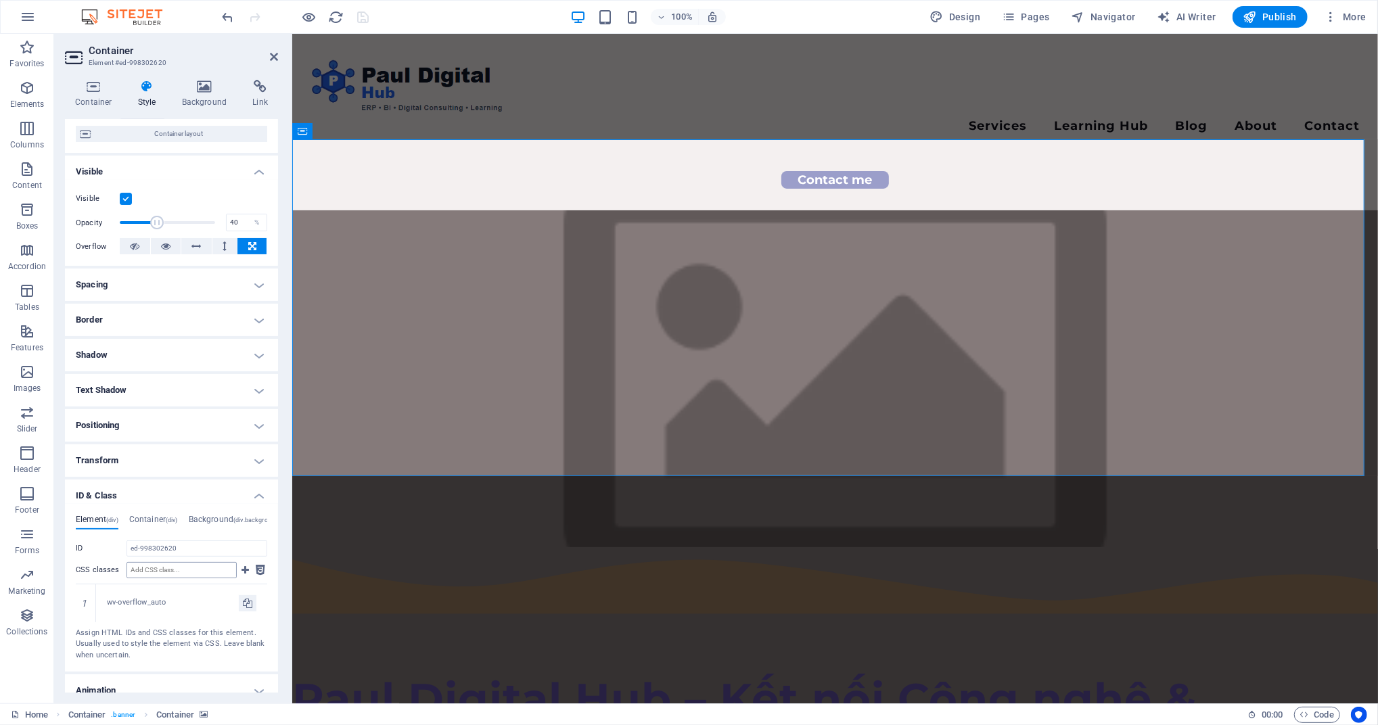
scroll to position [157, 0]
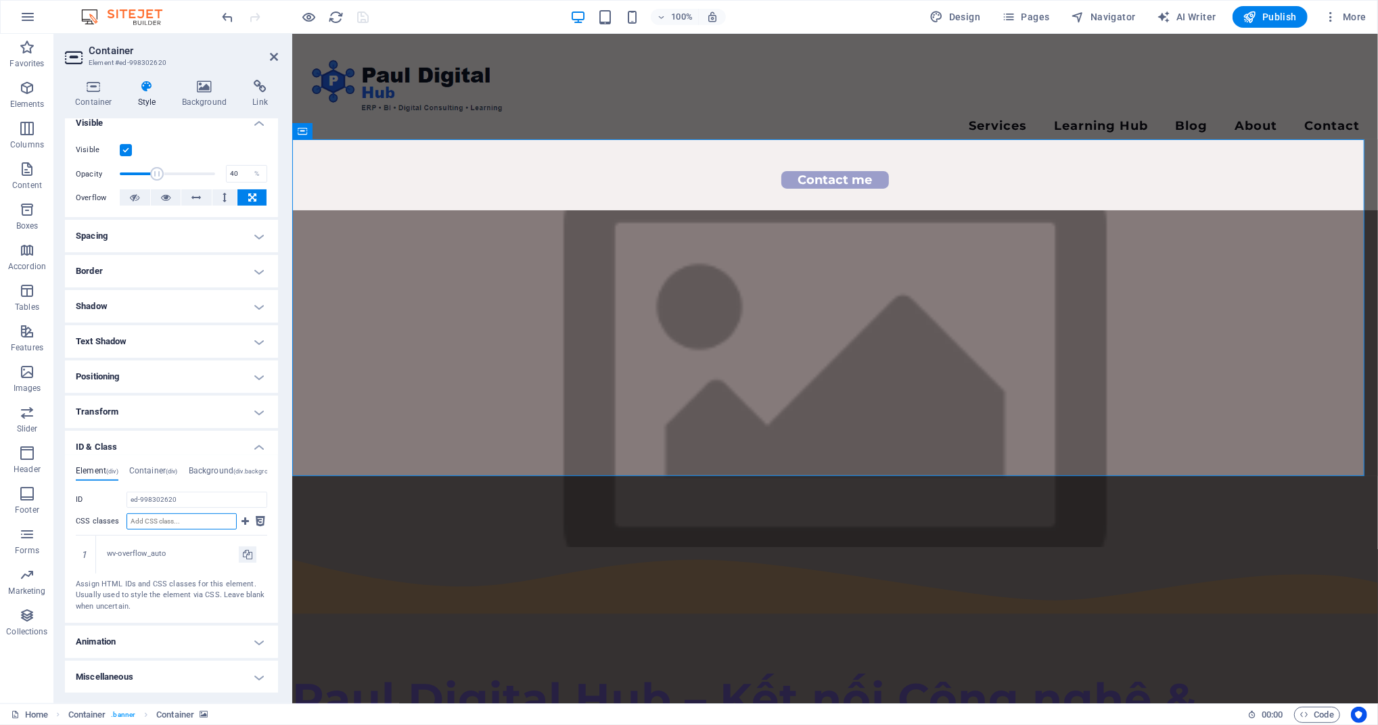
click at [229, 523] on input "CSS classes" at bounding box center [181, 521] width 110 height 16
click at [224, 517] on input "CSS classes" at bounding box center [181, 521] width 110 height 16
click at [222, 517] on input "CSS classes" at bounding box center [181, 521] width 110 height 16
click at [170, 524] on input "CSS classes" at bounding box center [181, 521] width 110 height 16
paste input "reset-hero-custom"
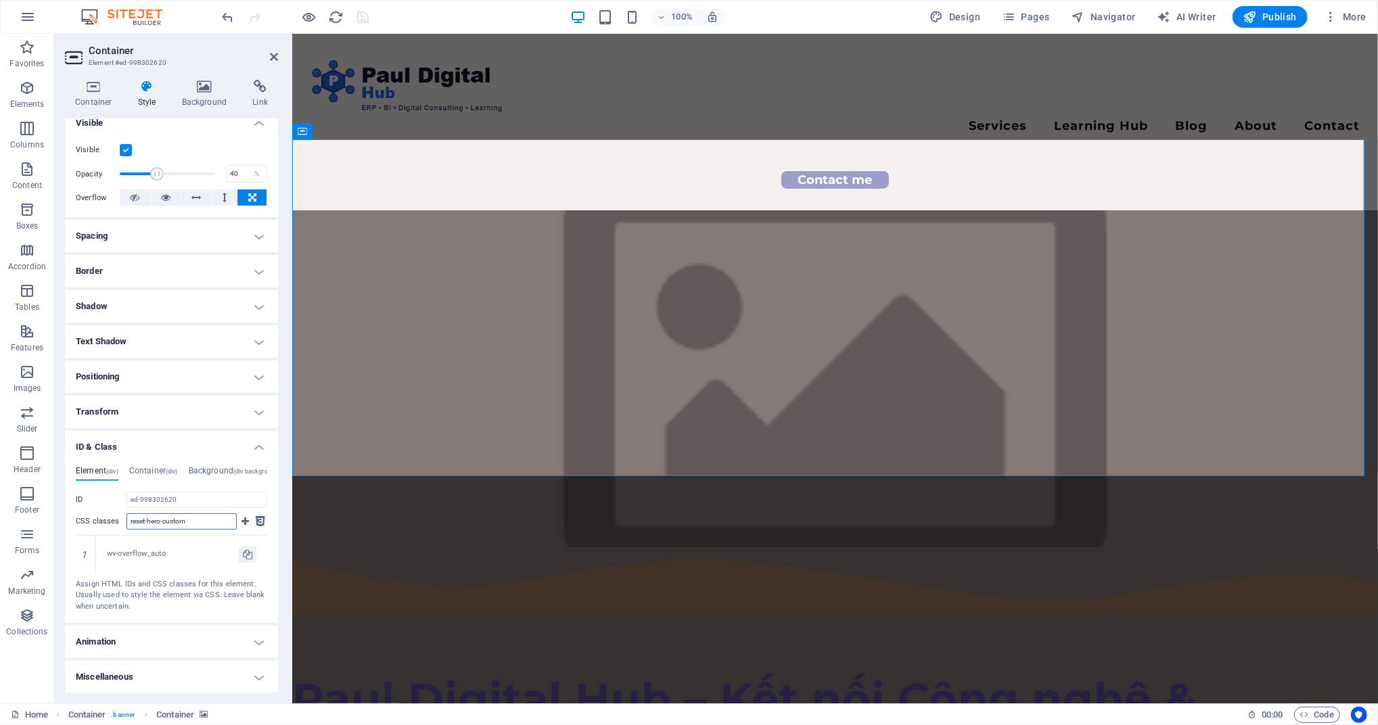
type input "reset-hero-custom"
click at [164, 555] on div "wv-overflow_auto" at bounding box center [173, 553] width 132 height 11
drag, startPoint x: 455, startPoint y: 588, endPoint x: 430, endPoint y: 564, distance: 34.4
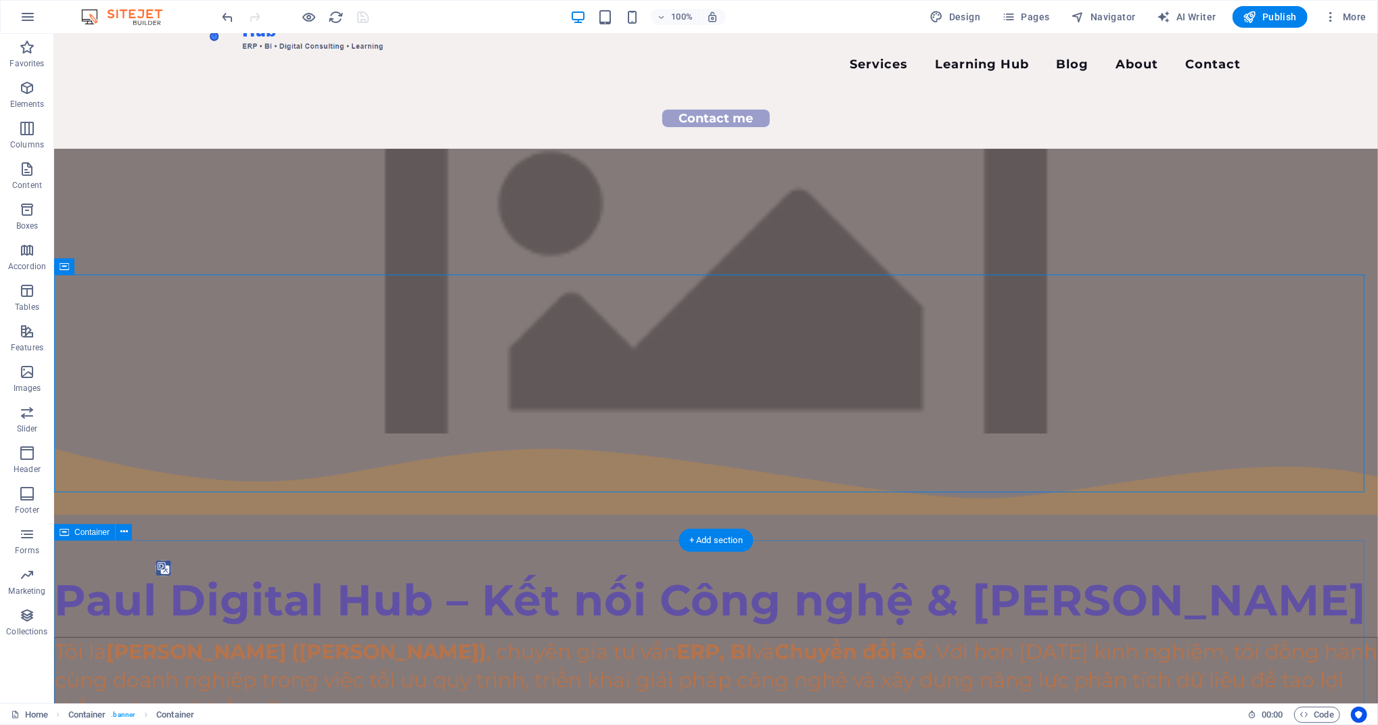
scroll to position [0, 0]
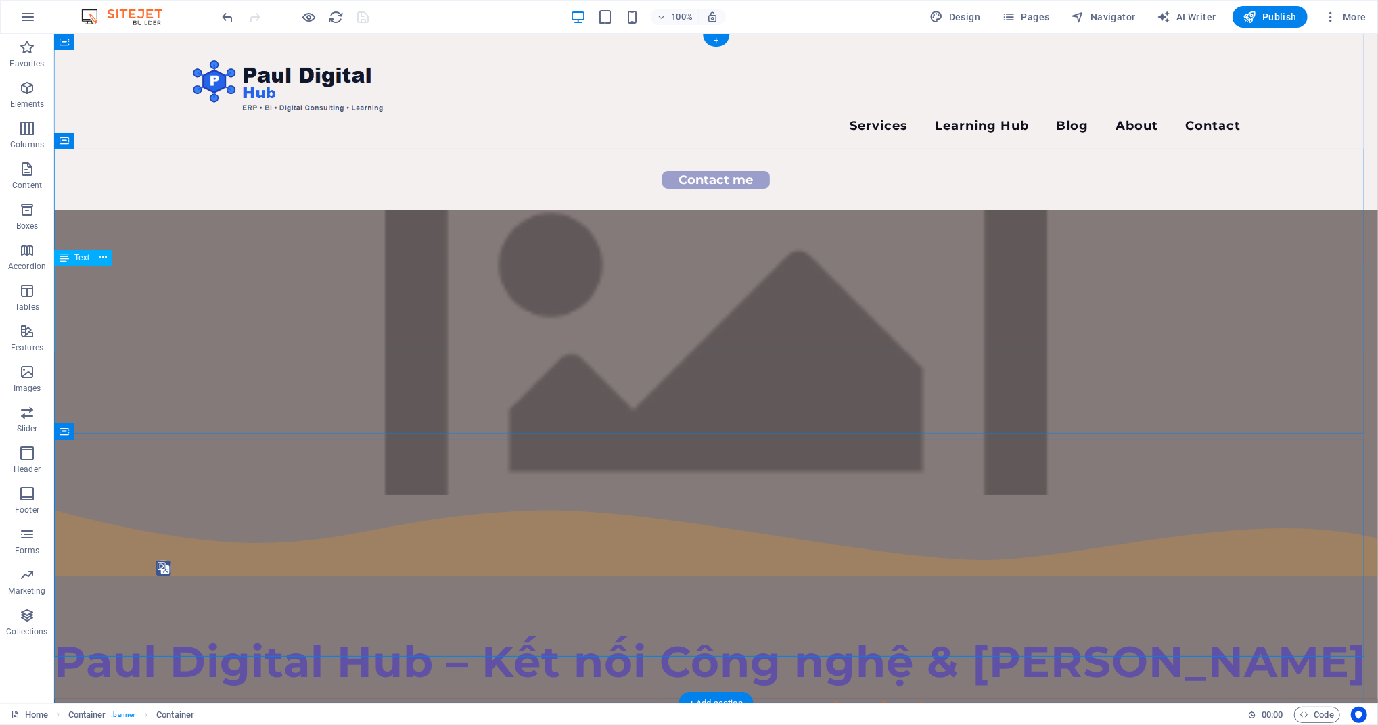
click at [676, 210] on figure at bounding box center [714, 352] width 1323 height 285
click at [314, 210] on figure at bounding box center [714, 352] width 1323 height 285
click at [147, 210] on figure at bounding box center [714, 352] width 1323 height 285
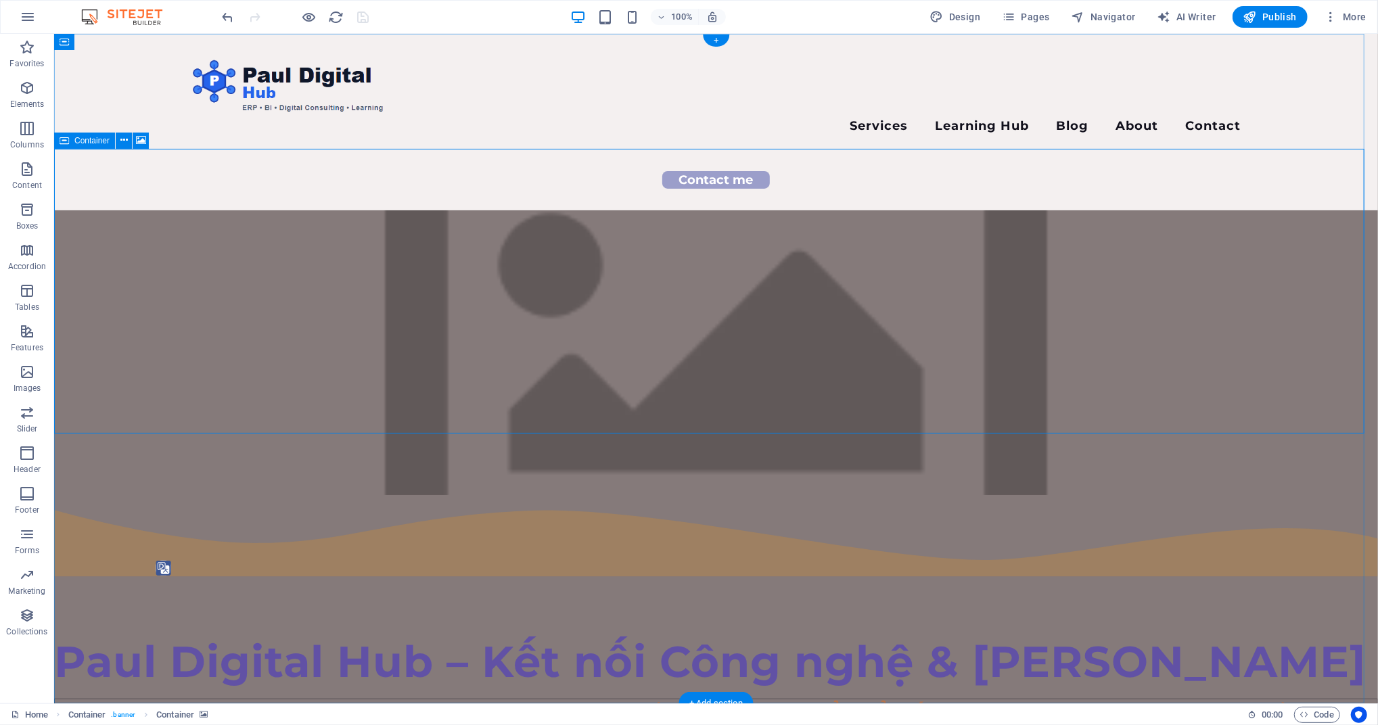
click at [149, 210] on figure at bounding box center [714, 352] width 1323 height 285
select select "%"
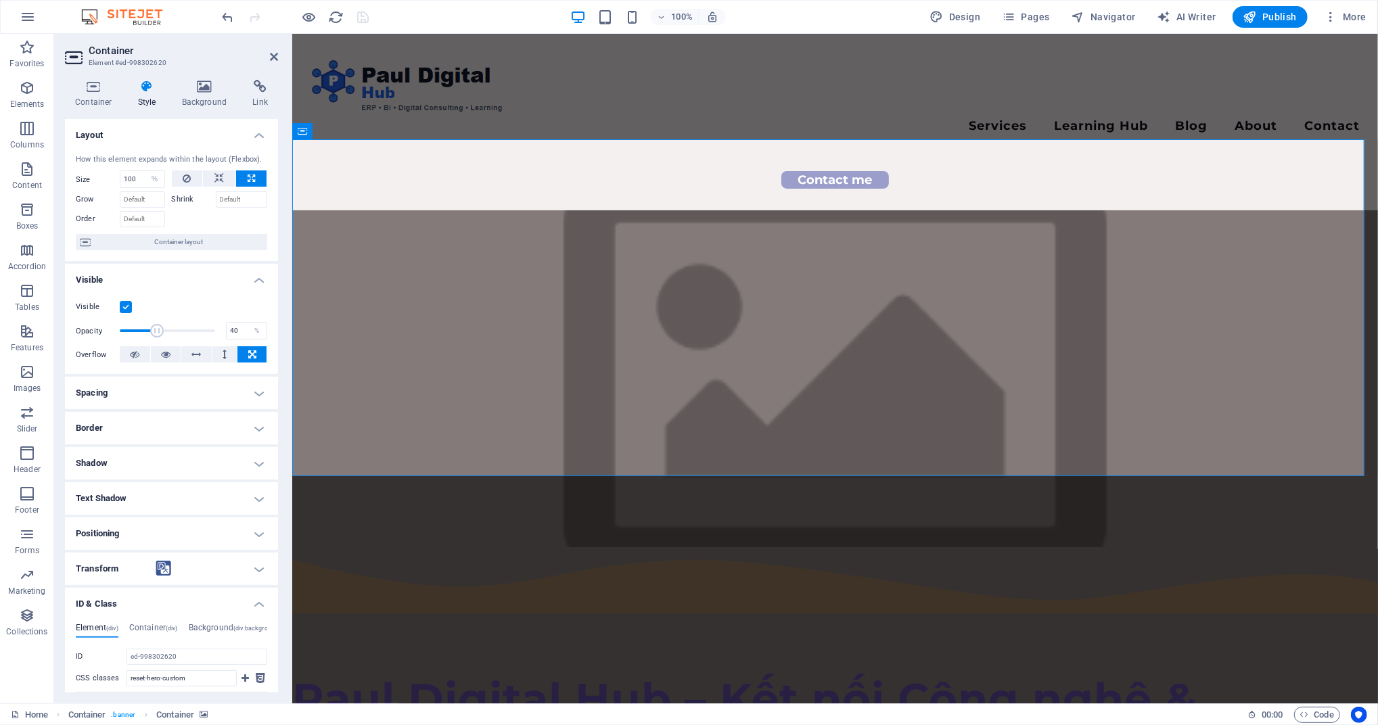
scroll to position [157, 0]
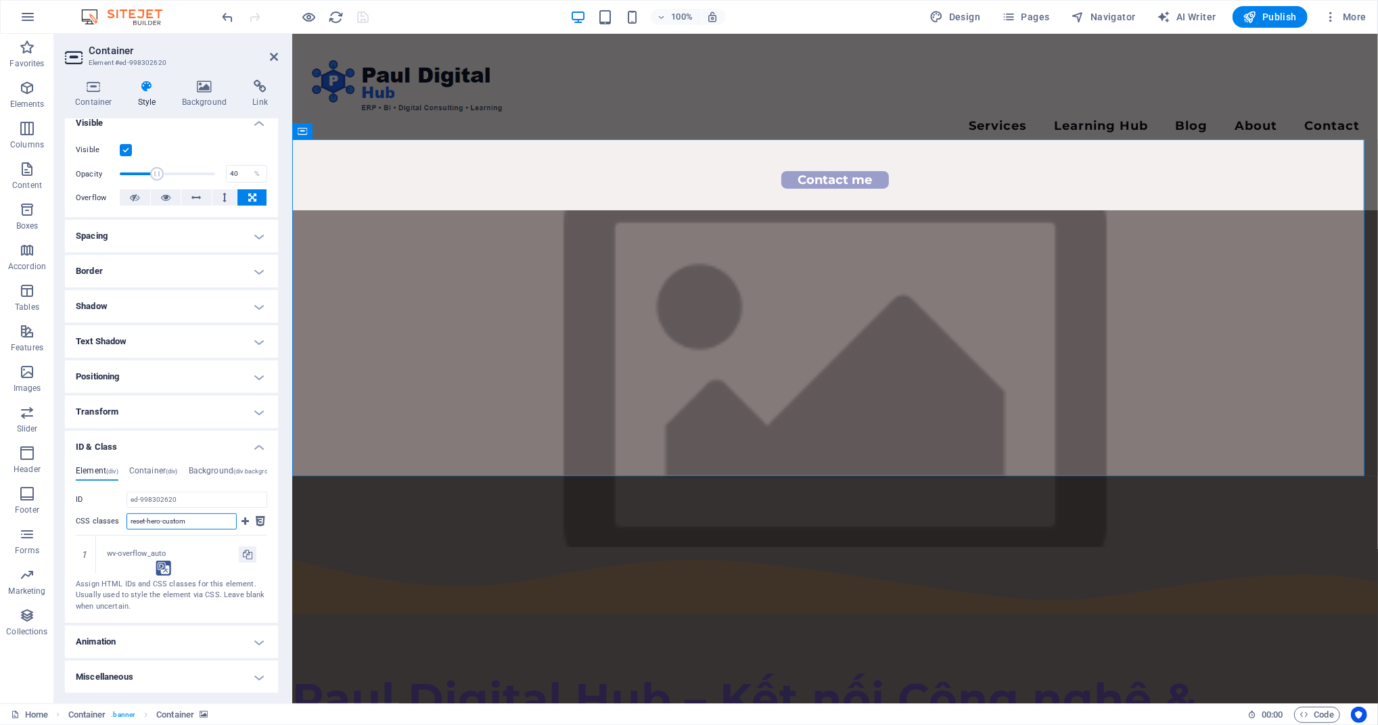
click at [214, 520] on input "reset-hero-custom" at bounding box center [181, 521] width 110 height 16
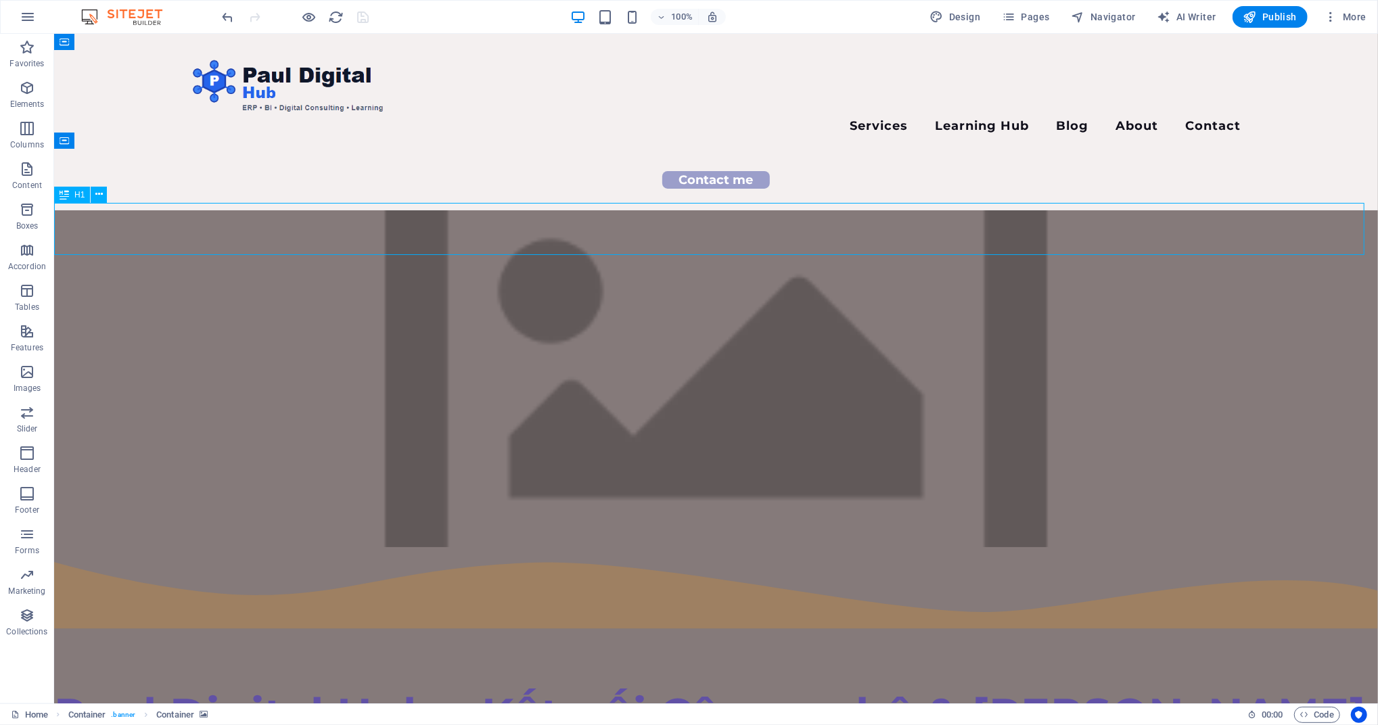
click at [622, 679] on div "Paul Digital Hub – Kết nối Công nghệ & [PERSON_NAME]" at bounding box center [714, 713] width 1323 height 52
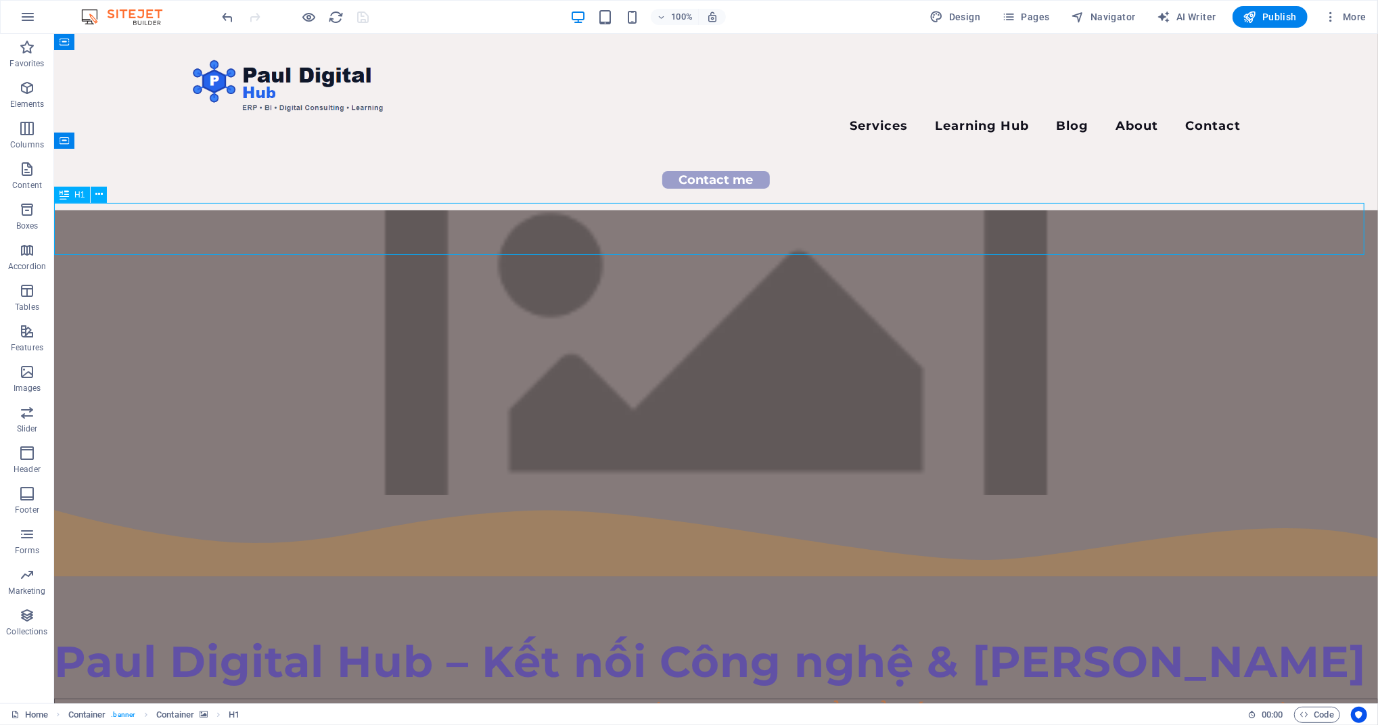
click at [578, 635] on div "Paul Digital Hub – Kết nối Công nghệ & [PERSON_NAME]" at bounding box center [714, 661] width 1323 height 52
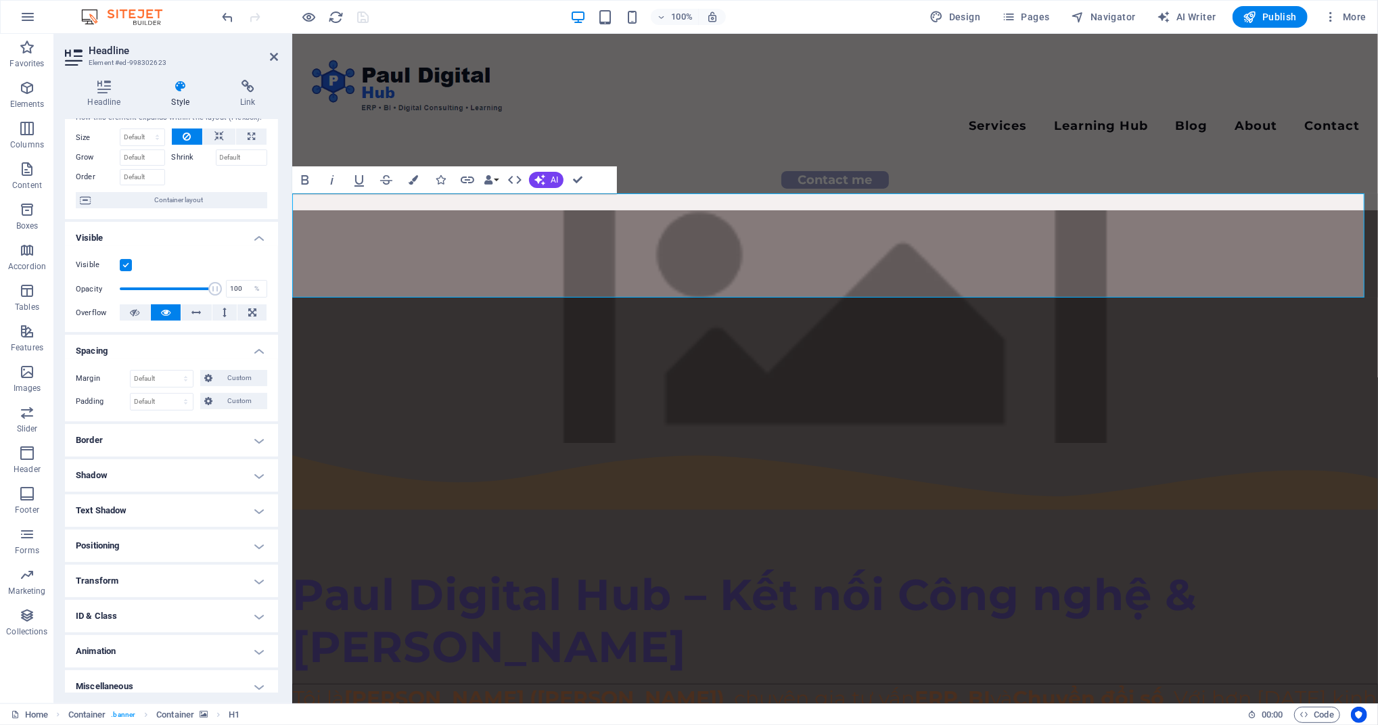
scroll to position [52, 0]
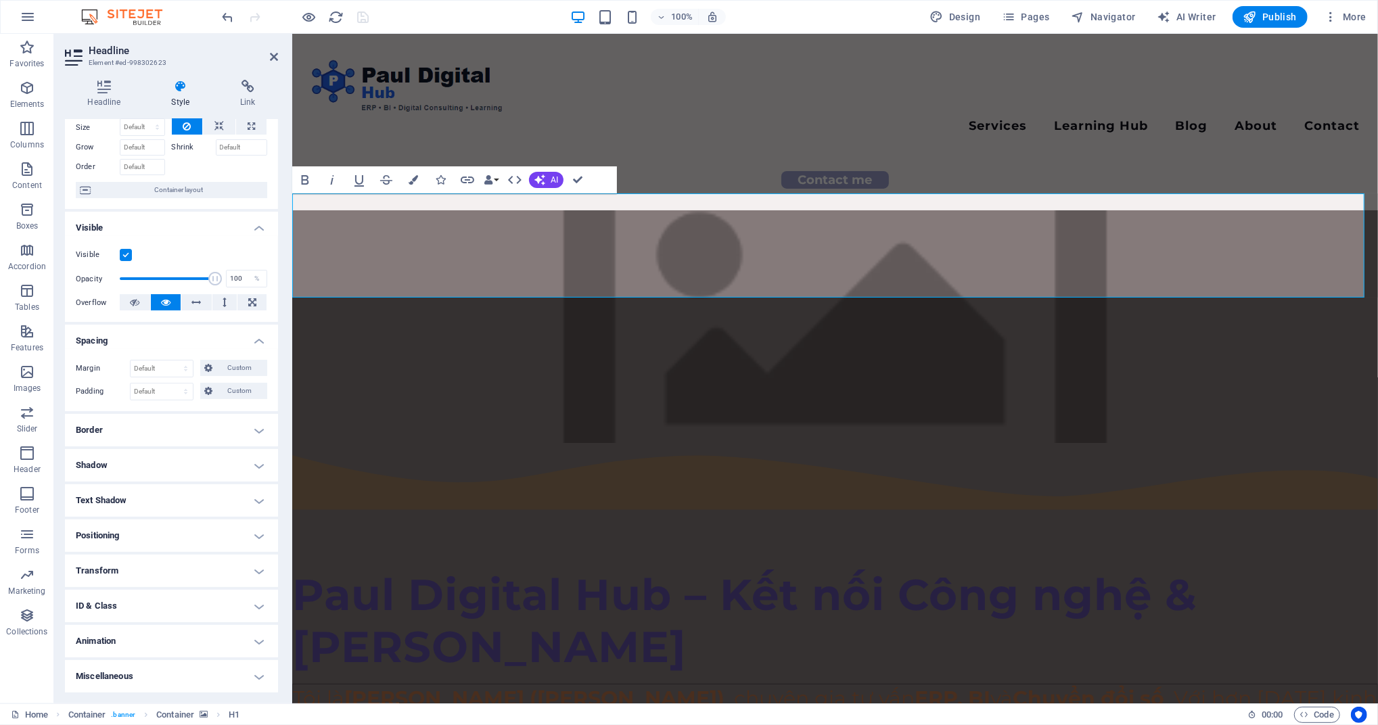
click at [164, 601] on h4 "ID & Class" at bounding box center [171, 606] width 213 height 32
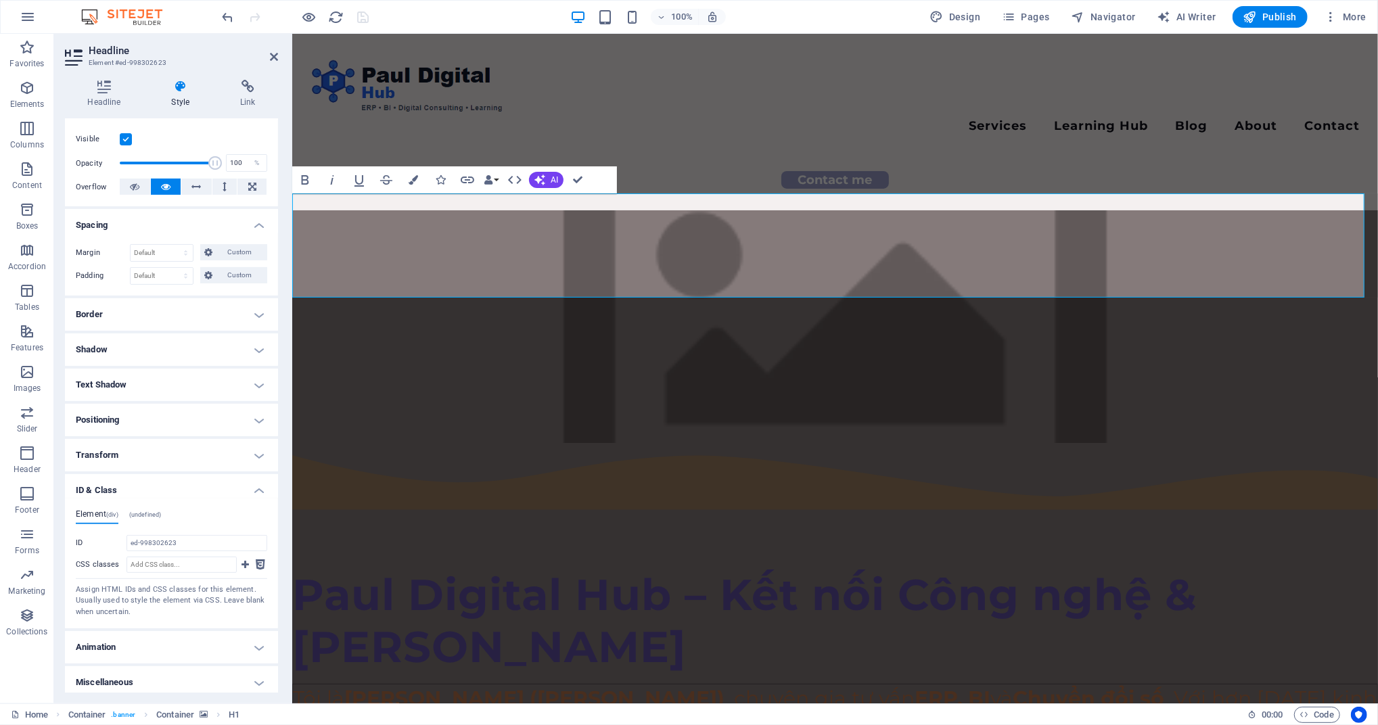
scroll to position [174, 0]
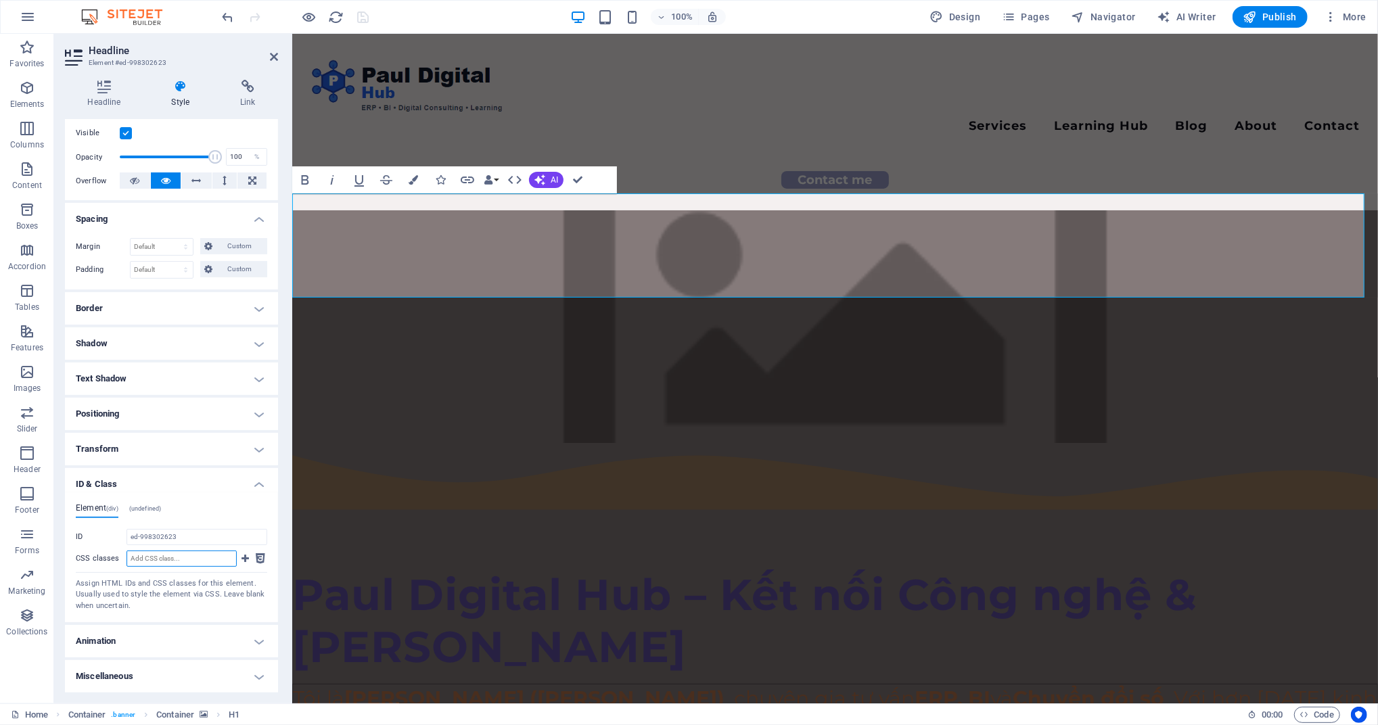
click at [185, 558] on input "CSS classes" at bounding box center [181, 558] width 110 height 16
paste input ".hero-row-1"
type input ".hero-row-1"
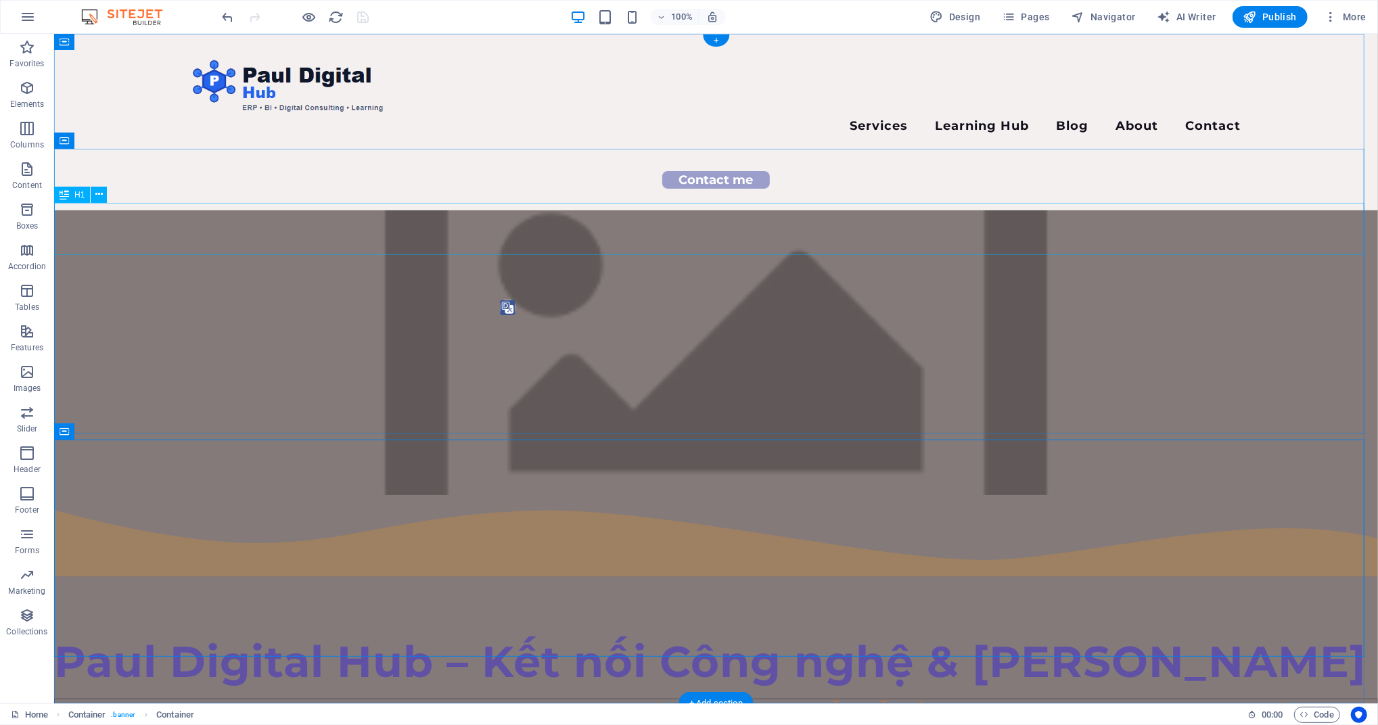
click at [1001, 635] on div "Paul Digital Hub – Kết nối Công nghệ & [PERSON_NAME]" at bounding box center [714, 661] width 1323 height 52
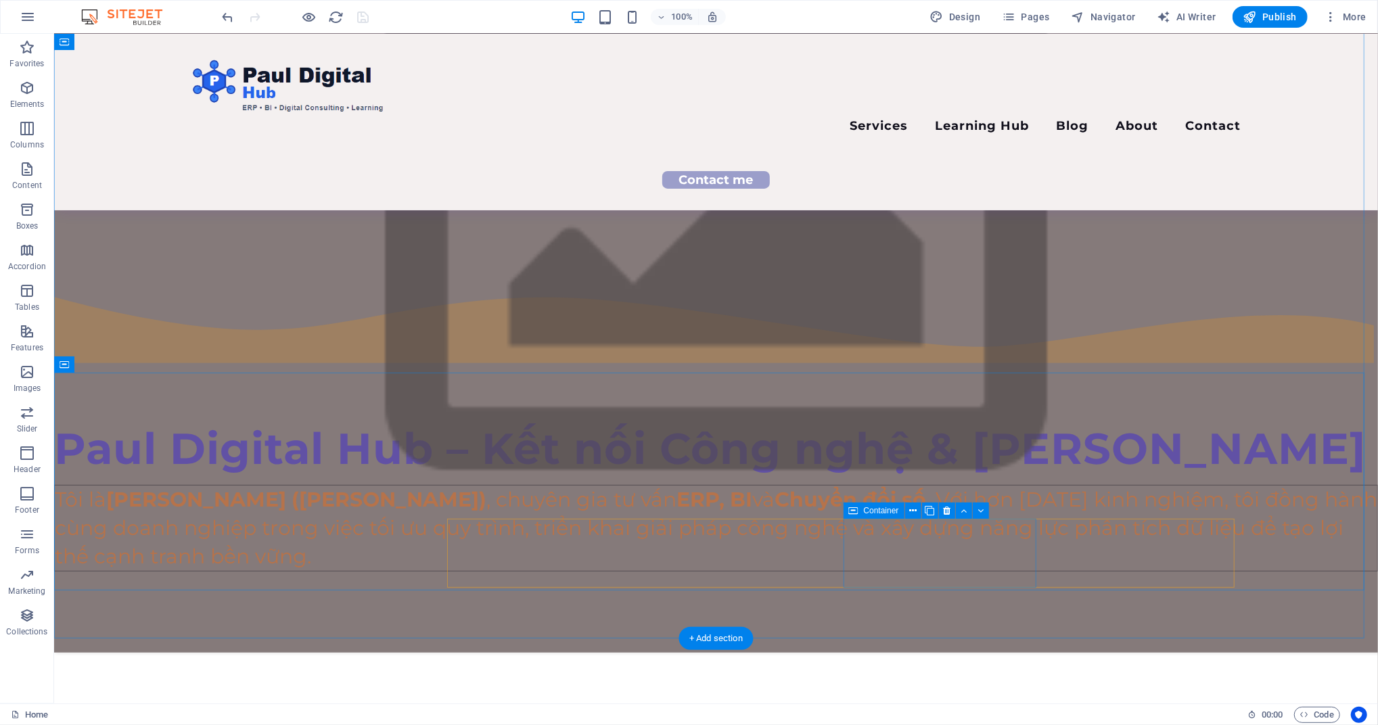
scroll to position [0, 0]
